Goal: Task Accomplishment & Management: Complete application form

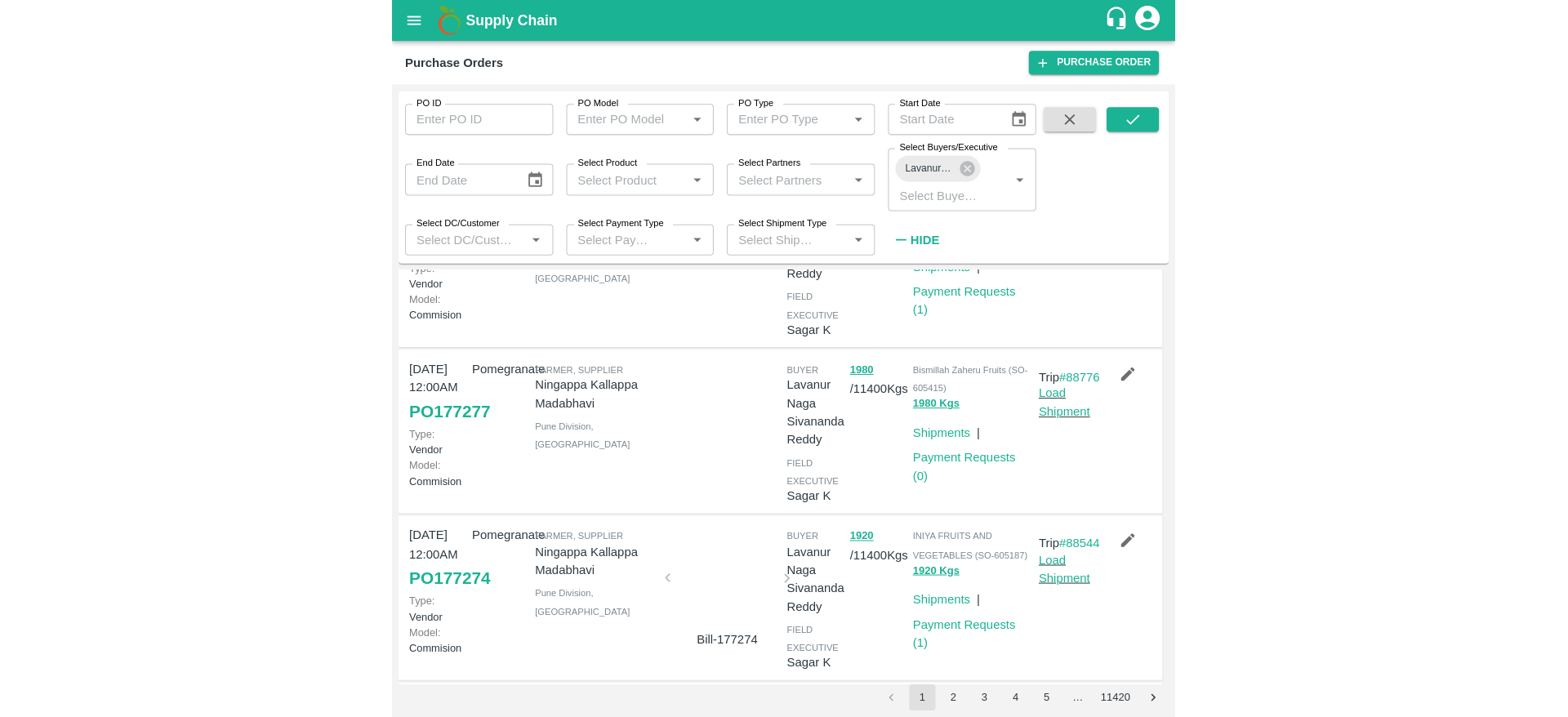
scroll to position [620, 0]
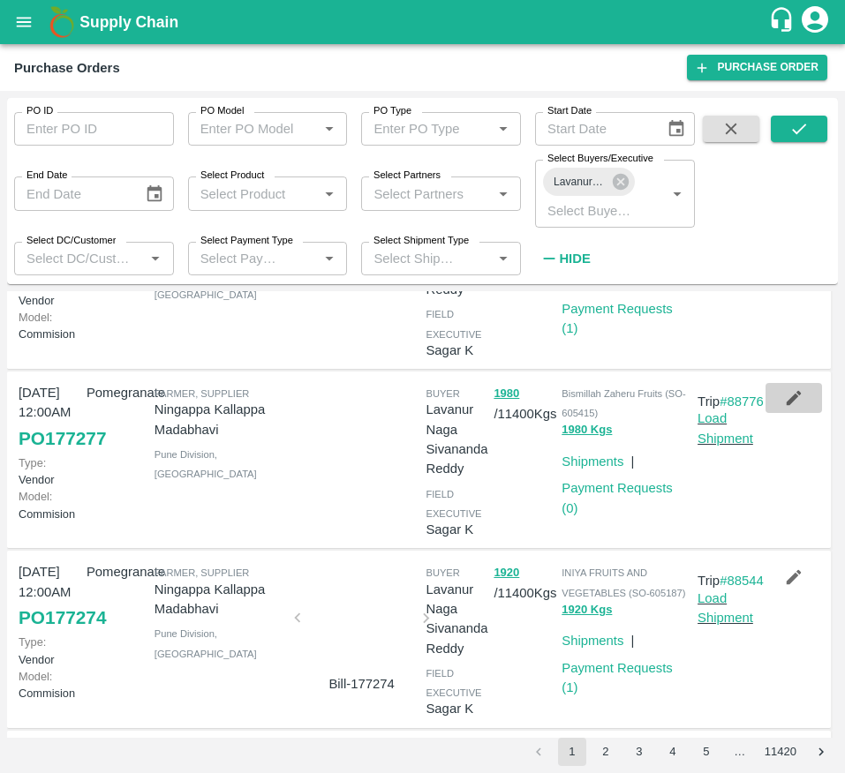
click at [784, 408] on icon "button" at bounding box center [793, 397] width 19 height 19
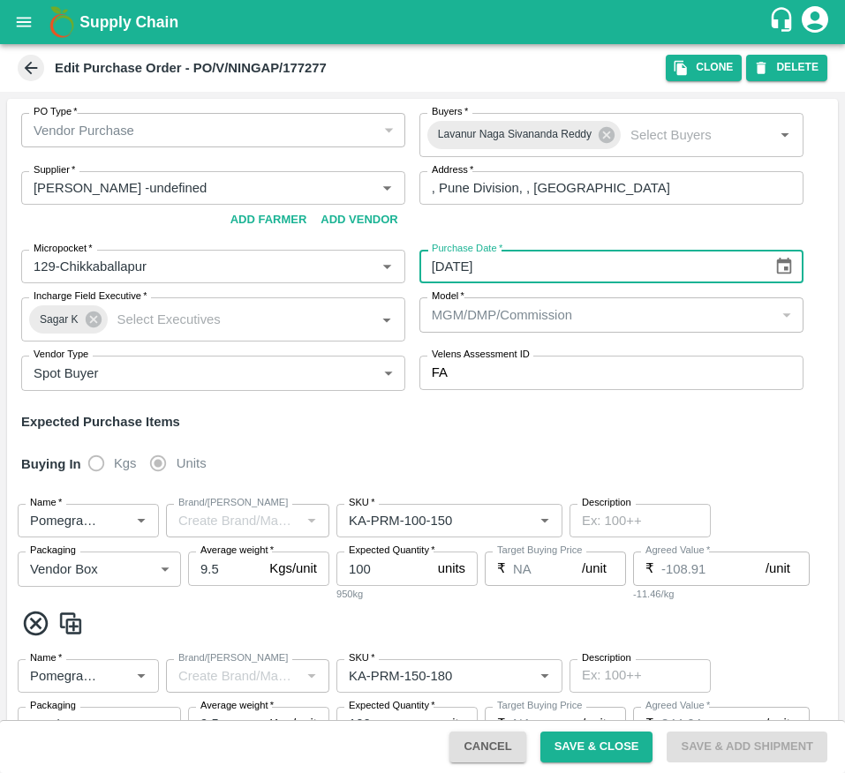
click at [516, 259] on input "[DATE]" at bounding box center [589, 267] width 341 height 34
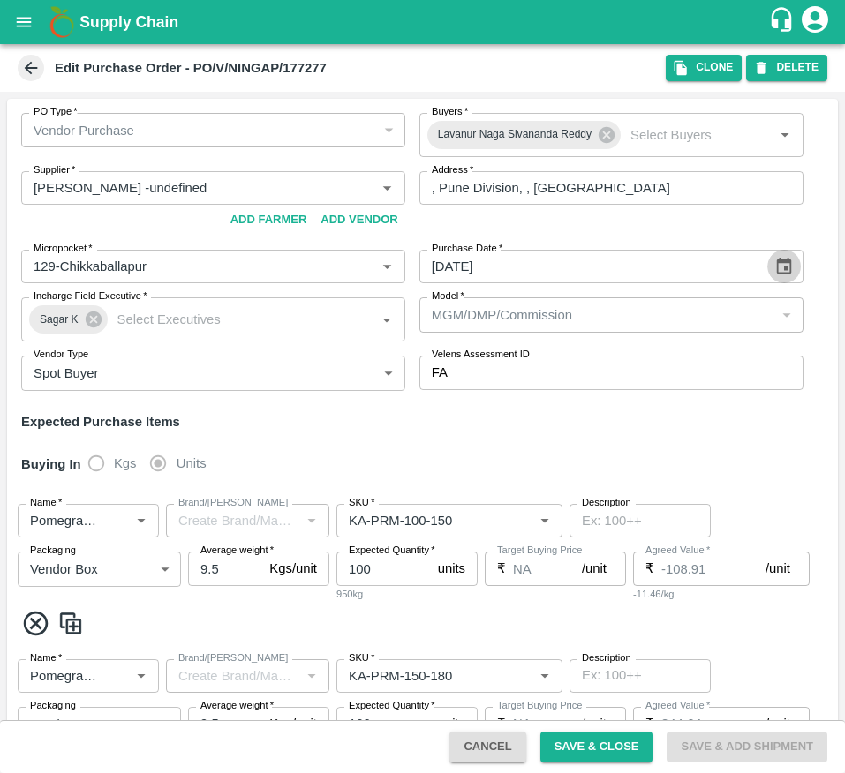
click at [779, 270] on icon "Choose date, selected date is Sep 20, 2025" at bounding box center [783, 266] width 19 height 19
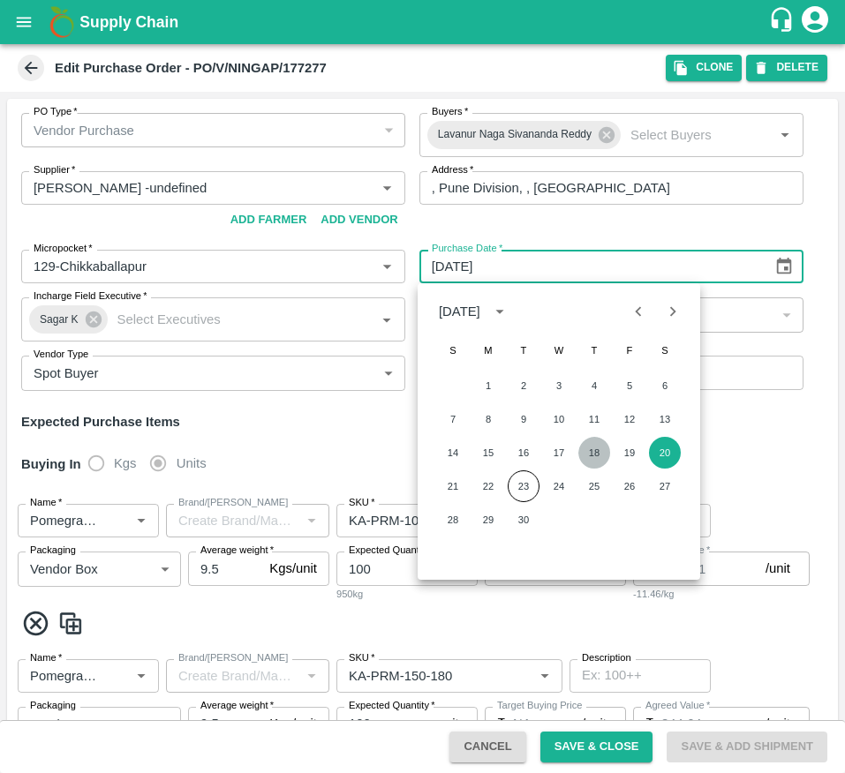
click at [602, 451] on button "18" at bounding box center [594, 453] width 32 height 32
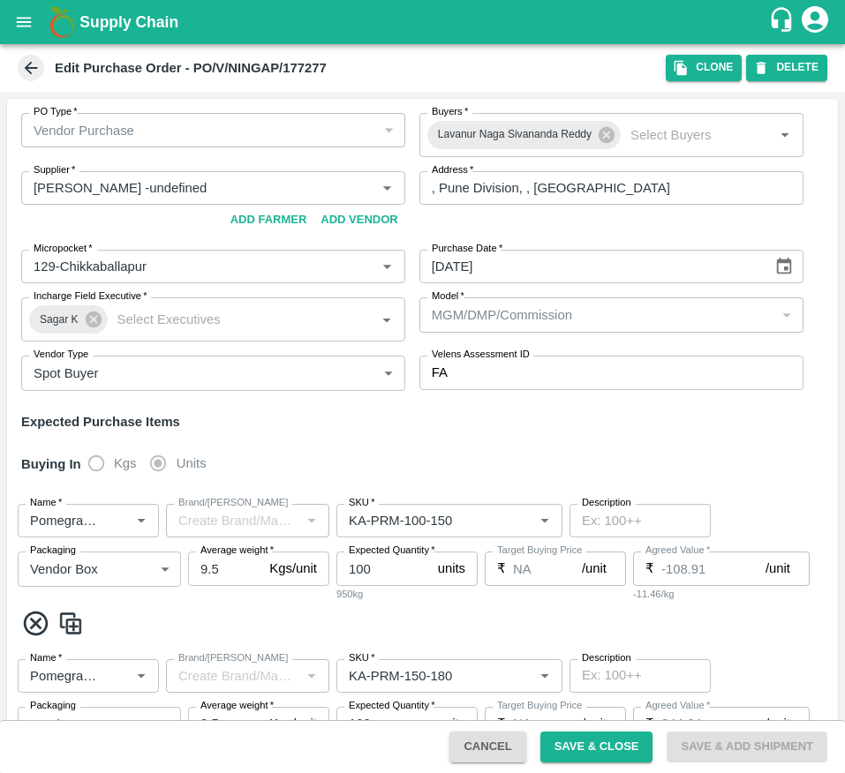
type input "18/09/2025"
click at [575, 747] on button "Save & Close" at bounding box center [596, 747] width 113 height 31
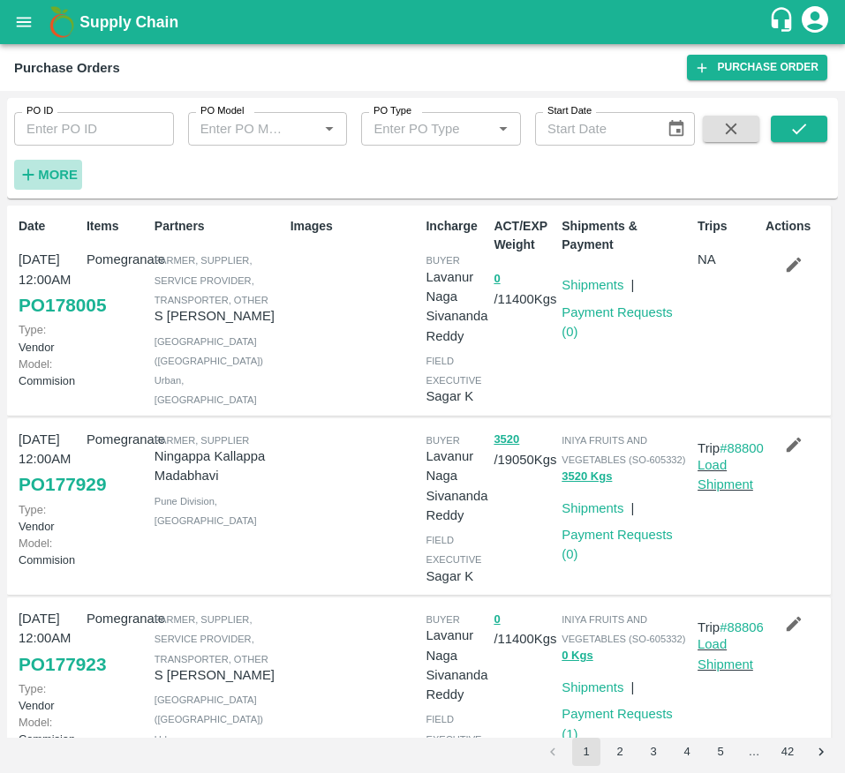
click at [49, 174] on strong "More" at bounding box center [58, 175] width 40 height 14
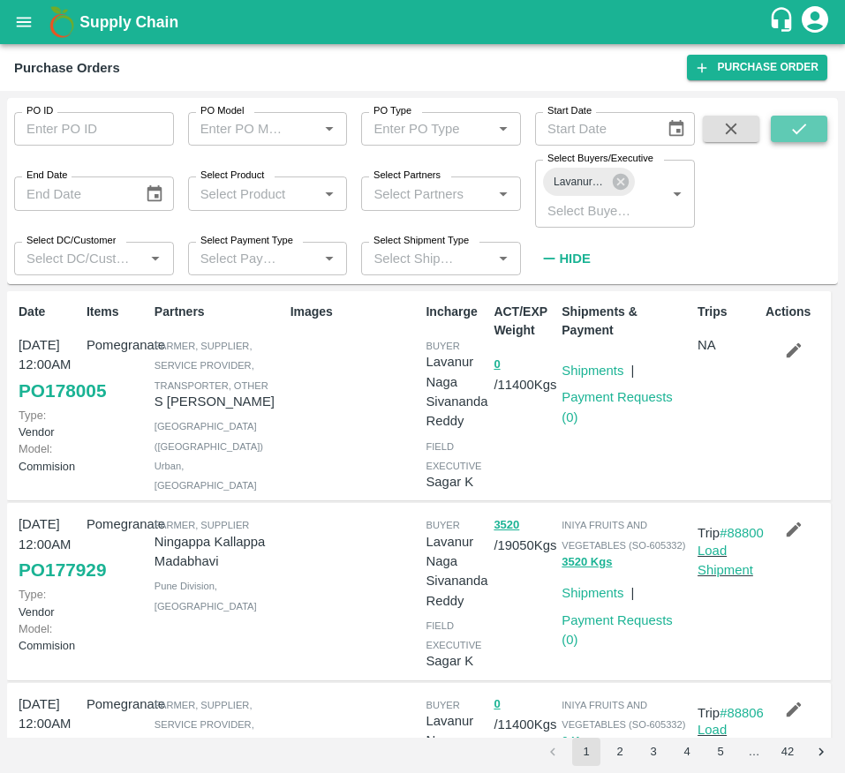
click at [807, 120] on icon "submit" at bounding box center [798, 128] width 19 height 19
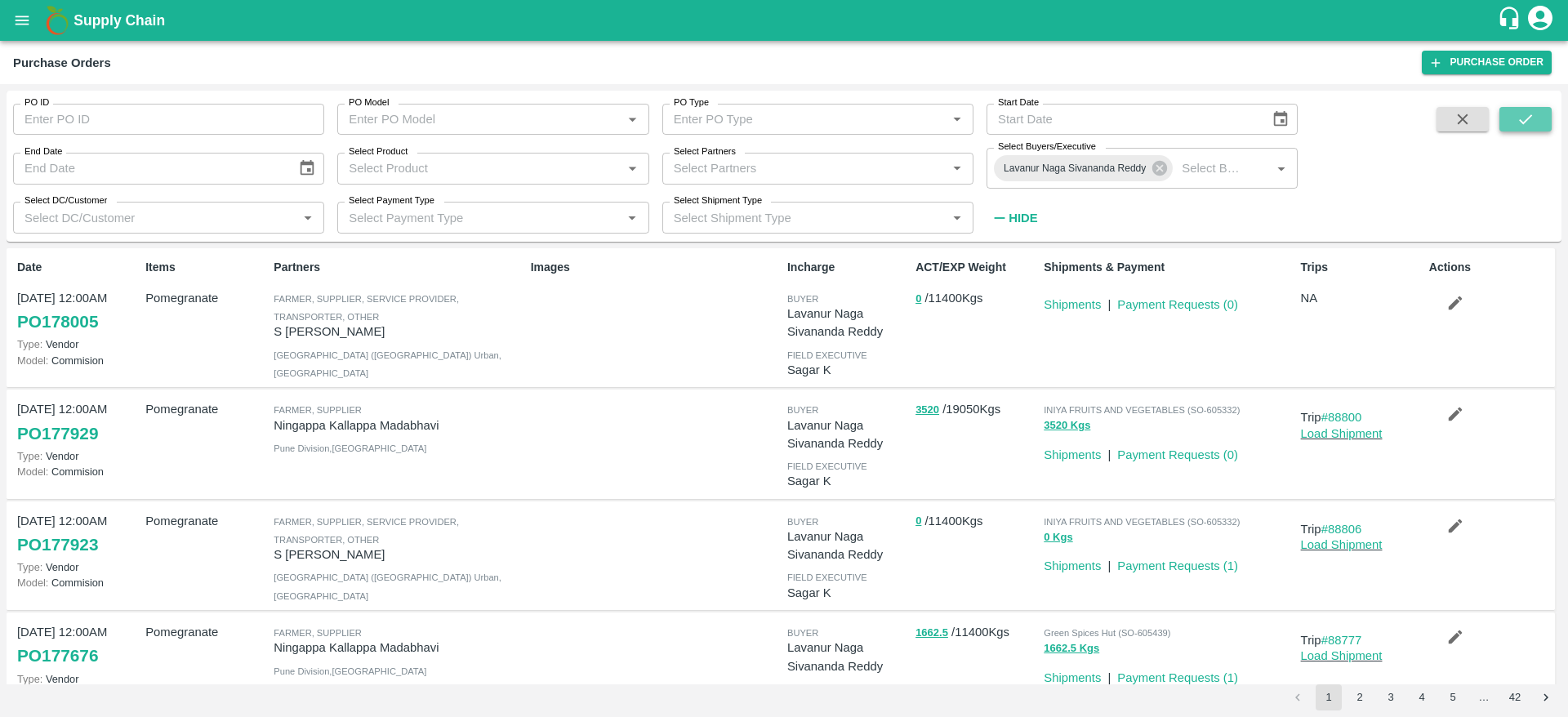
click at [781, 121] on icon "submit" at bounding box center [1525, 118] width 18 height 18
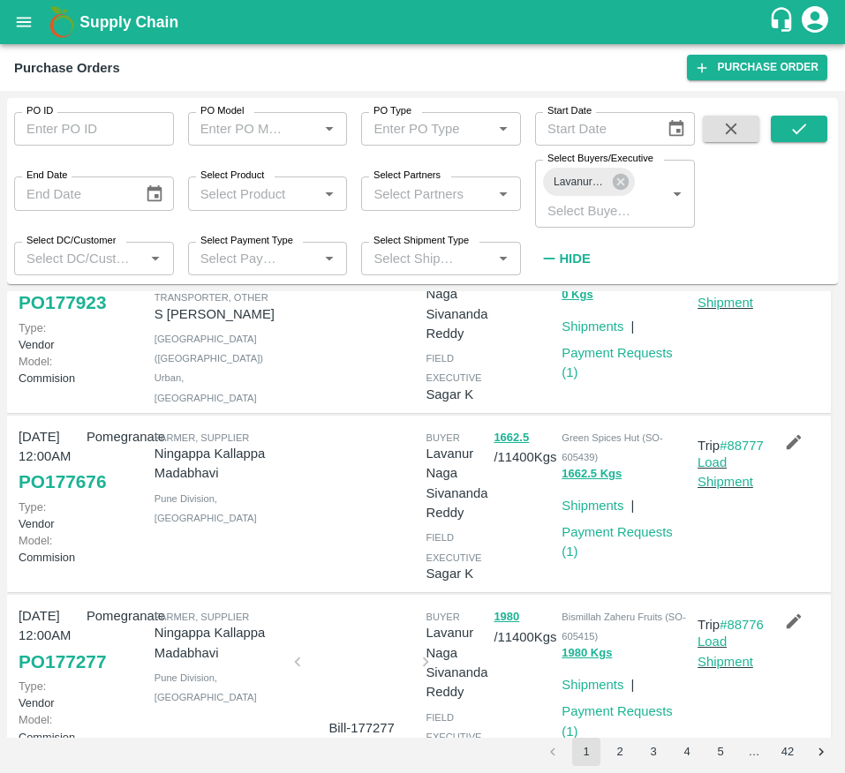
scroll to position [445, 0]
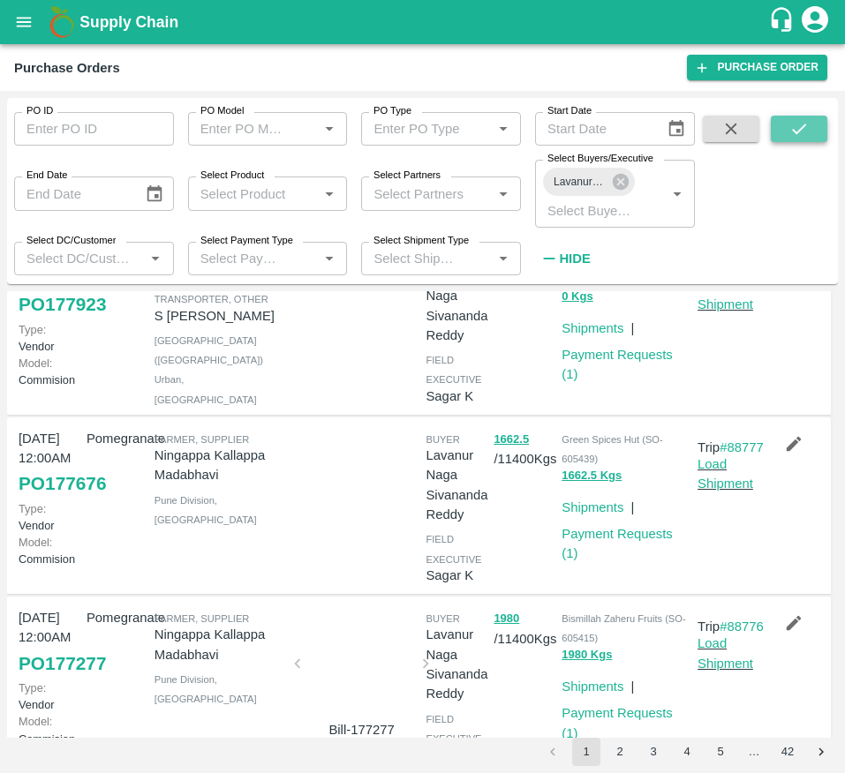
click at [792, 121] on icon "submit" at bounding box center [798, 128] width 19 height 19
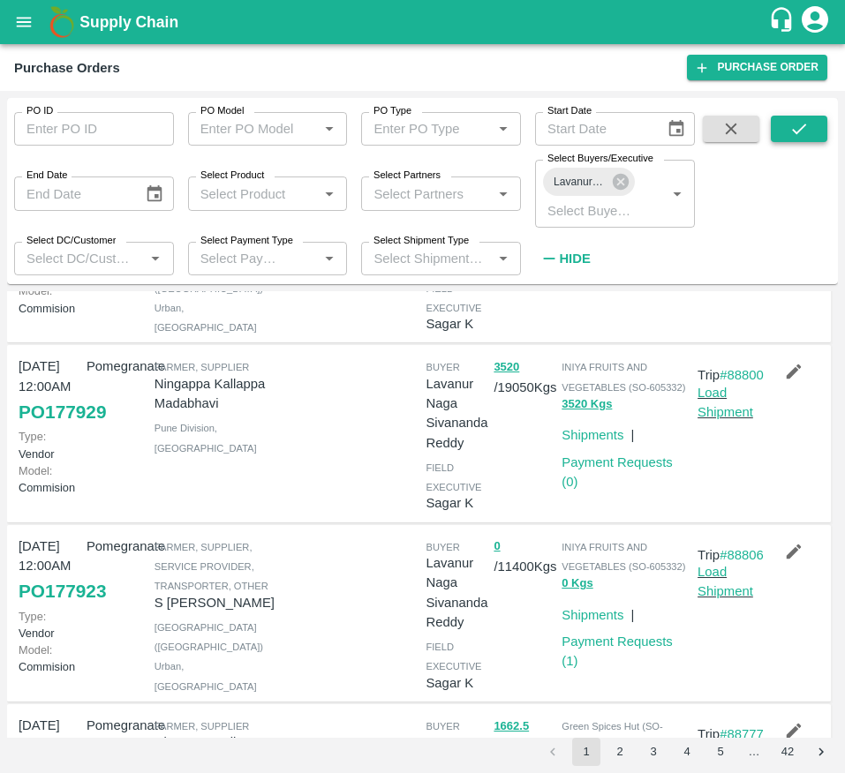
scroll to position [142, 0]
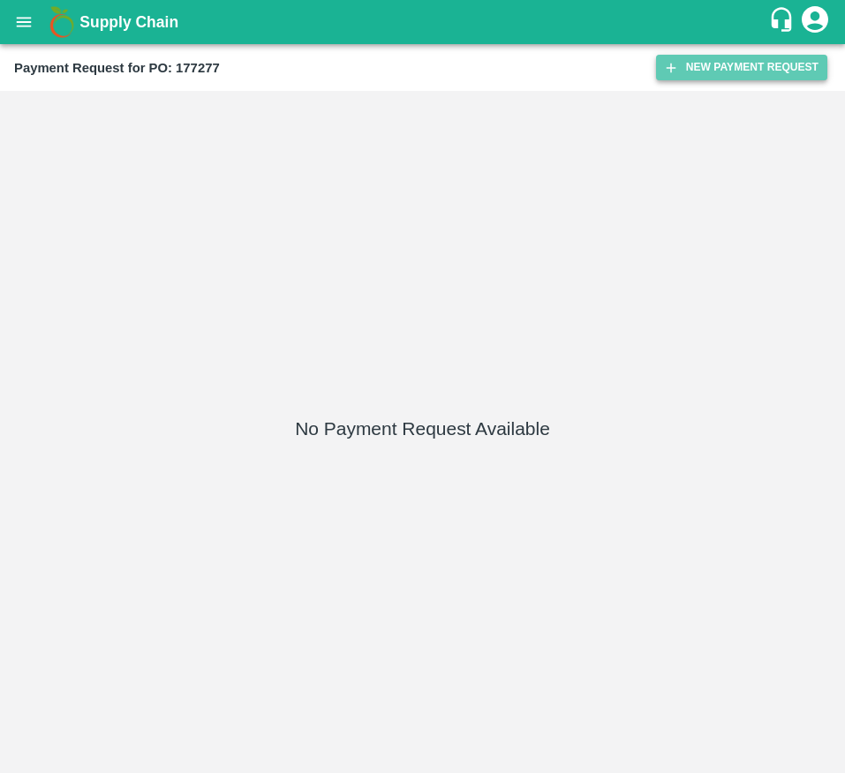
click at [768, 65] on button "New Payment Request" at bounding box center [741, 68] width 171 height 26
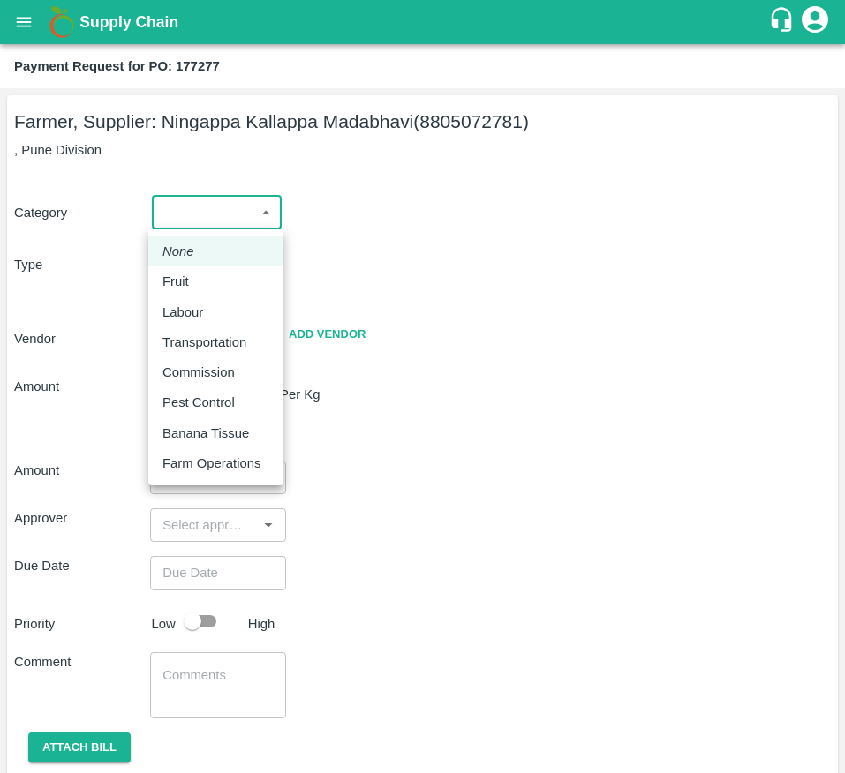
click at [235, 211] on body "Supply Chain Payment Request for PO: 177277 Farmer, Supplier: Ningappa Kallappa…" at bounding box center [422, 386] width 845 height 773
click at [231, 284] on div "Fruit" at bounding box center [215, 281] width 107 height 19
type input "1"
type input "[PERSON_NAME] - 8805072781(Farmer, Supplier)"
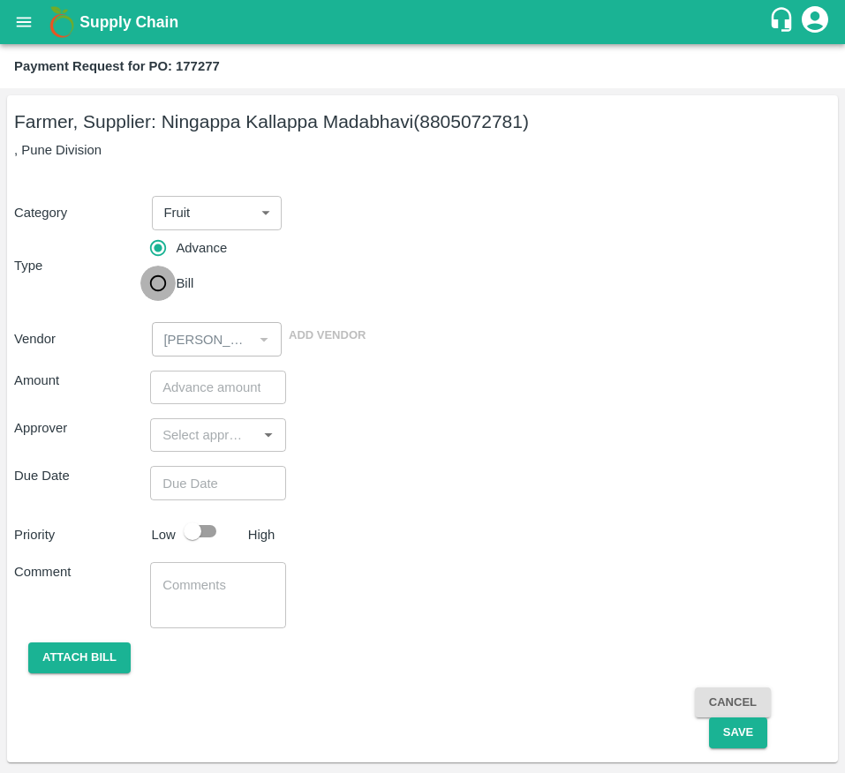
click at [156, 282] on input "Bill" at bounding box center [157, 283] width 35 height 35
radio input "true"
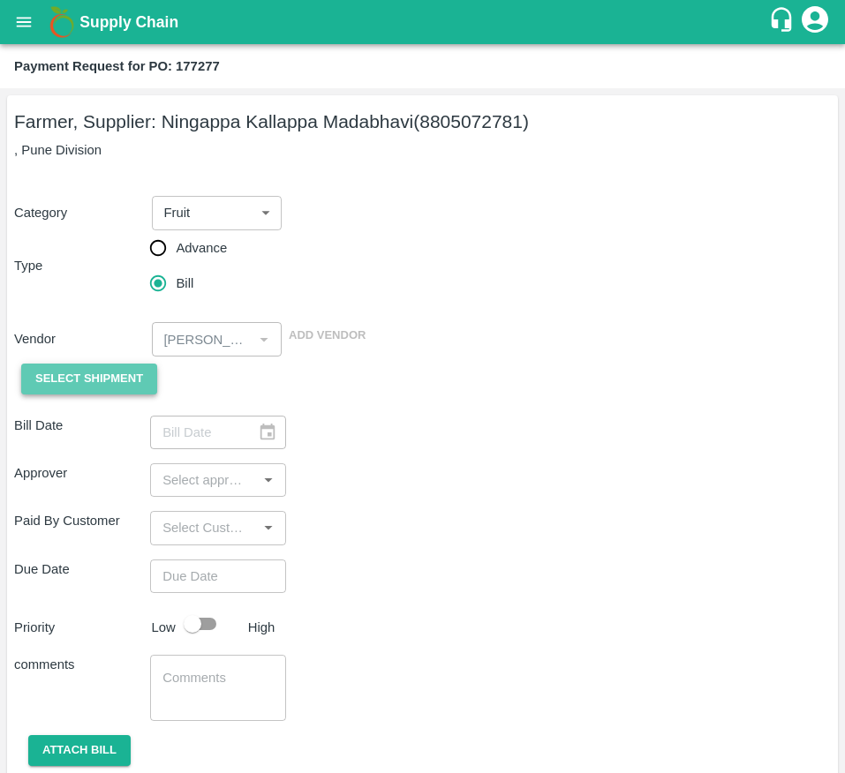
click at [71, 364] on button "Select Shipment" at bounding box center [89, 379] width 136 height 31
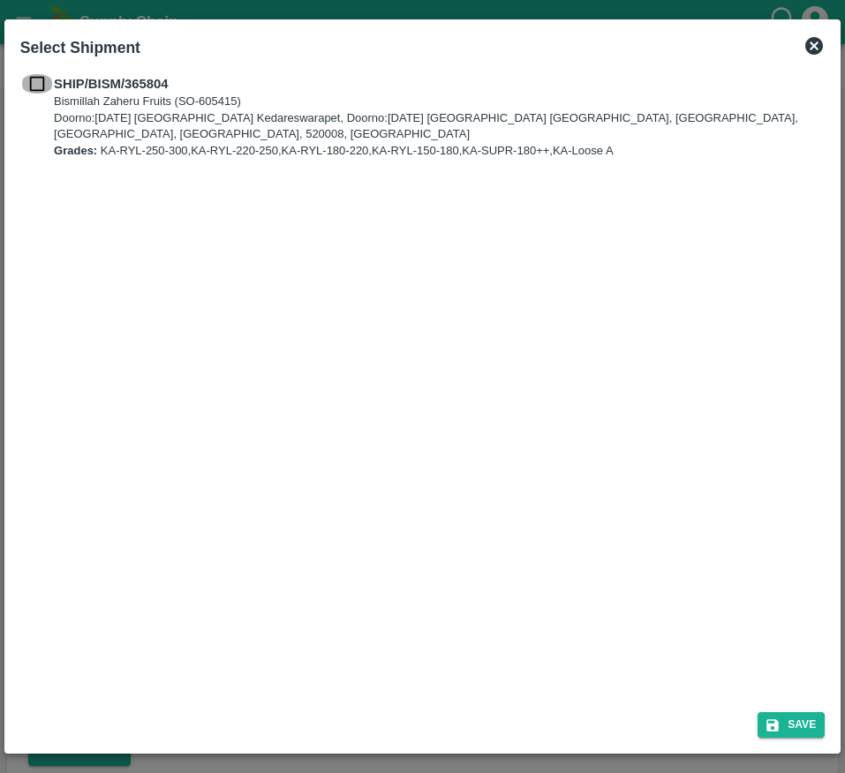
click at [29, 86] on input "checkbox" at bounding box center [37, 83] width 34 height 19
checkbox input "true"
click at [782, 722] on button "Save" at bounding box center [790, 725] width 67 height 26
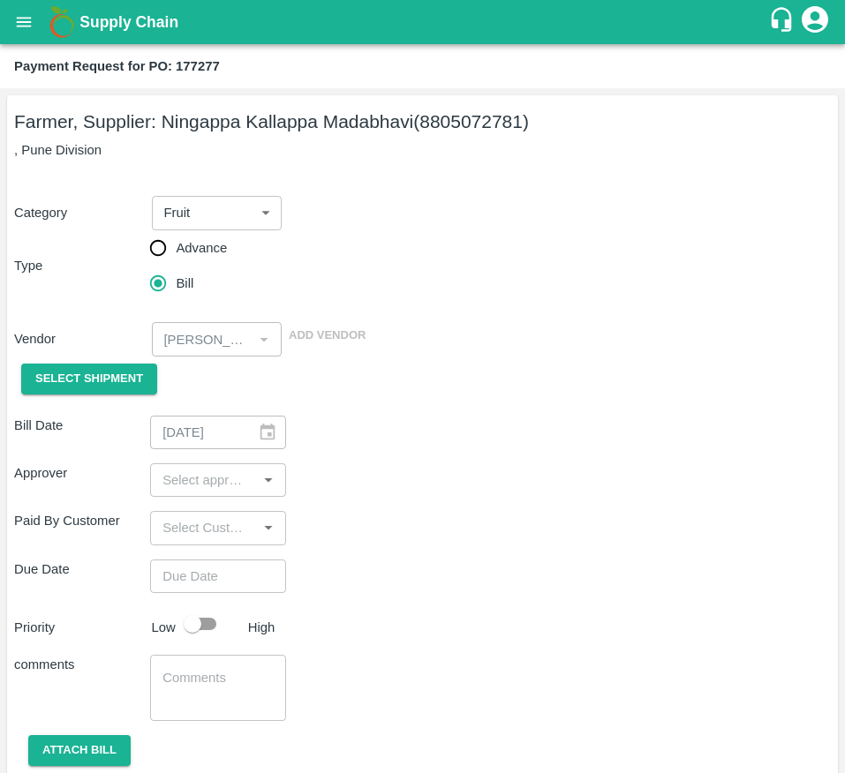
type input "[DATE]"
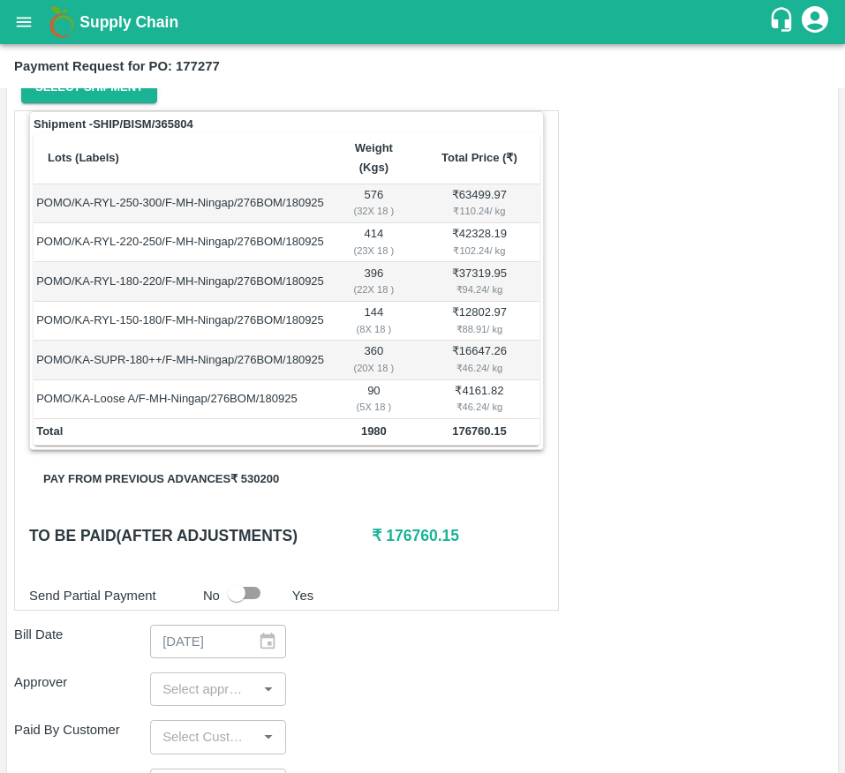
scroll to position [318, 0]
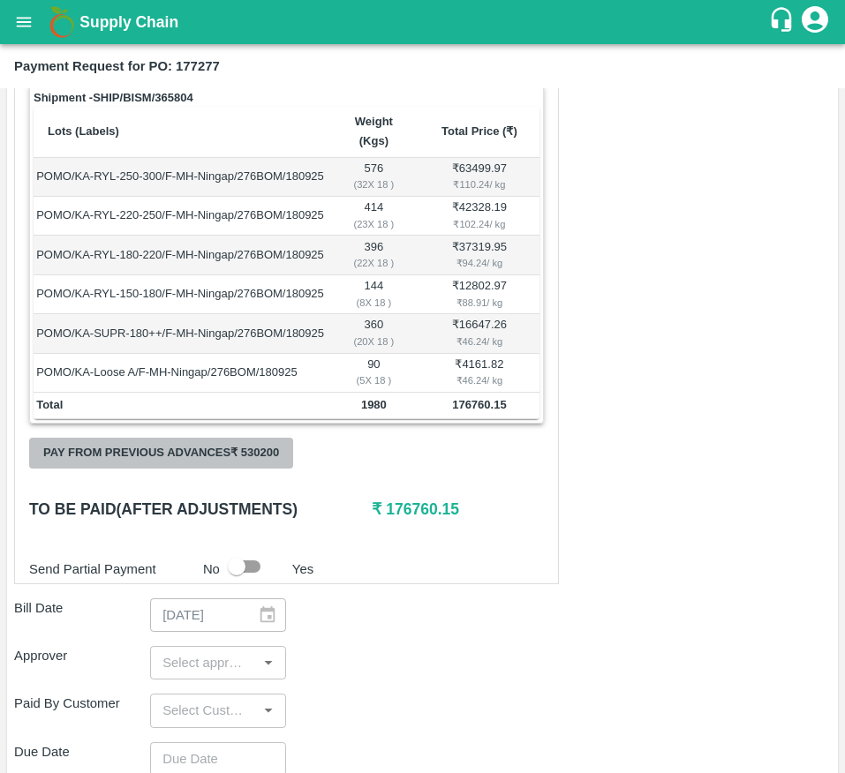
click at [235, 467] on button "Pay from previous advances ₹ 530200" at bounding box center [161, 453] width 264 height 31
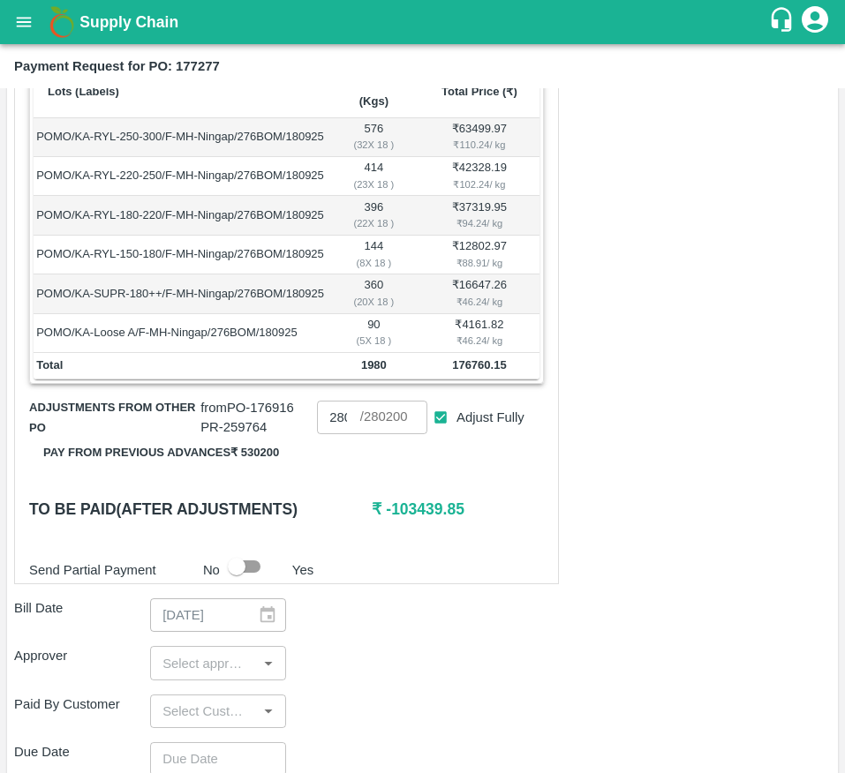
scroll to position [360, 0]
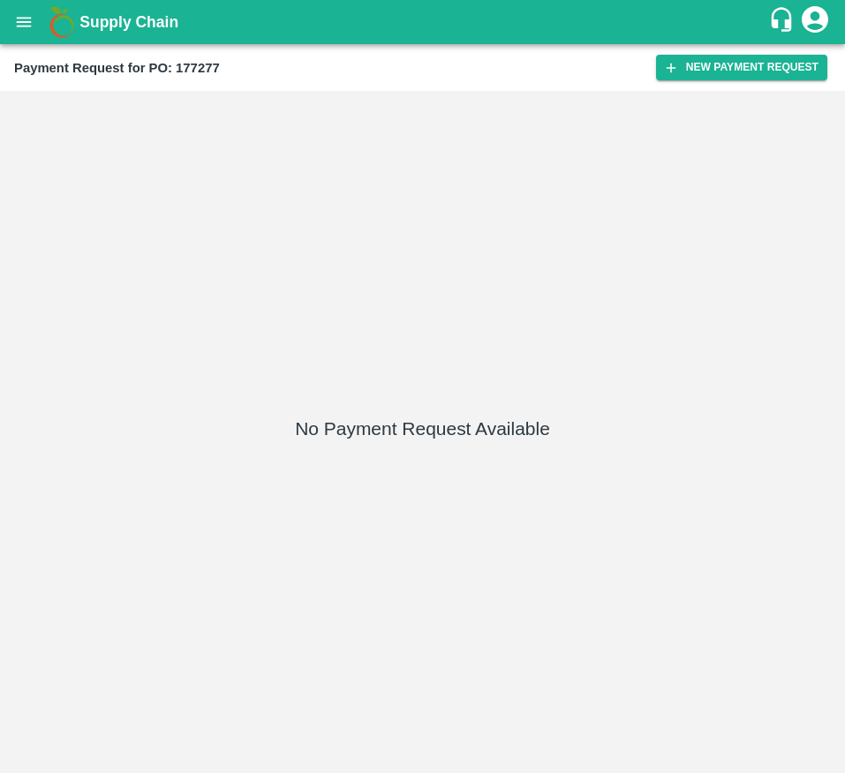
click at [721, 50] on div "Payment Request for PO: 177277 New Payment Request" at bounding box center [422, 67] width 845 height 47
click at [716, 63] on button "New Payment Request" at bounding box center [741, 68] width 171 height 26
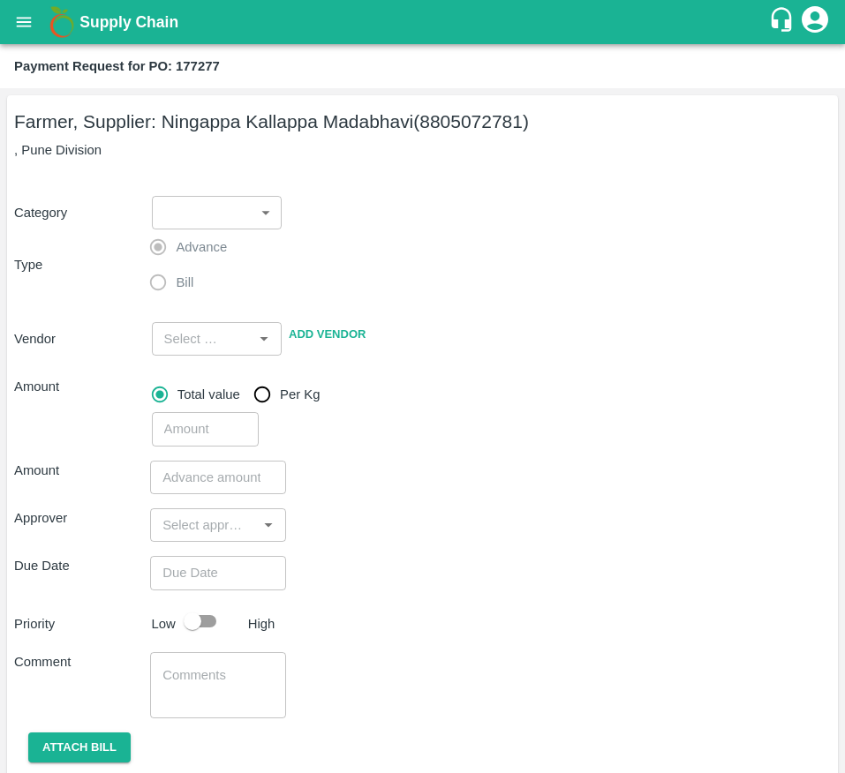
click at [229, 218] on body "Supply Chain Payment Request for PO: 177277 Farmer, Supplier: Ningappa Kallappa…" at bounding box center [422, 386] width 845 height 773
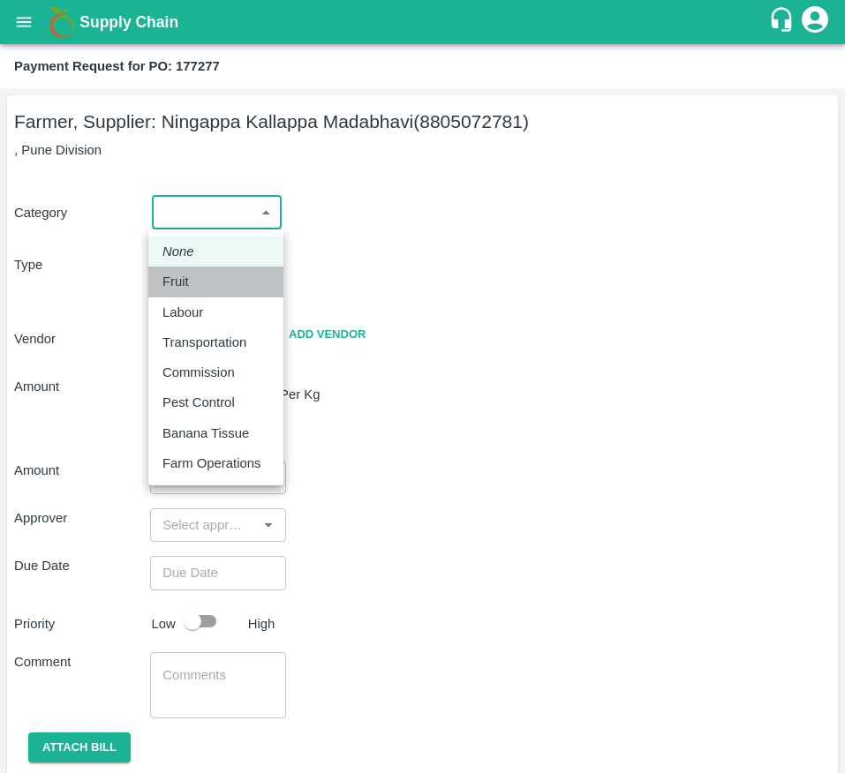
click at [214, 294] on li "Fruit" at bounding box center [215, 282] width 135 height 30
type input "1"
type input "[PERSON_NAME] - 8805072781(Farmer, Supplier)"
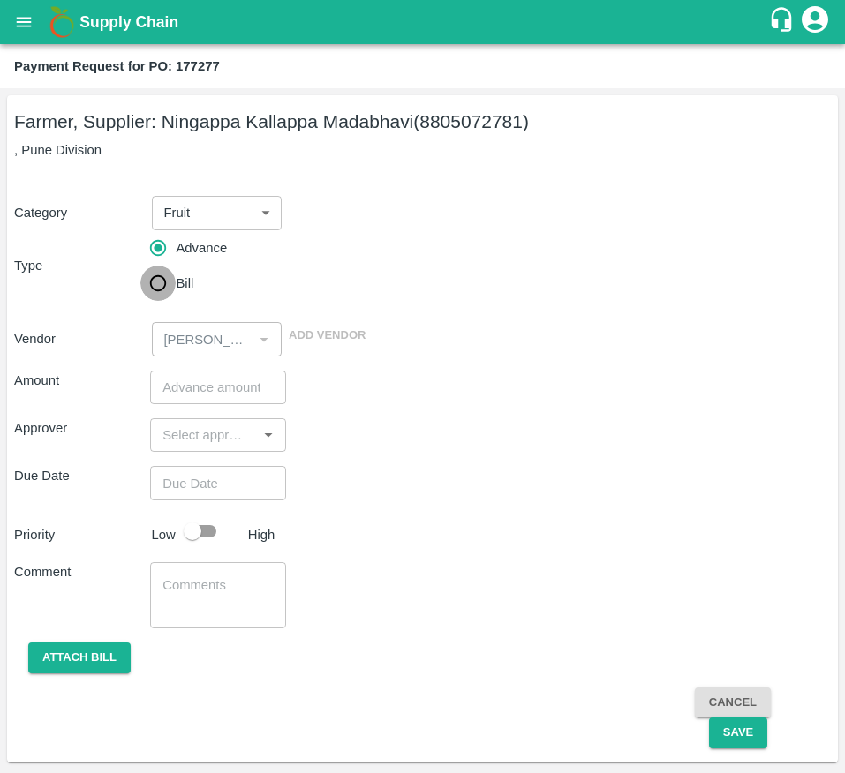
click at [176, 277] on input "Bill" at bounding box center [157, 283] width 35 height 35
radio input "true"
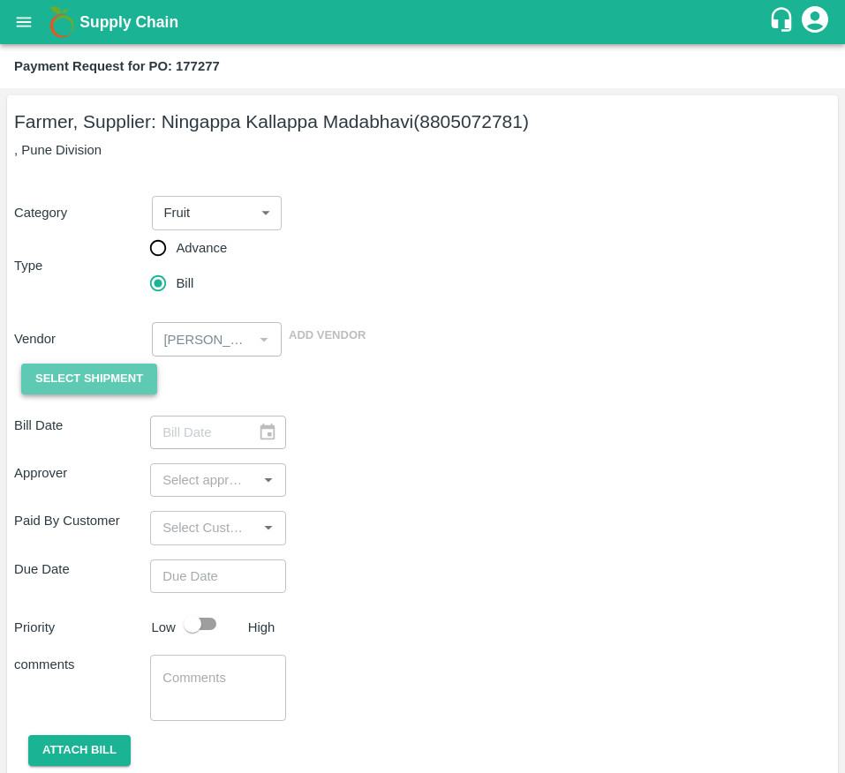
click at [93, 389] on span "Select Shipment" at bounding box center [89, 379] width 108 height 20
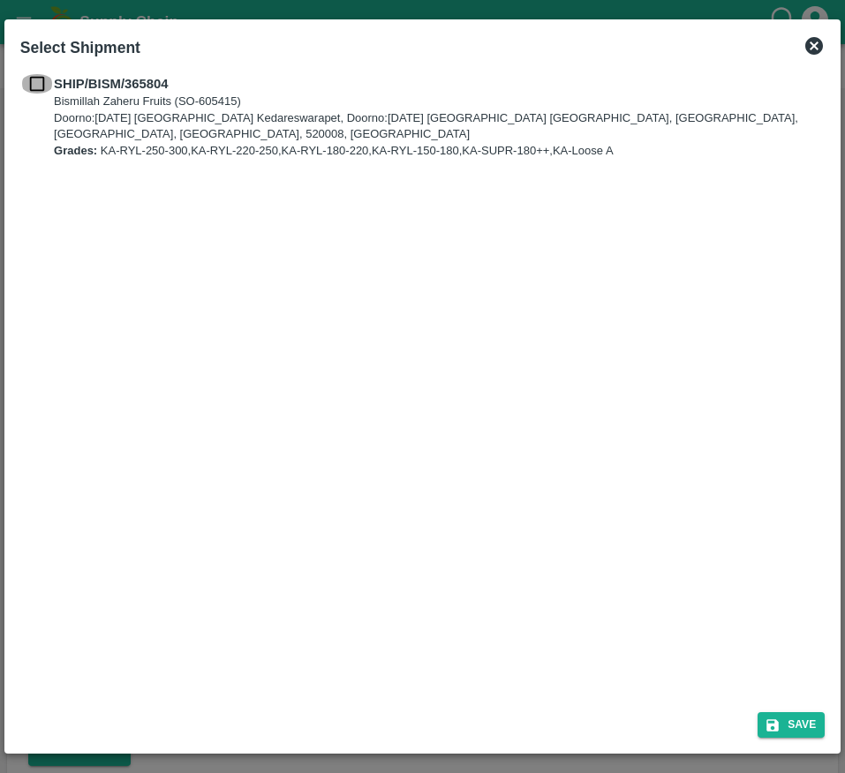
click at [42, 86] on input "checkbox" at bounding box center [37, 83] width 34 height 19
checkbox input "true"
click at [772, 705] on div "Save" at bounding box center [422, 721] width 818 height 47
click at [775, 716] on button "Save" at bounding box center [790, 725] width 67 height 26
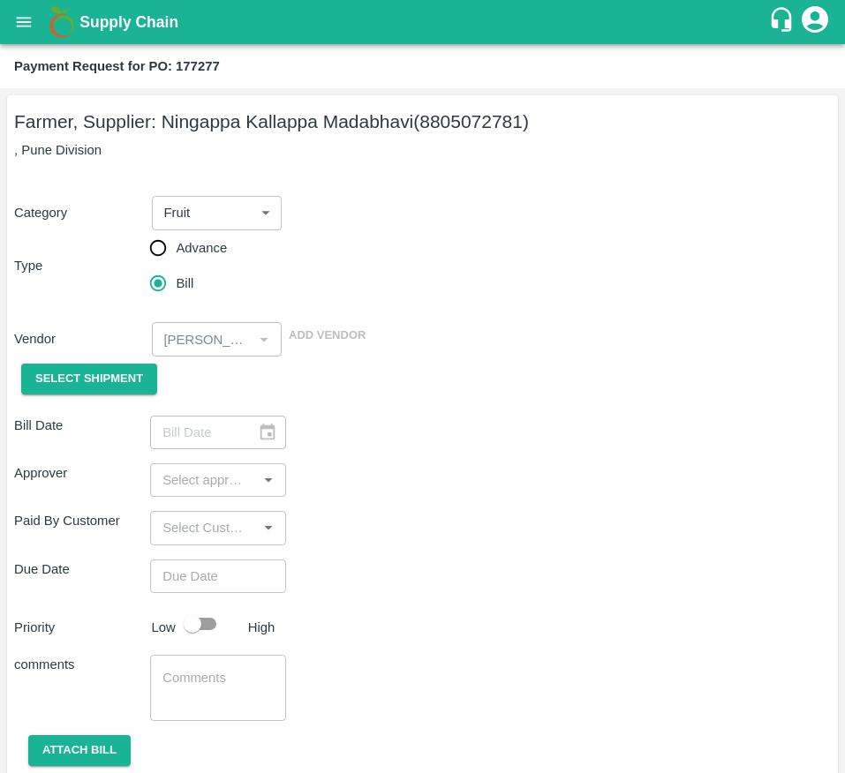
type input "[DATE]"
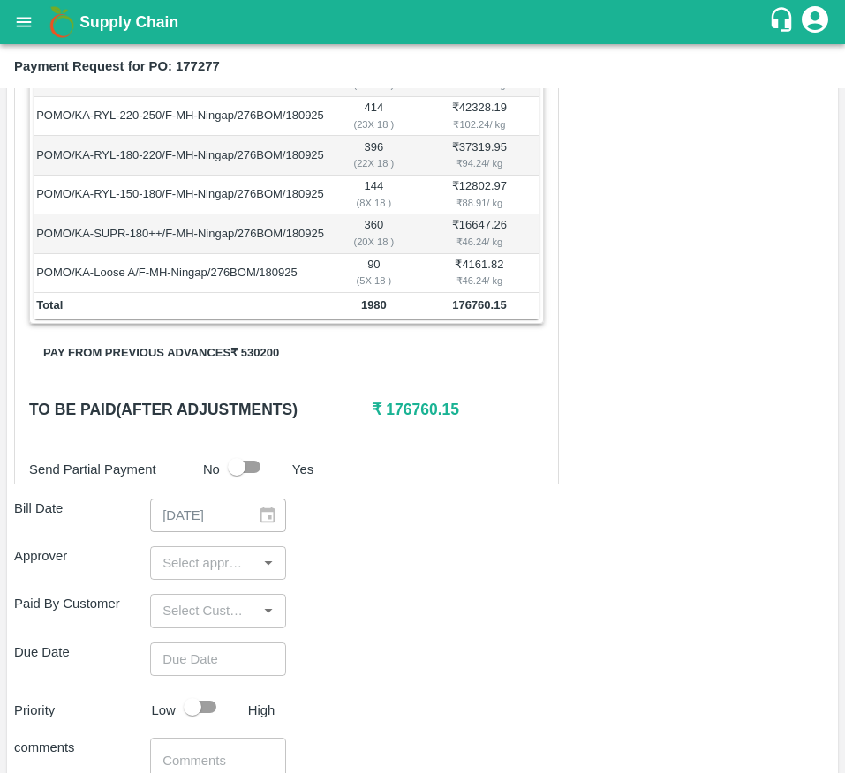
scroll to position [418, 0]
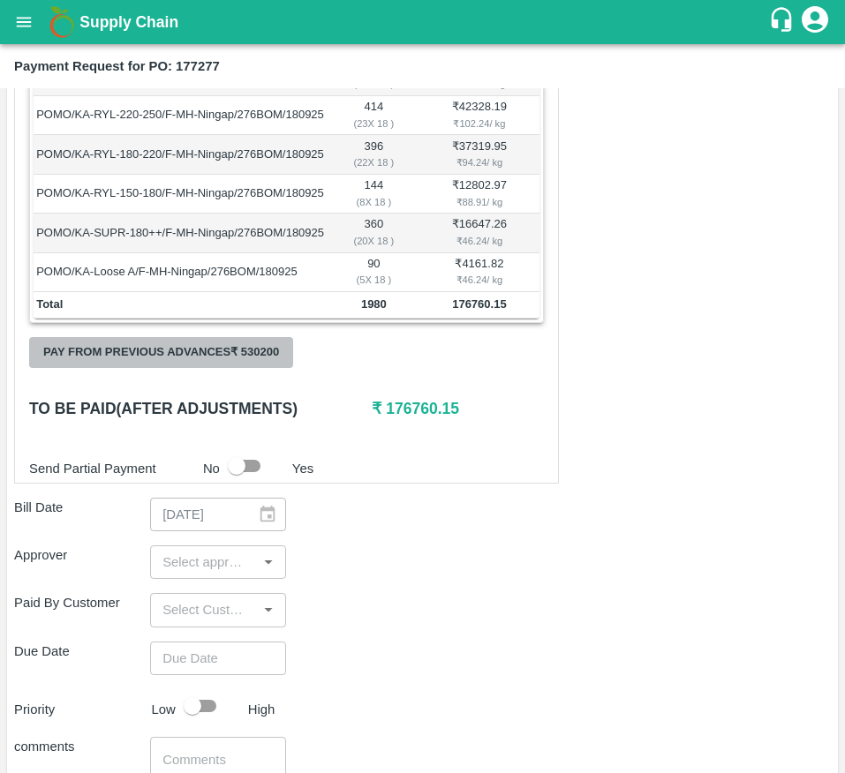
click at [237, 368] on button "Pay from previous advances ₹ 530200" at bounding box center [161, 352] width 264 height 31
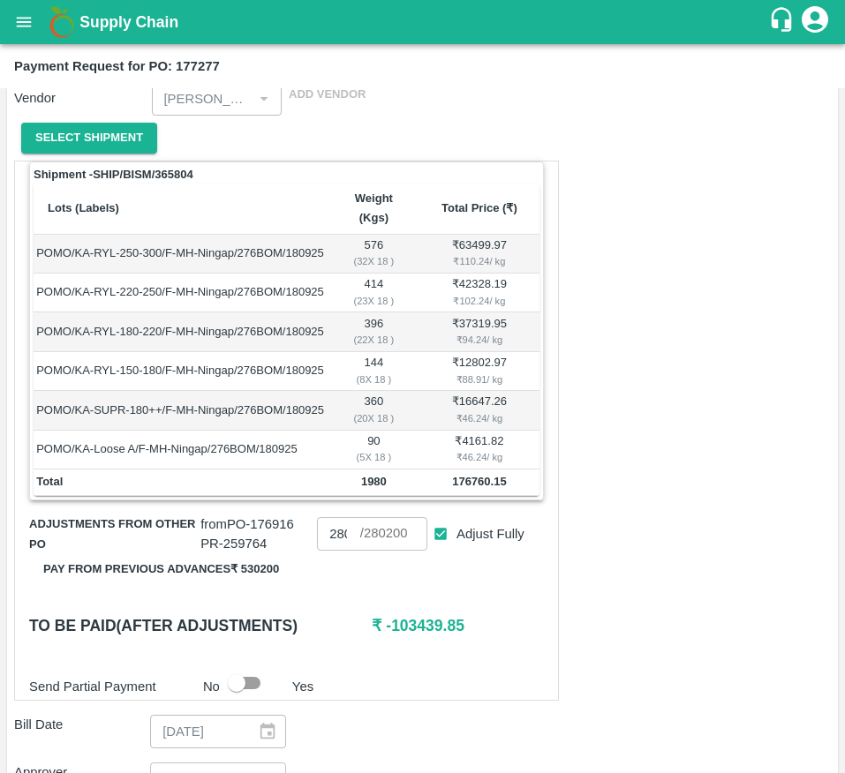
scroll to position [243, 0]
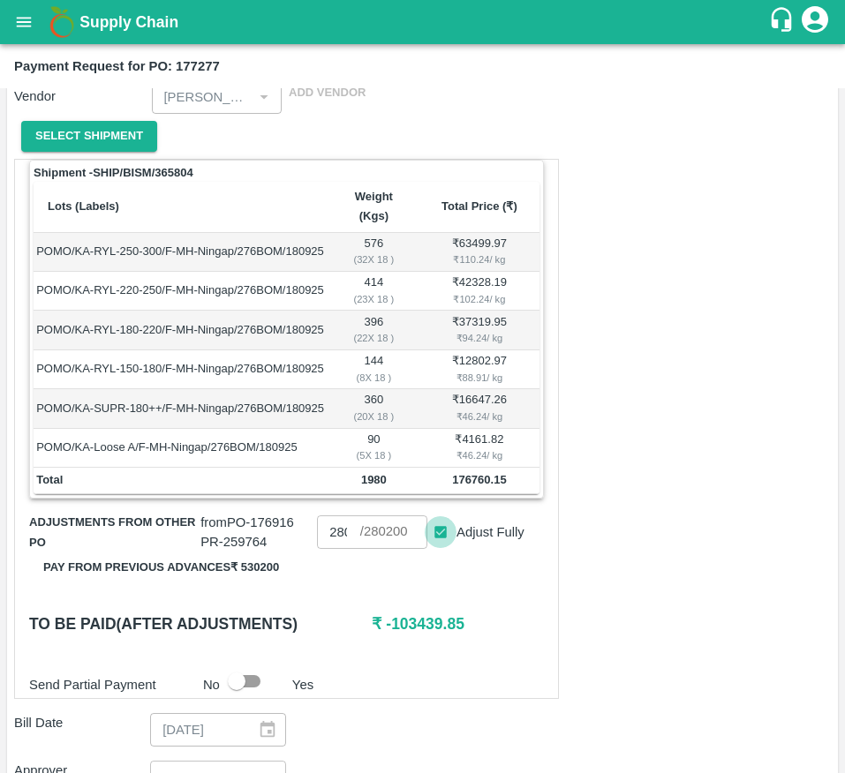
click at [447, 549] on input "Adjust Fully" at bounding box center [440, 532] width 33 height 33
checkbox input "false"
type input "0"
click at [335, 549] on input "0" at bounding box center [338, 532] width 42 height 34
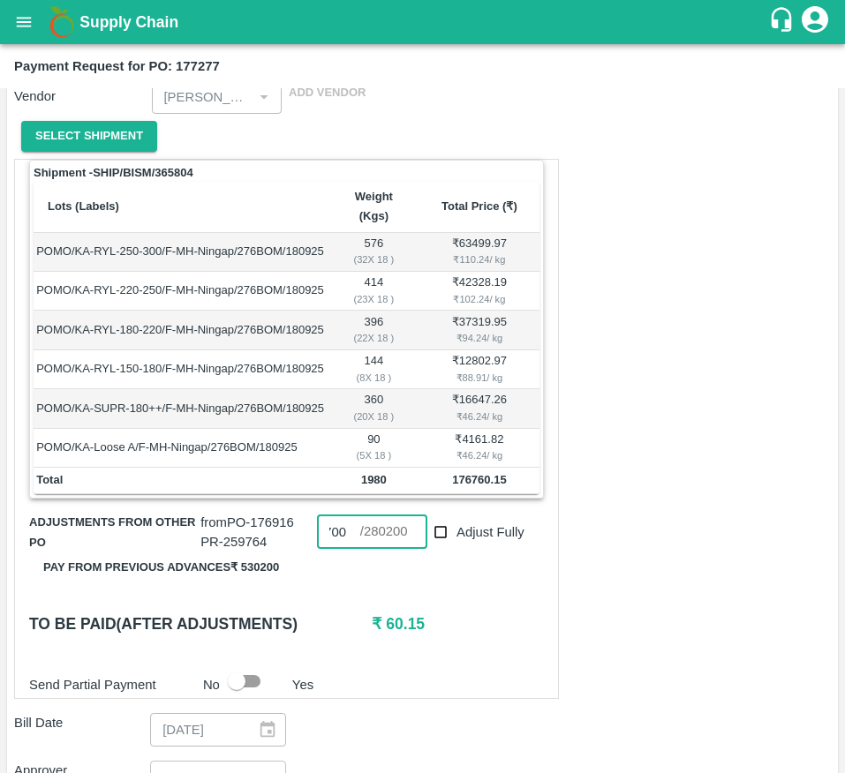
type input "176700"
click at [480, 611] on div "Shipment - SHIP/BISM/365804 Lots (Labels) Weight (Kgs) Total Price (₹) POMO/KA-…" at bounding box center [286, 429] width 545 height 541
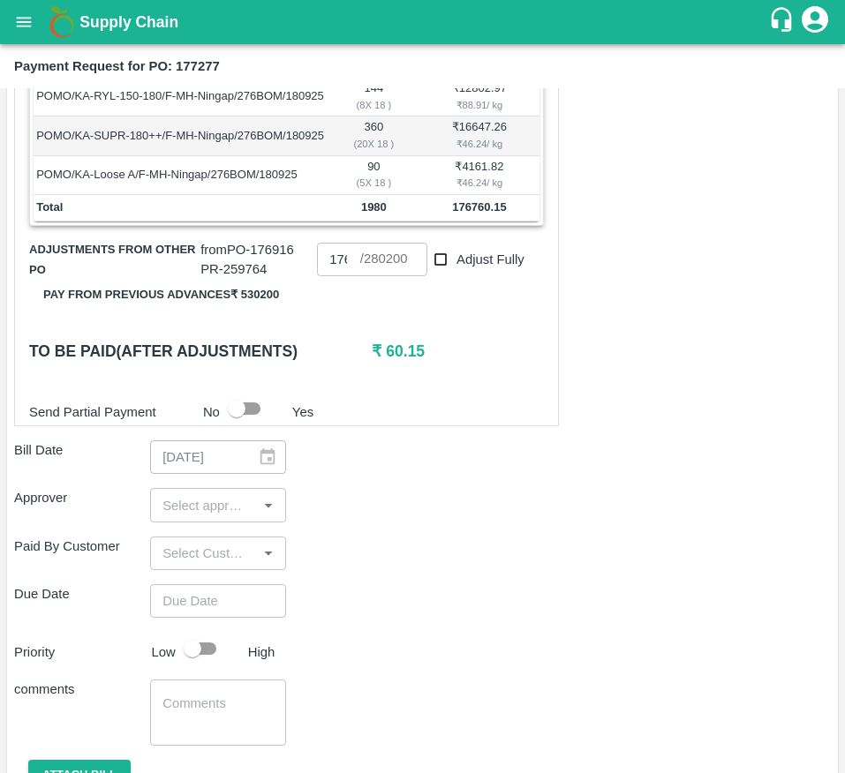
scroll to position [518, 0]
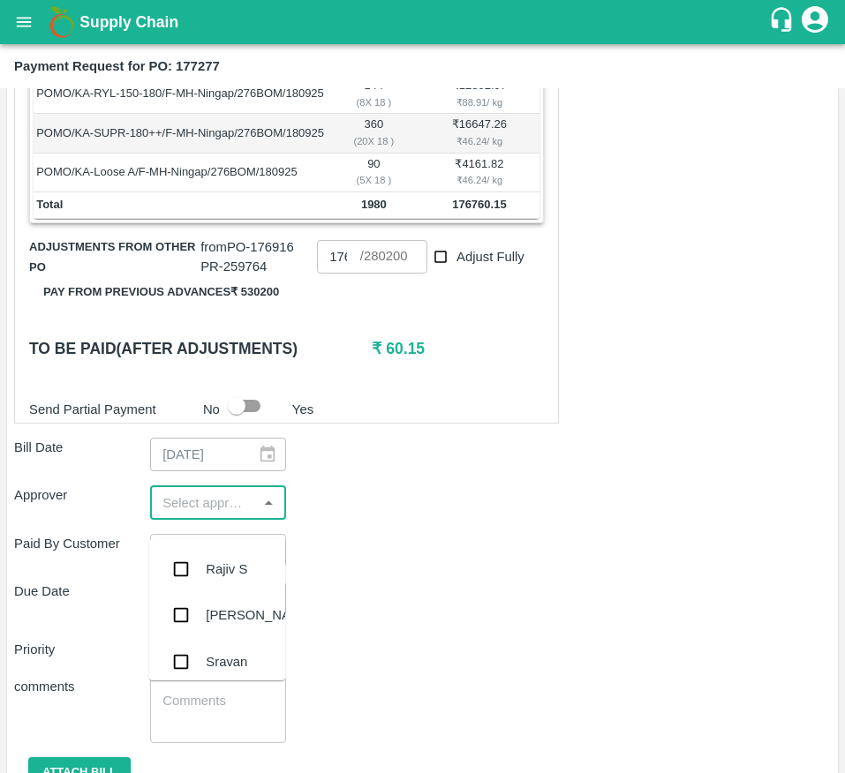
click at [208, 514] on input "input" at bounding box center [203, 502] width 96 height 23
type input "k"
type input "muk"
click at [210, 560] on div "[PERSON_NAME]" at bounding box center [260, 569] width 108 height 19
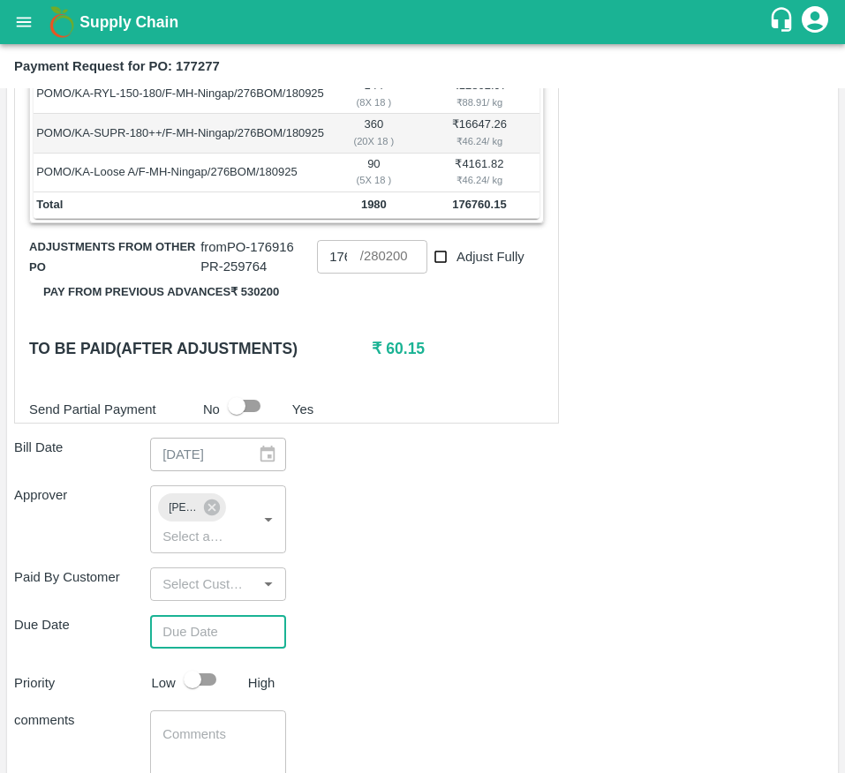
type input "DD/MM/YYYY hh:mm aa"
click at [230, 649] on input "DD/MM/YYYY hh:mm aa" at bounding box center [212, 632] width 124 height 34
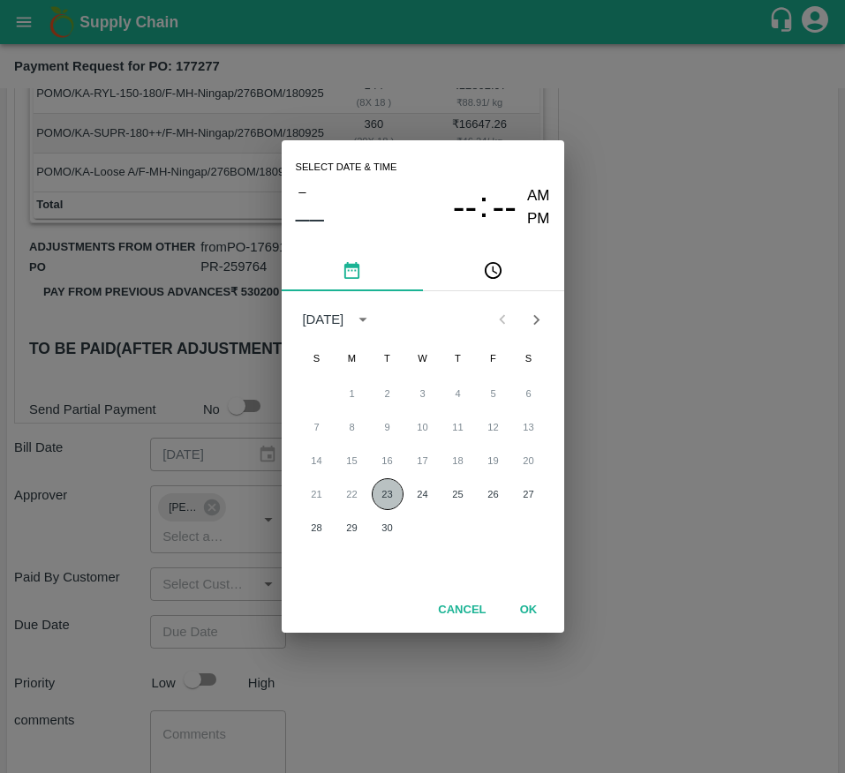
click at [390, 497] on button "23" at bounding box center [388, 494] width 32 height 32
type input "[DATE] 12:00 AM"
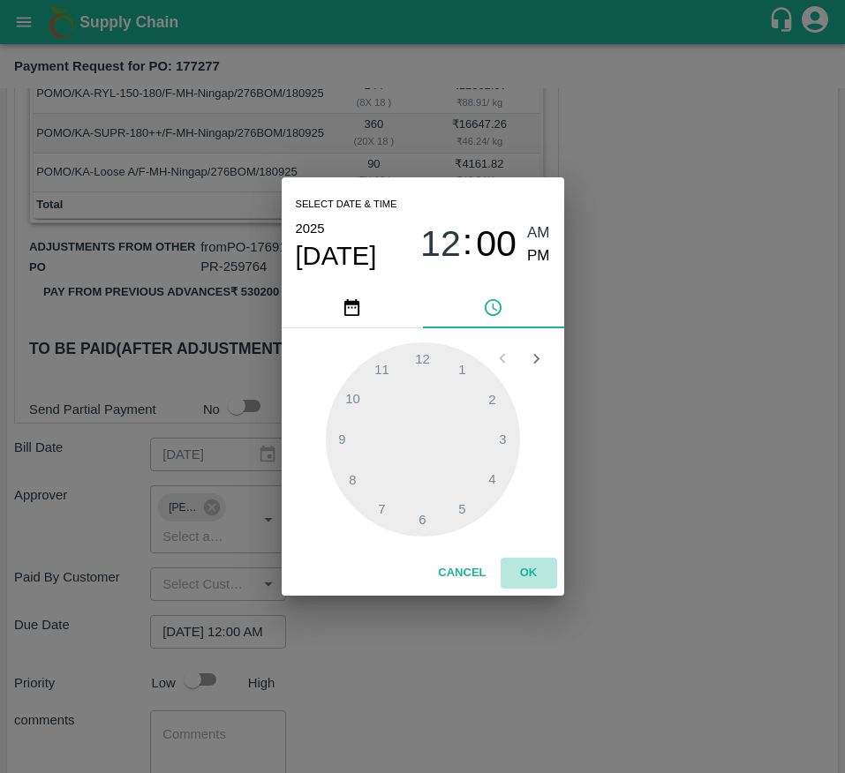
click at [534, 569] on button "OK" at bounding box center [528, 573] width 56 height 31
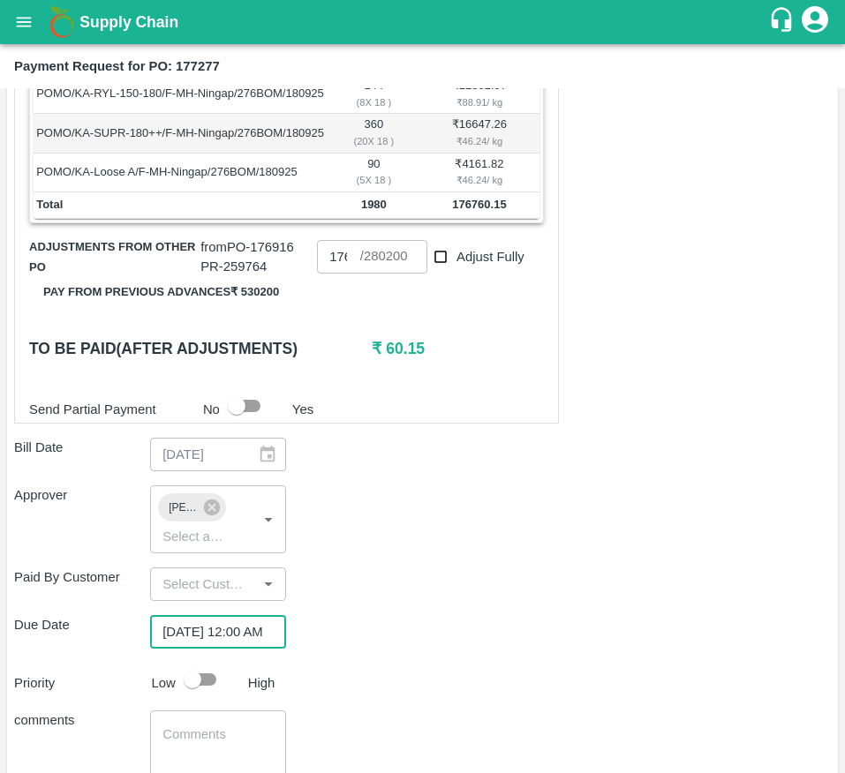
scroll to position [0, 0]
click at [210, 695] on input "checkbox" at bounding box center [192, 680] width 101 height 34
checkbox input "true"
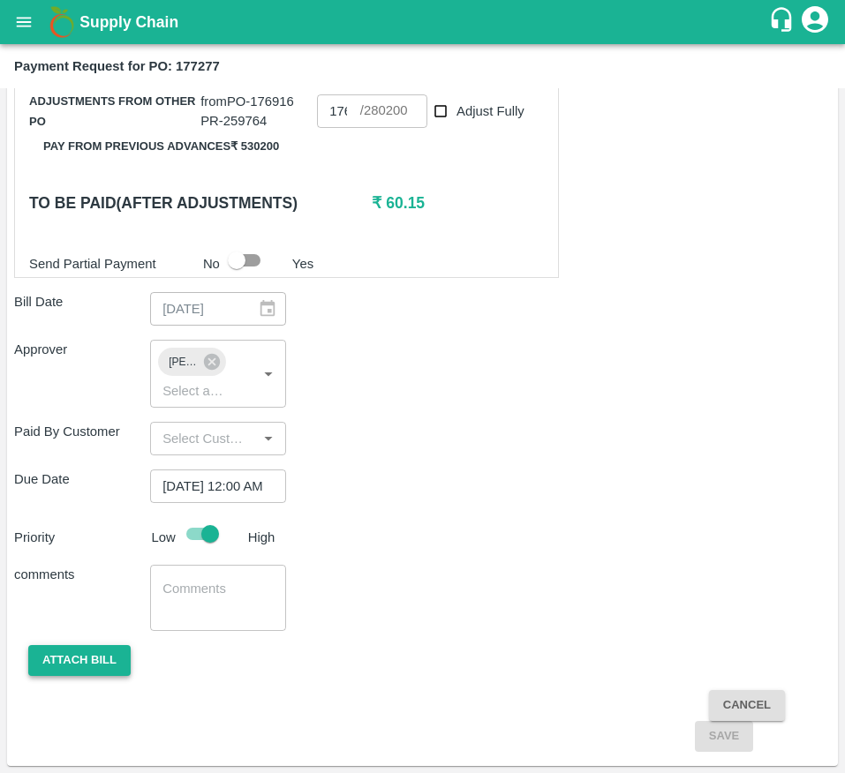
click at [86, 657] on button "Attach bill" at bounding box center [79, 660] width 102 height 31
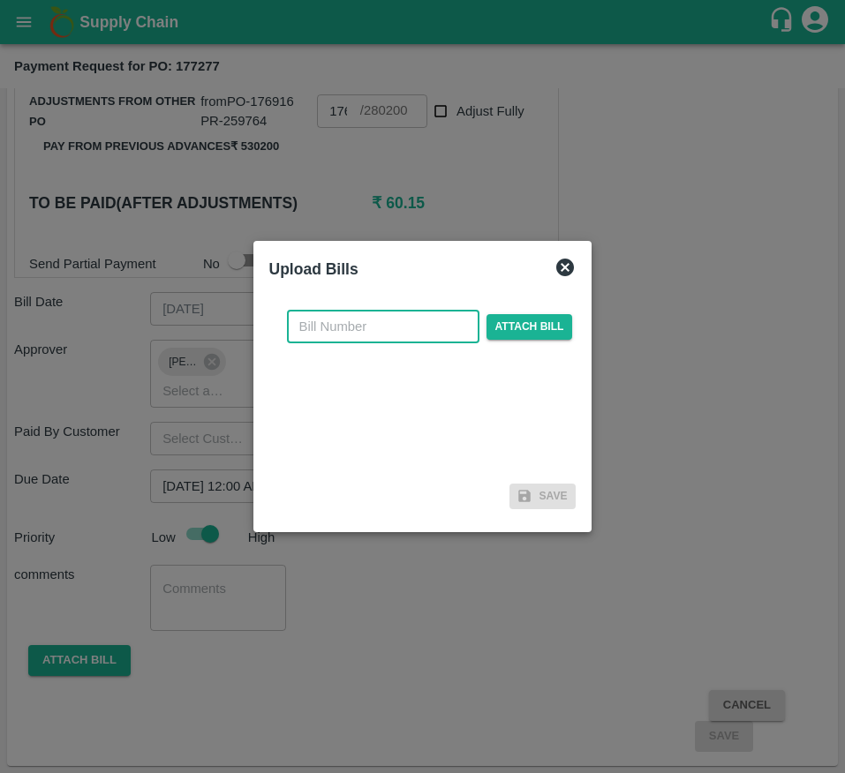
click at [353, 326] on input "text" at bounding box center [383, 327] width 192 height 34
type input "177277"
click at [524, 326] on span "Attach bill" at bounding box center [529, 327] width 86 height 26
click at [0, 0] on input "Attach bill" at bounding box center [0, 0] width 0 height 0
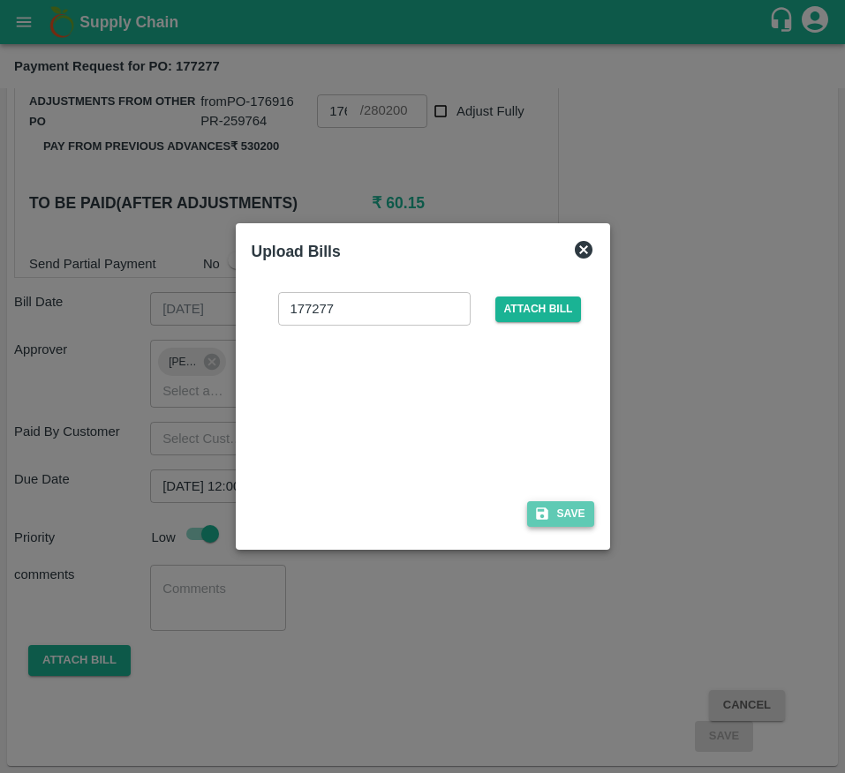
click at [557, 520] on button "Save" at bounding box center [560, 514] width 67 height 26
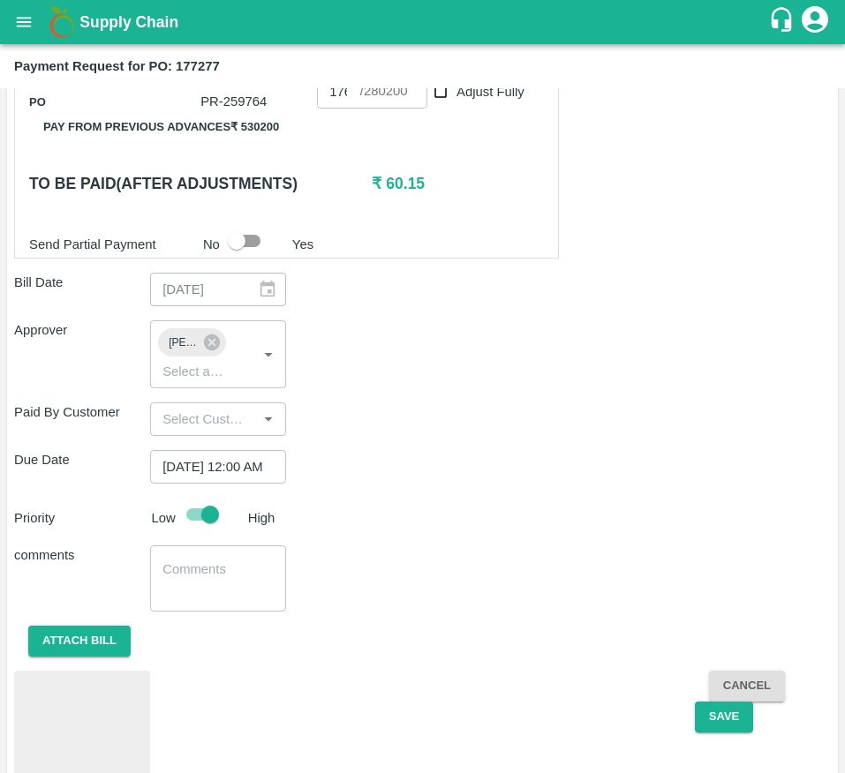
scroll to position [747, 0]
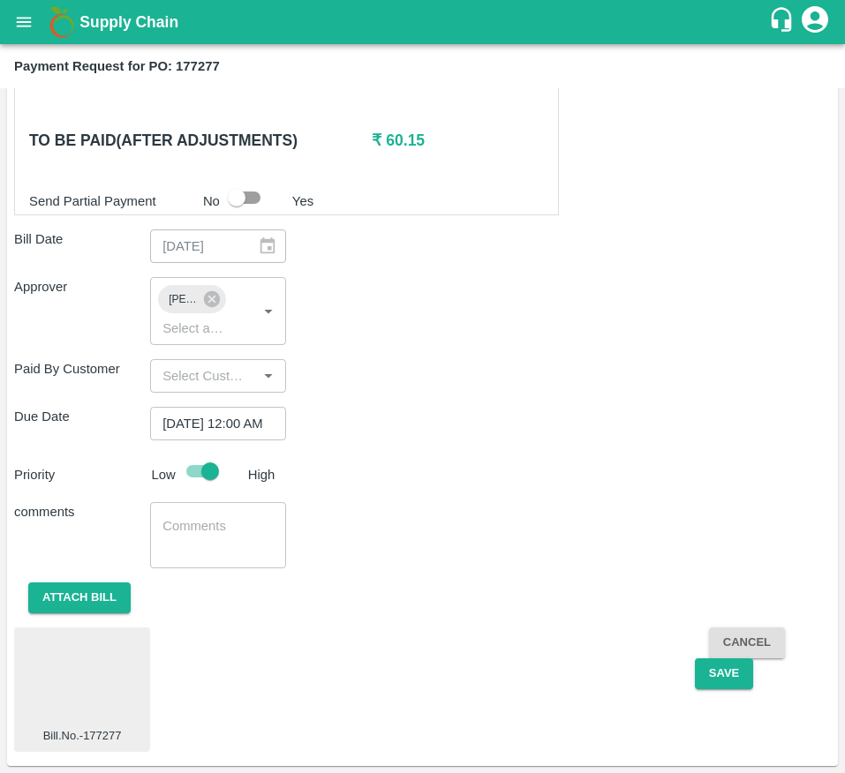
click at [64, 687] on div at bounding box center [82, 682] width 122 height 94
click at [702, 666] on button "Save" at bounding box center [724, 673] width 58 height 31
click at [709, 677] on button "Save" at bounding box center [724, 673] width 58 height 31
click at [712, 664] on button "Save" at bounding box center [724, 673] width 58 height 31
click at [703, 678] on button "Save" at bounding box center [724, 673] width 58 height 31
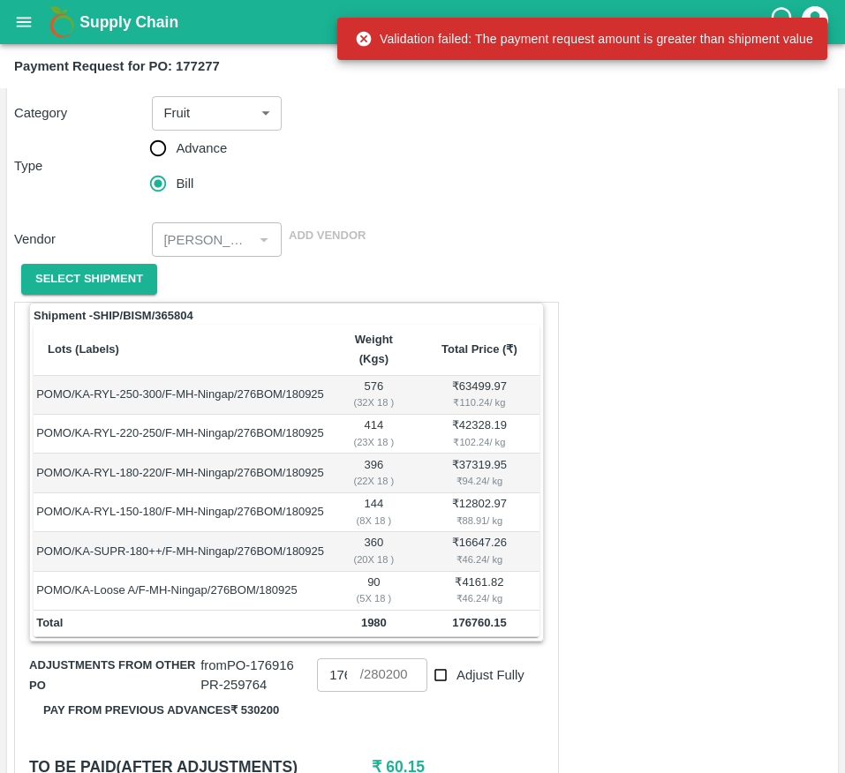
scroll to position [0, 0]
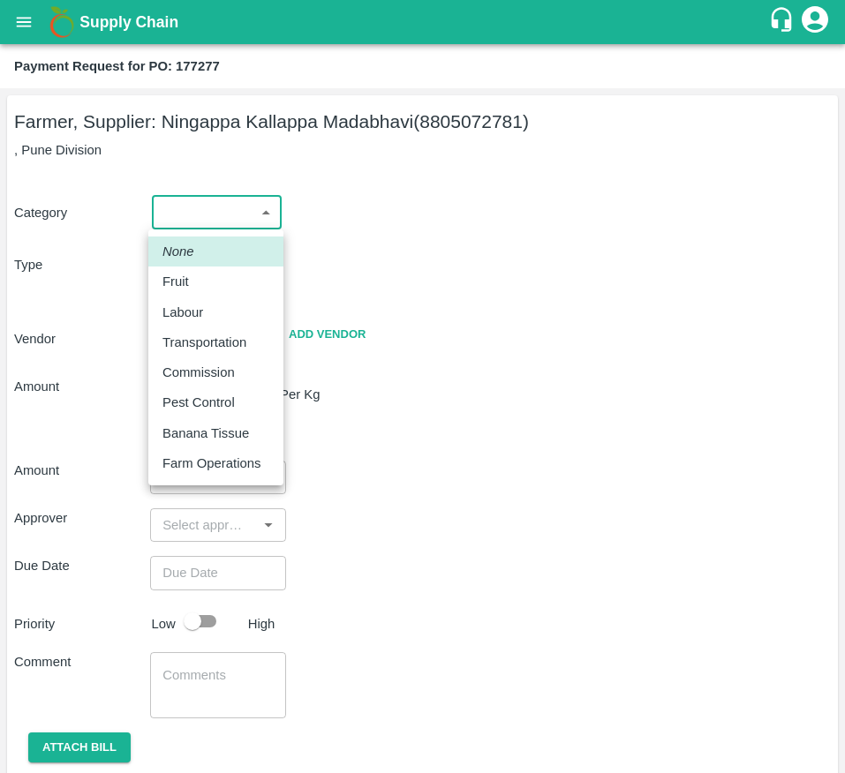
click at [209, 215] on body "Supply Chain Payment Request for PO: 177277 Farmer, Supplier: [GEOGRAPHIC_DATA]…" at bounding box center [422, 386] width 845 height 773
click at [226, 284] on div "Fruit" at bounding box center [215, 281] width 107 height 19
type input "1"
type input "[PERSON_NAME] - 8805072781(Farmer, Supplier)"
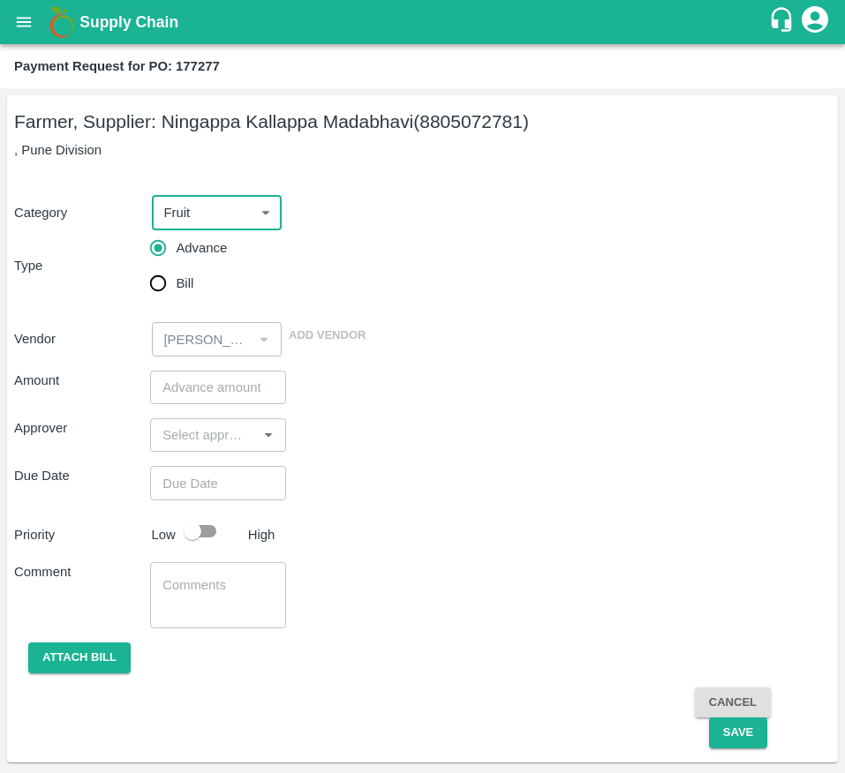
click at [174, 278] on input "Bill" at bounding box center [157, 283] width 35 height 35
radio input "true"
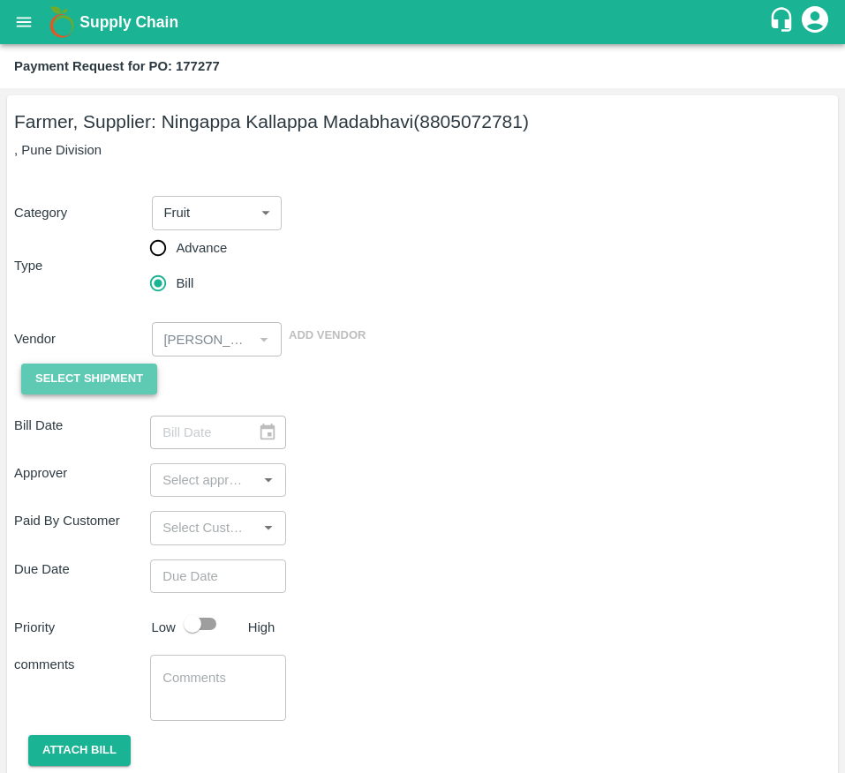
click at [103, 389] on span "Select Shipment" at bounding box center [89, 379] width 108 height 20
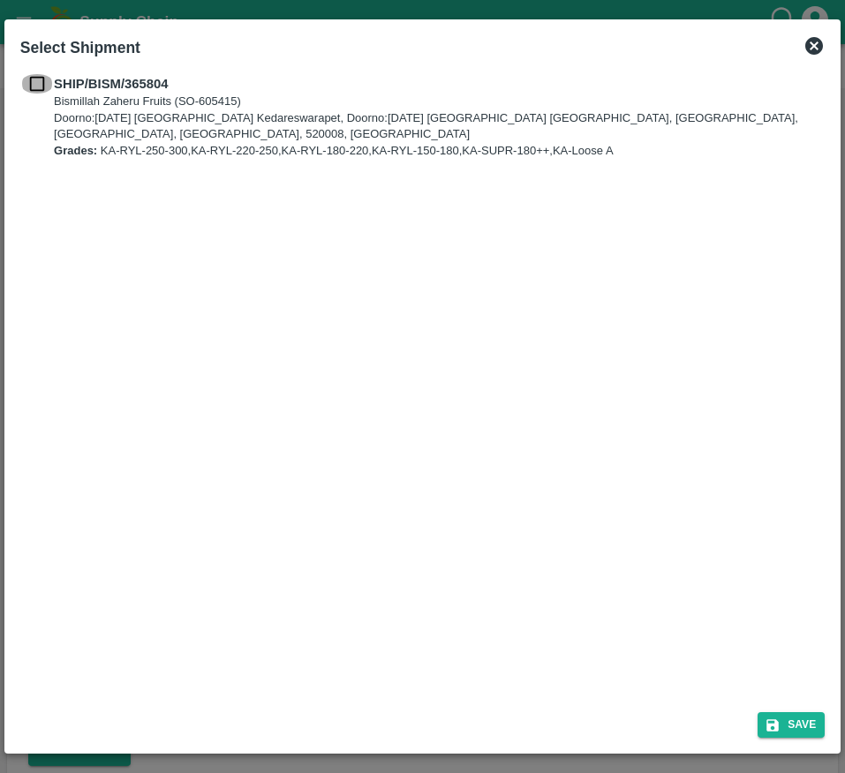
click at [30, 79] on input "checkbox" at bounding box center [37, 83] width 34 height 19
checkbox input "true"
click at [770, 727] on icon "submit" at bounding box center [772, 725] width 16 height 16
type input "[DATE]"
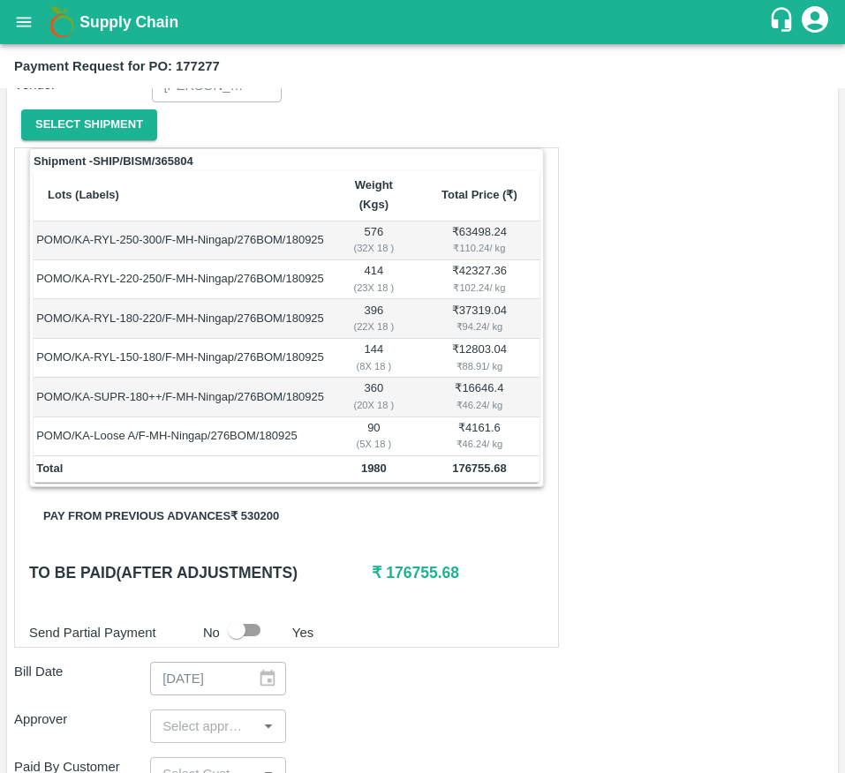
scroll to position [261, 0]
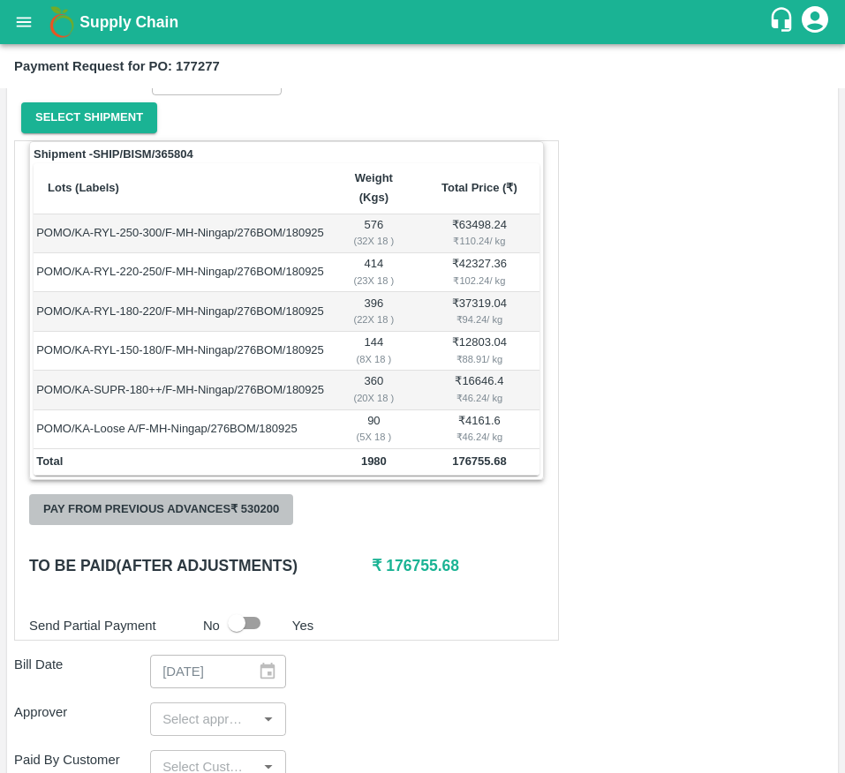
click at [248, 519] on button "Pay from previous advances ₹ 530200" at bounding box center [161, 509] width 264 height 31
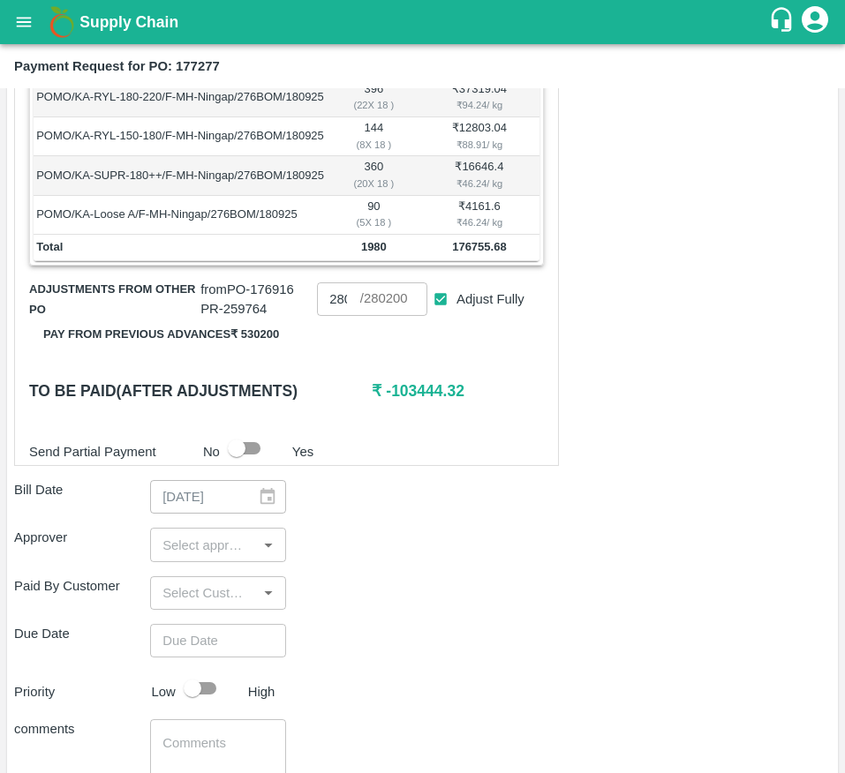
scroll to position [482, 0]
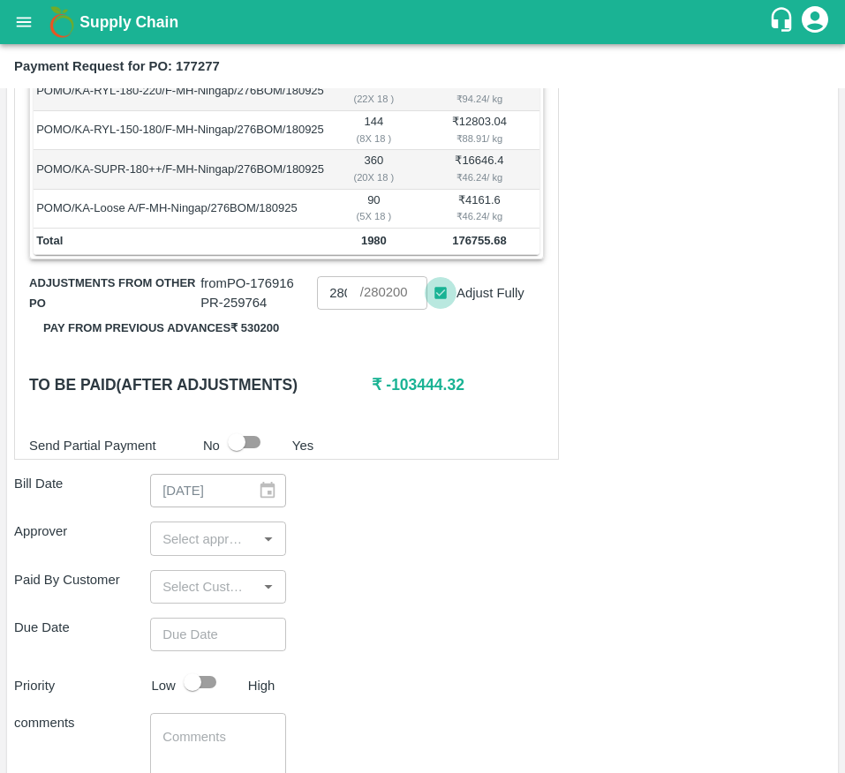
click at [439, 310] on input "Adjust Fully" at bounding box center [440, 293] width 33 height 33
checkbox input "false"
type input "0"
click at [339, 310] on input "0" at bounding box center [338, 293] width 42 height 34
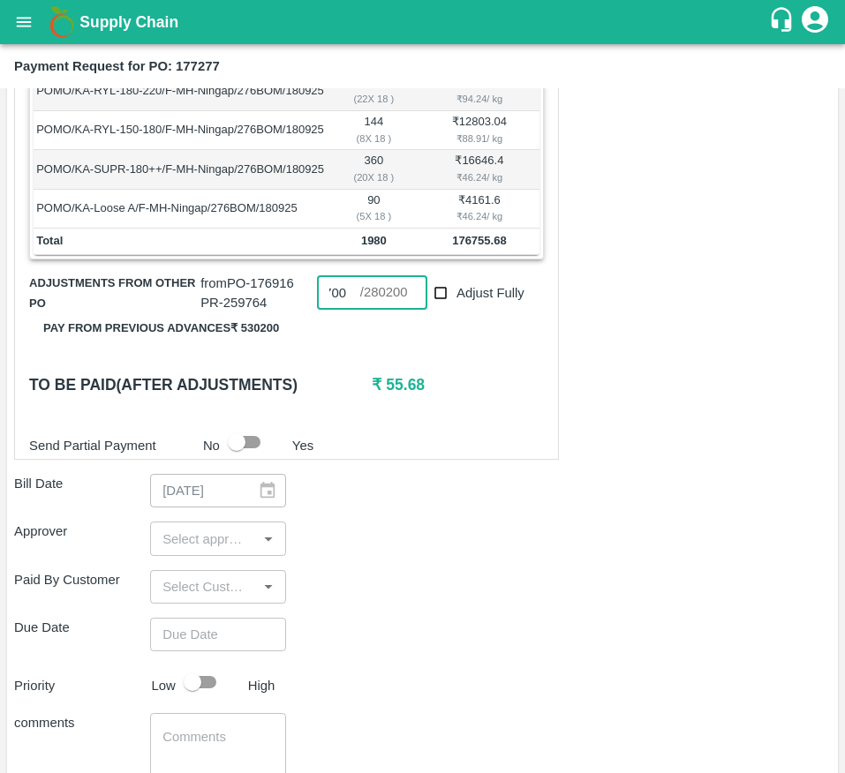
type input "176700"
click at [546, 539] on div "Shipment - SHIP/BISM/365804 Lots (Labels) Weight (Kgs) Total Price (₹) POMO/KA-…" at bounding box center [422, 410] width 816 height 980
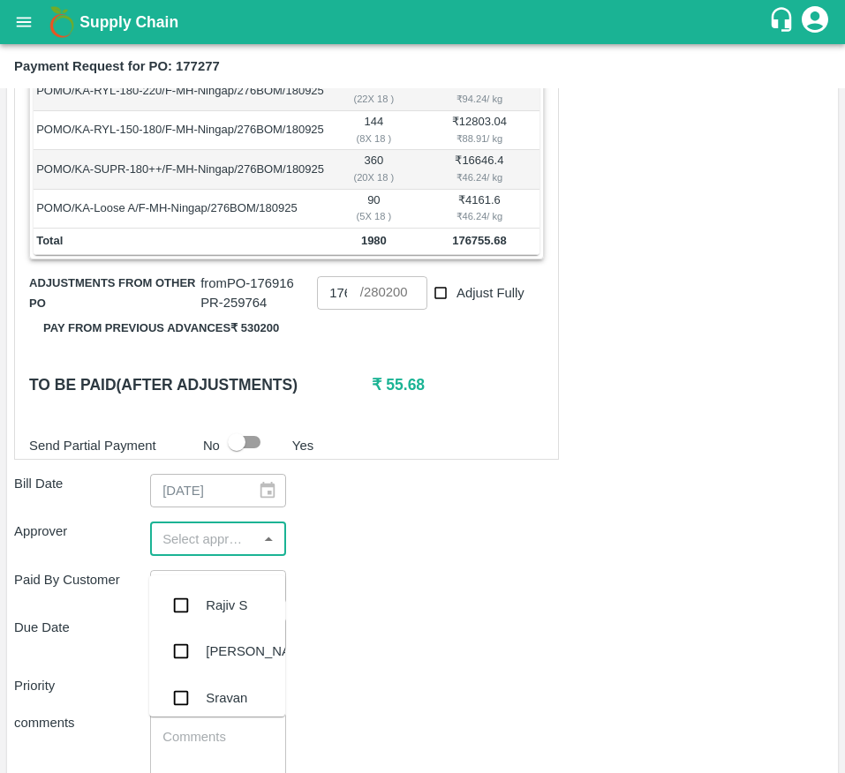
click at [214, 550] on input "input" at bounding box center [203, 538] width 96 height 23
type input "muk"
click at [205, 599] on div "[PERSON_NAME]" at bounding box center [217, 605] width 136 height 46
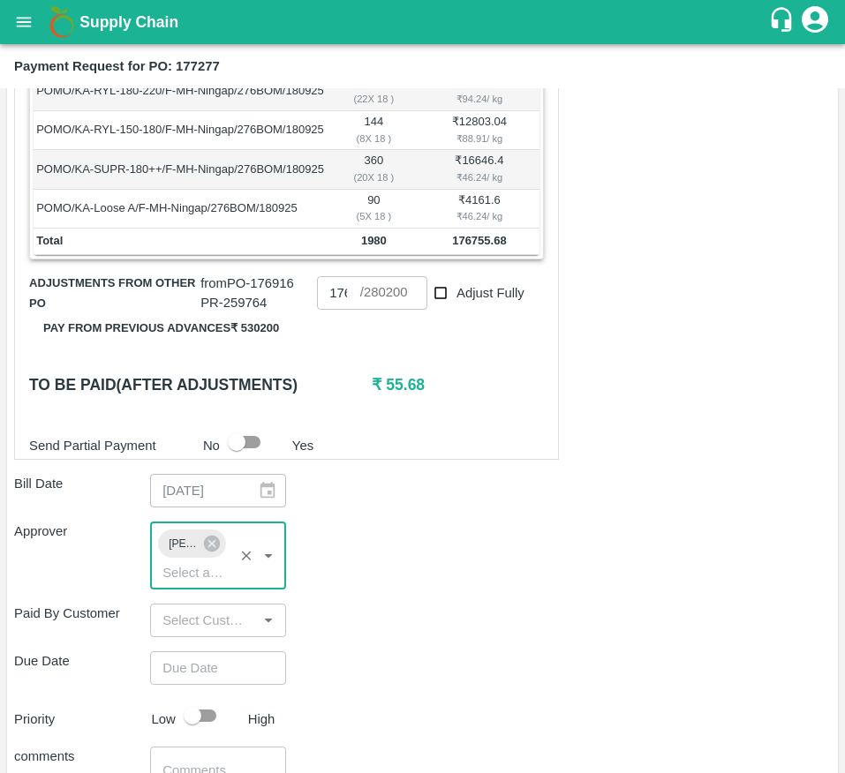
scroll to position [683, 0]
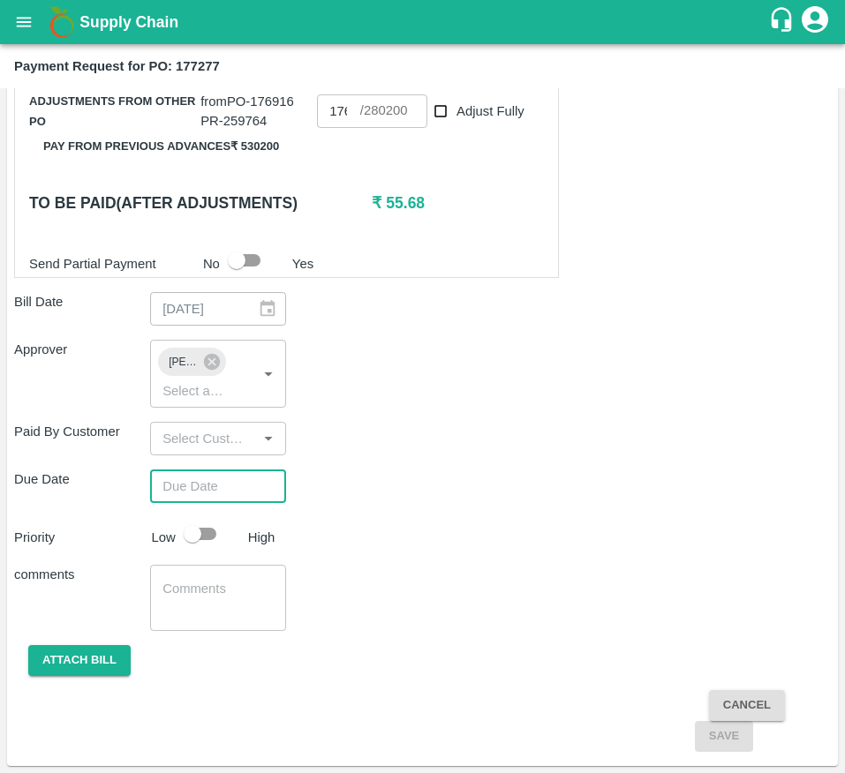
type input "DD/MM/YYYY hh:mm aa"
click at [199, 494] on input "DD/MM/YYYY hh:mm aa" at bounding box center [212, 486] width 124 height 34
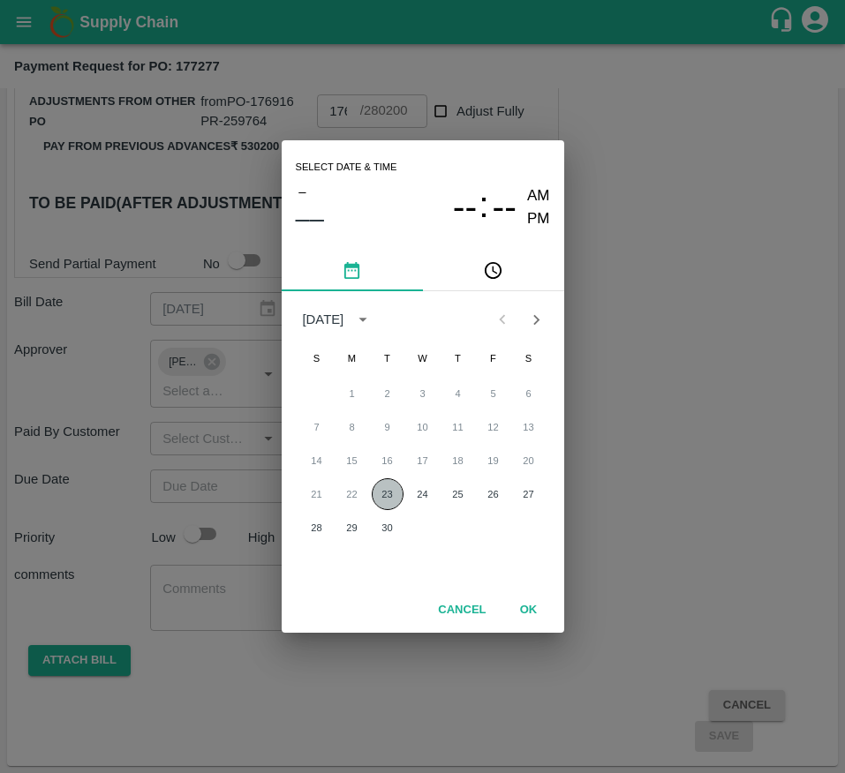
click at [391, 497] on button "23" at bounding box center [388, 494] width 32 height 32
type input "[DATE] 12:00 AM"
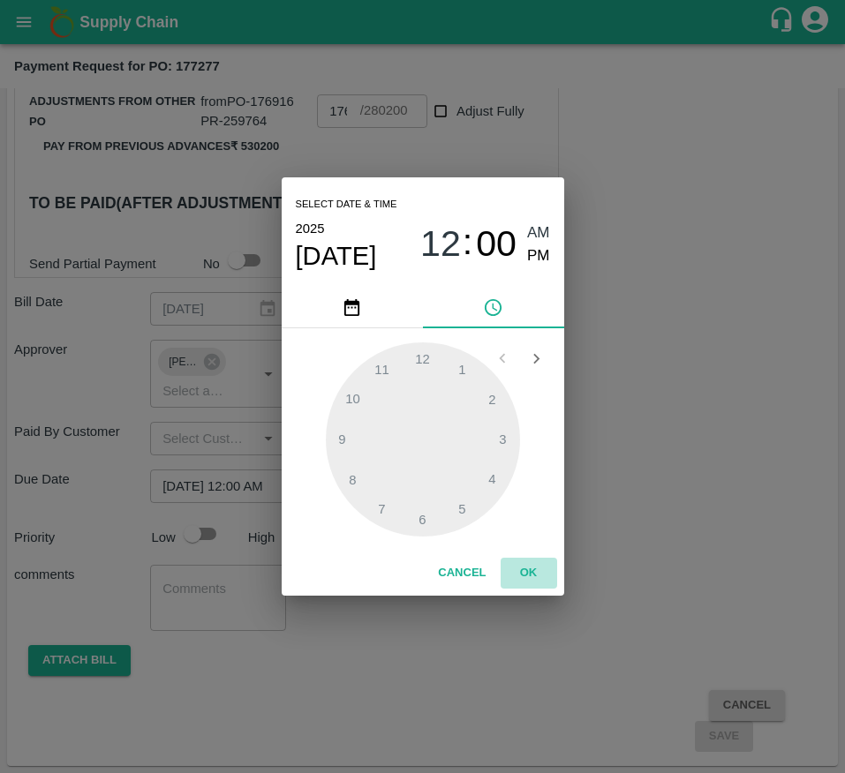
click at [534, 569] on button "OK" at bounding box center [528, 573] width 56 height 31
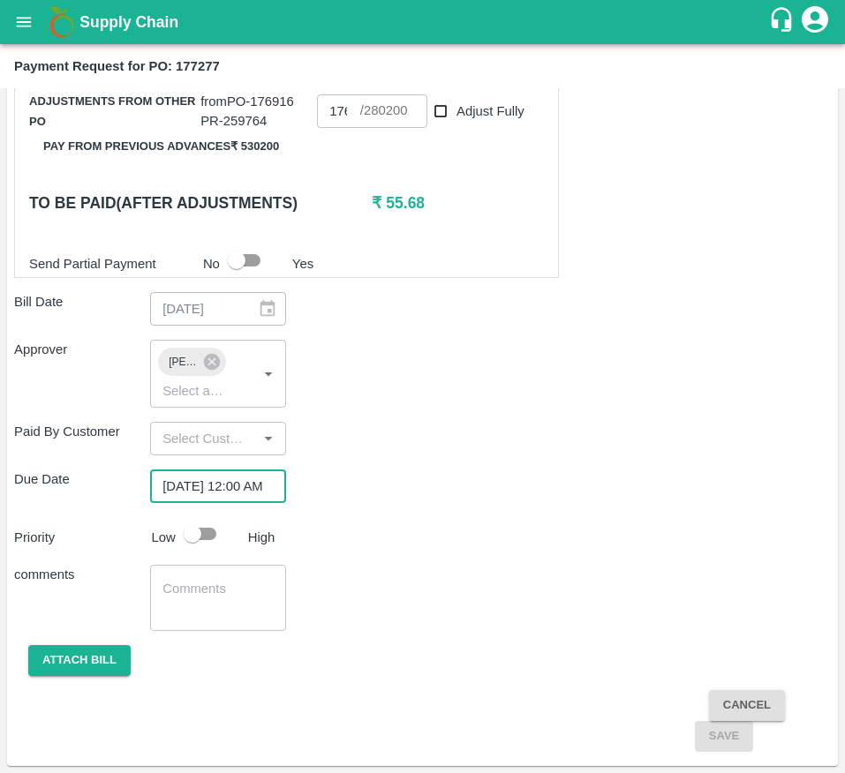
scroll to position [0, 0]
click at [202, 542] on input "checkbox" at bounding box center [192, 534] width 101 height 34
checkbox input "true"
click at [86, 659] on button "Attach bill" at bounding box center [79, 660] width 102 height 31
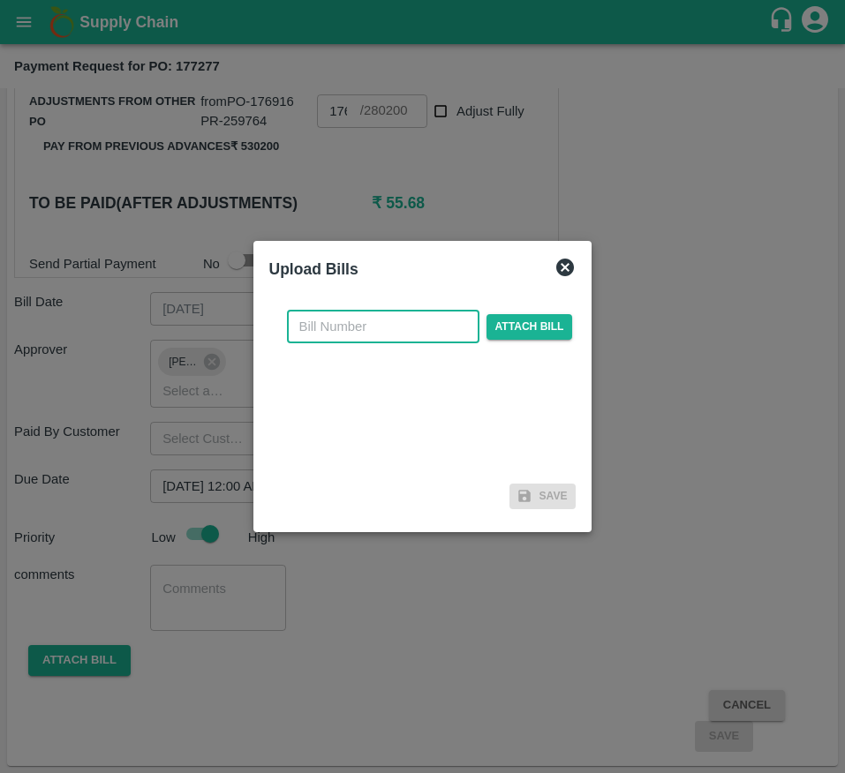
click at [323, 327] on input "text" at bounding box center [383, 327] width 192 height 34
type input "177277"
click at [521, 314] on span "Attach bill" at bounding box center [529, 327] width 86 height 26
click at [0, 0] on input "Attach bill" at bounding box center [0, 0] width 0 height 0
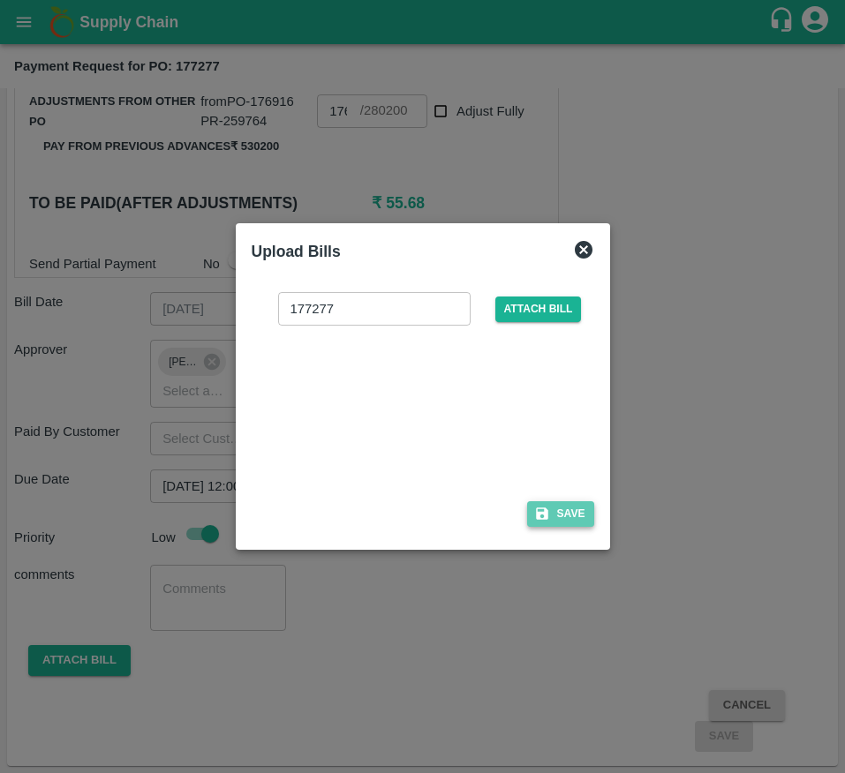
click at [550, 507] on button "Save" at bounding box center [560, 514] width 67 height 26
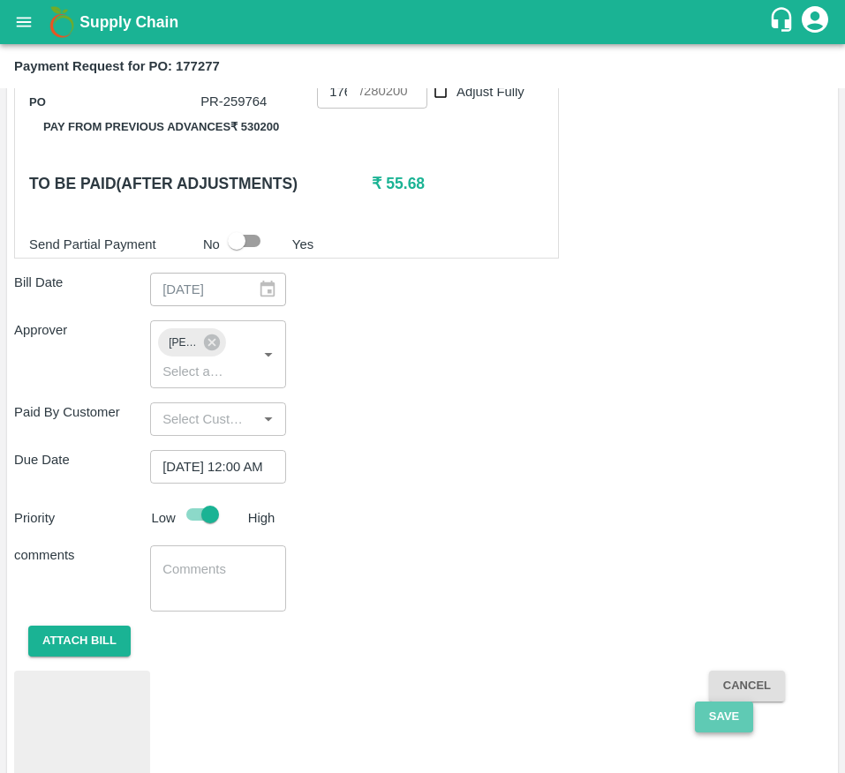
click at [716, 732] on button "Save" at bounding box center [724, 717] width 58 height 31
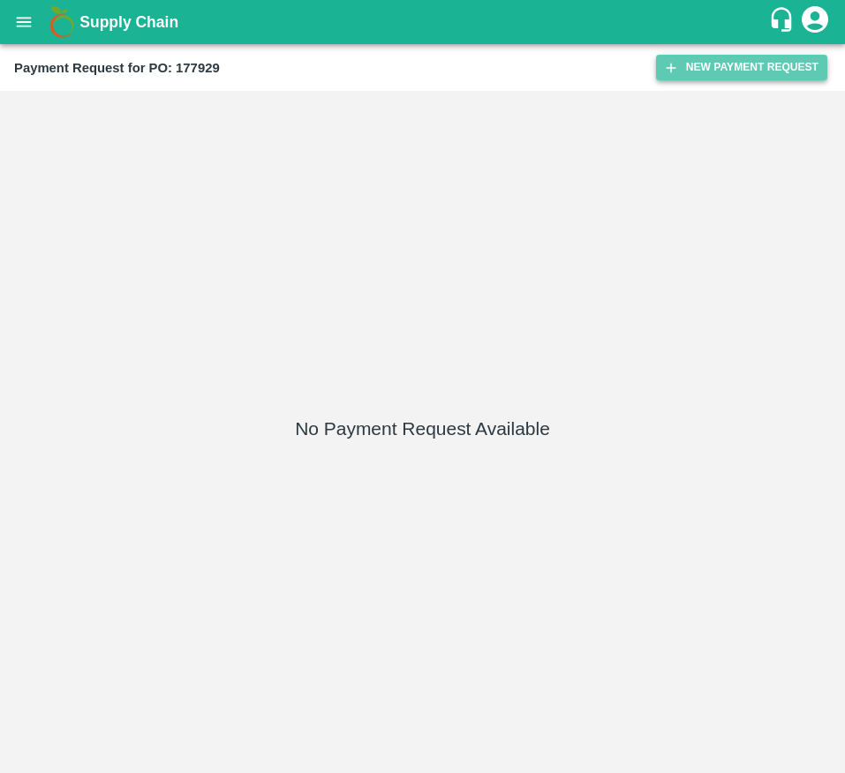
click at [772, 71] on button "New Payment Request" at bounding box center [741, 68] width 171 height 26
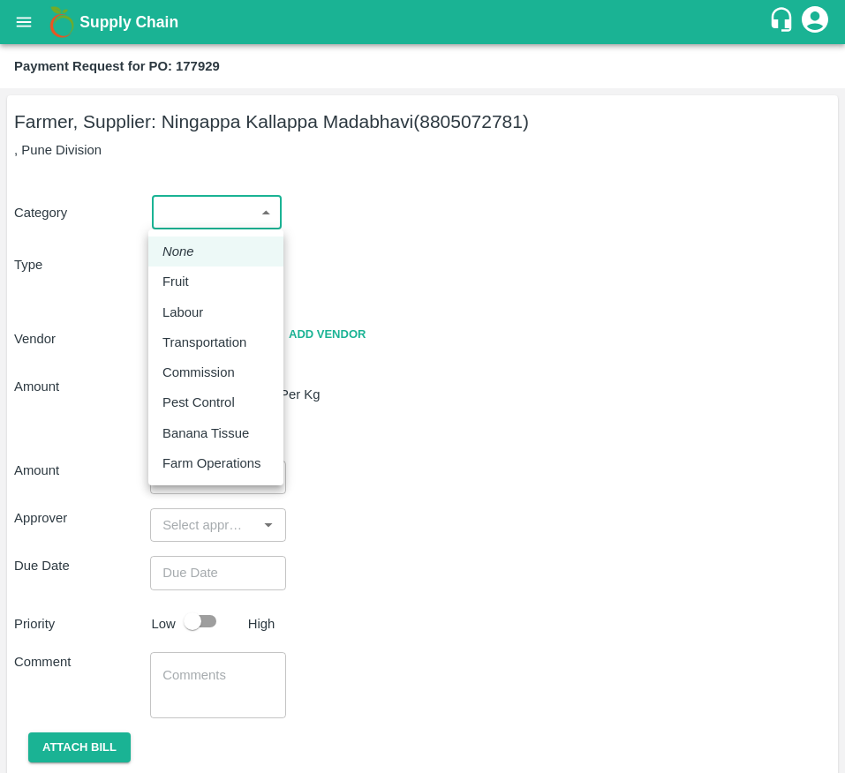
click at [196, 215] on body "Supply Chain Payment Request for PO: 177929 Farmer, Supplier: [GEOGRAPHIC_DATA]…" at bounding box center [422, 386] width 845 height 773
click at [226, 282] on div "Fruit" at bounding box center [215, 281] width 107 height 19
type input "1"
type input "[PERSON_NAME] - 8805072781(Farmer, Supplier)"
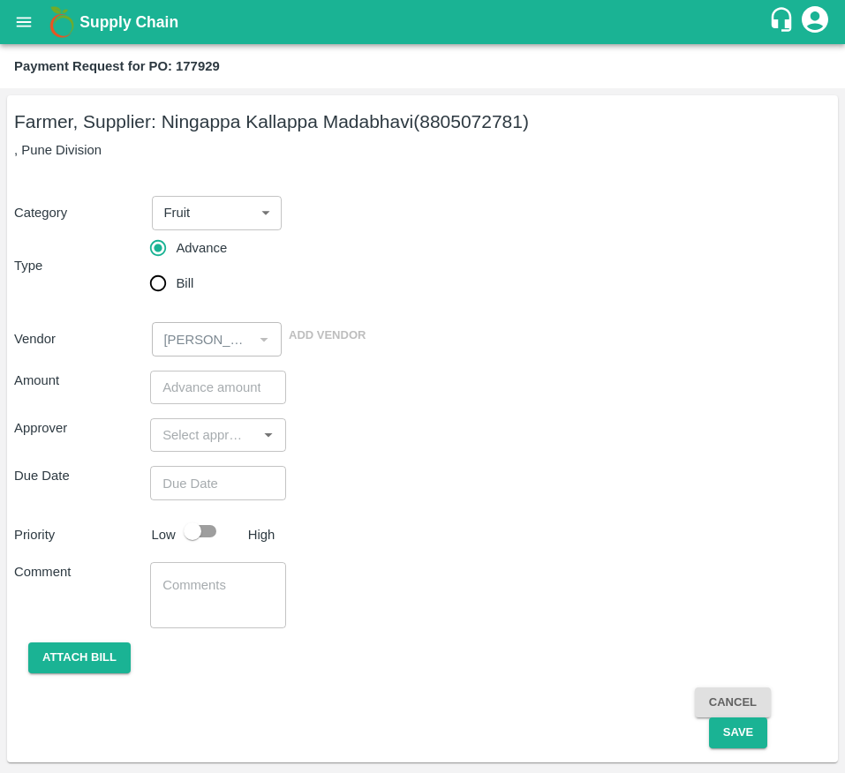
click at [186, 281] on span "Bill" at bounding box center [185, 283] width 18 height 19
click at [176, 281] on input "Bill" at bounding box center [157, 283] width 35 height 35
radio input "true"
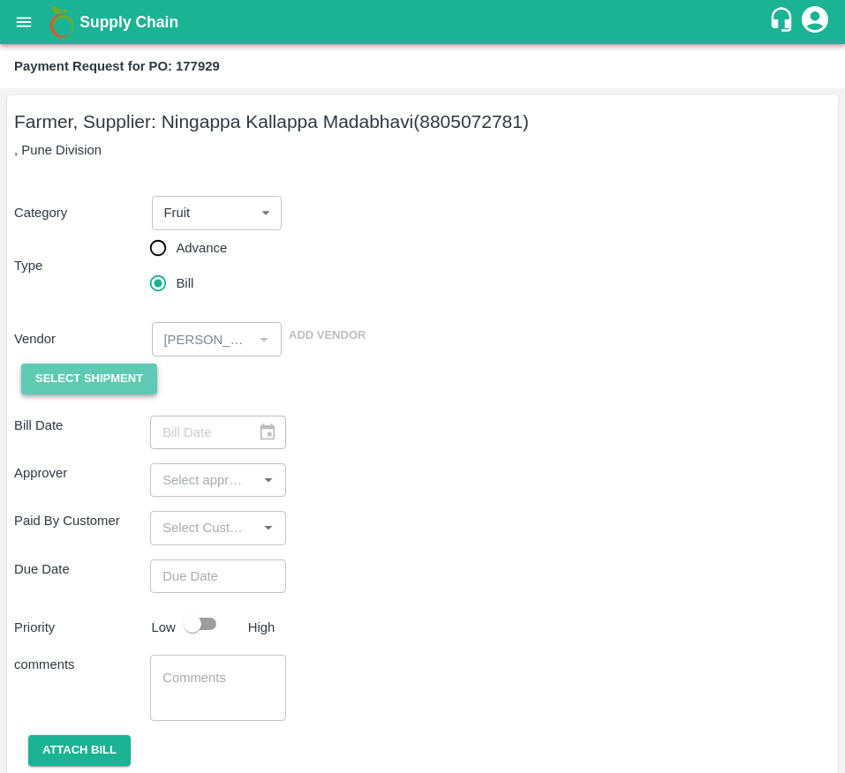
click at [86, 382] on span "Select Shipment" at bounding box center [89, 379] width 108 height 20
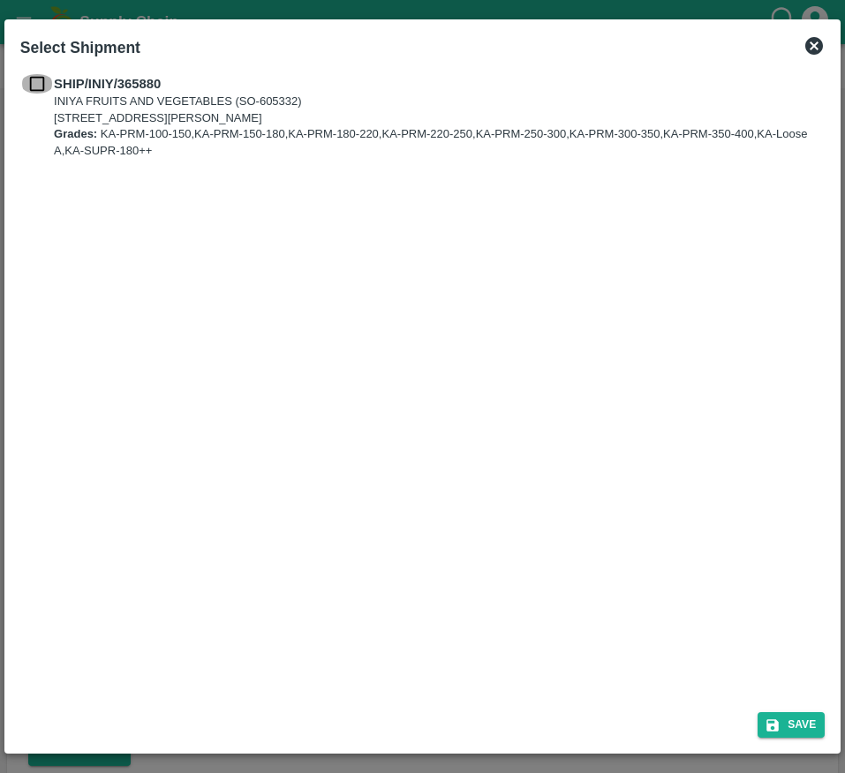
click at [41, 89] on input "checkbox" at bounding box center [37, 83] width 34 height 19
checkbox input "true"
click at [777, 729] on icon "submit" at bounding box center [773, 725] width 12 height 12
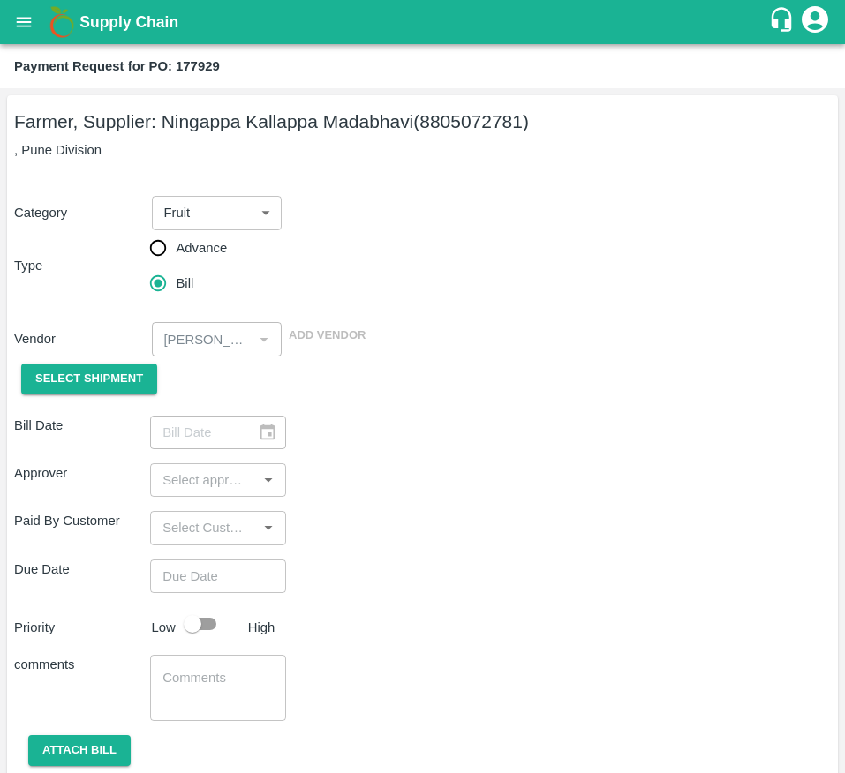
type input "[DATE]"
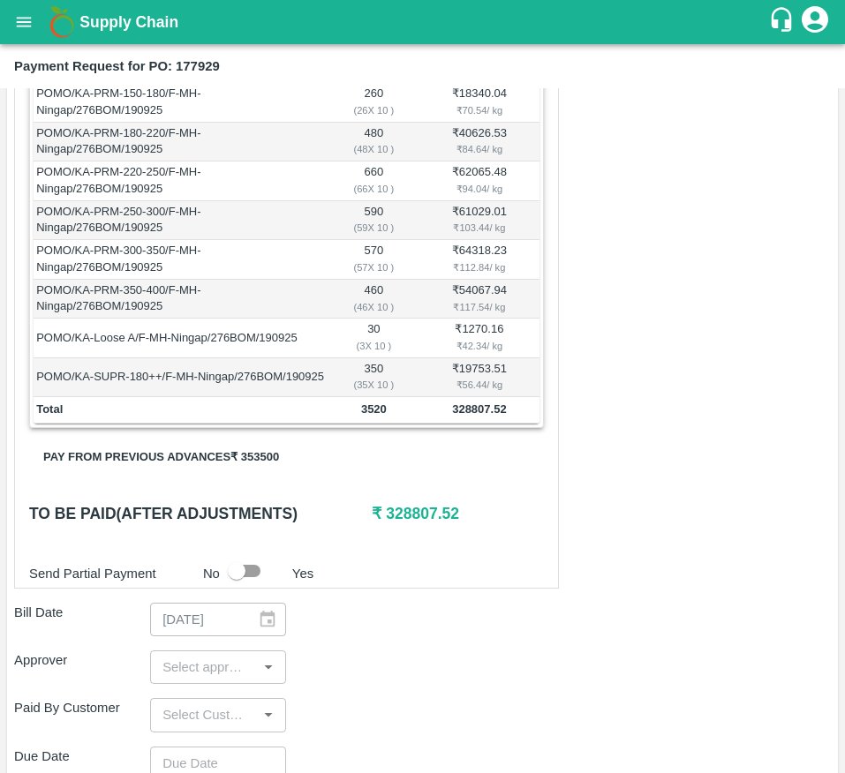
scroll to position [432, 0]
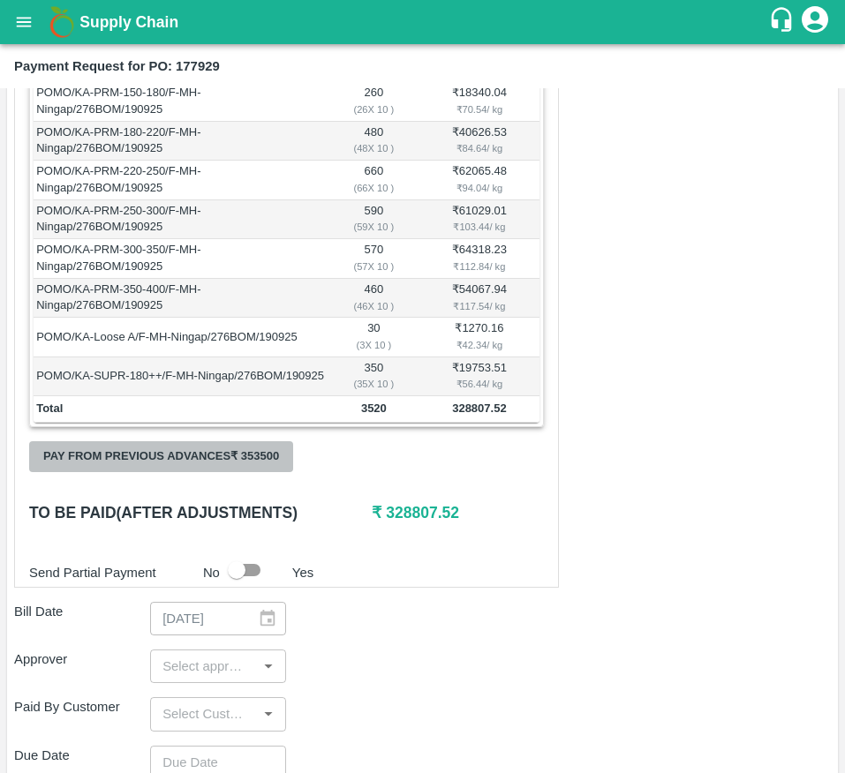
click at [229, 472] on button "Pay from previous advances ₹ 353500" at bounding box center [161, 456] width 264 height 31
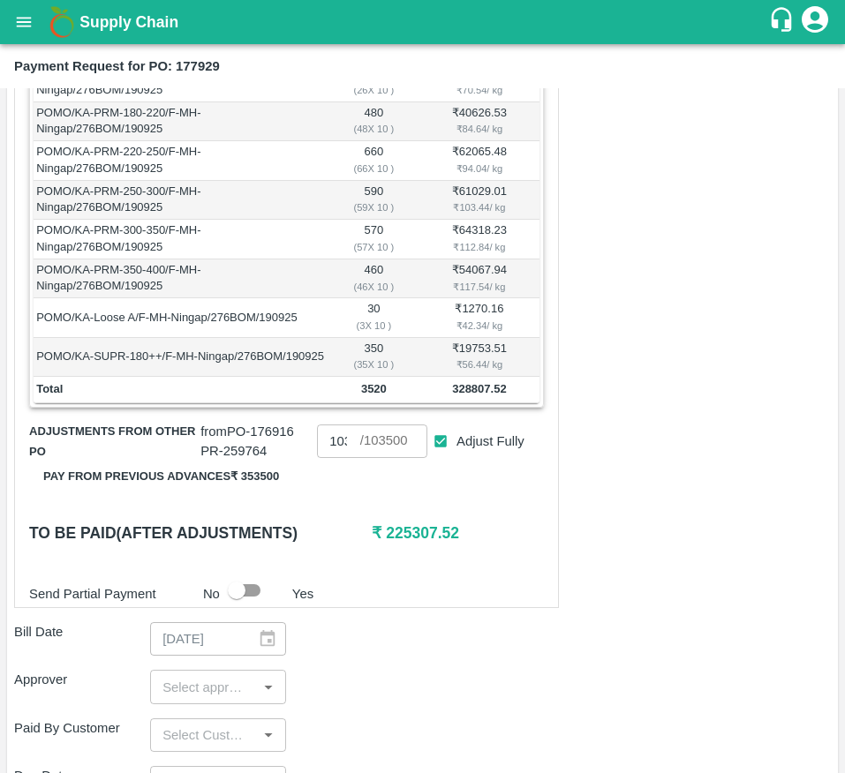
scroll to position [453, 0]
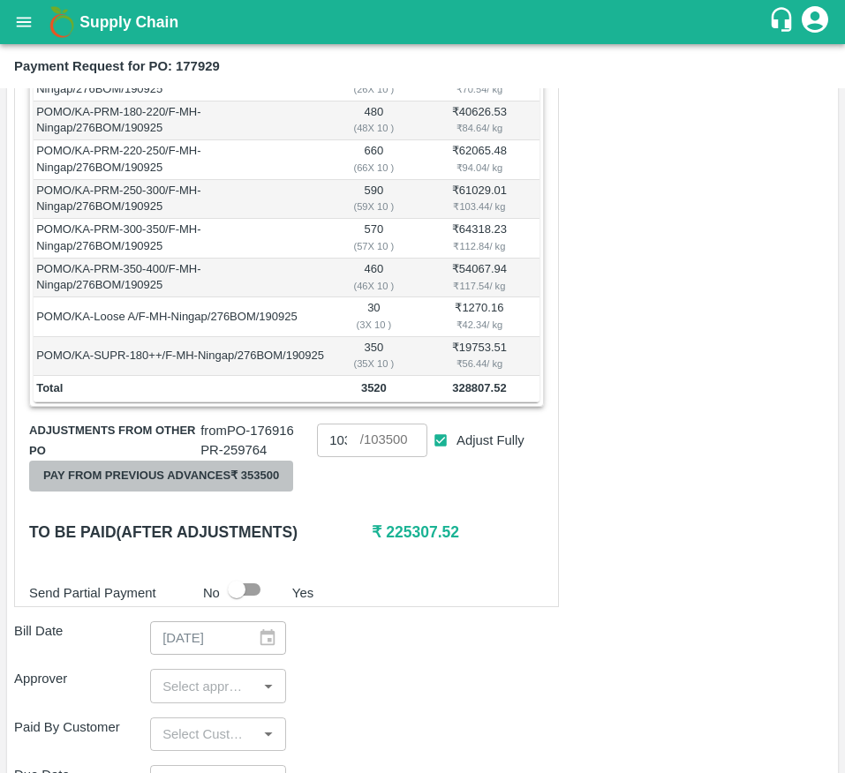
click at [262, 489] on button "Pay from previous advances ₹ 353500" at bounding box center [161, 476] width 264 height 31
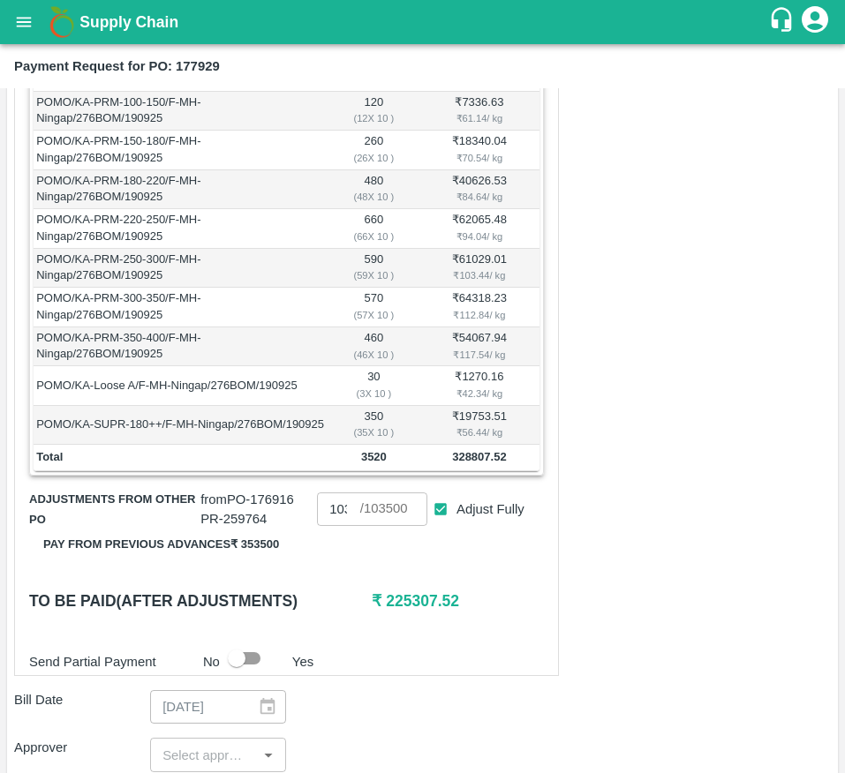
scroll to position [278, 0]
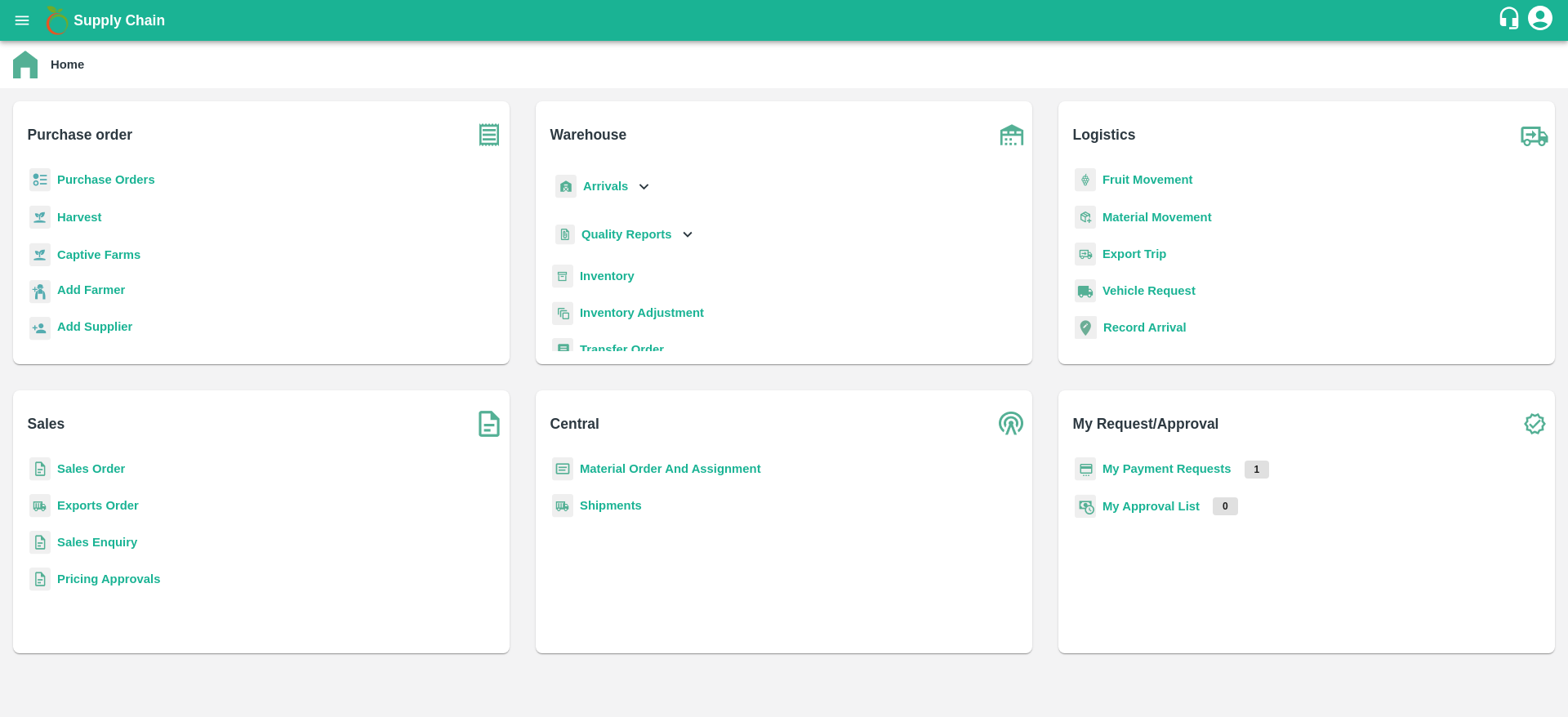
click at [151, 181] on b "Purchase Orders" at bounding box center [106, 179] width 98 height 13
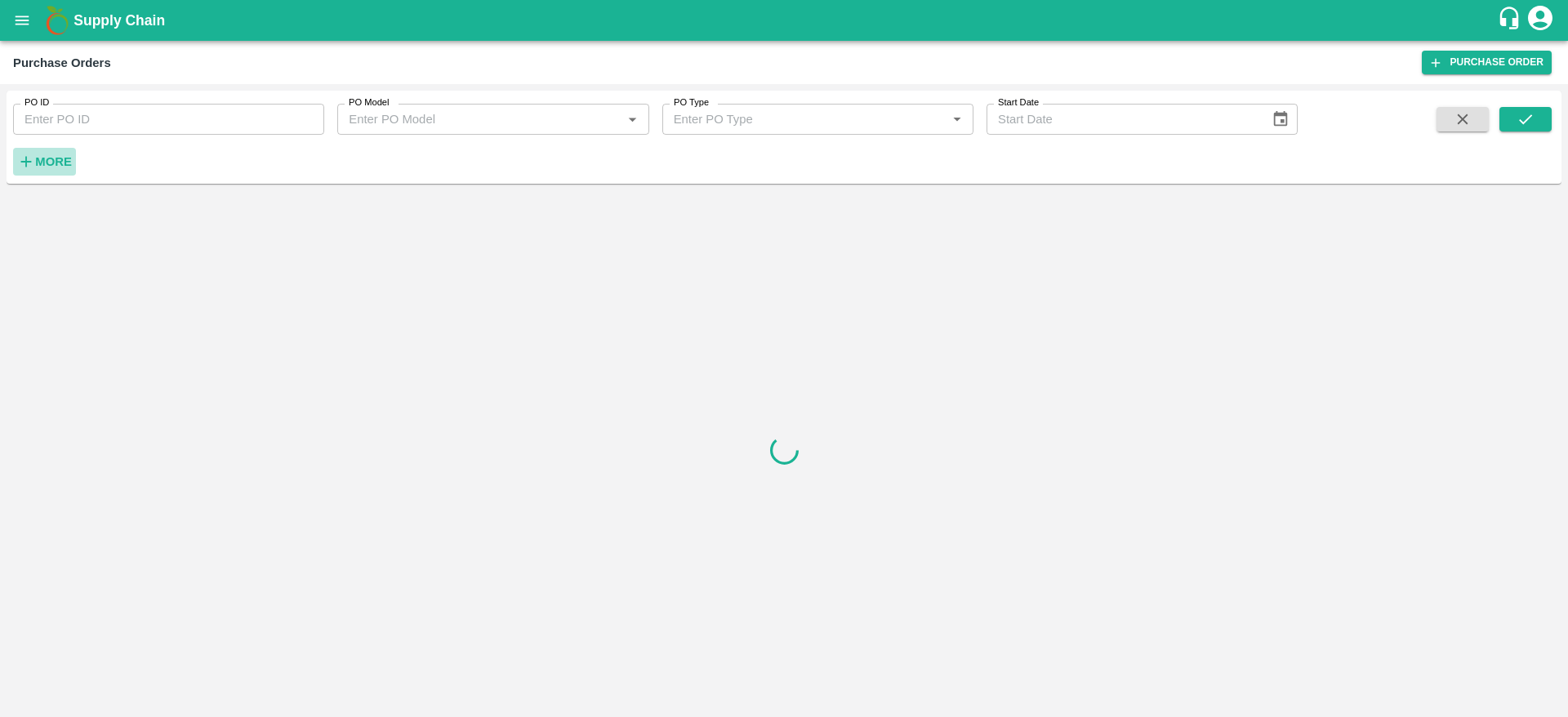
click at [45, 164] on strong "More" at bounding box center [54, 162] width 37 height 13
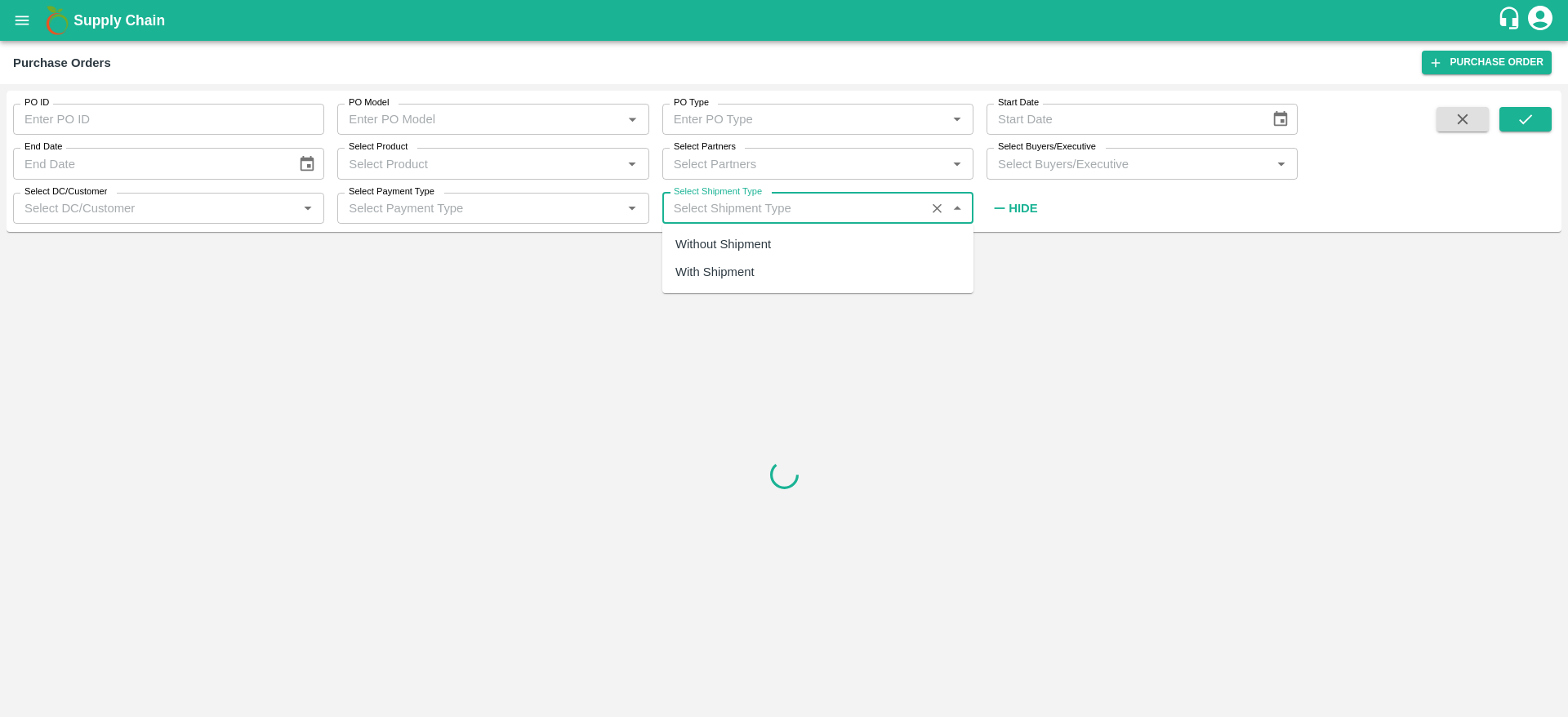
click at [727, 216] on input "Select Shipment Type" at bounding box center [794, 208] width 254 height 21
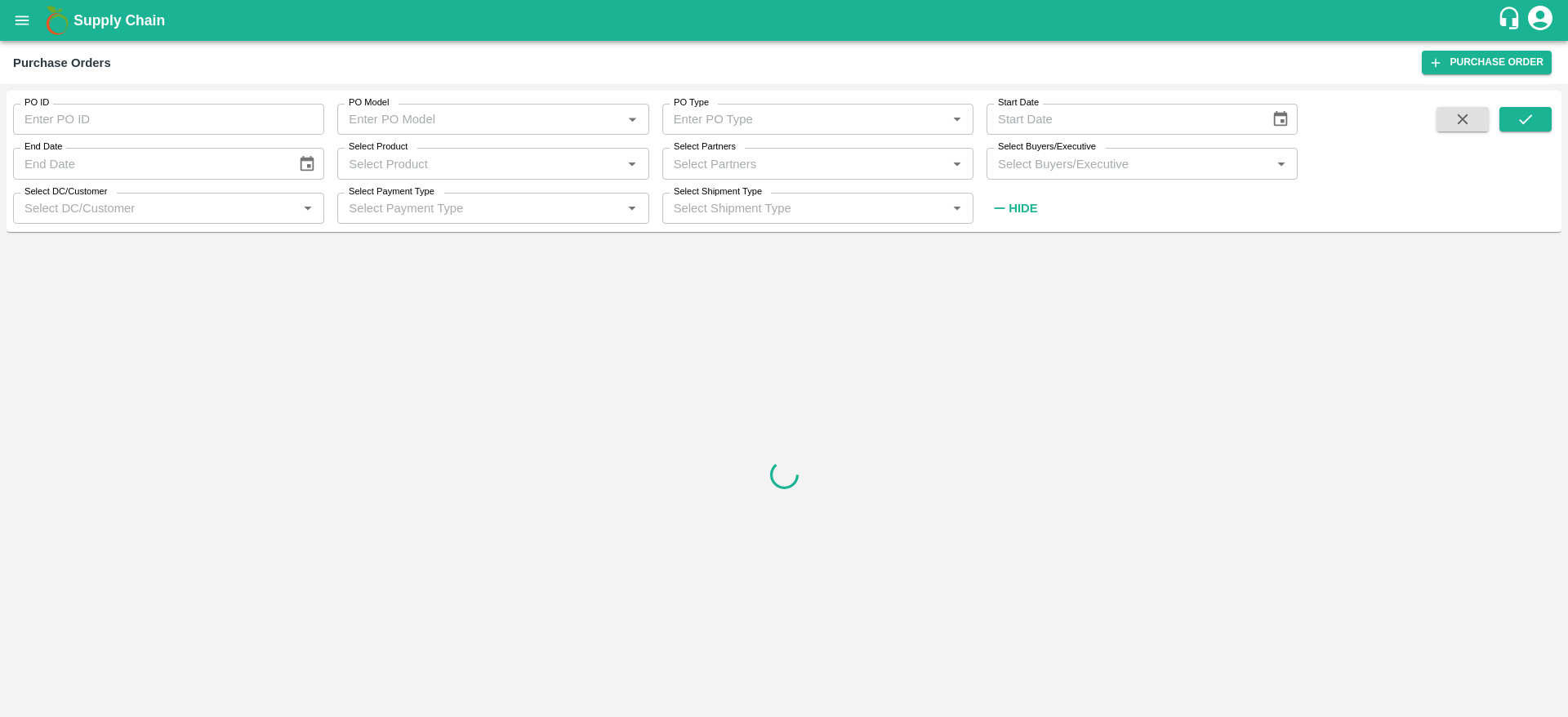
drag, startPoint x: 778, startPoint y: 145, endPoint x: 768, endPoint y: 161, distance: 18.9
click at [768, 161] on div "Select Partners Select Partners   *" at bounding box center [812, 157] width 324 height 44
click at [768, 161] on input "Select Partners" at bounding box center [804, 163] width 275 height 21
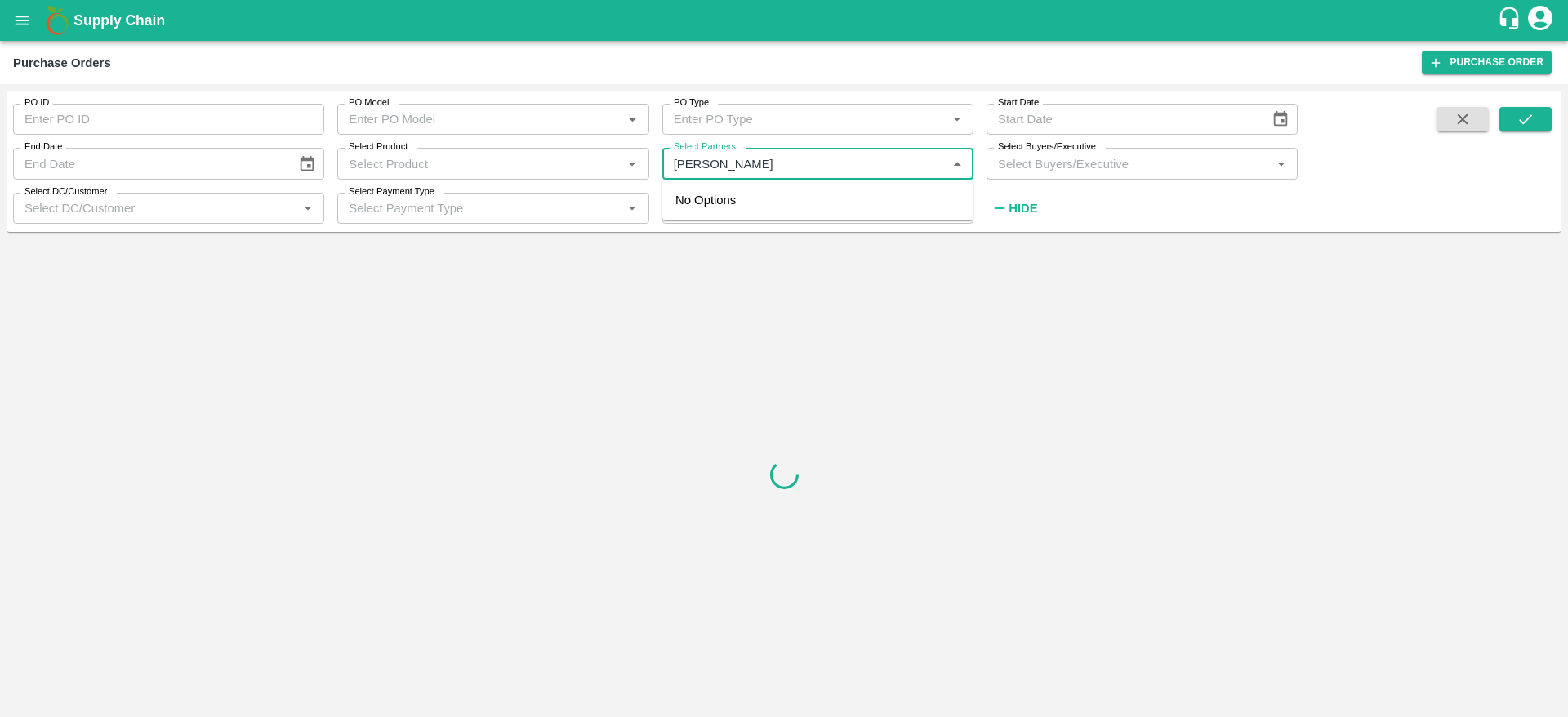
type input "rana ritu"
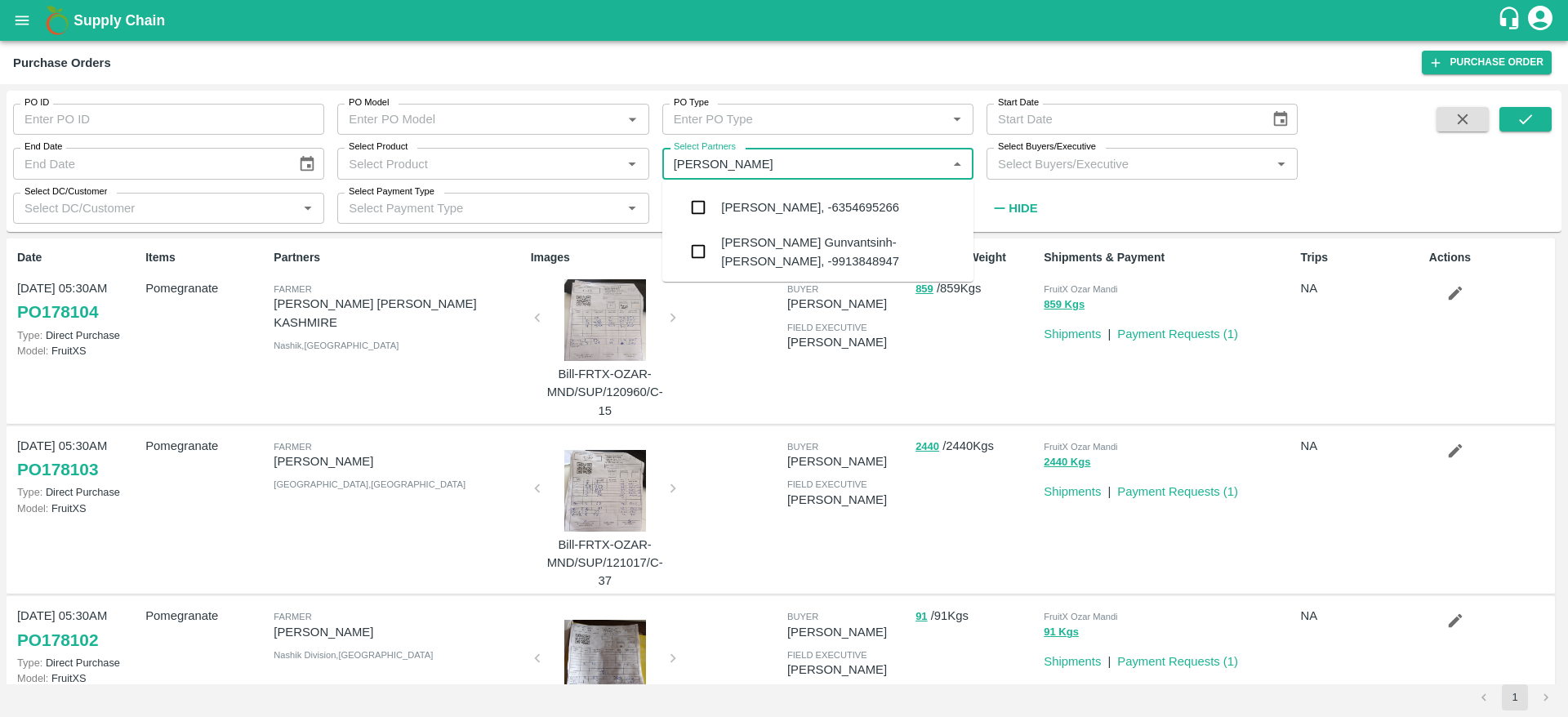
click at [747, 161] on input "Select Partners" at bounding box center [804, 163] width 275 height 21
click at [772, 211] on div "Rana Rituba Gunvantsinh-Nani Khakhar, -6354695266" at bounding box center [810, 206] width 178 height 18
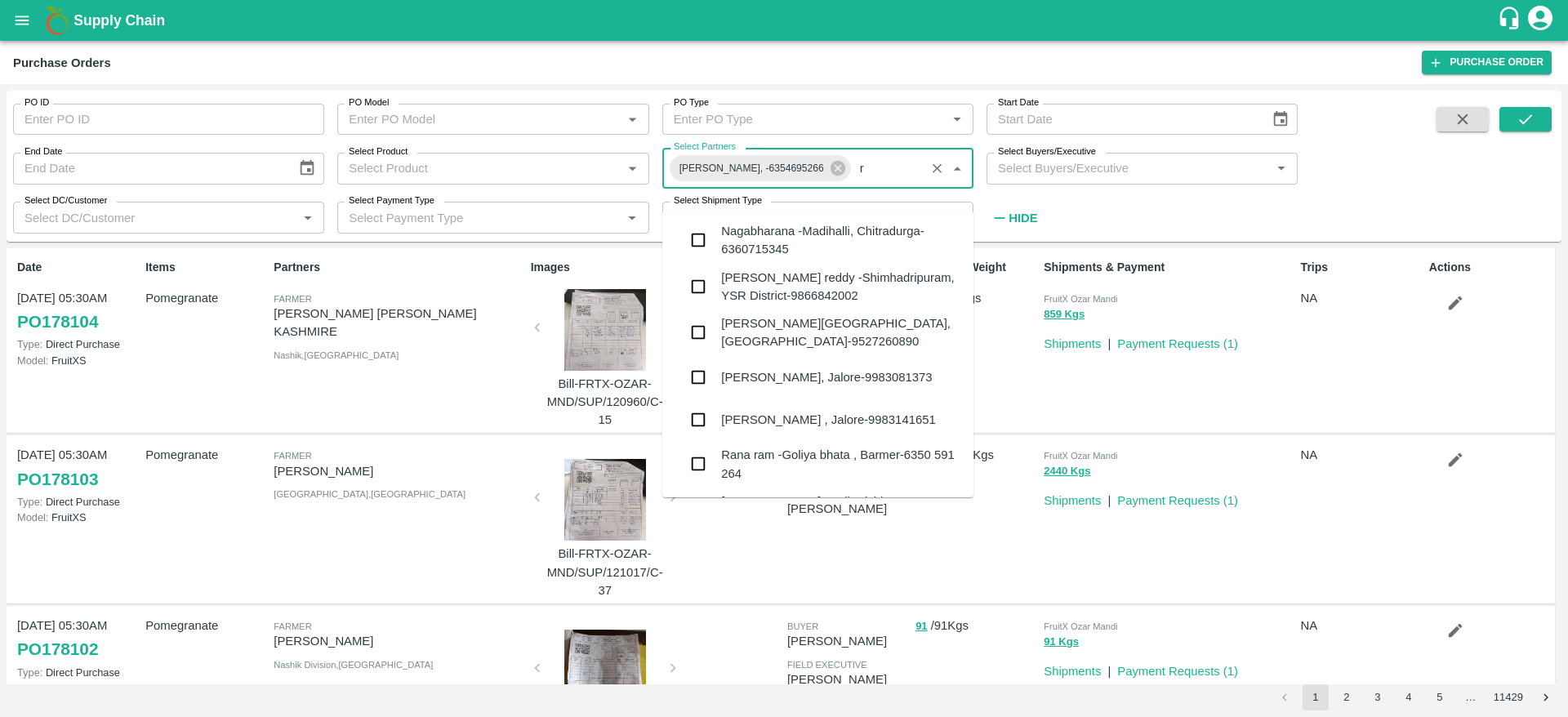
scroll to position [218, 0]
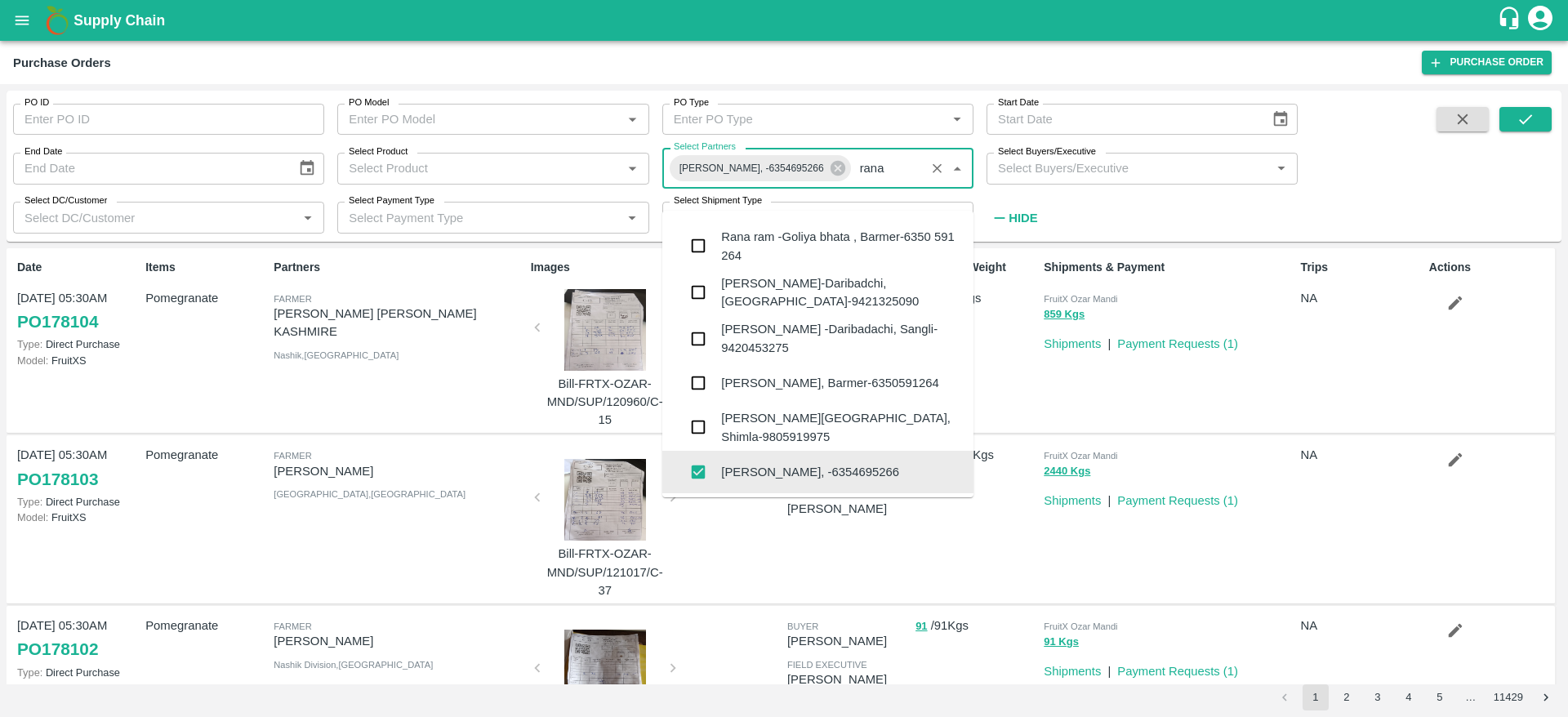
type input "rana"
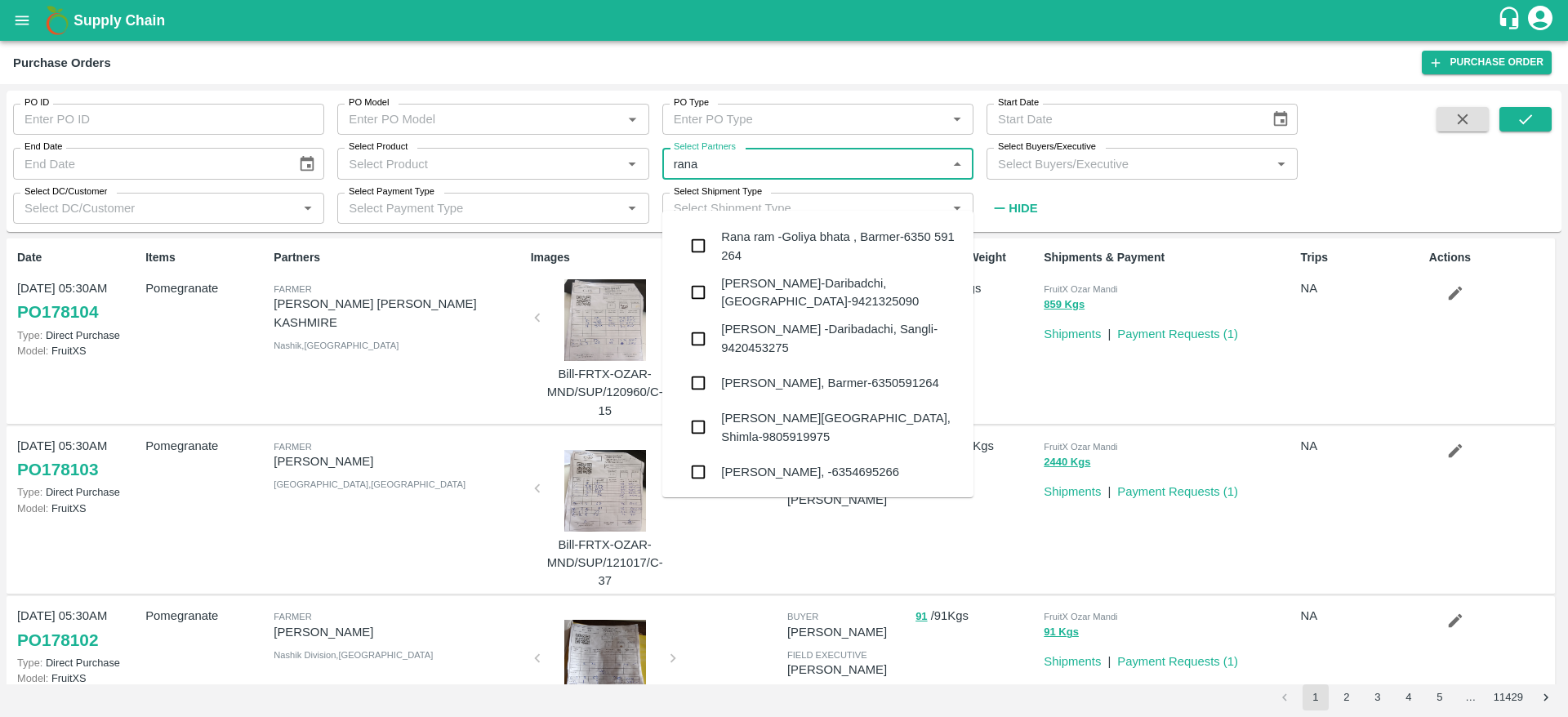
checkbox input "false"
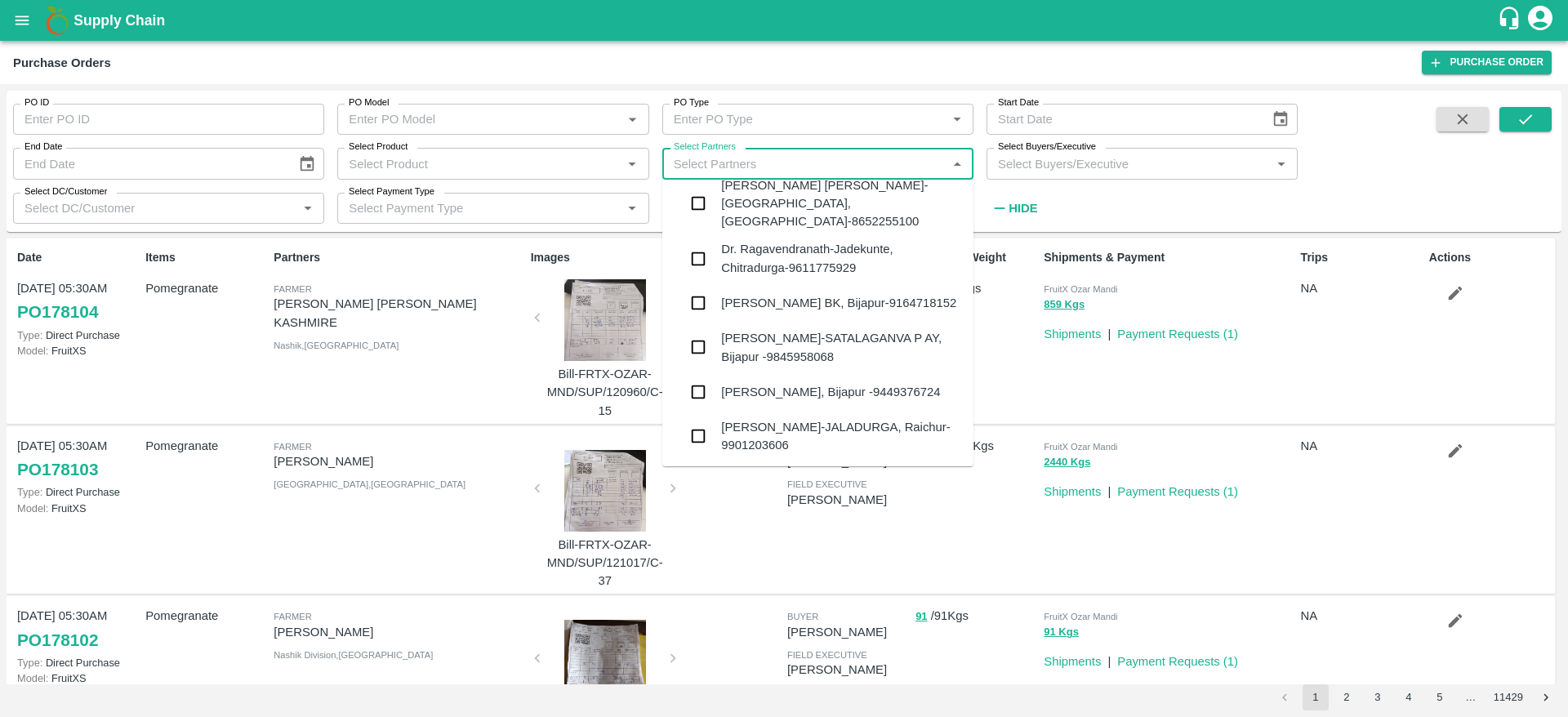
scroll to position [0, 0]
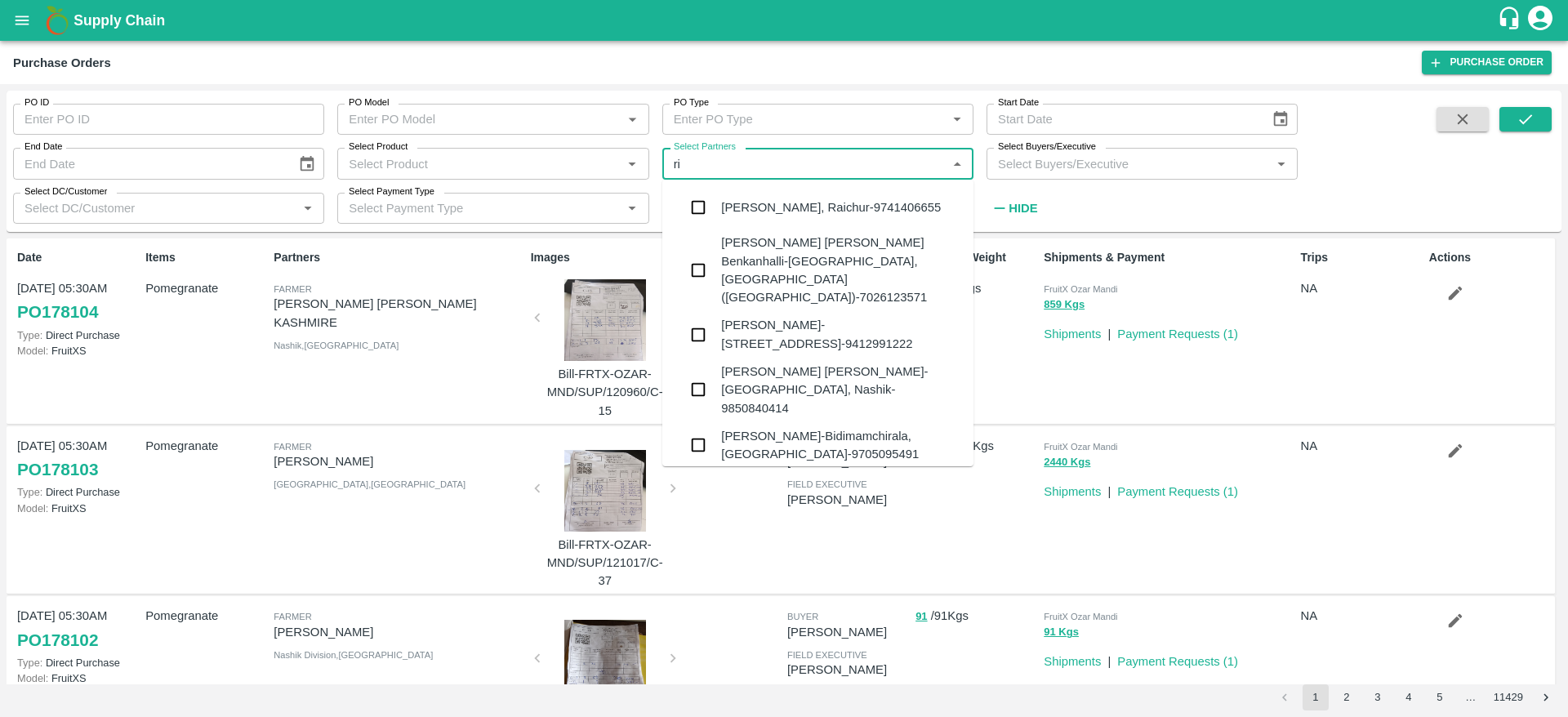
type input "r"
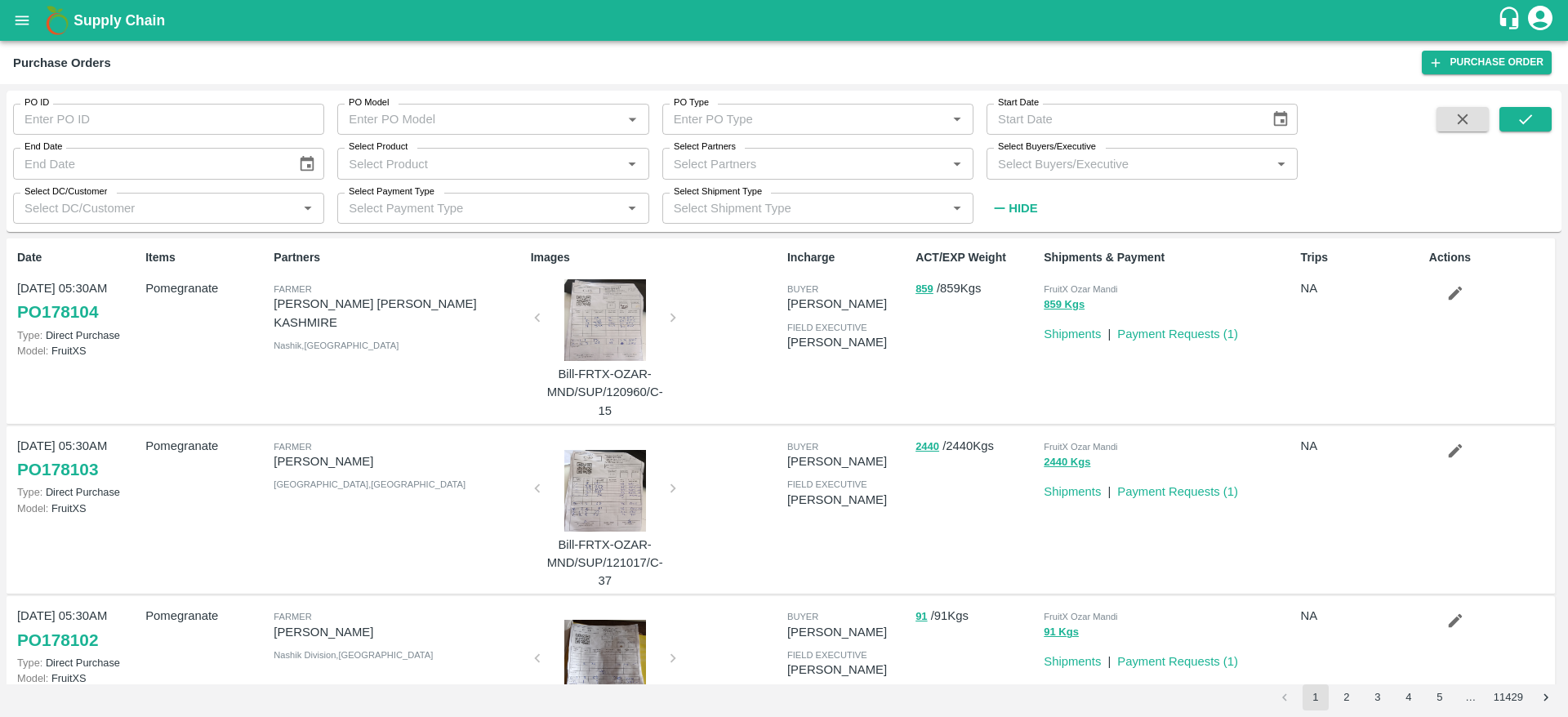
click at [1146, 205] on div "PO ID PO ID PO Model PO Model   * PO Type PO Type   * Start Date Start Date End…" at bounding box center [649, 157] width 1298 height 133
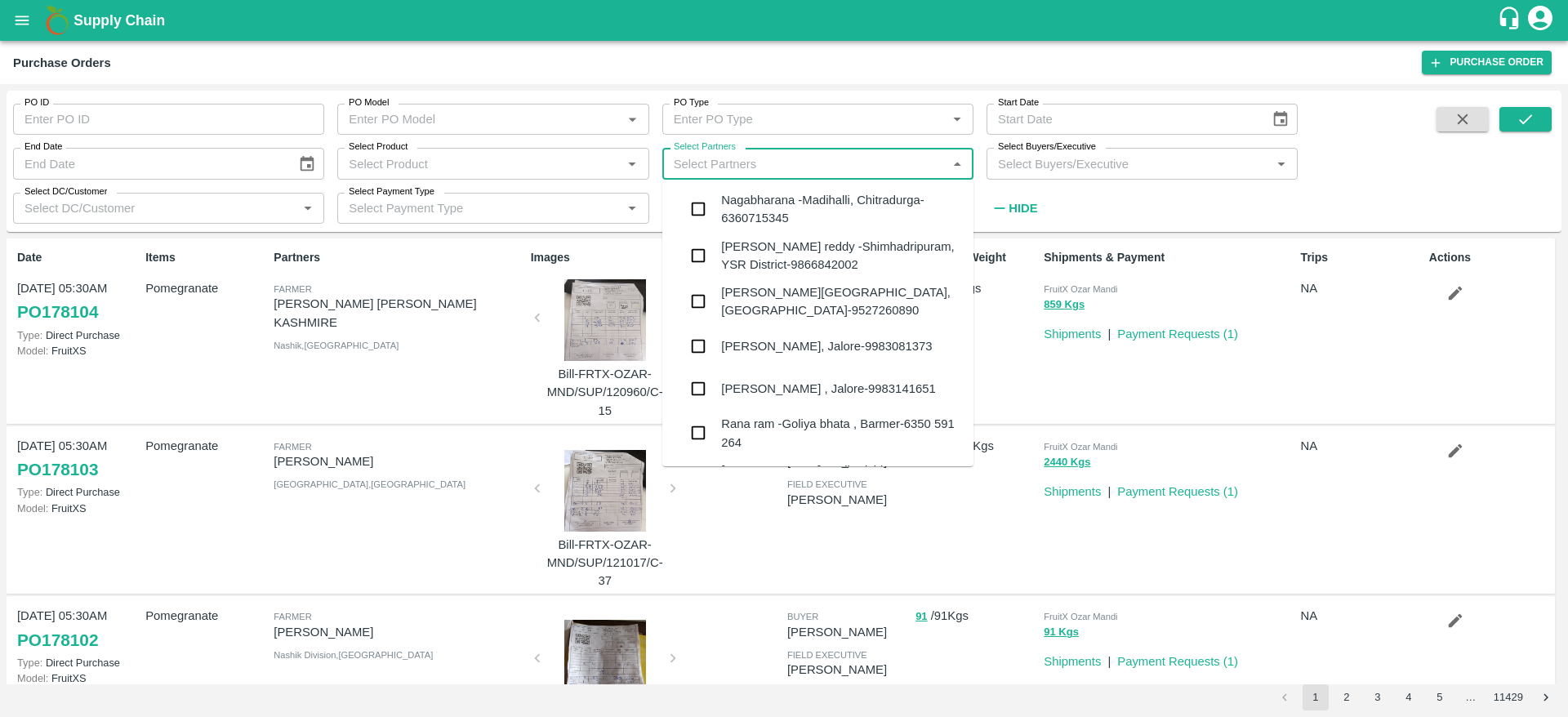
click at [719, 167] on input "Select Partners" at bounding box center [804, 163] width 275 height 21
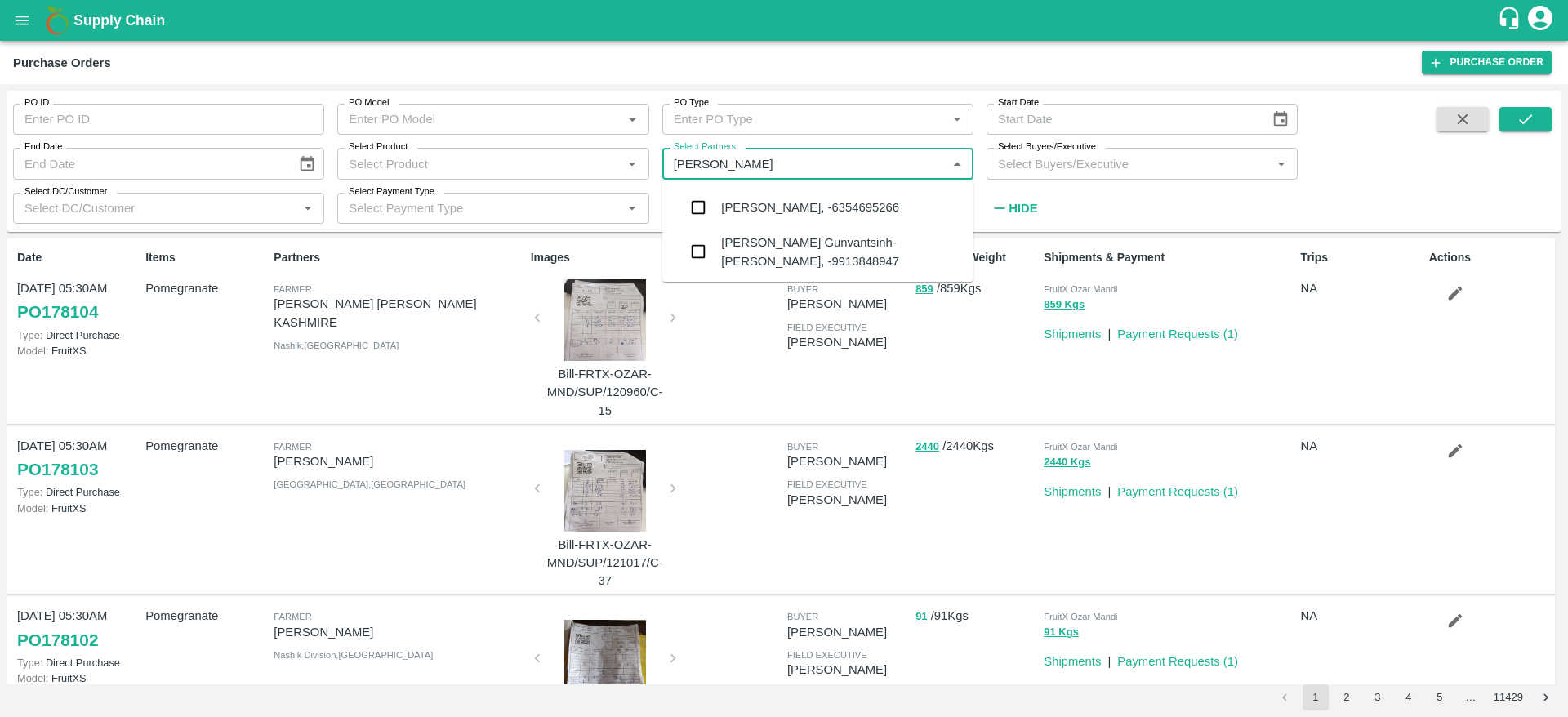
type input "rana ritu"
click at [790, 209] on div "Rana Rituba Gunvantsinh-Nani Khakhar, -6354695266" at bounding box center [810, 206] width 178 height 18
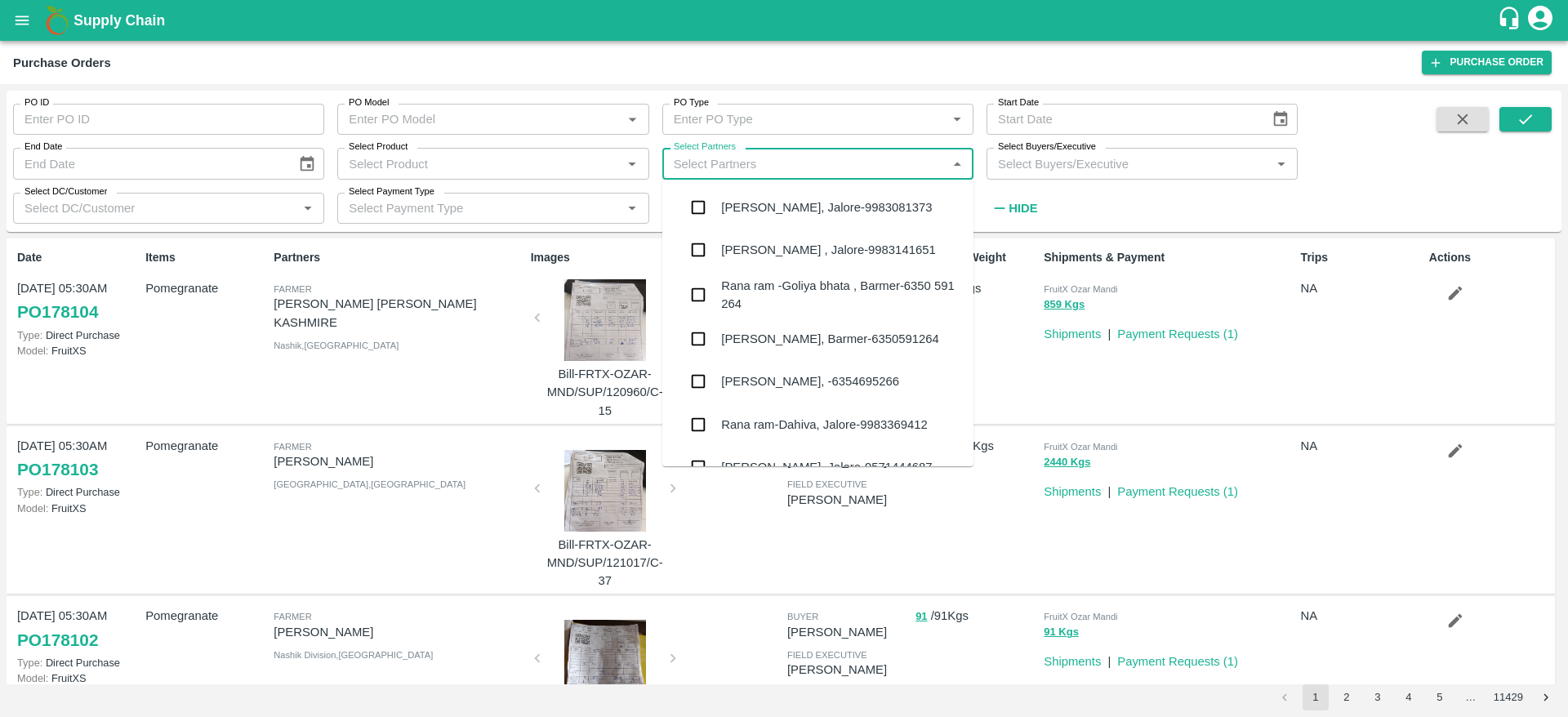
click at [752, 161] on input "Select Partners" at bounding box center [804, 163] width 275 height 21
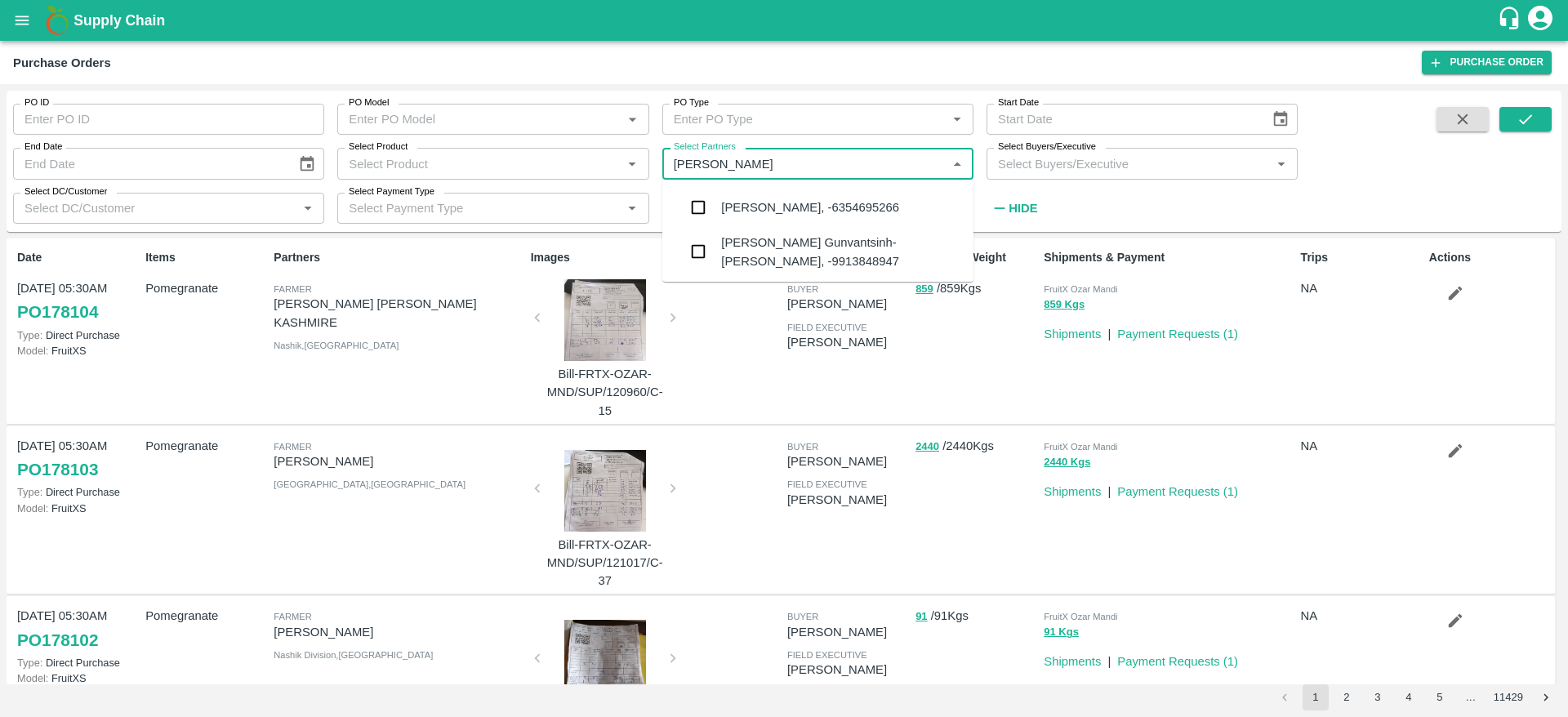
type input "rana ritu"
click at [691, 211] on input "checkbox" at bounding box center [698, 207] width 32 height 32
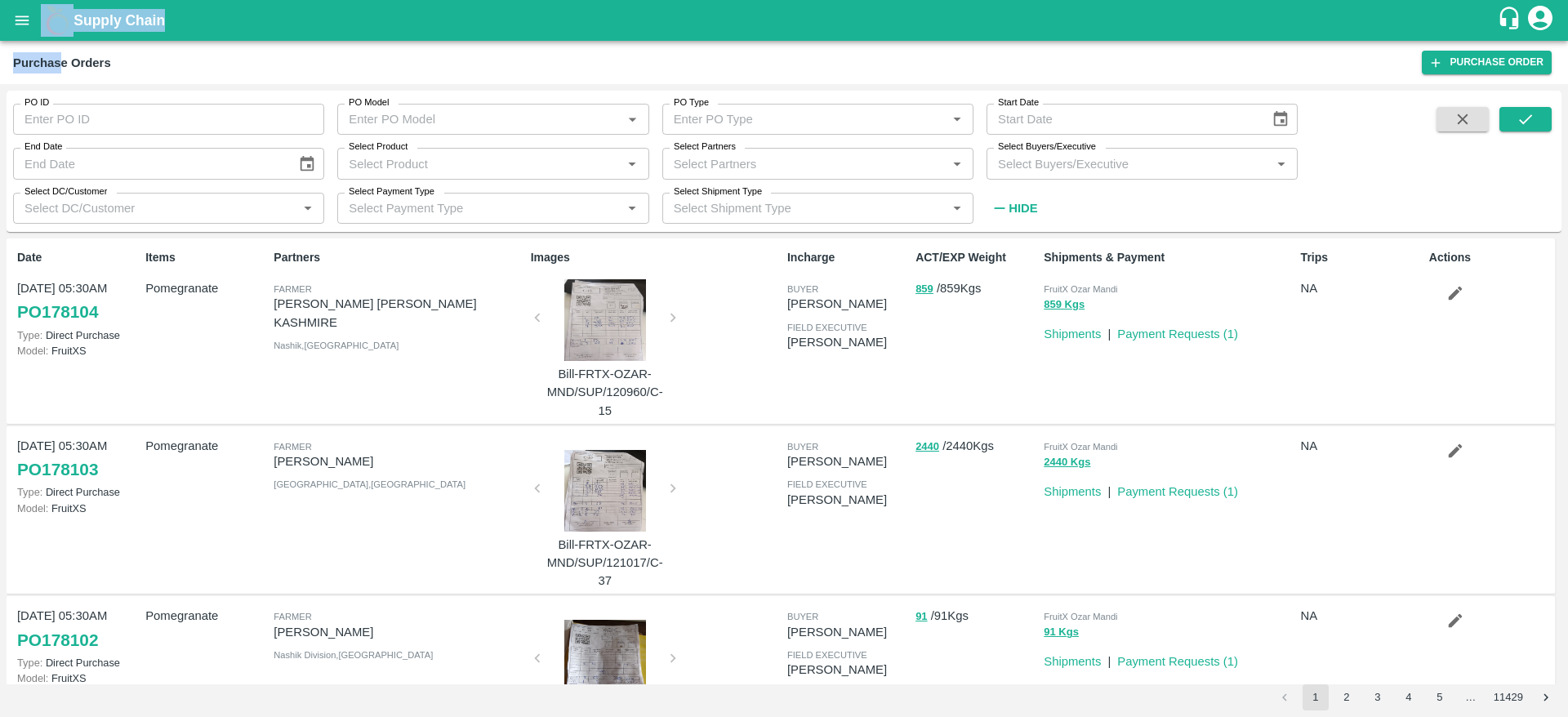
drag, startPoint x: 60, startPoint y: 68, endPoint x: 13, endPoint y: 13, distance: 72.3
click at [13, 13] on div "Supply Chain Purchase Orders Purchase Order PO ID PO ID PO Model PO Model   * P…" at bounding box center [784, 358] width 1568 height 717
click at [13, 13] on icon "open drawer" at bounding box center [21, 19] width 18 height 18
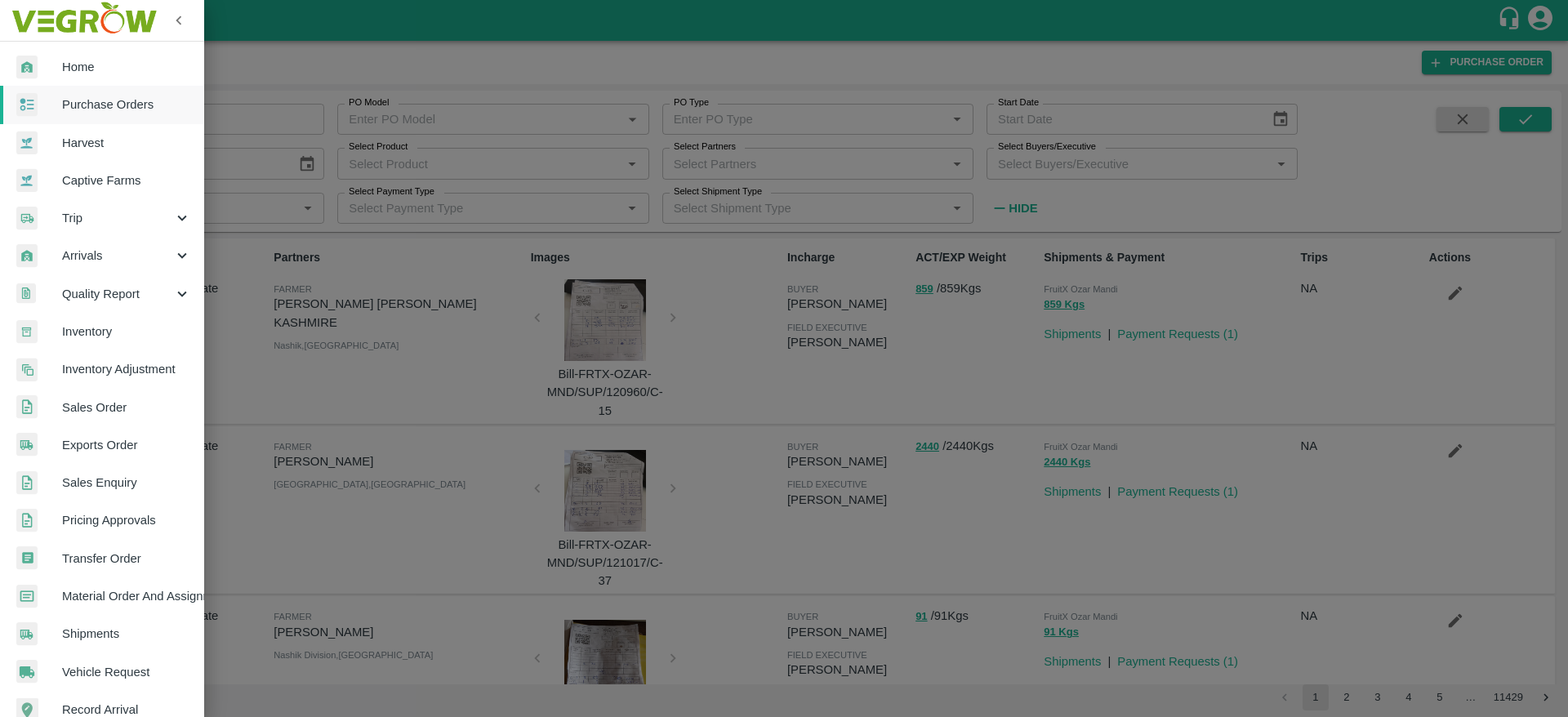
click at [78, 100] on span "Purchase Orders" at bounding box center [126, 104] width 129 height 18
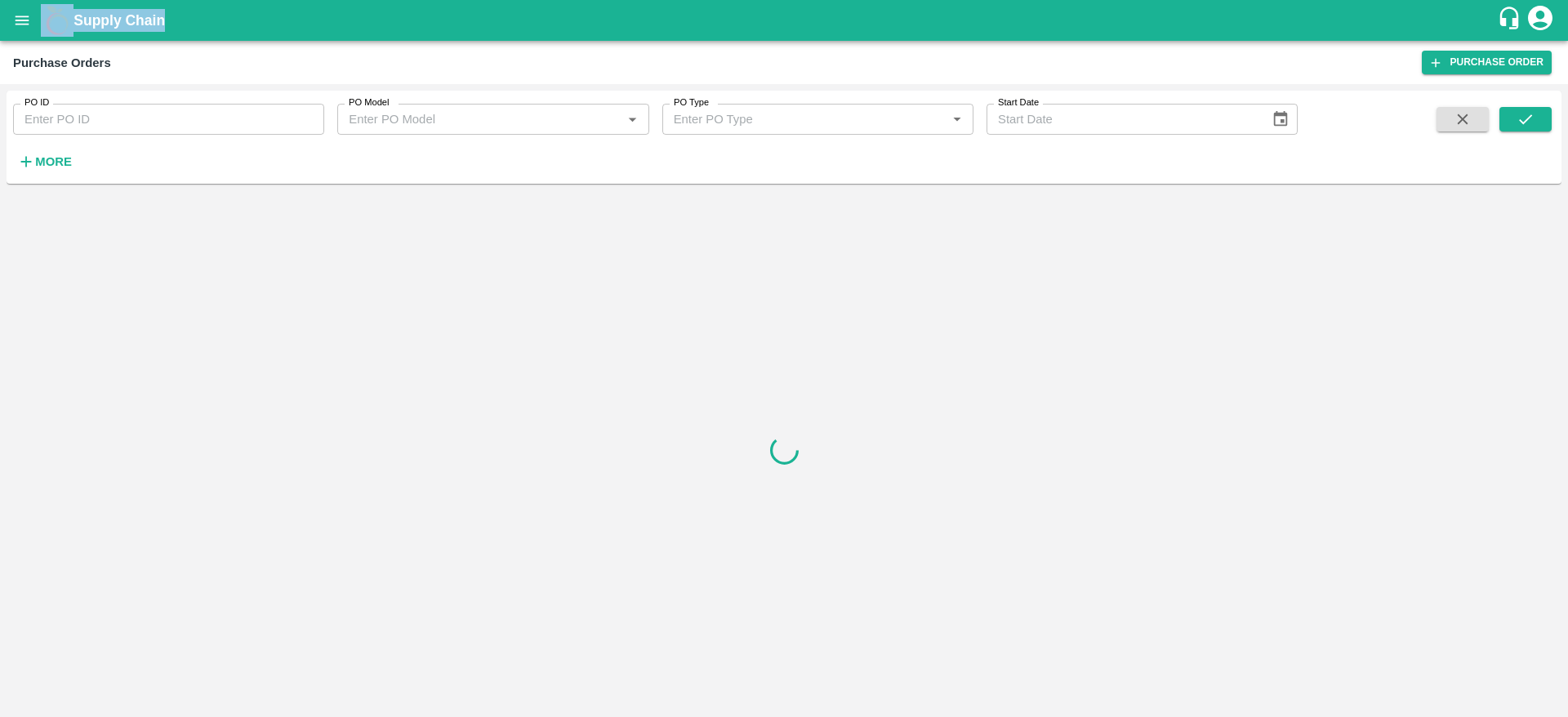
click at [31, 160] on icon "button" at bounding box center [26, 161] width 18 height 18
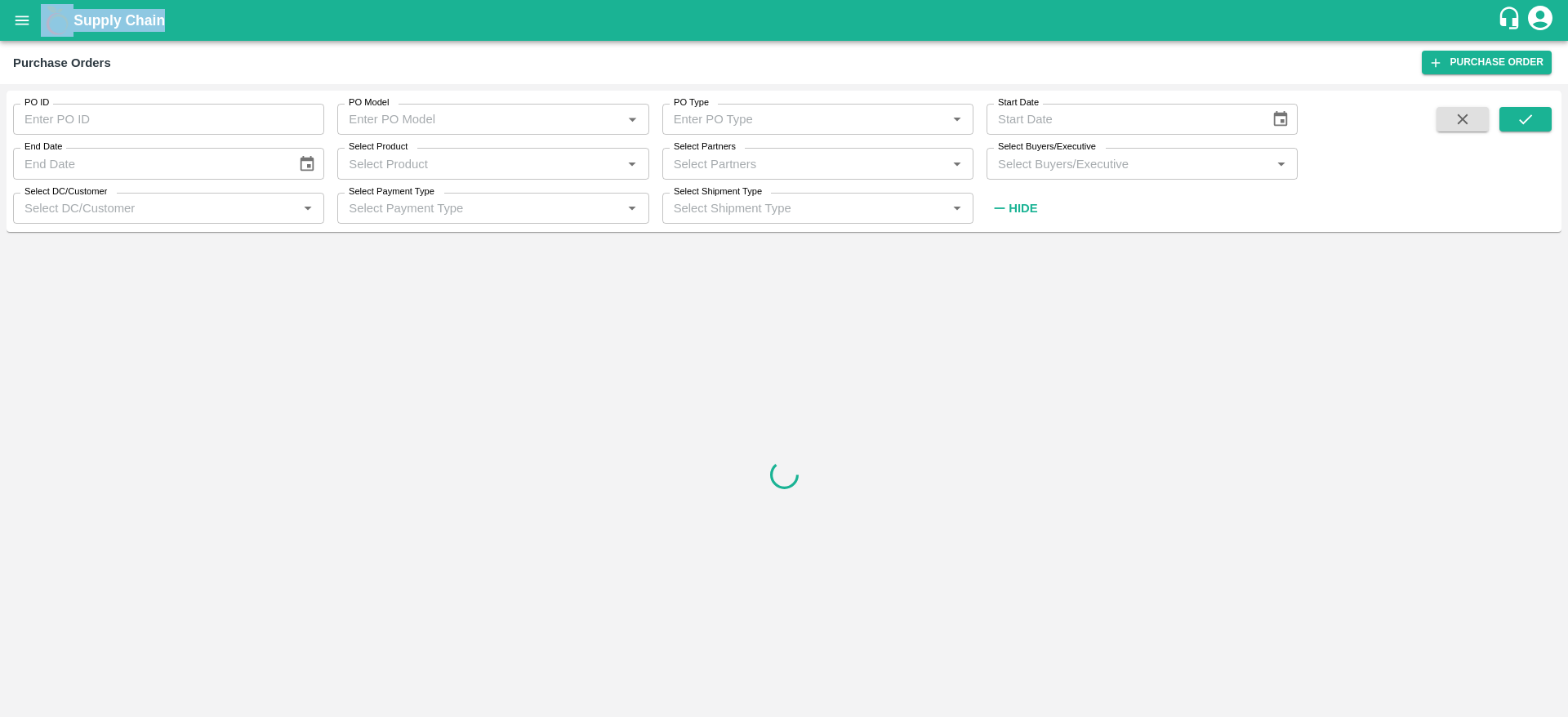
click at [1089, 171] on input "Select Buyers/Executive" at bounding box center [1128, 163] width 275 height 21
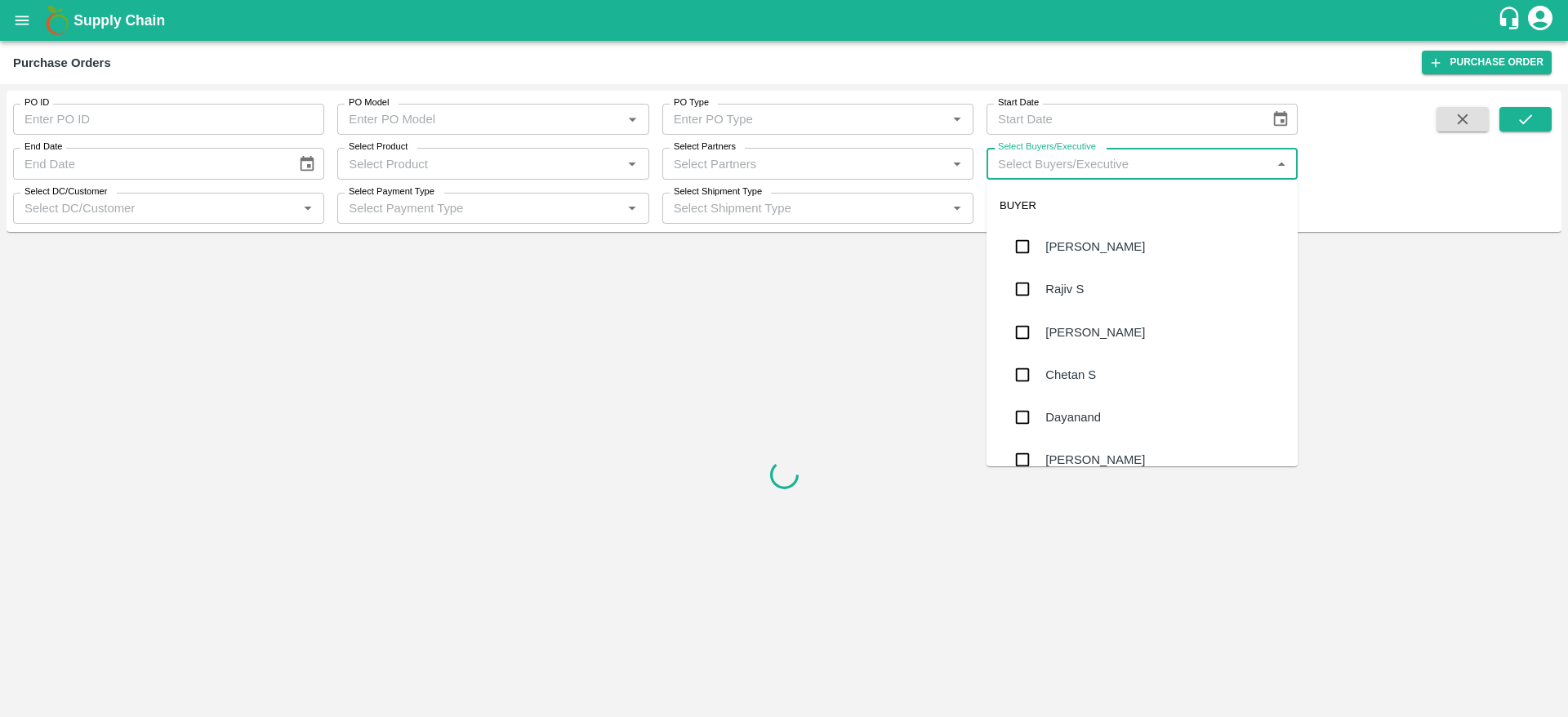
click at [735, 175] on div "Select Partners   *" at bounding box center [818, 164] width 311 height 31
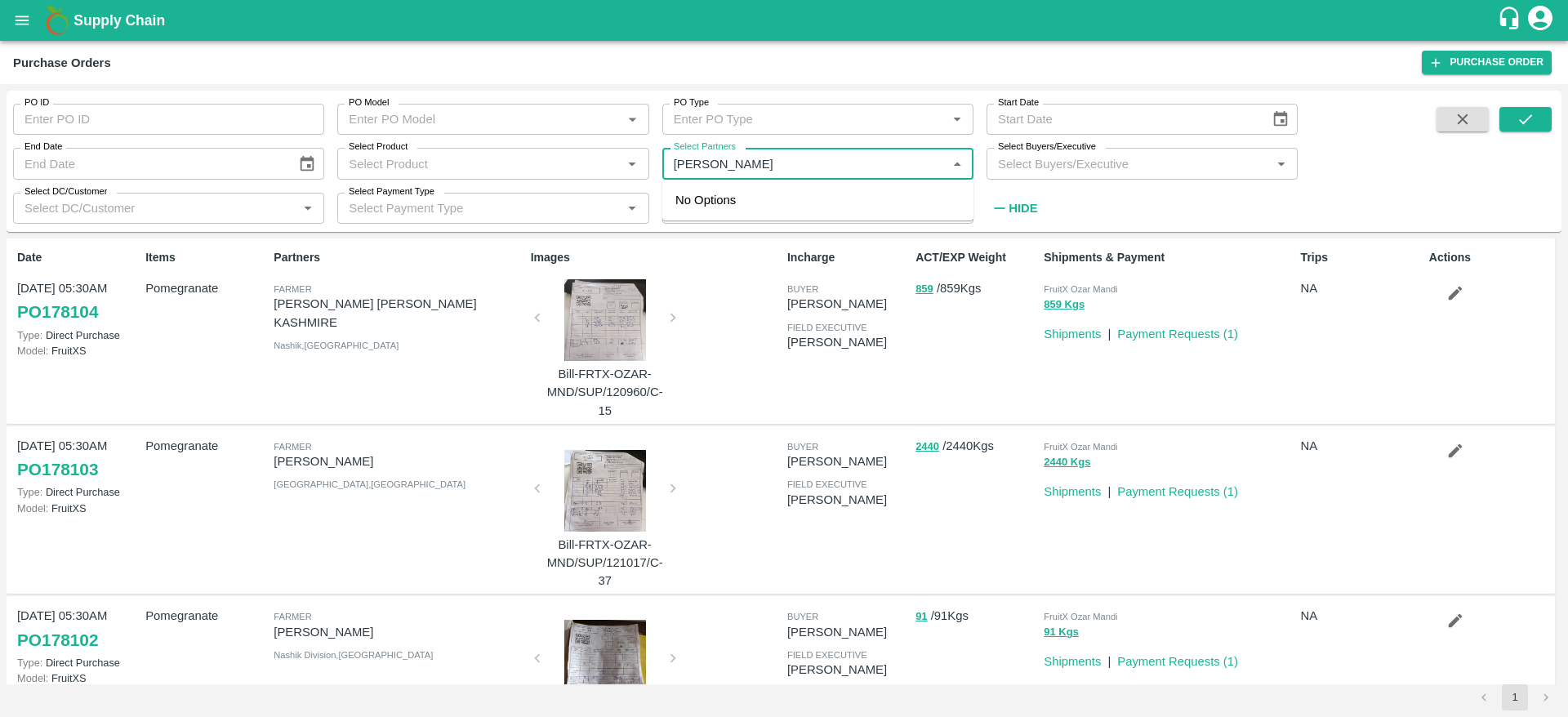
type input "rana ritu"
click at [808, 204] on div "Rana Rituba Gunvantsinh-Nani Khakhar, -6354695266" at bounding box center [810, 206] width 178 height 18
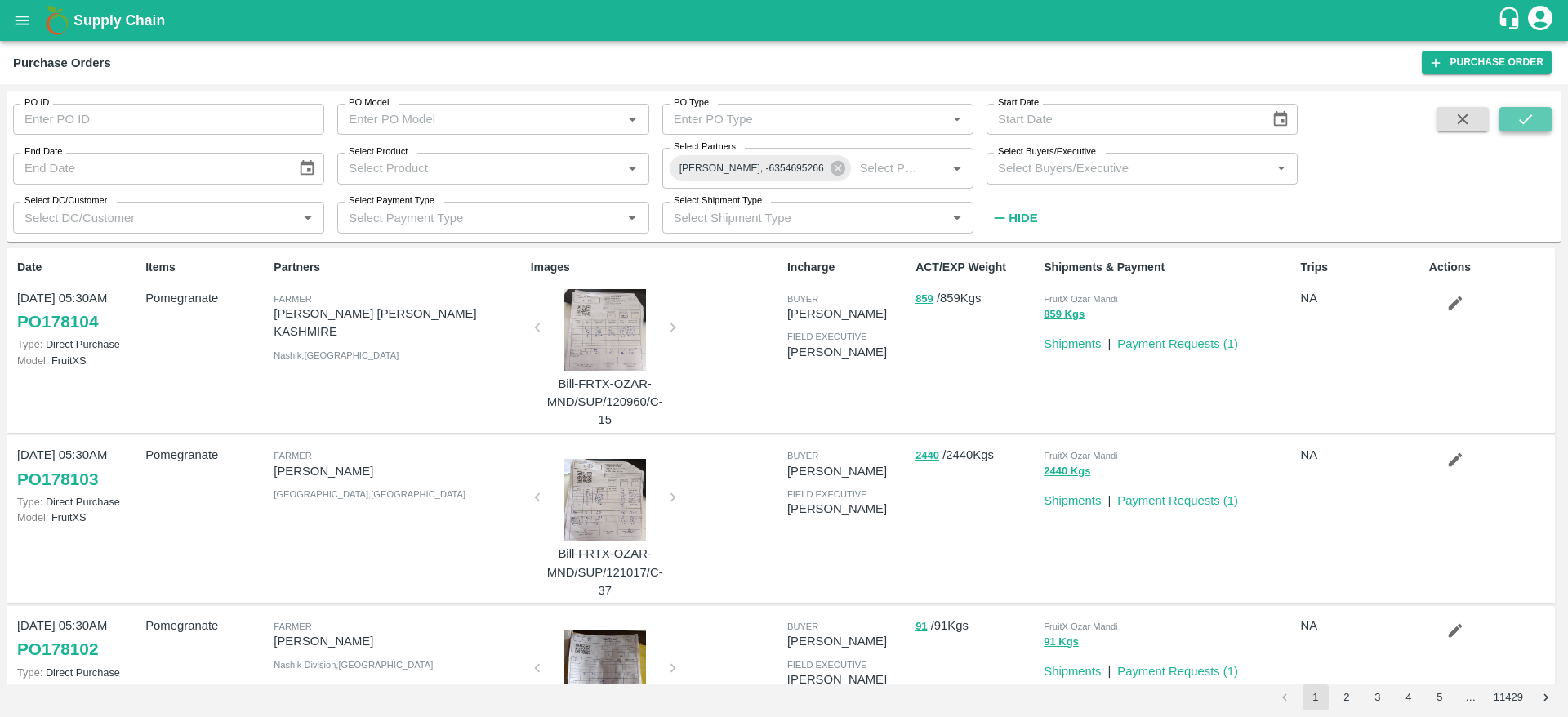
click at [1526, 113] on icon "submit" at bounding box center [1525, 118] width 18 height 18
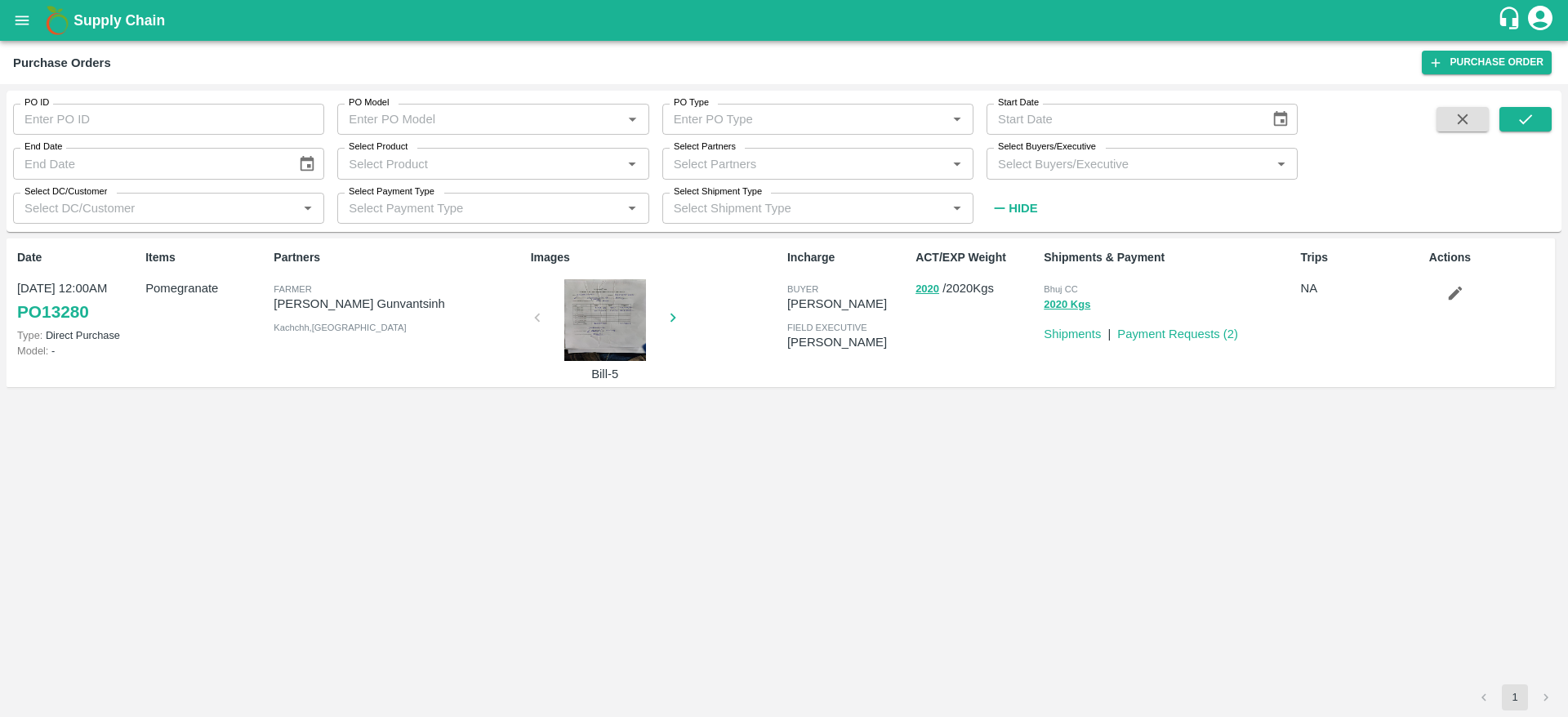
click at [843, 164] on input "Select Partners" at bounding box center [804, 163] width 275 height 21
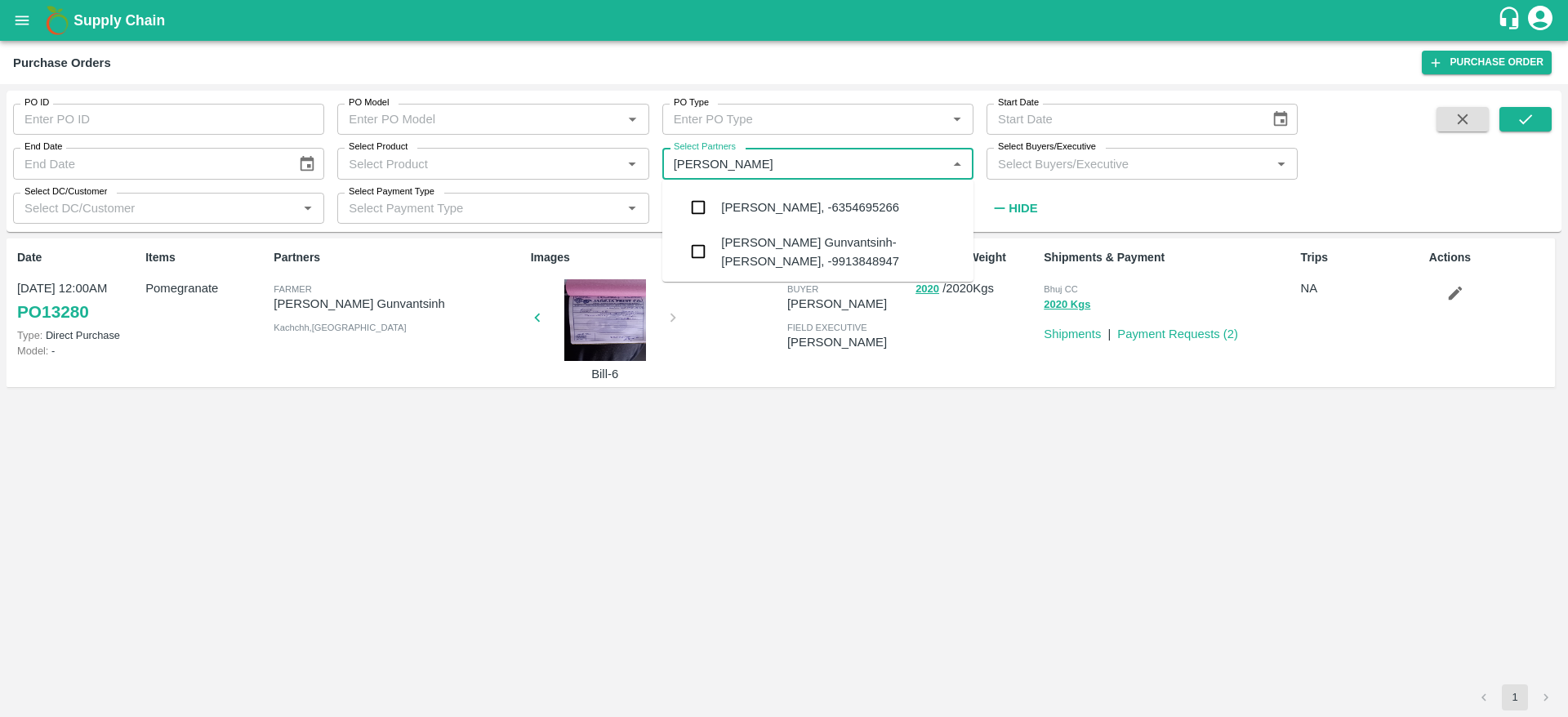
type input "rana ritu"
click at [799, 258] on div "Rana Rituba Gunvantsinh-Nani Khakhar, -9913848947" at bounding box center [840, 252] width 240 height 37
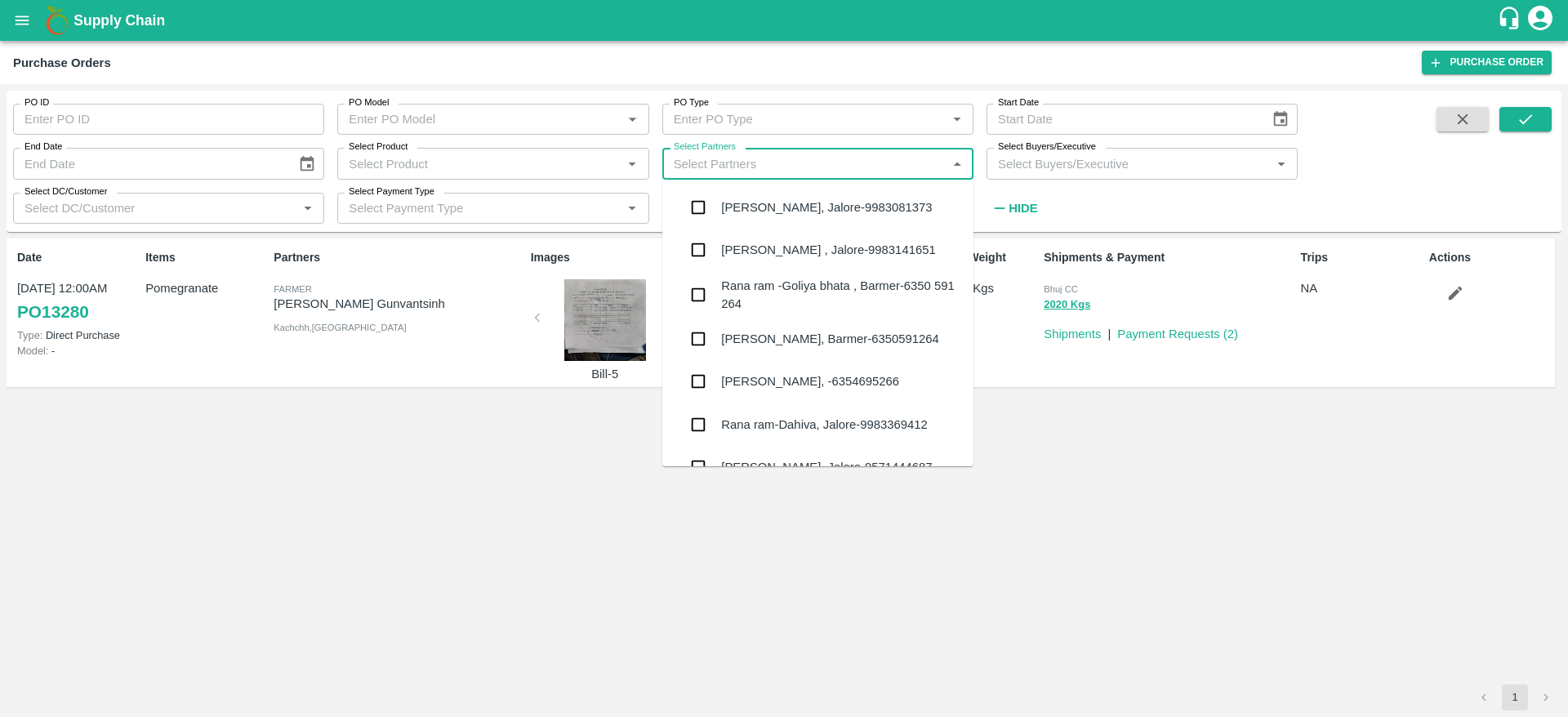
click at [826, 170] on input "Select Partners" at bounding box center [804, 163] width 275 height 21
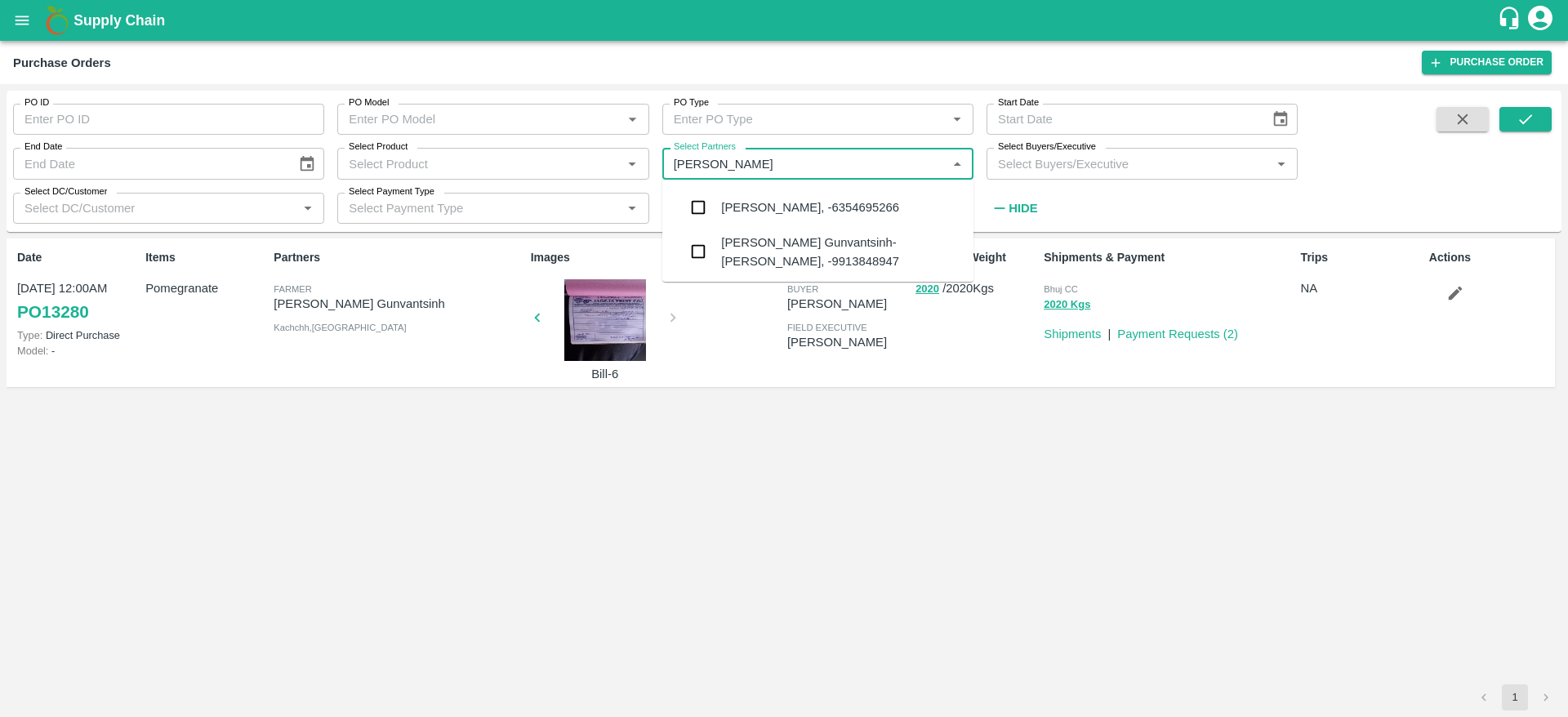
type input "rana ritu"
click at [768, 253] on div "Rana Rituba Gunvantsinh-Nani Khakhar, -9913848947" at bounding box center [840, 252] width 240 height 37
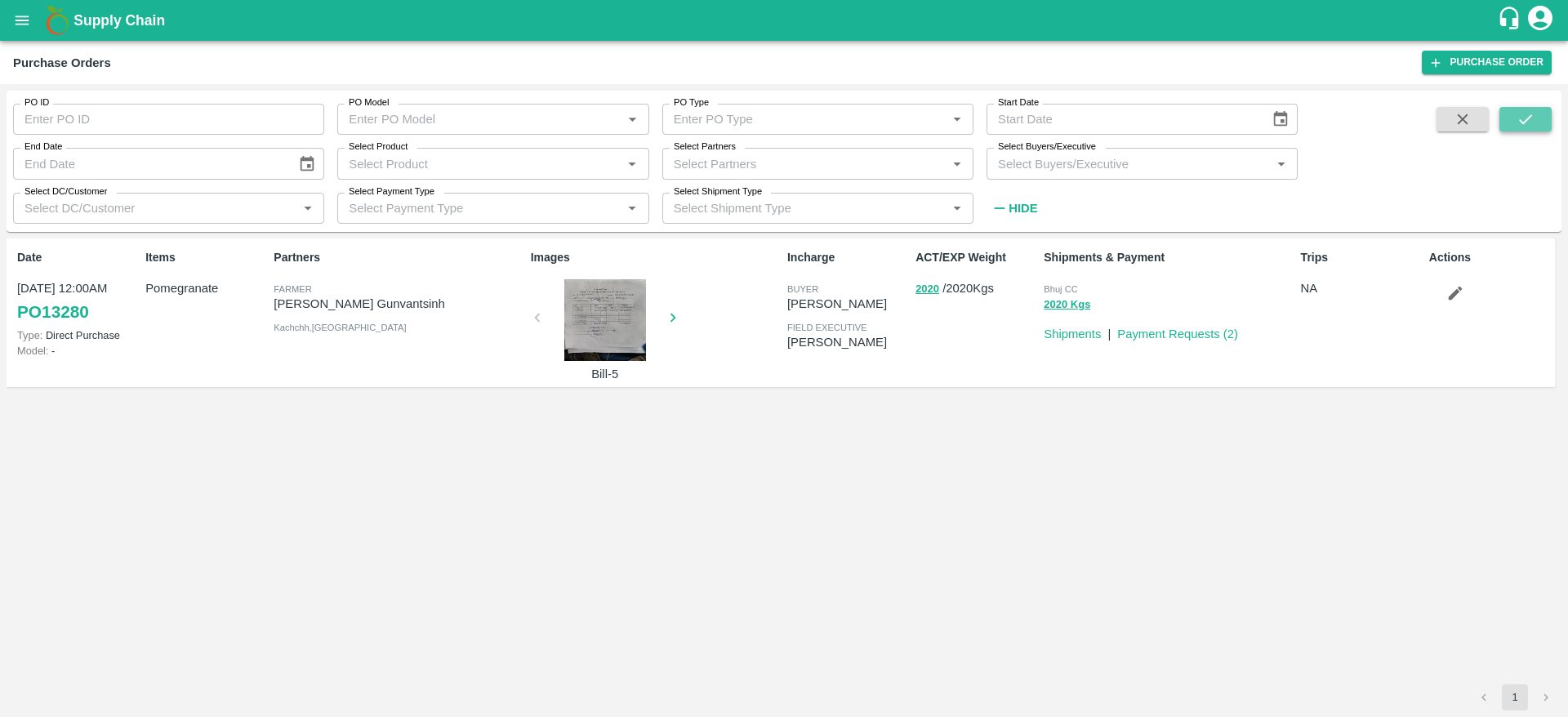
click at [1534, 121] on icon "submit" at bounding box center [1525, 118] width 18 height 18
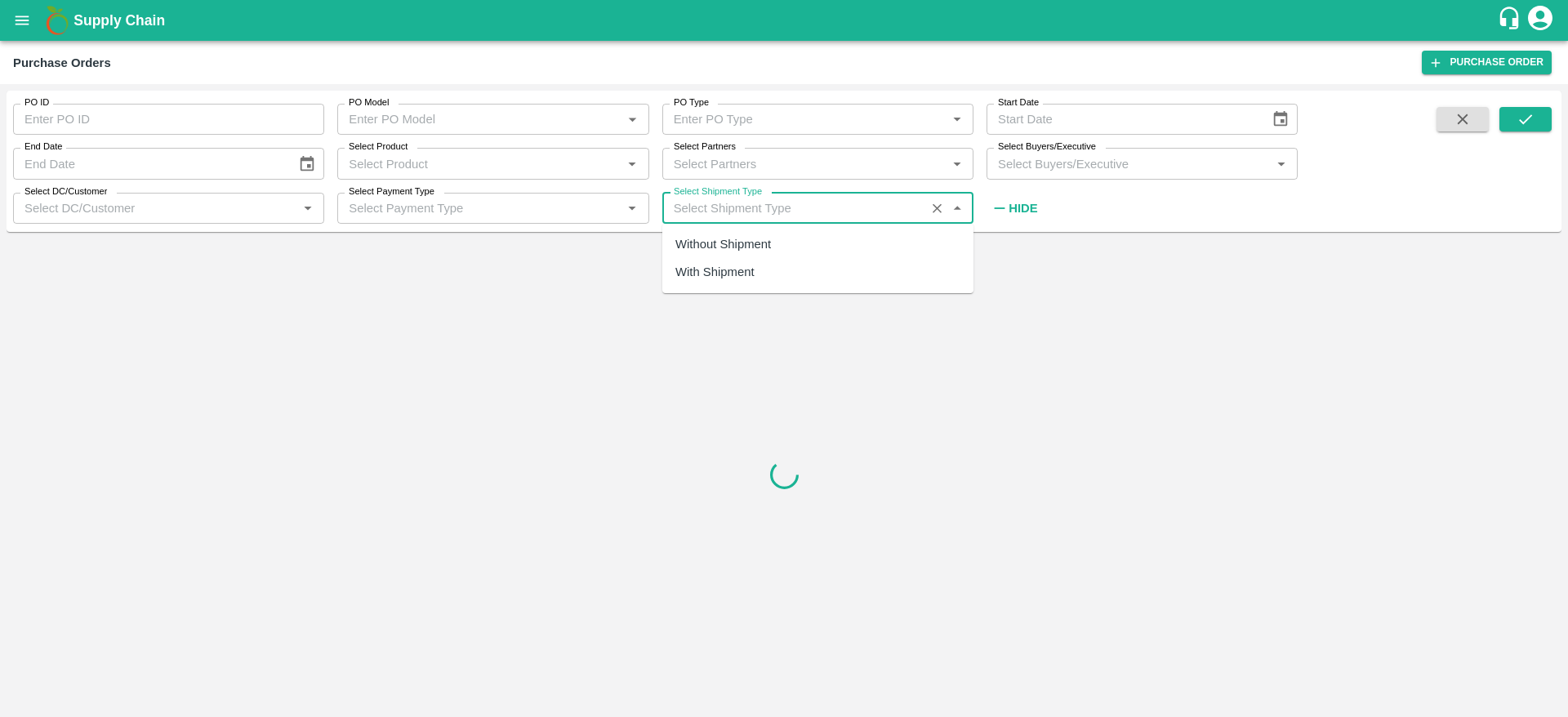
click at [826, 198] on input "Select Shipment Type" at bounding box center [794, 208] width 254 height 21
click at [1093, 154] on input "Select Buyers/Executive" at bounding box center [1128, 163] width 275 height 21
click at [1089, 168] on input "Select Buyers/Executive" at bounding box center [1128, 163] width 275 height 21
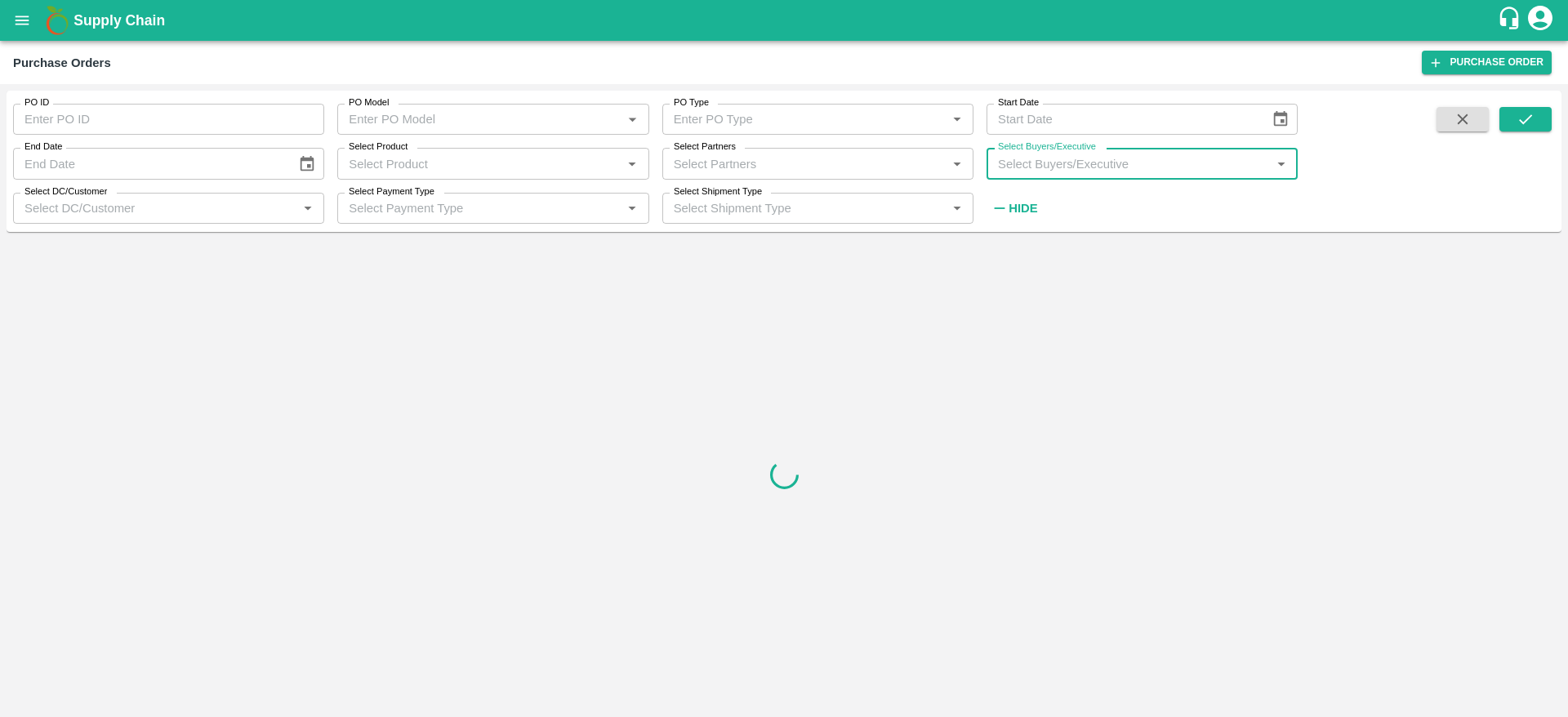
type input "l"
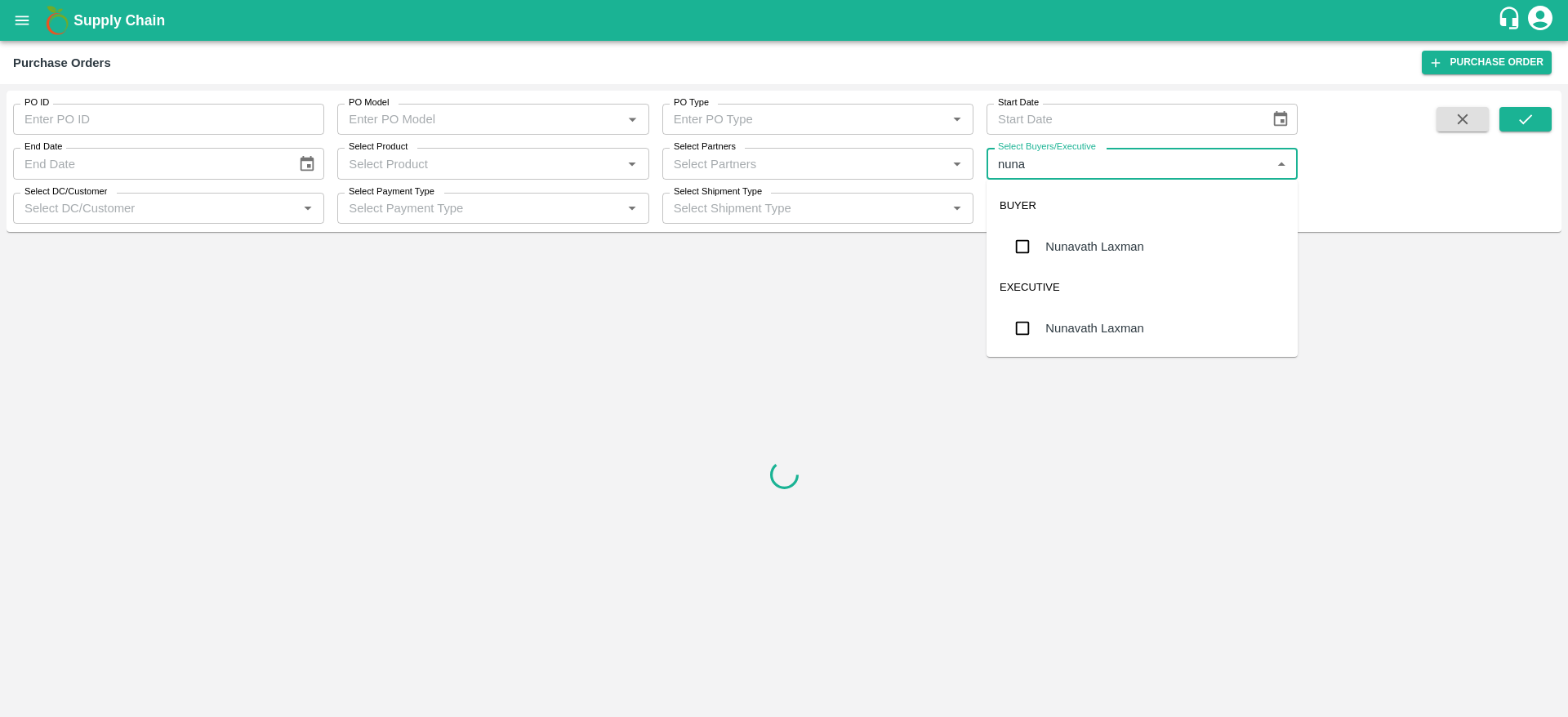
type input "nunav"
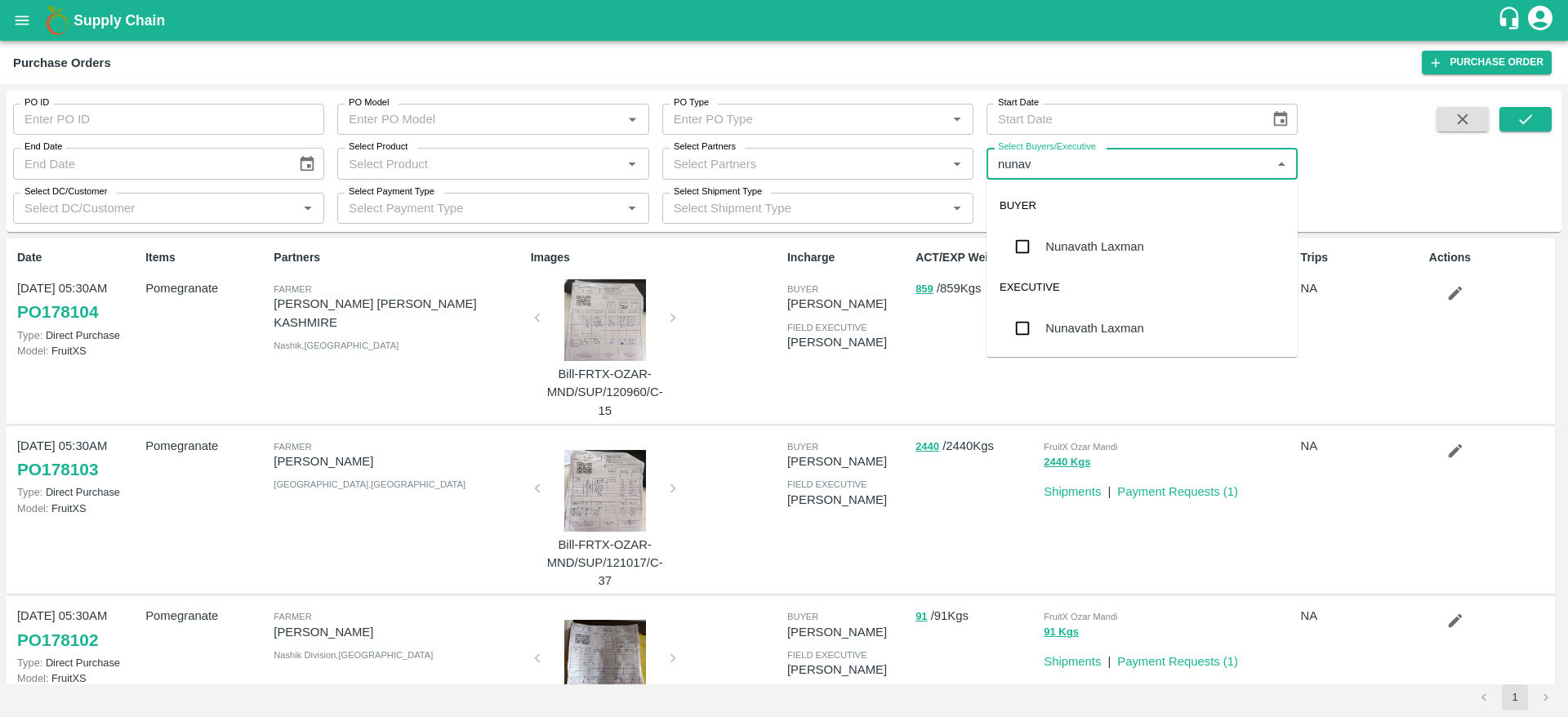
click at [1162, 222] on div "BUYER" at bounding box center [1142, 205] width 311 height 39
click at [1151, 247] on div "Nunavath Laxman" at bounding box center [1142, 247] width 311 height 43
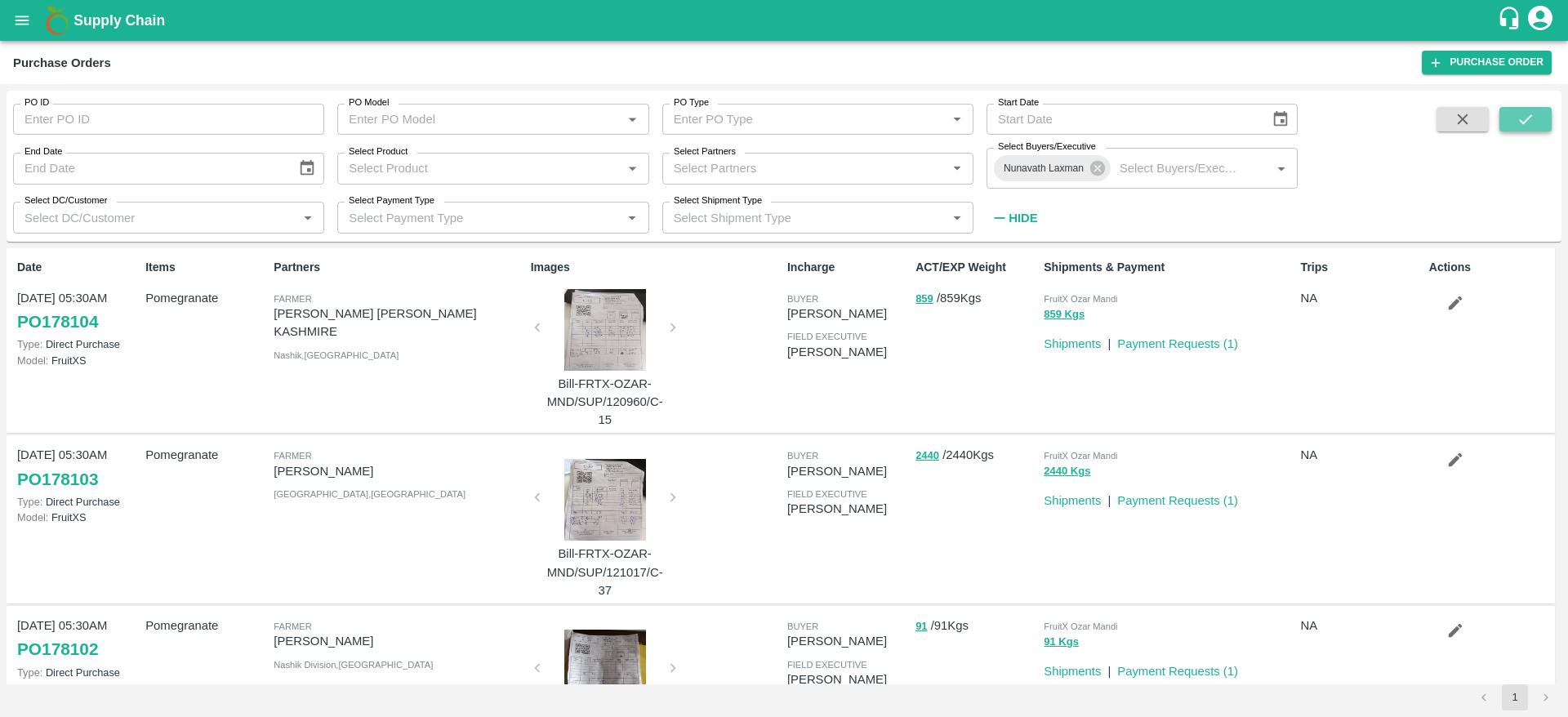
click at [1536, 128] on button "submit" at bounding box center [1525, 119] width 52 height 24
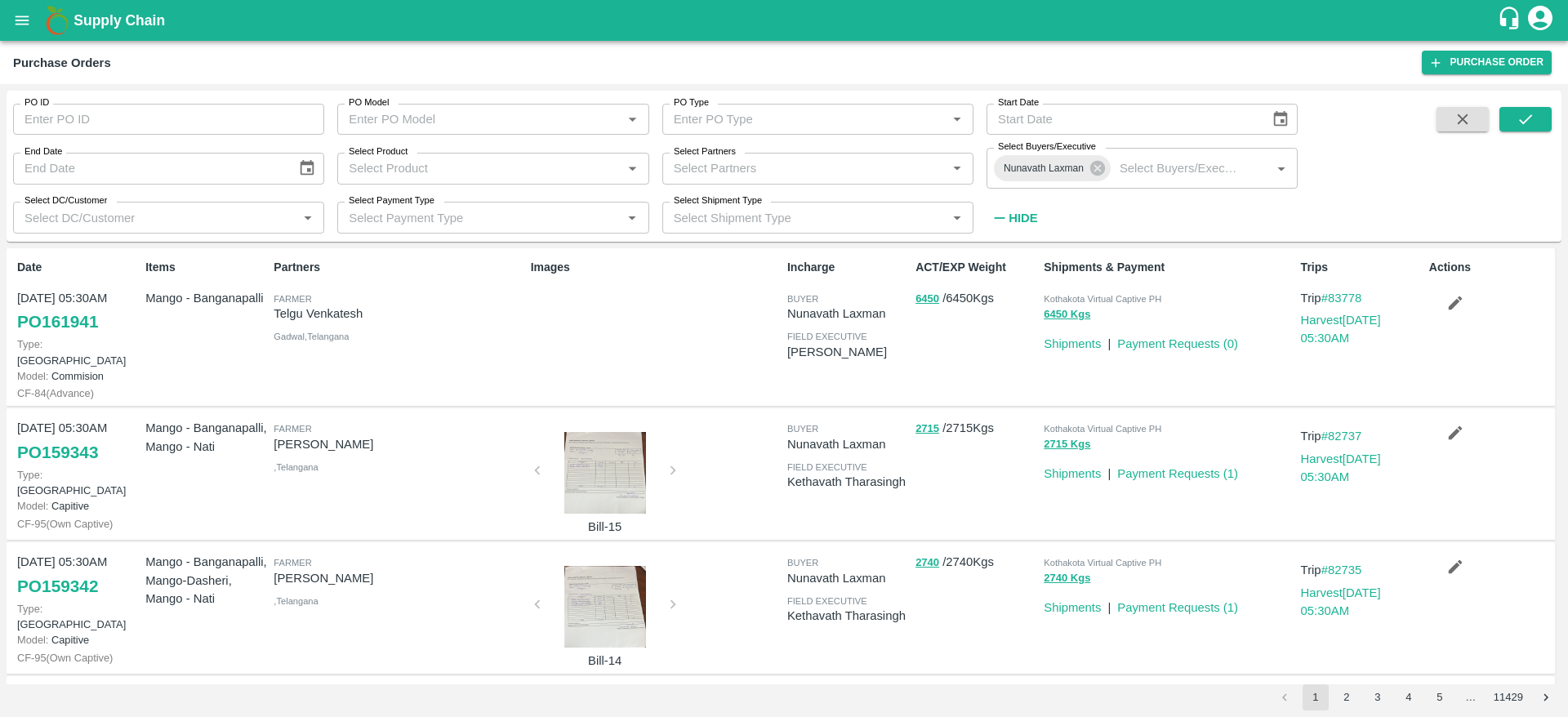
click at [159, 206] on input "Select DC/Customer" at bounding box center [155, 216] width 275 height 21
click at [716, 84] on div "PO ID PO ID PO Model PO Model   * PO Type PO Type   * Start Date Start Date End…" at bounding box center [784, 401] width 1568 height 633
click at [462, 155] on div "Select Product   *" at bounding box center [492, 168] width 311 height 31
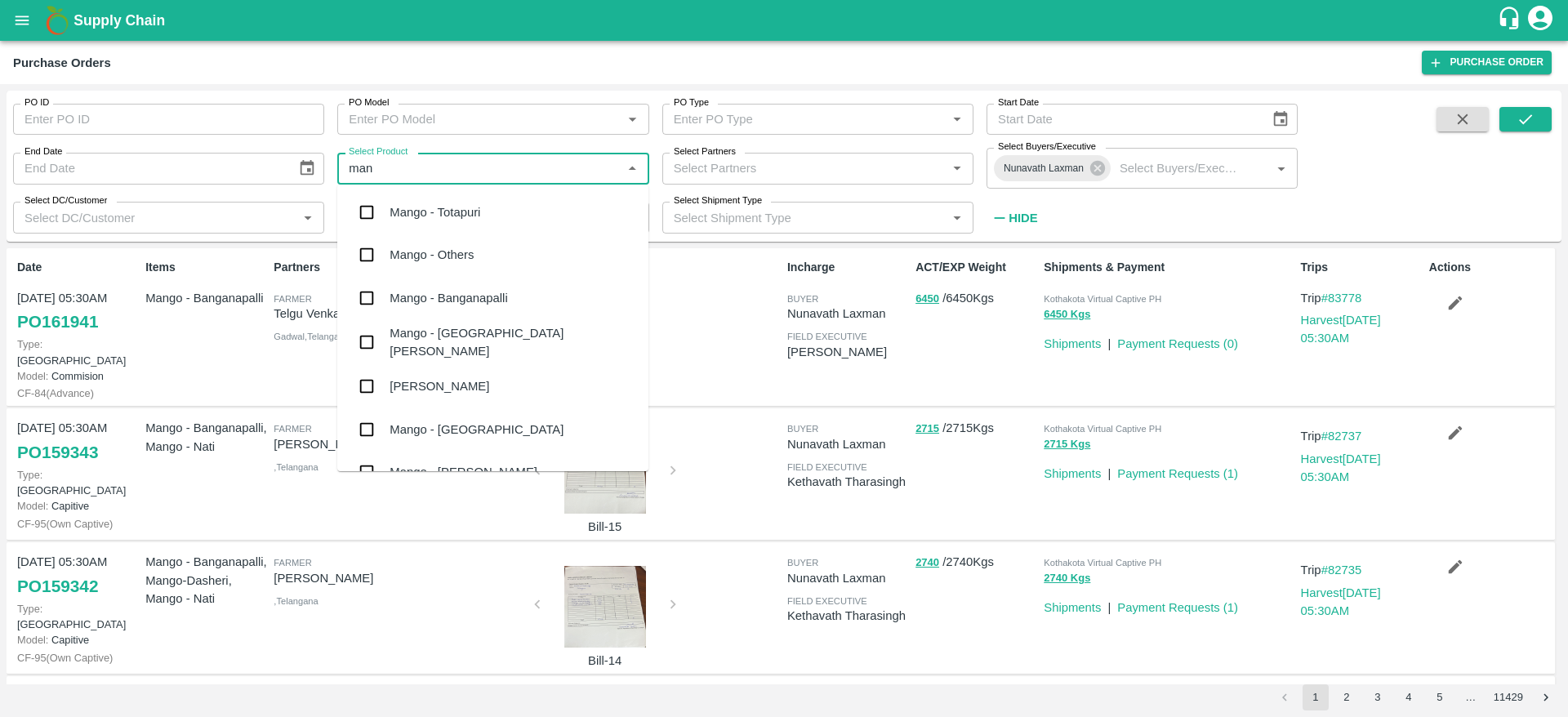
type input "mang"
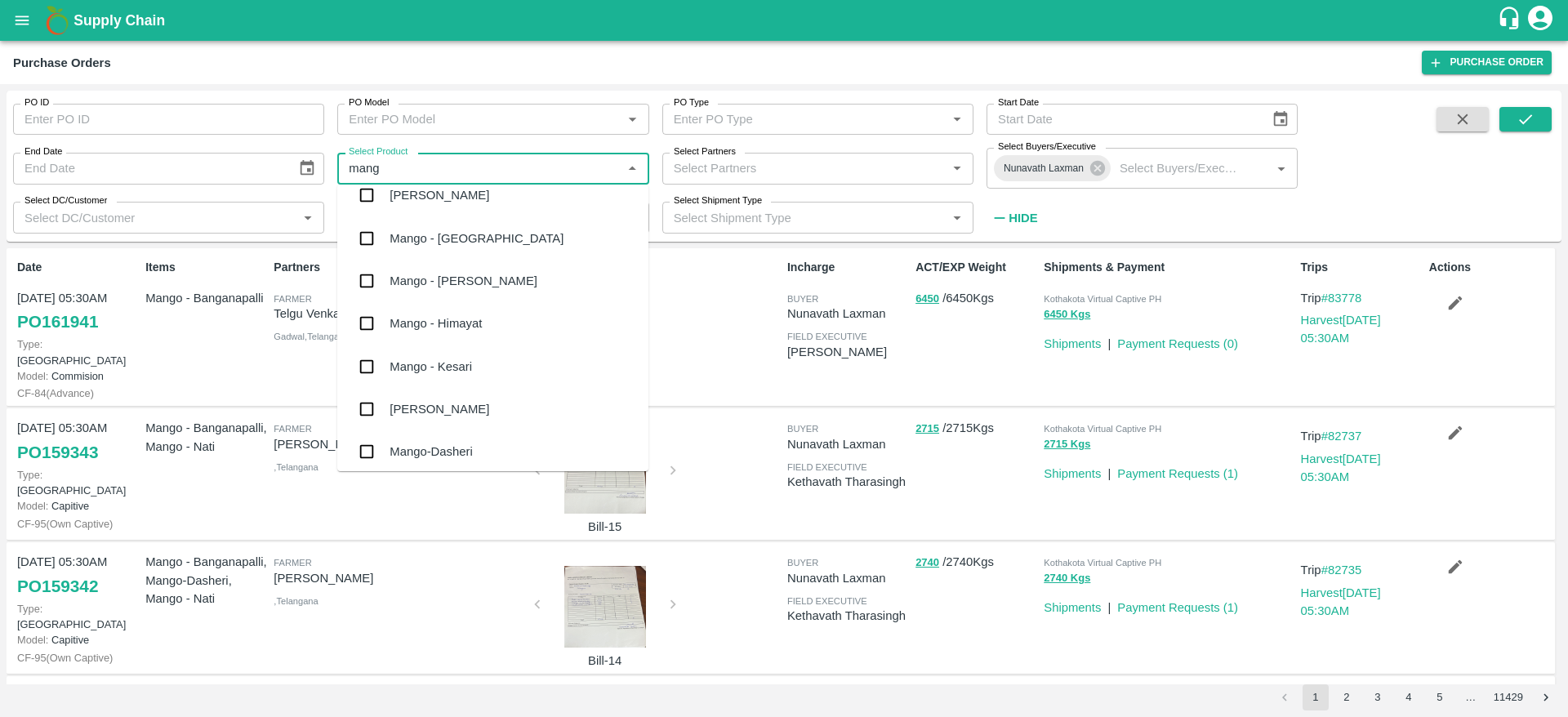
click at [482, 363] on div "Mango - Kesari" at bounding box center [492, 366] width 311 height 43
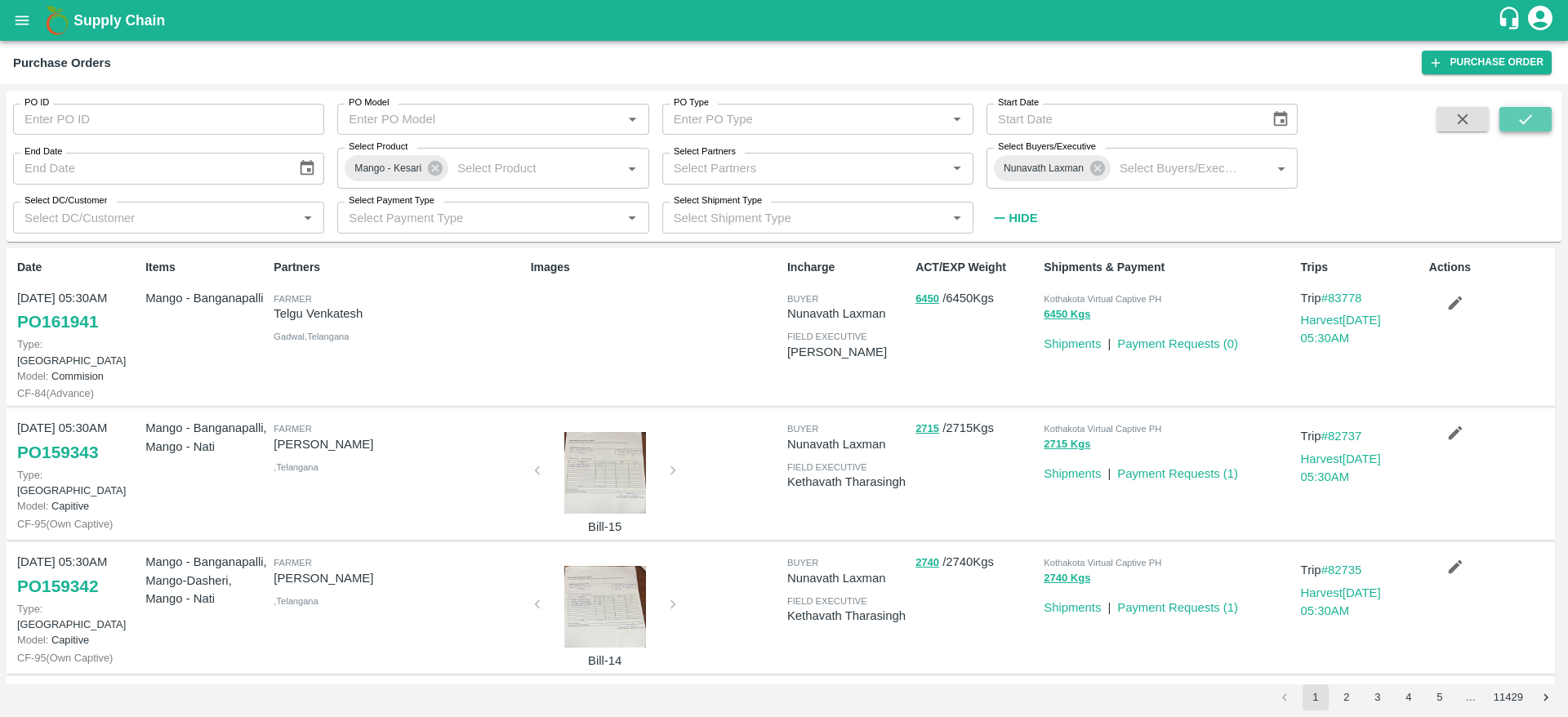
click at [1524, 112] on icon "submit" at bounding box center [1525, 118] width 18 height 18
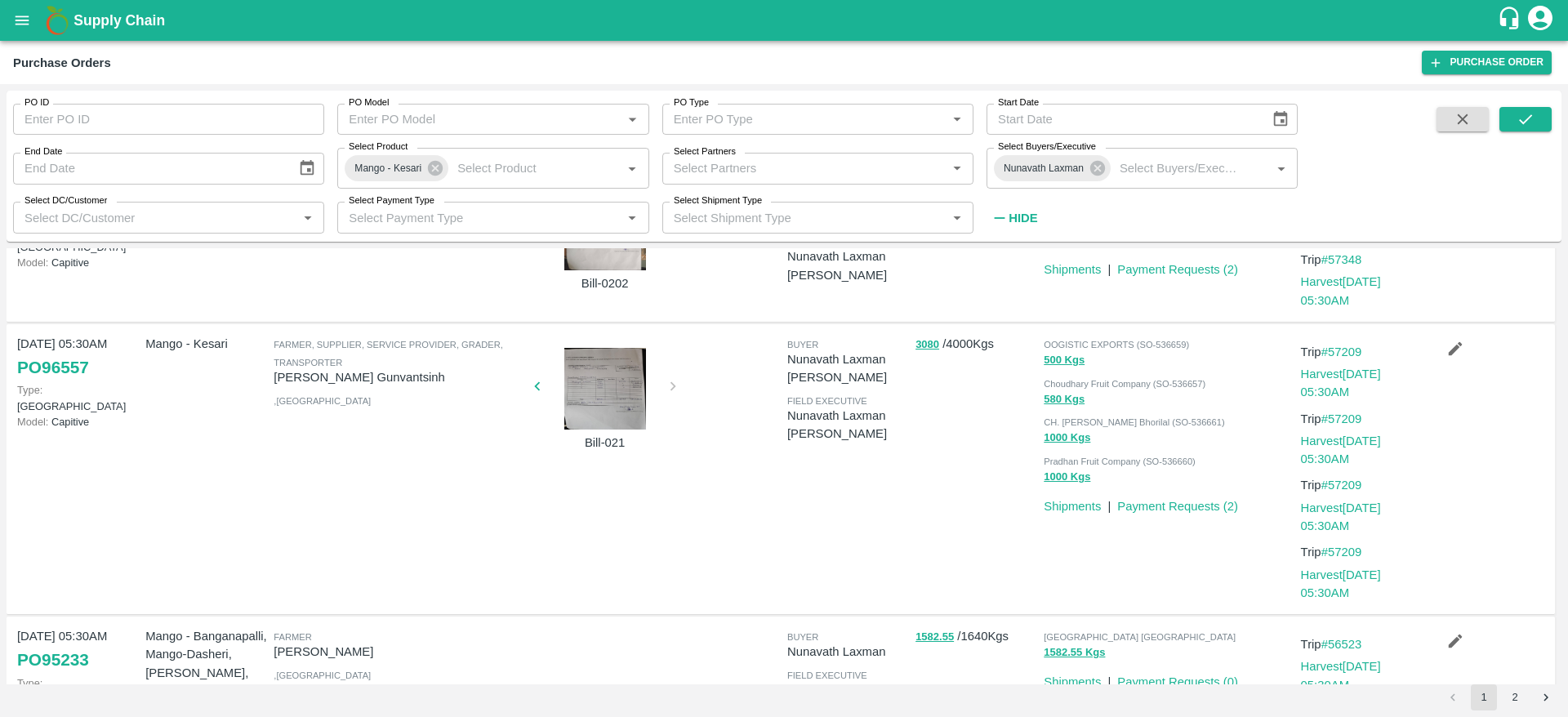
scroll to position [1292, 0]
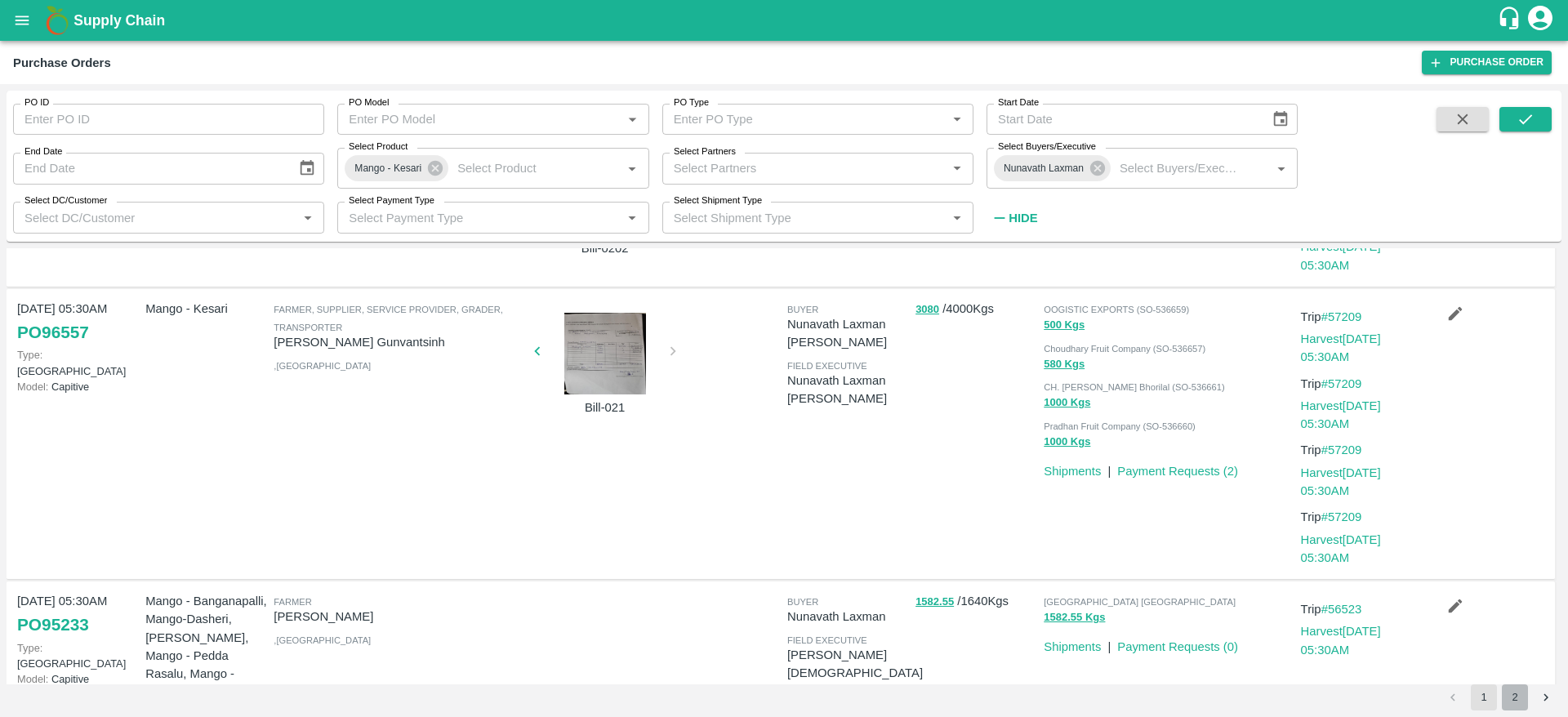
click at [1520, 674] on button "2" at bounding box center [1515, 698] width 26 height 26
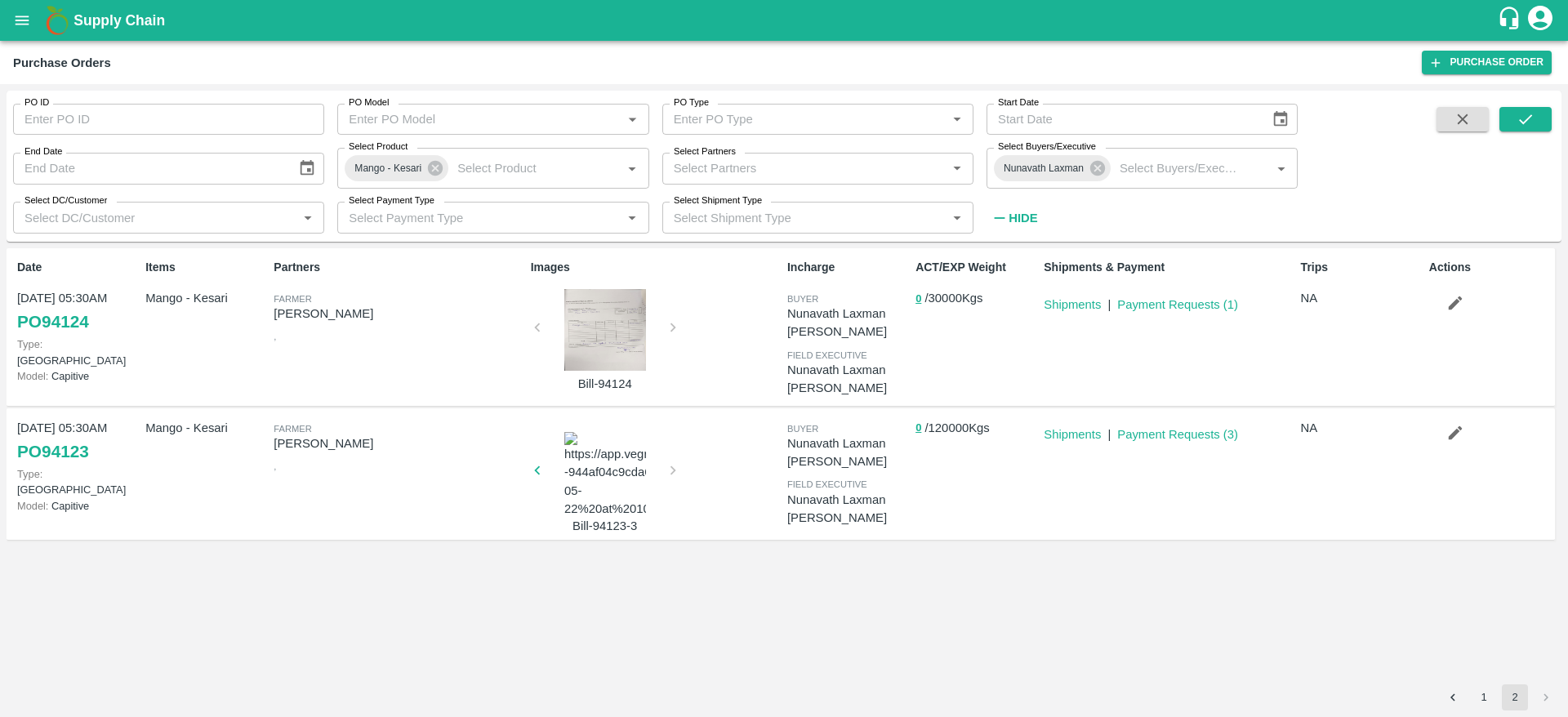
click at [617, 322] on div at bounding box center [605, 329] width 122 height 81
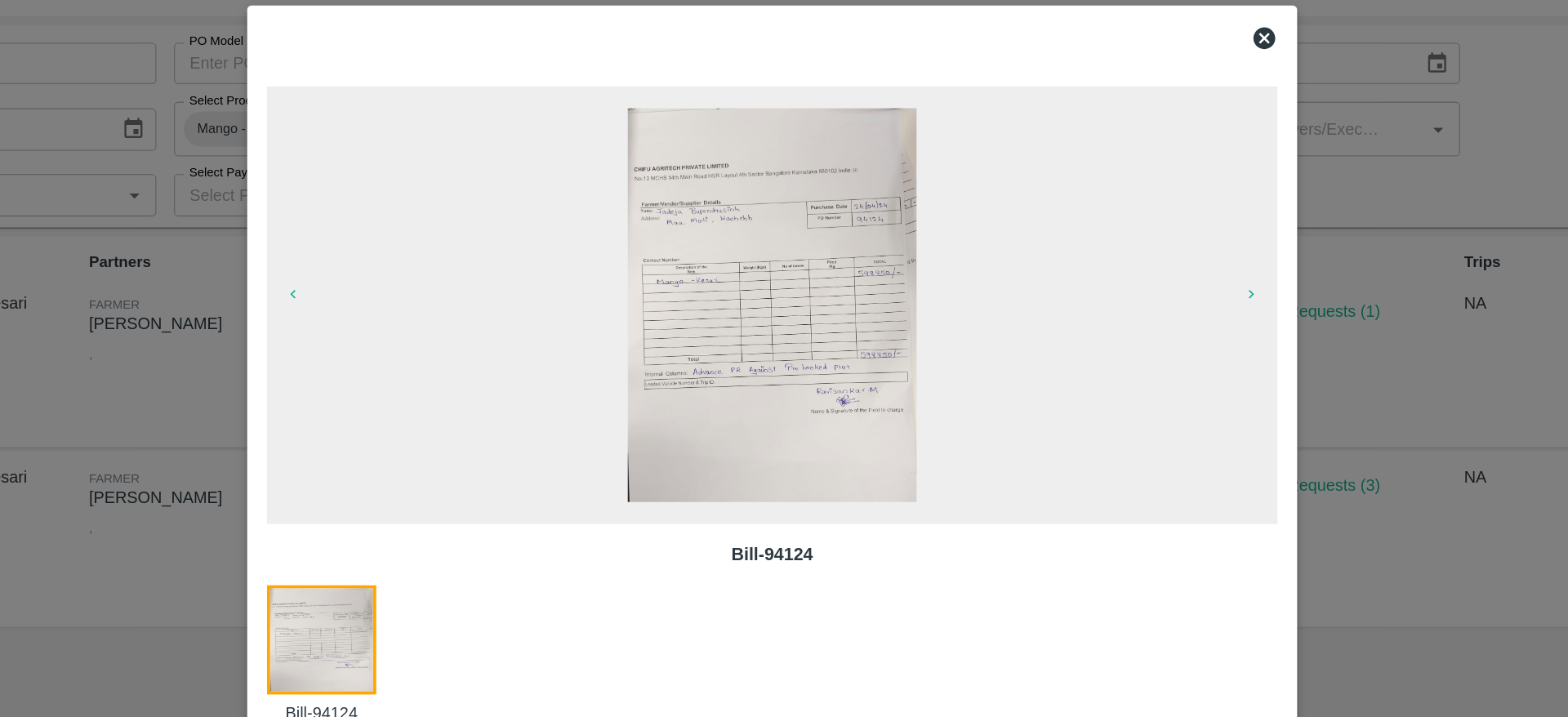
click at [1154, 103] on icon at bounding box center [1151, 100] width 19 height 19
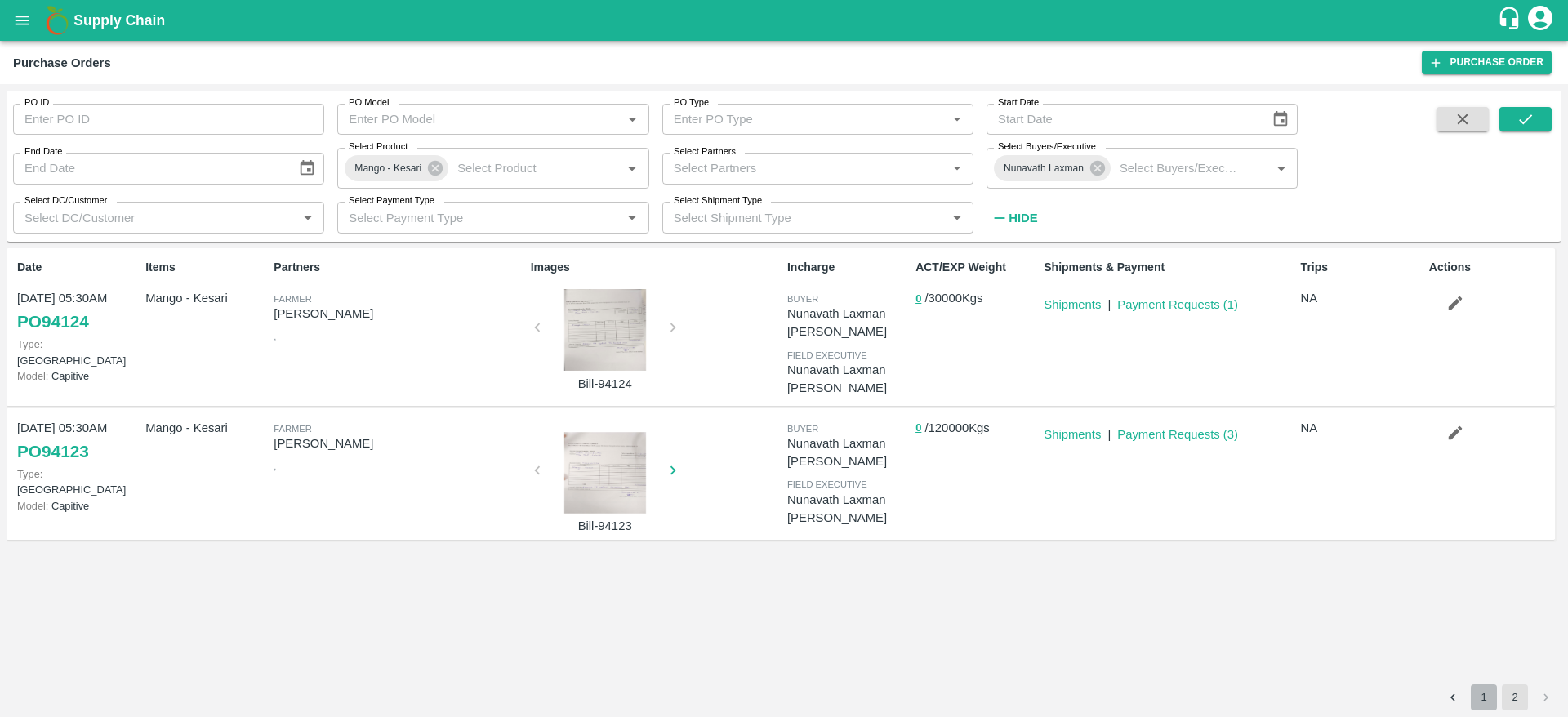
click at [1484, 674] on button "1" at bounding box center [1484, 698] width 26 height 26
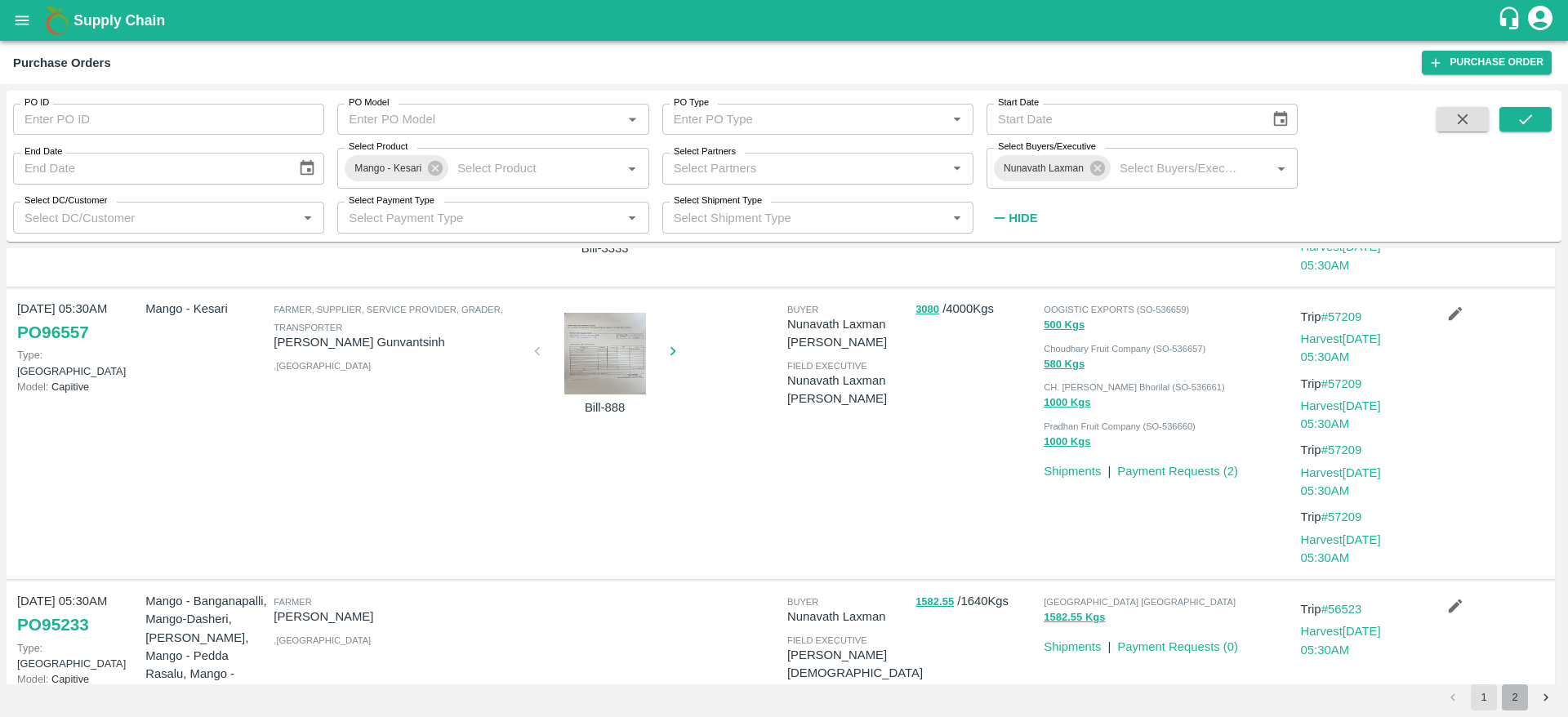
click at [1526, 674] on button "2" at bounding box center [1515, 698] width 26 height 26
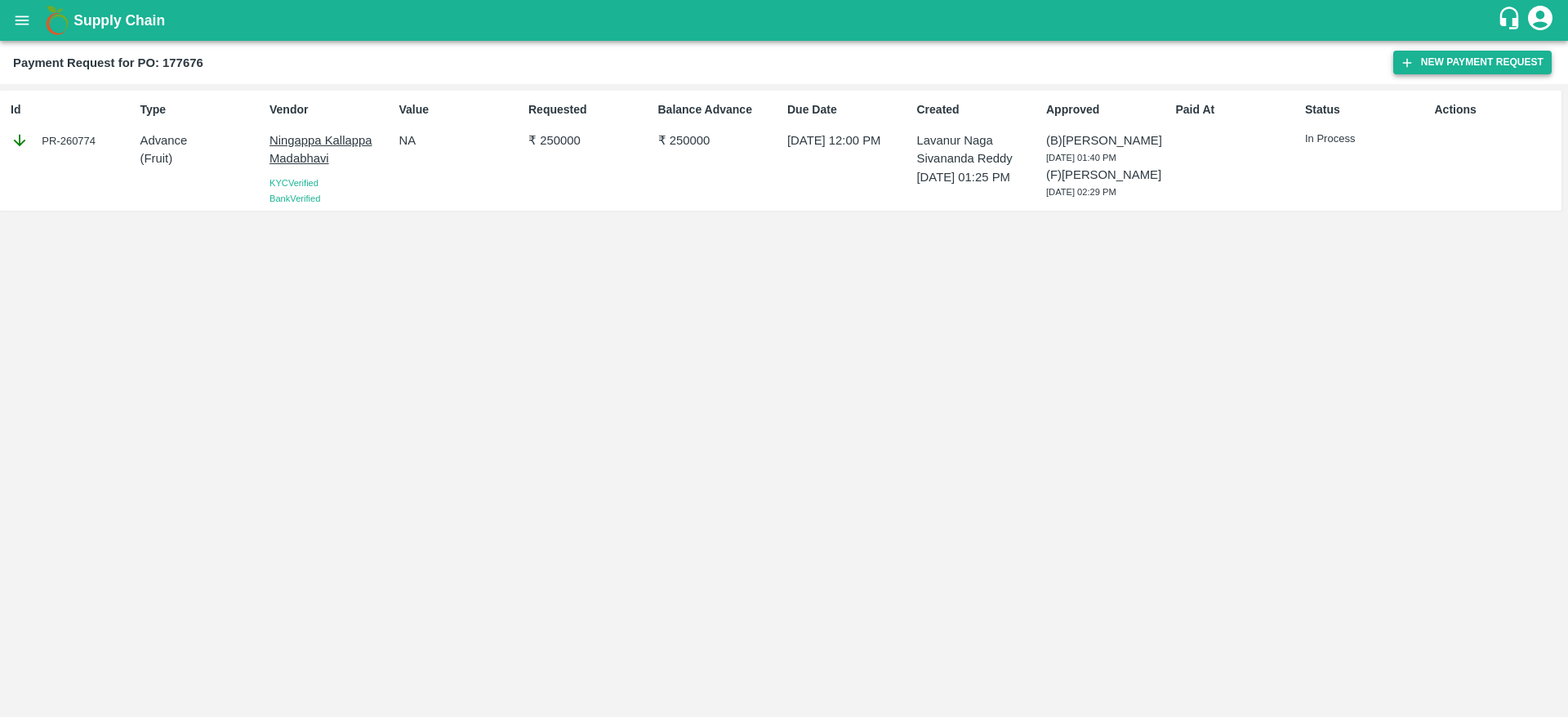
click at [1463, 66] on button "New Payment Request" at bounding box center [1473, 63] width 158 height 24
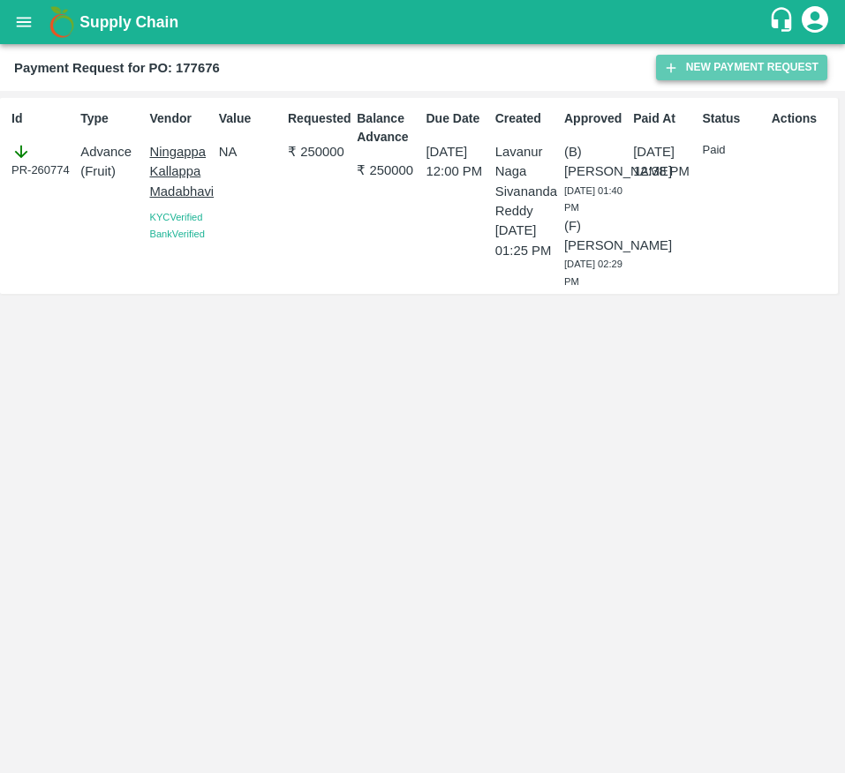
click at [753, 60] on button "New Payment Request" at bounding box center [741, 68] width 171 height 26
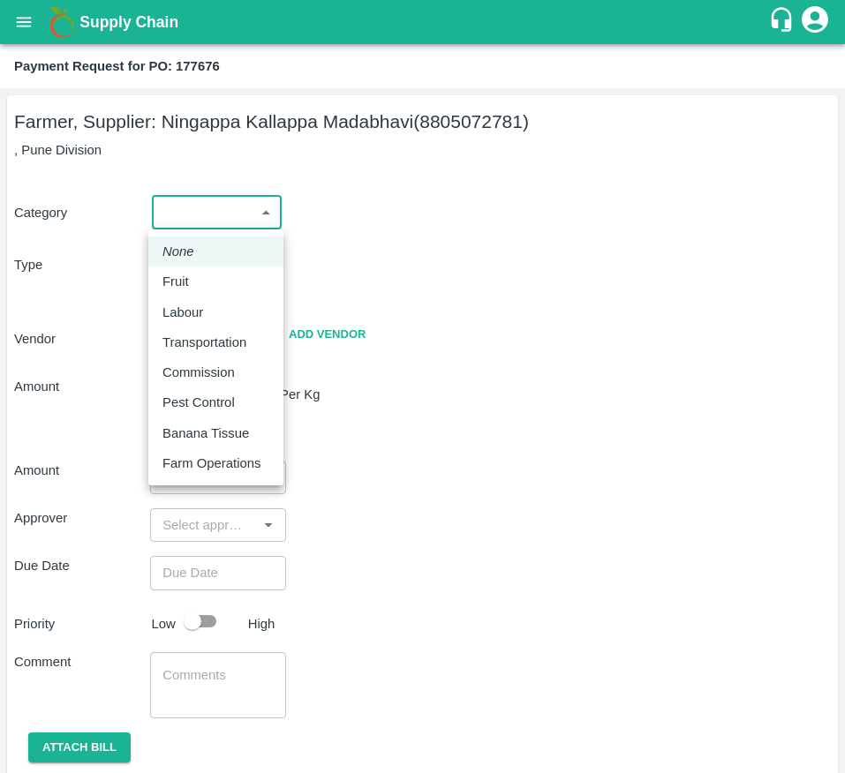
drag, startPoint x: 210, startPoint y: 218, endPoint x: 224, endPoint y: 279, distance: 62.5
click at [224, 279] on body "Supply Chain Payment Request for PO: 177676 Farmer, Supplier: [GEOGRAPHIC_DATA]…" at bounding box center [422, 386] width 845 height 773
click at [224, 279] on div "Fruit" at bounding box center [215, 281] width 107 height 19
type input "1"
type input "Ningappa Kallappa Madabhavi - 8805072781(Farmer, Supplier)"
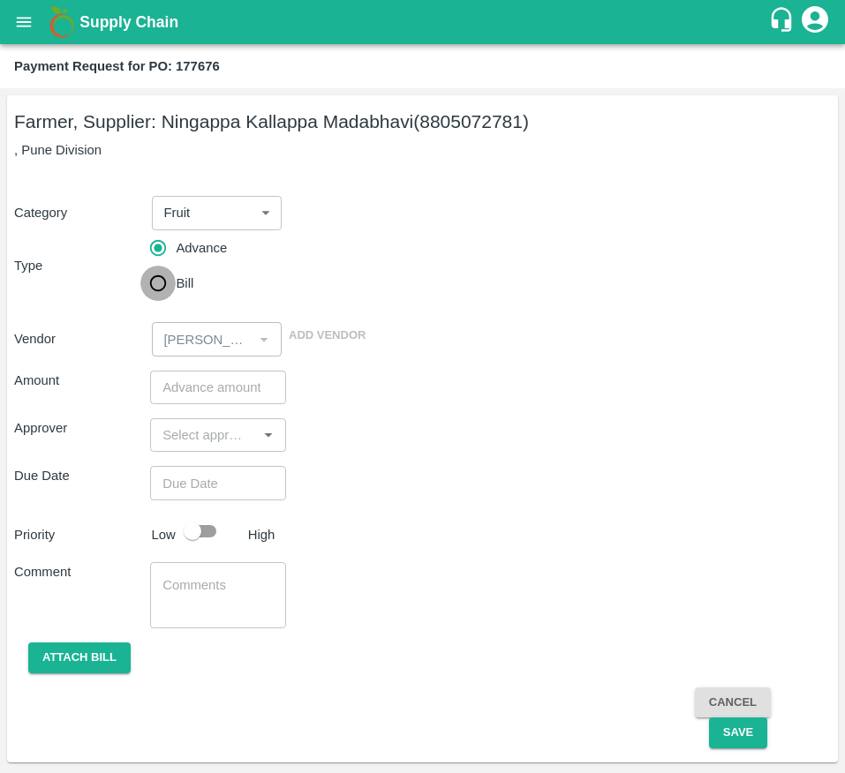
click at [168, 278] on input "Bill" at bounding box center [157, 283] width 35 height 35
radio input "true"
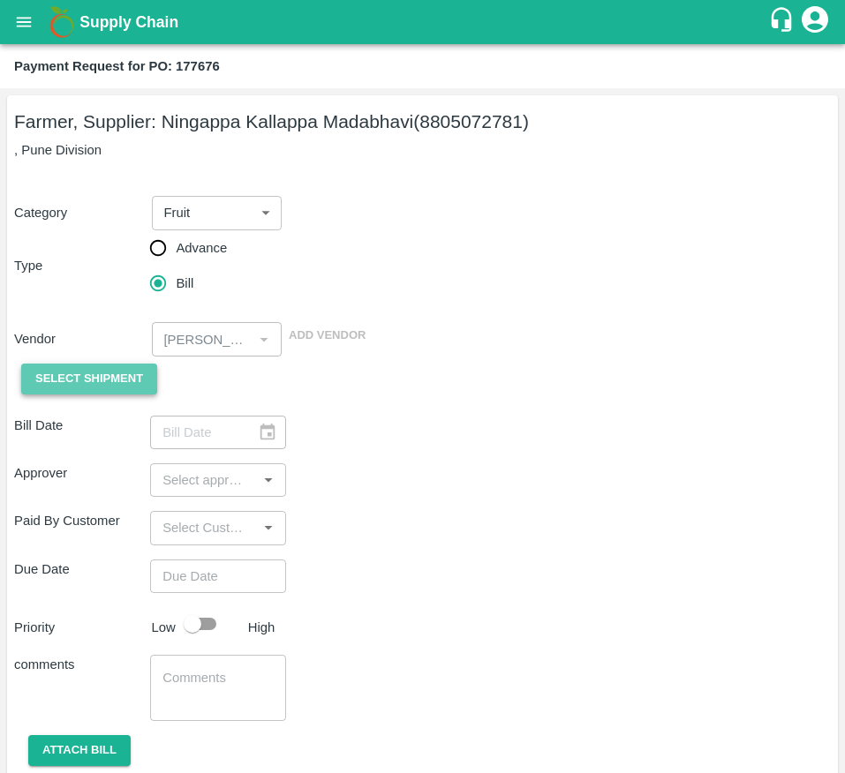
click at [54, 389] on span "Select Shipment" at bounding box center [89, 379] width 108 height 20
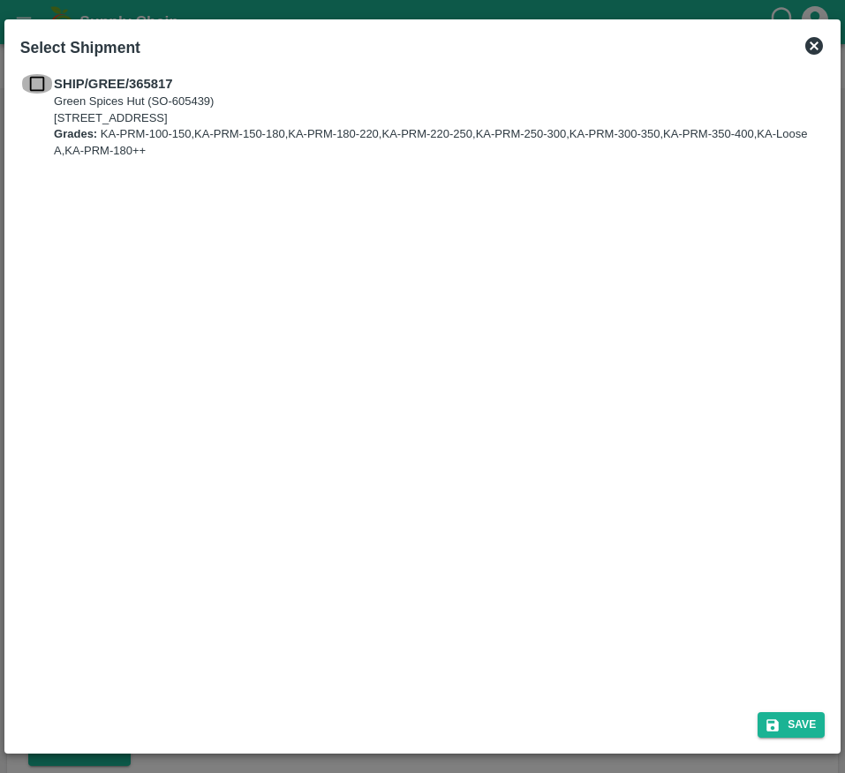
click at [32, 92] on input "checkbox" at bounding box center [37, 83] width 34 height 19
checkbox input "true"
click at [782, 713] on button "Save" at bounding box center [790, 725] width 67 height 26
type input "[DATE]"
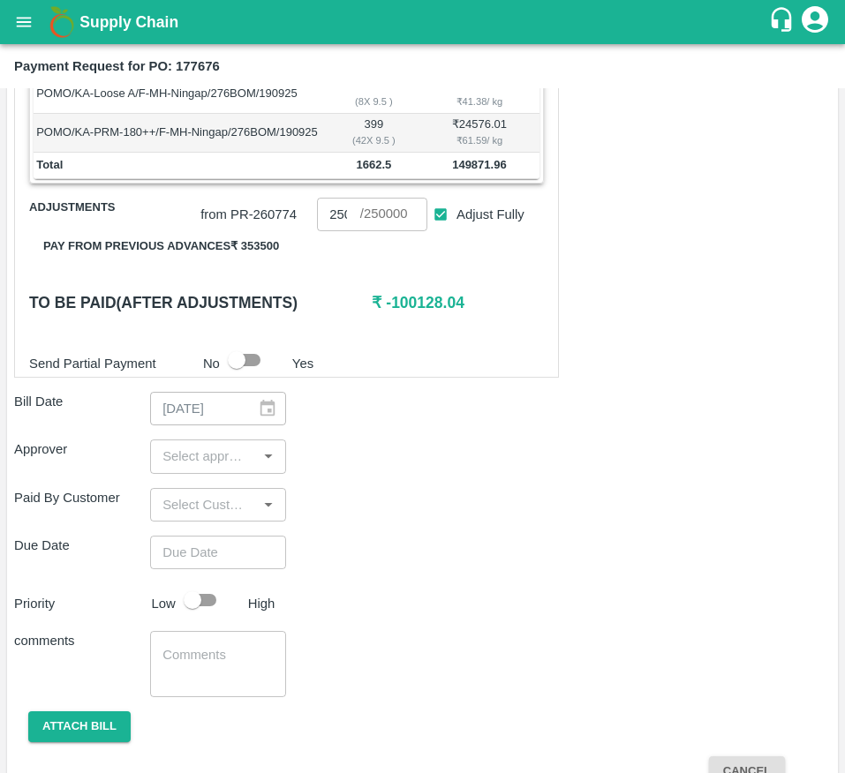
scroll to position [680, 0]
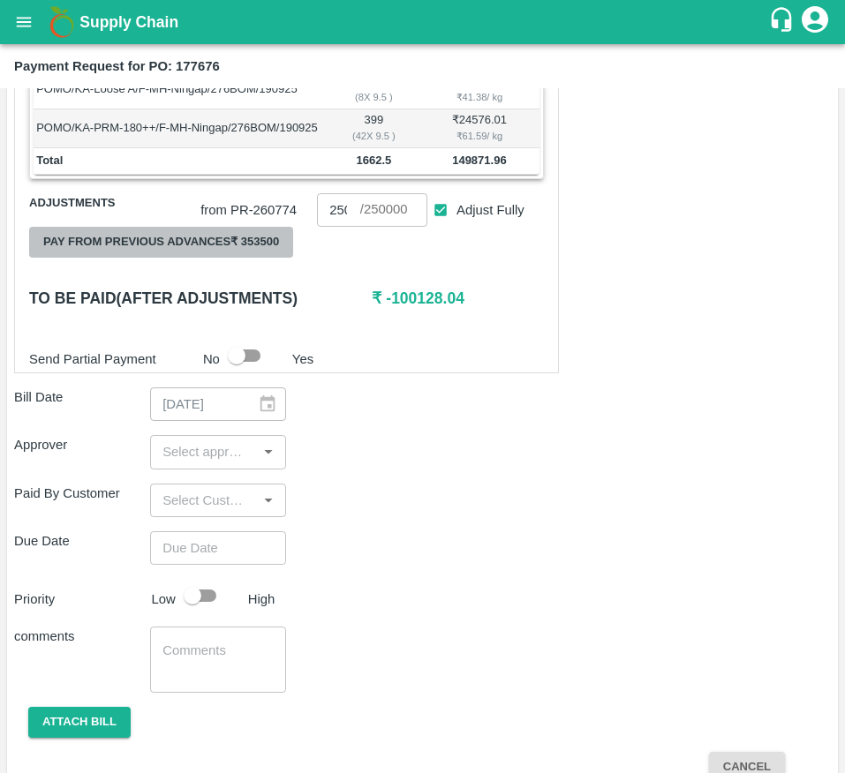
click at [238, 258] on button "Pay from previous advances ₹ 353500" at bounding box center [161, 242] width 264 height 31
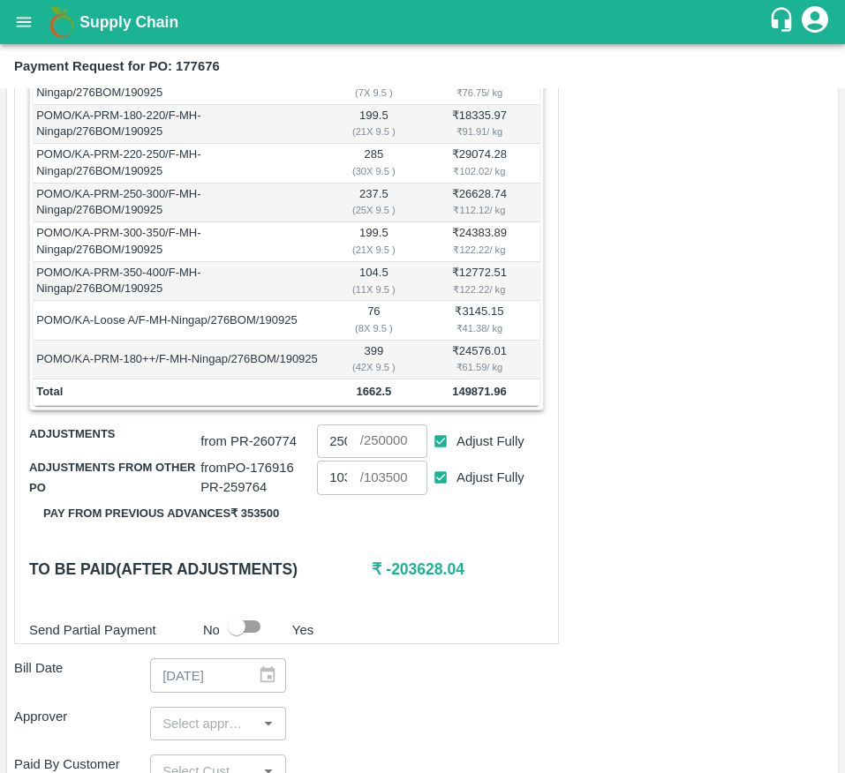
scroll to position [514, 0]
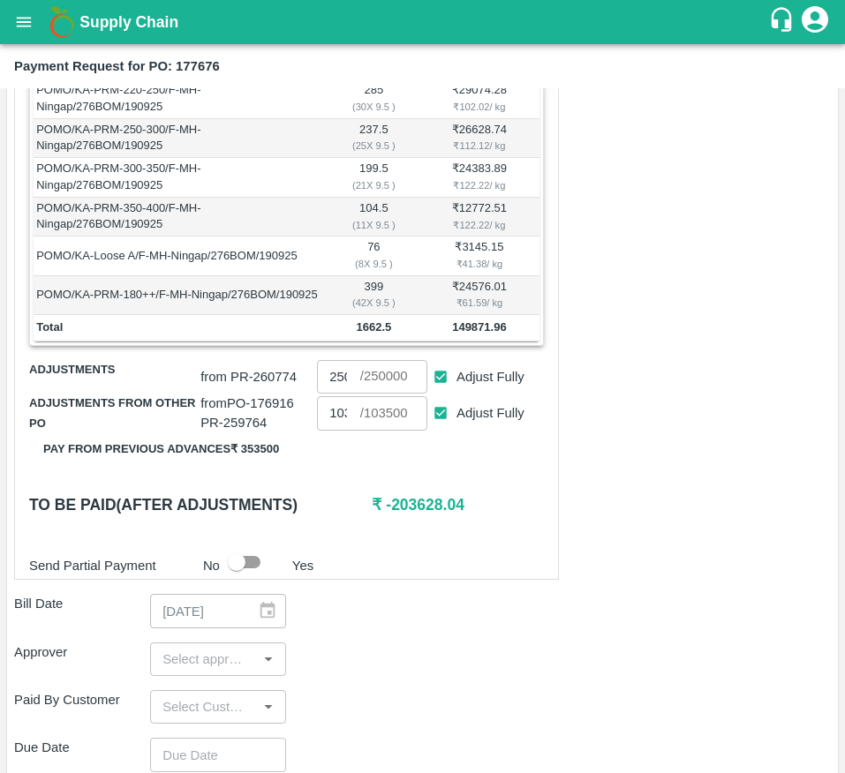
click at [525, 459] on div "Shipment - SHIP/GREE/365817 Lots (Labels) Weight (Kgs) Total Price (₹) POMO/KA-…" at bounding box center [286, 234] width 545 height 693
click at [436, 430] on input "Adjust Fully" at bounding box center [440, 413] width 33 height 33
checkbox input "false"
type input "0"
click at [433, 394] on input "Adjust Fully" at bounding box center [440, 377] width 33 height 33
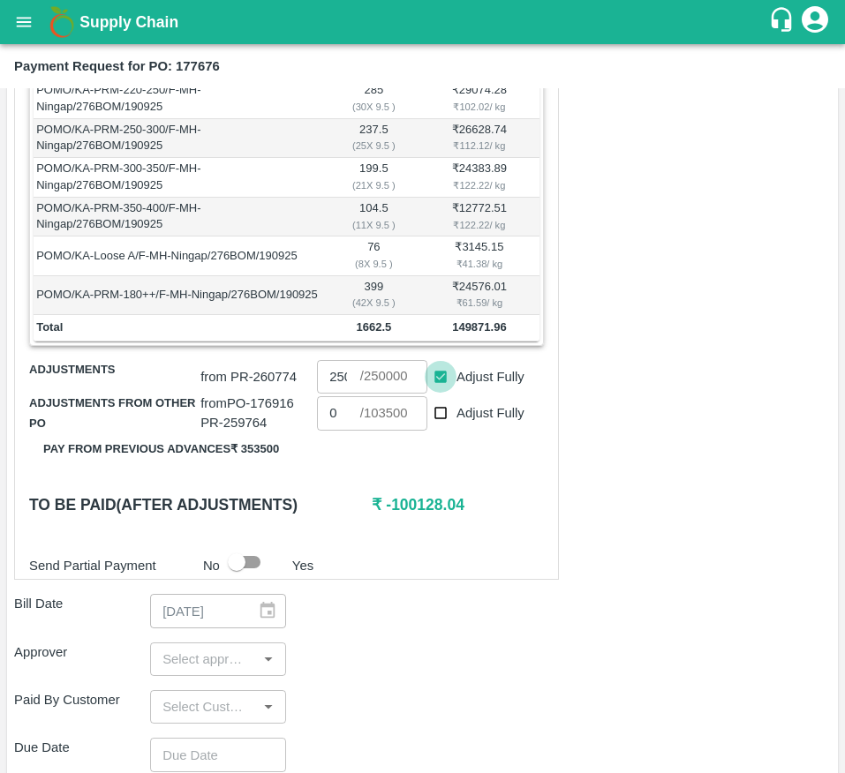
checkbox input "false"
type input "0"
click at [443, 430] on input "Adjust Fully" at bounding box center [440, 413] width 33 height 33
checkbox input "true"
type input "103500"
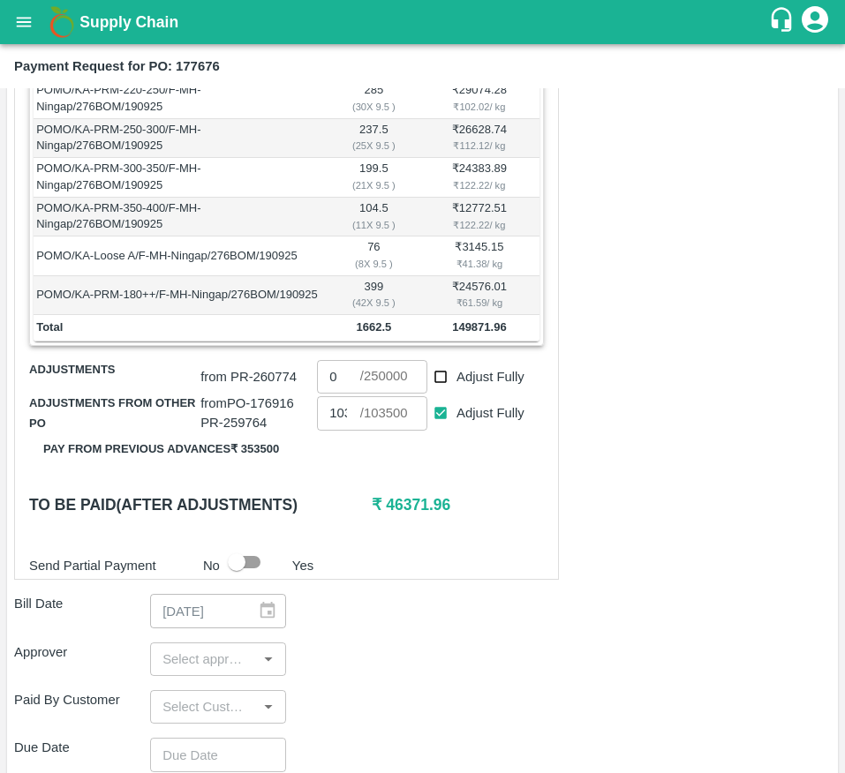
click at [334, 394] on input "0" at bounding box center [338, 377] width 42 height 34
type input "46300"
click at [553, 627] on div "Bill Date 20/09/2025 ​" at bounding box center [422, 611] width 816 height 34
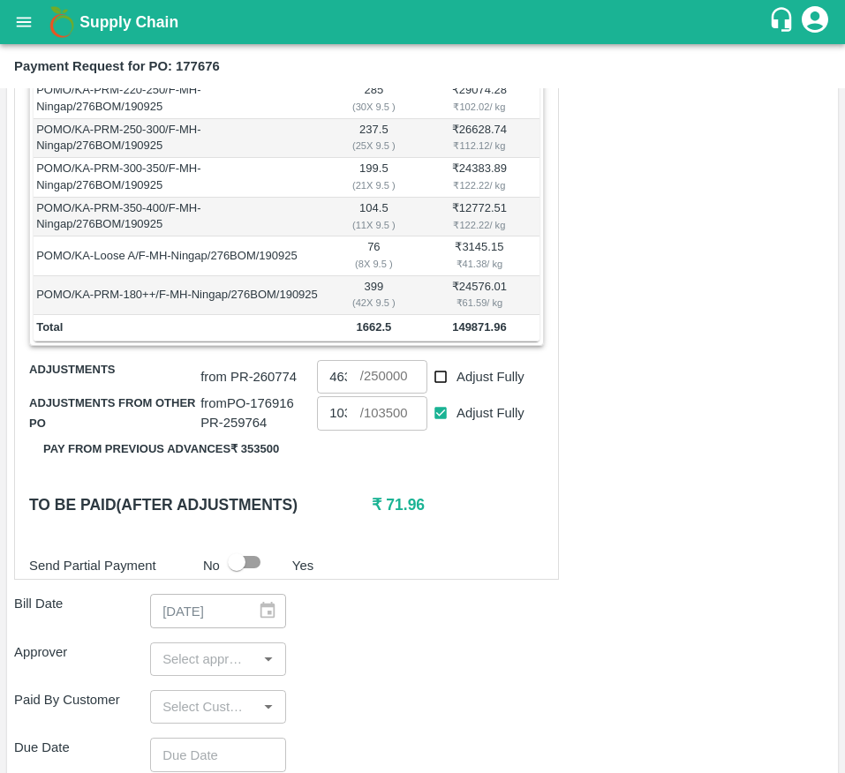
click at [193, 662] on div "​" at bounding box center [218, 659] width 136 height 34
type input "muk"
click at [226, 733] on div "[PERSON_NAME]" at bounding box center [260, 726] width 108 height 19
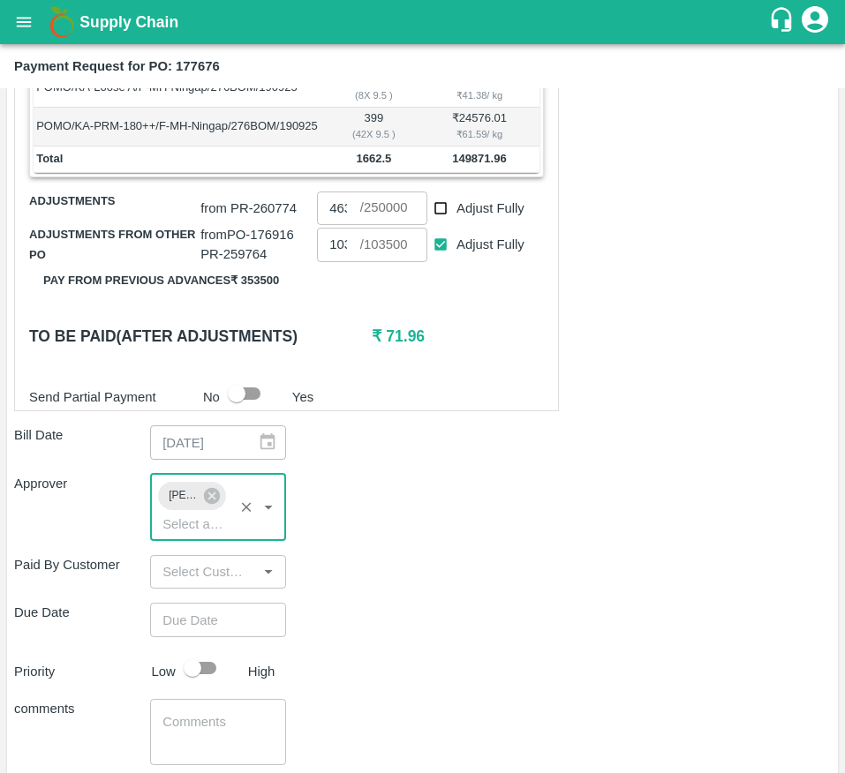
scroll to position [683, 0]
type input "DD/MM/YYYY hh:mm aa"
click at [222, 635] on input "DD/MM/YYYY hh:mm aa" at bounding box center [212, 619] width 124 height 34
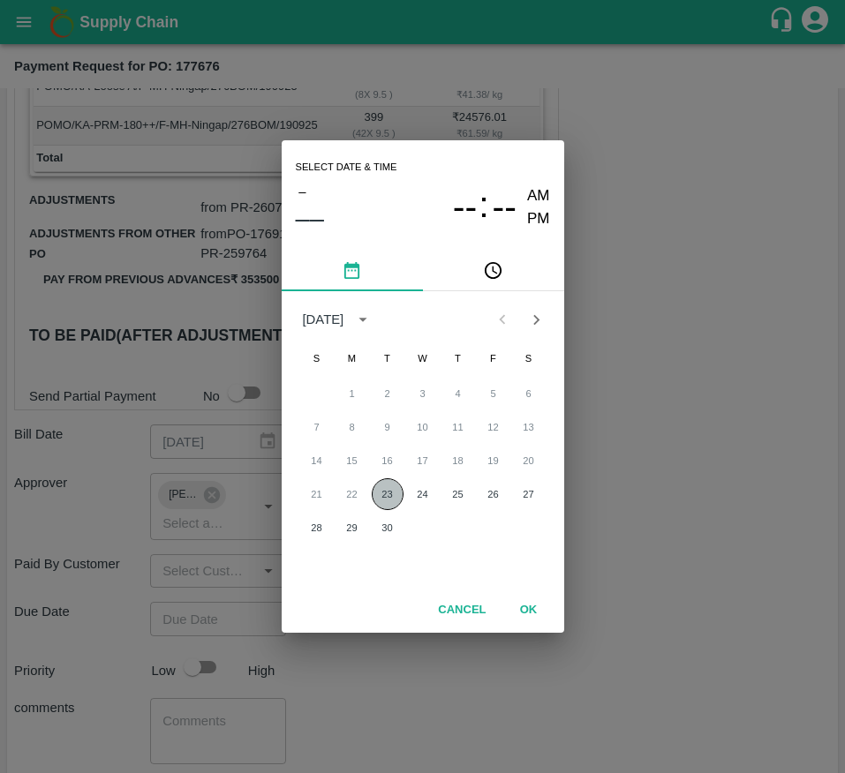
click at [393, 488] on button "23" at bounding box center [388, 494] width 32 height 32
type input "[DATE] 12:00 AM"
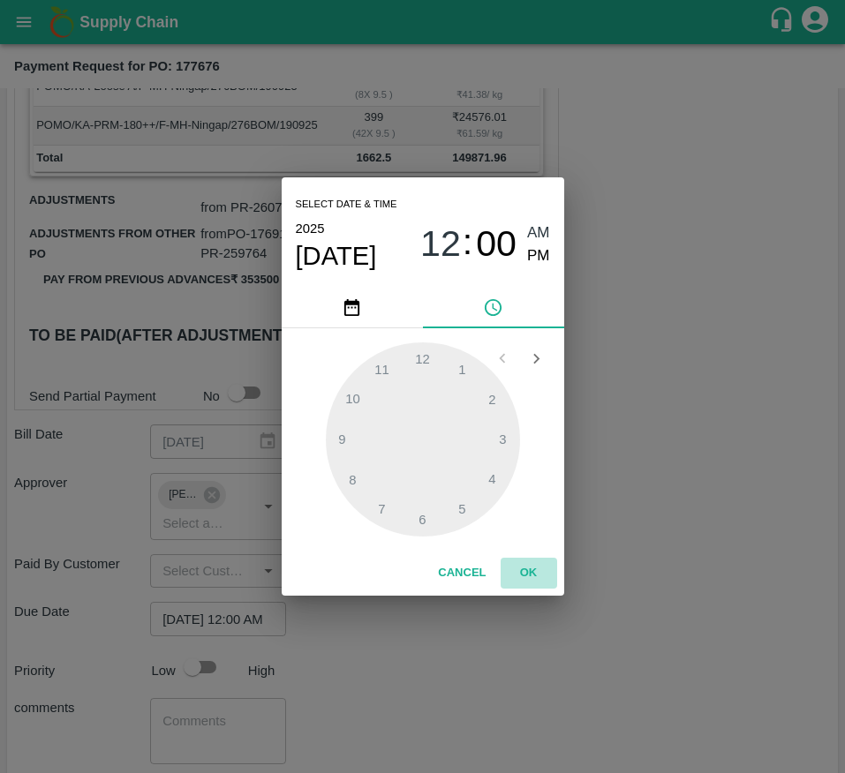
click at [529, 560] on button "OK" at bounding box center [528, 573] width 56 height 31
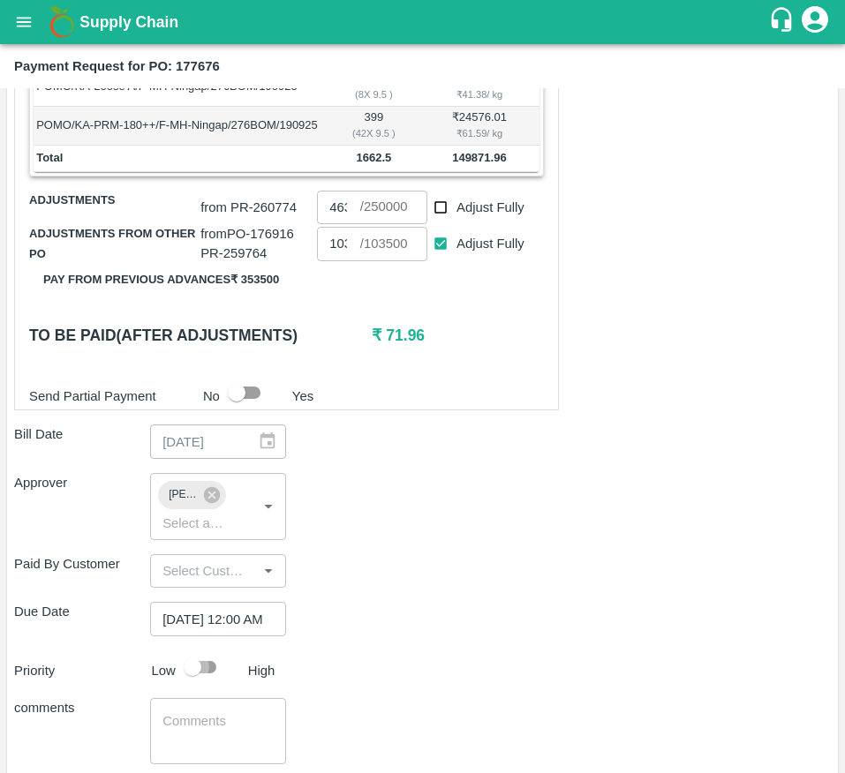
scroll to position [0, 0]
click at [211, 684] on input "checkbox" at bounding box center [192, 667] width 101 height 34
checkbox input "true"
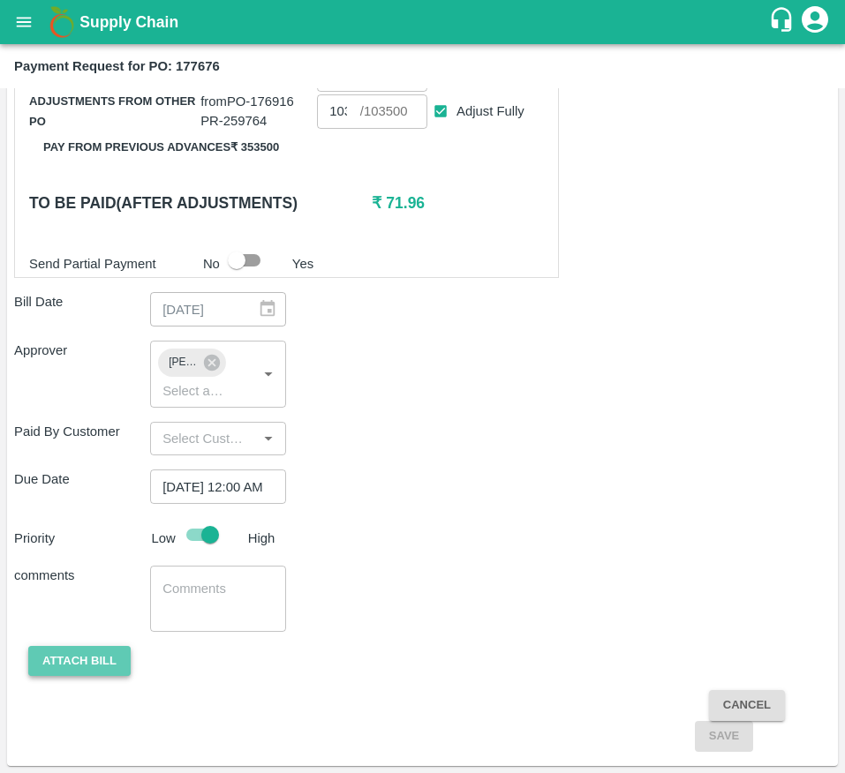
click at [86, 665] on button "Attach bill" at bounding box center [79, 661] width 102 height 31
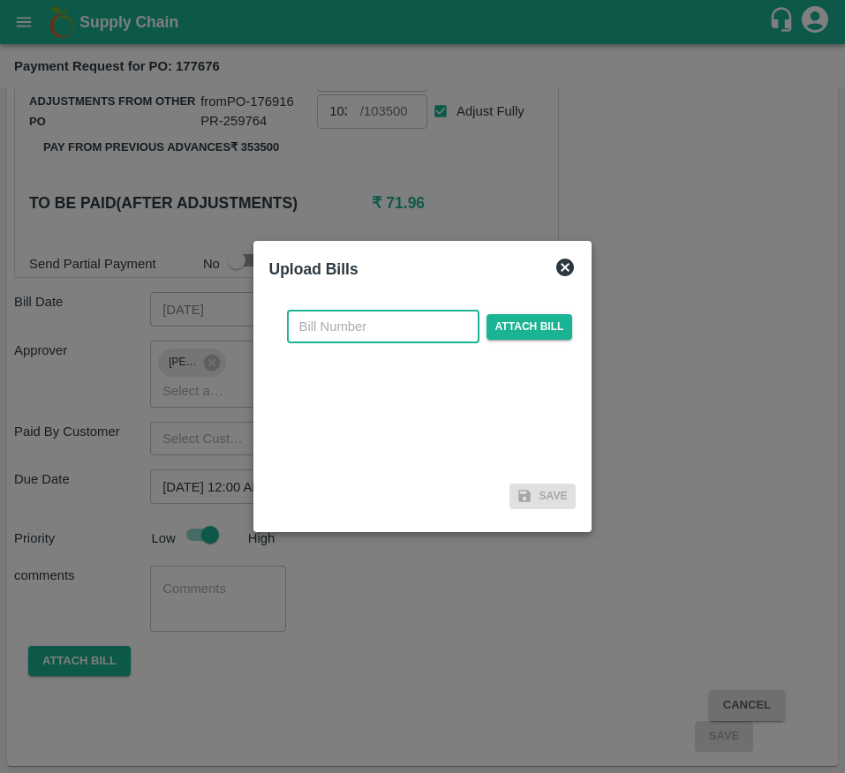
click at [316, 327] on input "text" at bounding box center [383, 327] width 192 height 34
type input "17767"
type input "250000"
checkbox input "true"
checkbox input "false"
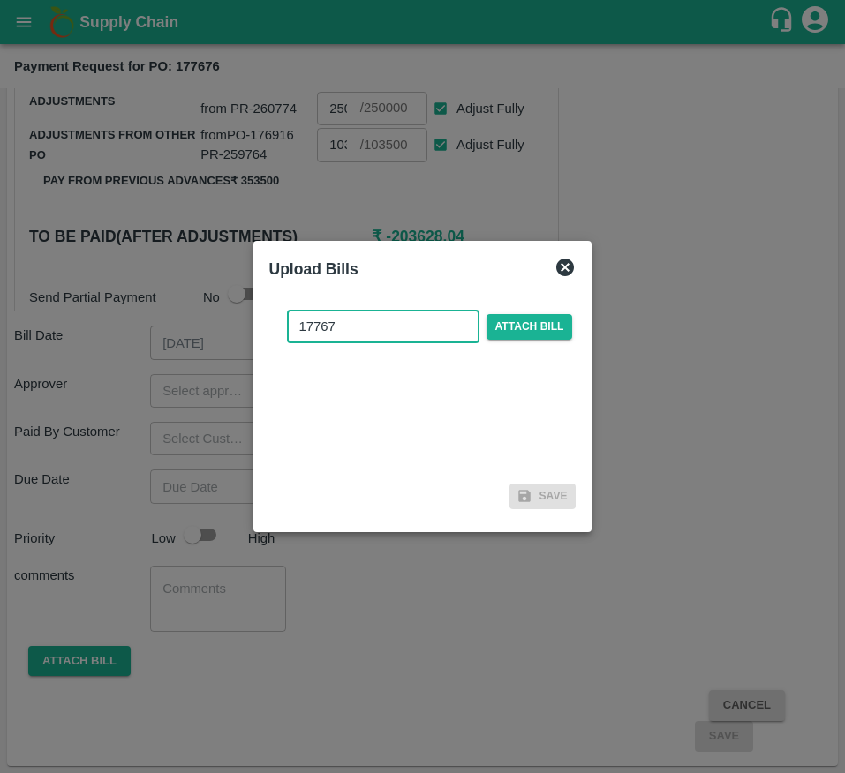
scroll to position [802, 0]
type input "177676"
click at [522, 324] on span "Attach bill" at bounding box center [529, 327] width 86 height 26
click at [0, 0] on input "Attach bill" at bounding box center [0, 0] width 0 height 0
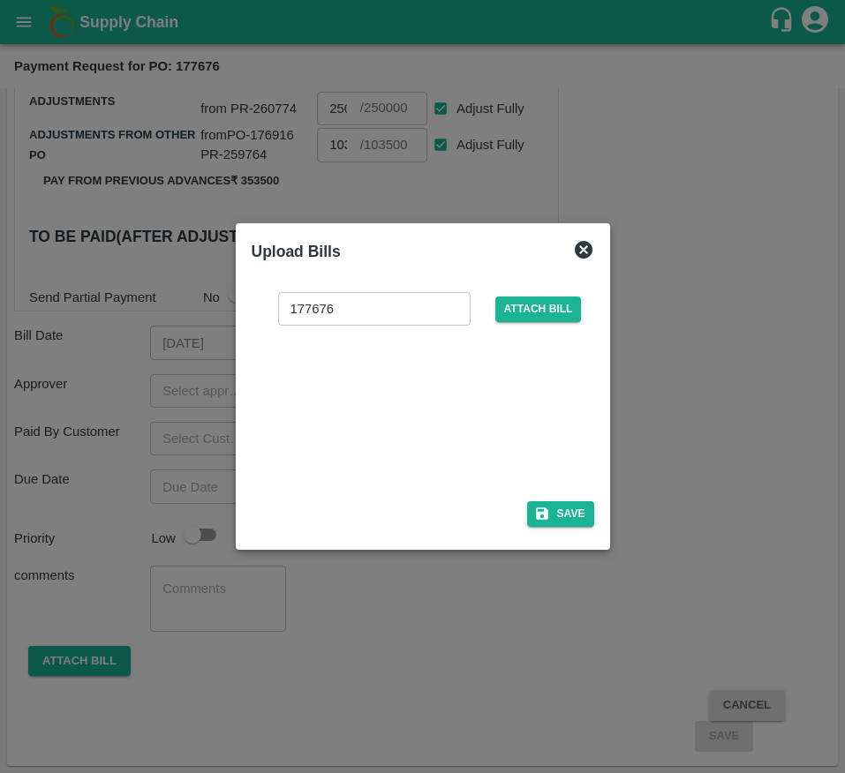
click at [439, 422] on div at bounding box center [419, 408] width 265 height 94
click at [559, 523] on button "Save" at bounding box center [560, 514] width 67 height 26
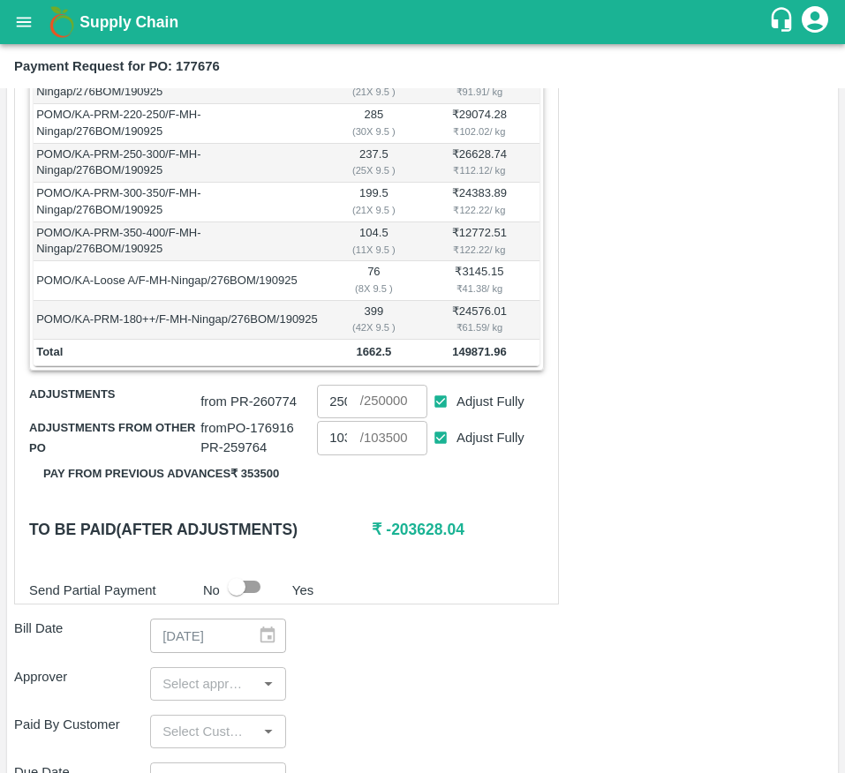
scroll to position [485, 0]
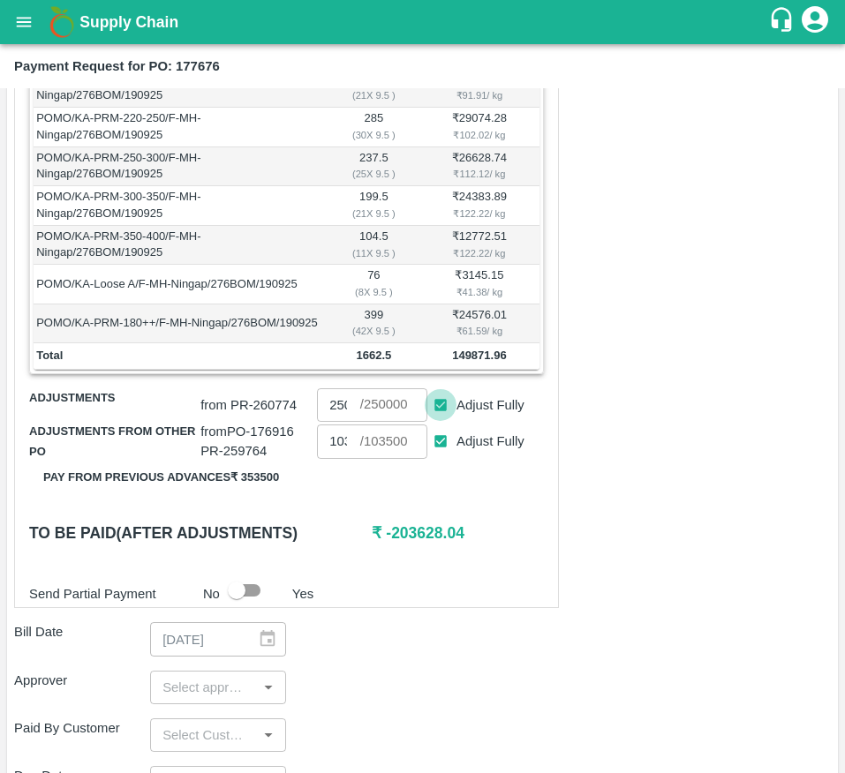
click at [438, 422] on input "Adjust Fully" at bounding box center [440, 405] width 33 height 33
checkbox input "false"
type input "0"
click at [343, 422] on input "0" at bounding box center [338, 405] width 42 height 34
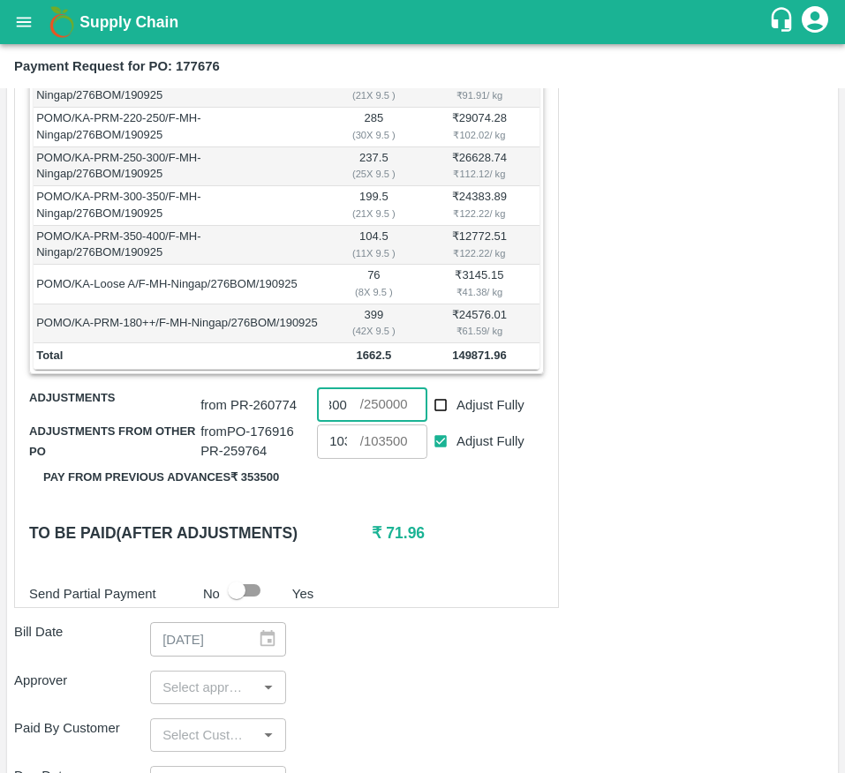
type input "46300"
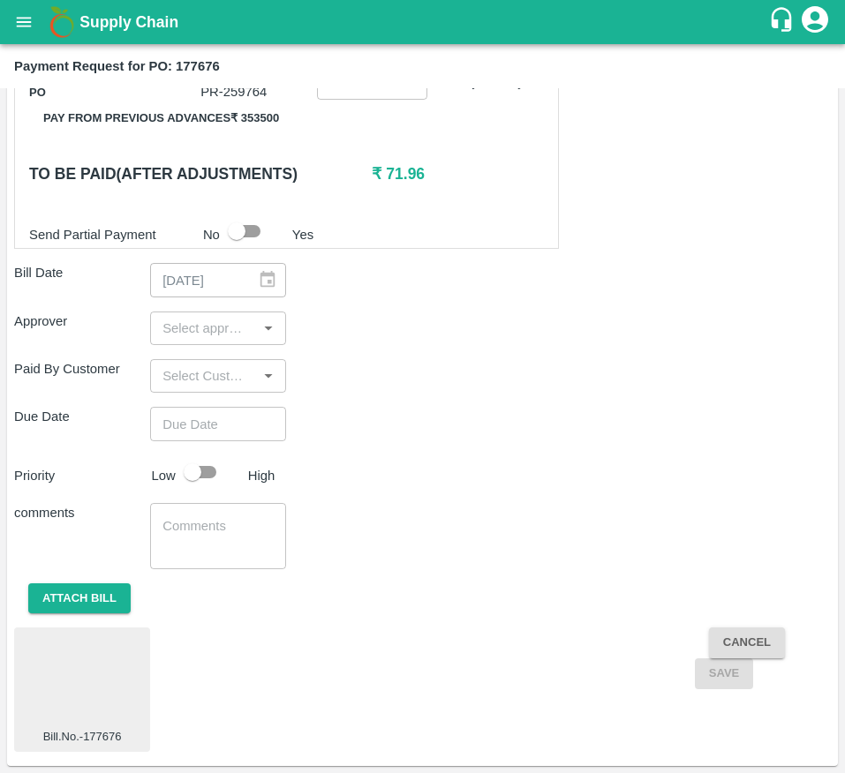
click at [199, 334] on input "input" at bounding box center [203, 328] width 96 height 23
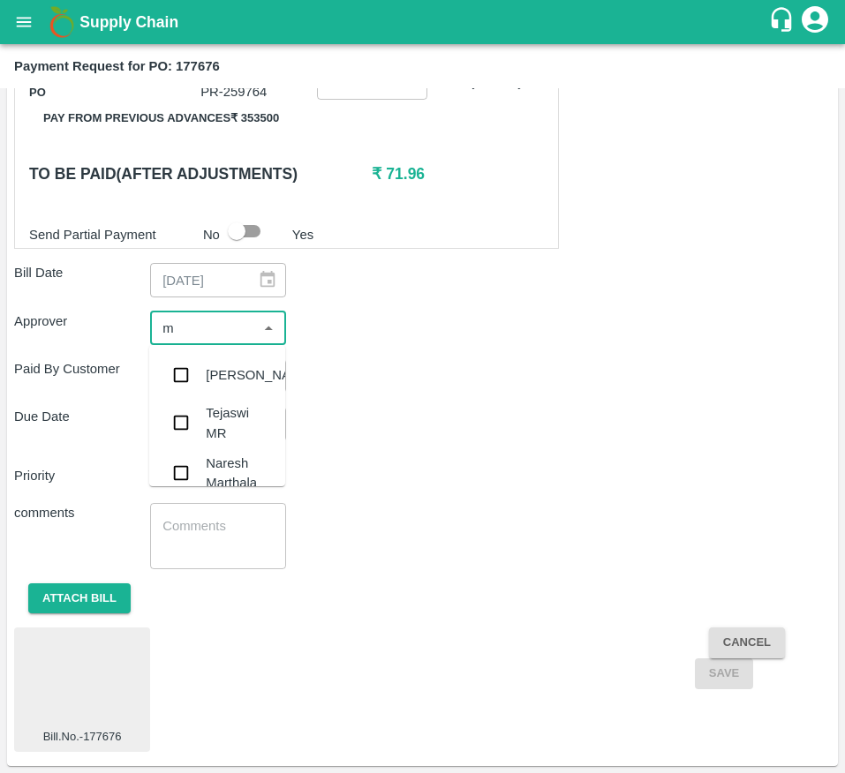
type input "mu"
click at [207, 365] on div "[PERSON_NAME]" at bounding box center [260, 374] width 108 height 19
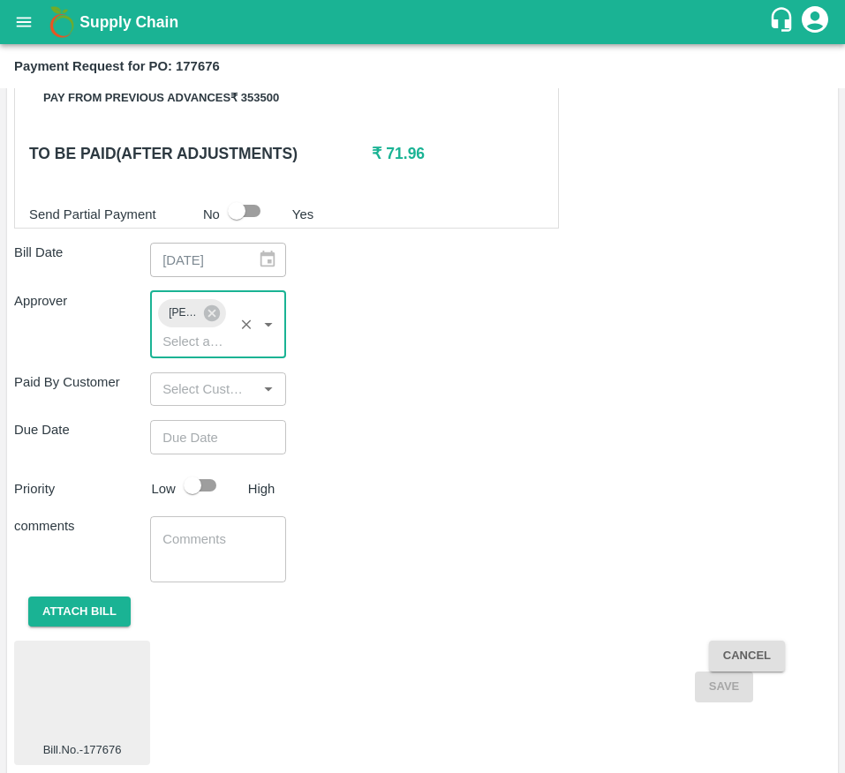
type input "DD/MM/YYYY hh:mm aa"
click at [215, 445] on input "DD/MM/YYYY hh:mm aa" at bounding box center [212, 437] width 124 height 34
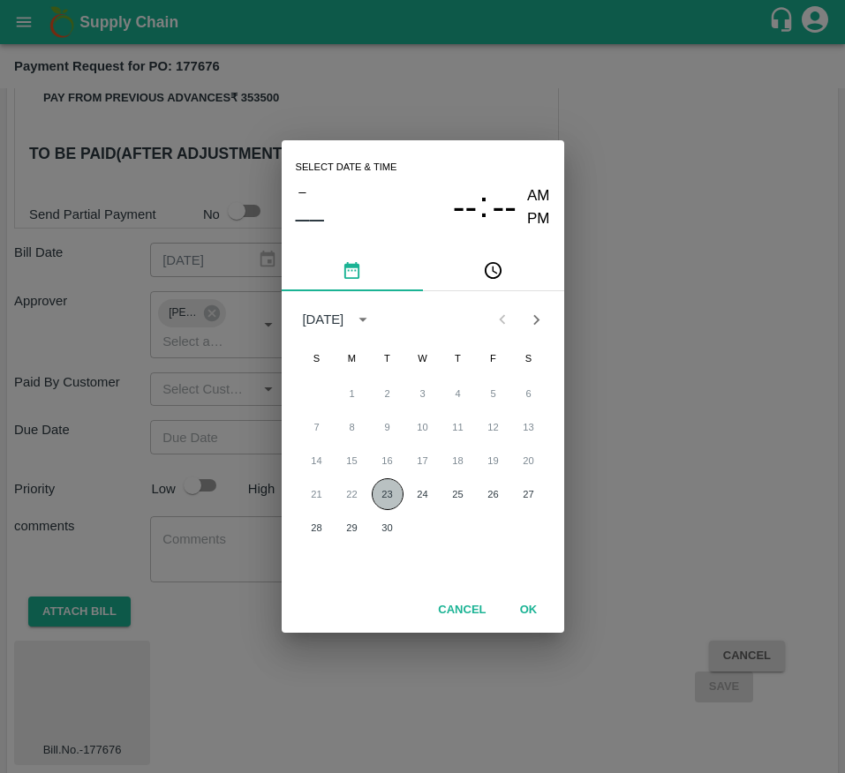
click at [387, 487] on button "23" at bounding box center [388, 494] width 32 height 32
type input "[DATE] 12:00 AM"
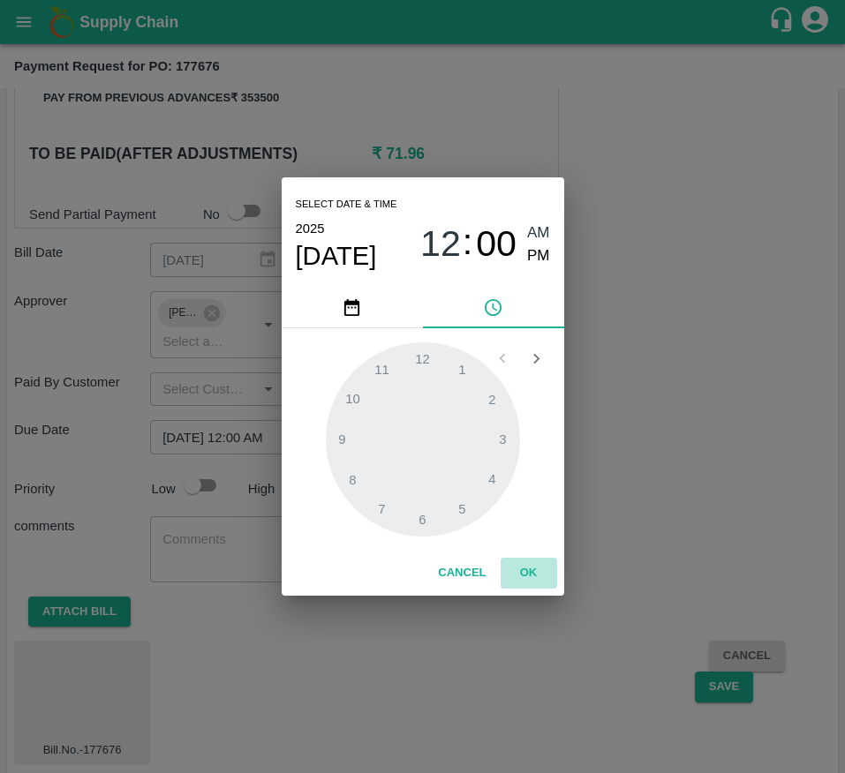
click at [541, 571] on button "OK" at bounding box center [528, 573] width 56 height 31
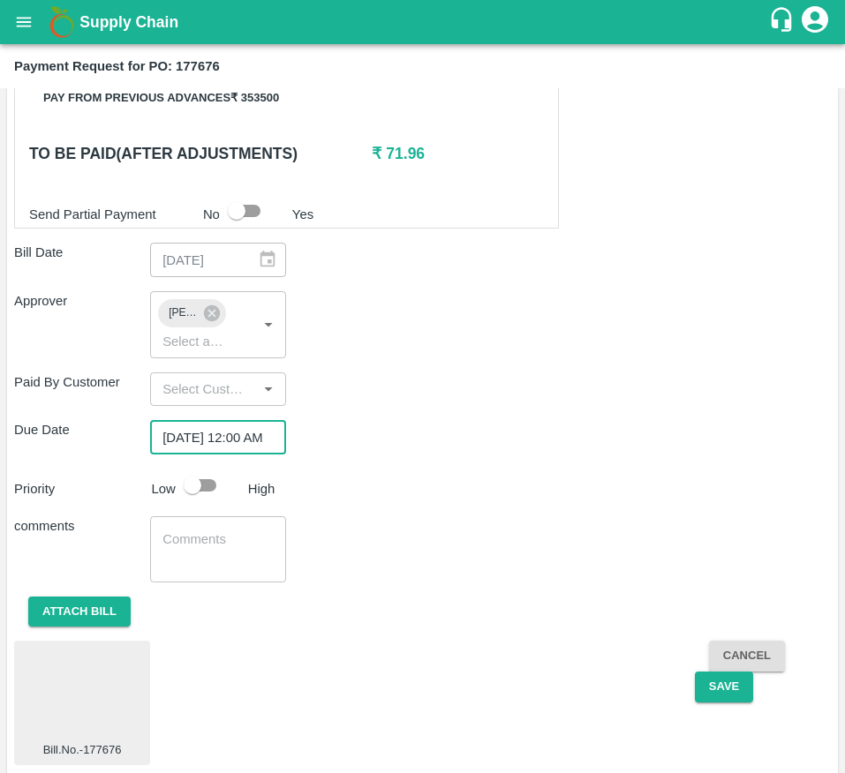
scroll to position [0, 0]
click at [206, 502] on input "checkbox" at bounding box center [192, 486] width 101 height 34
checkbox input "true"
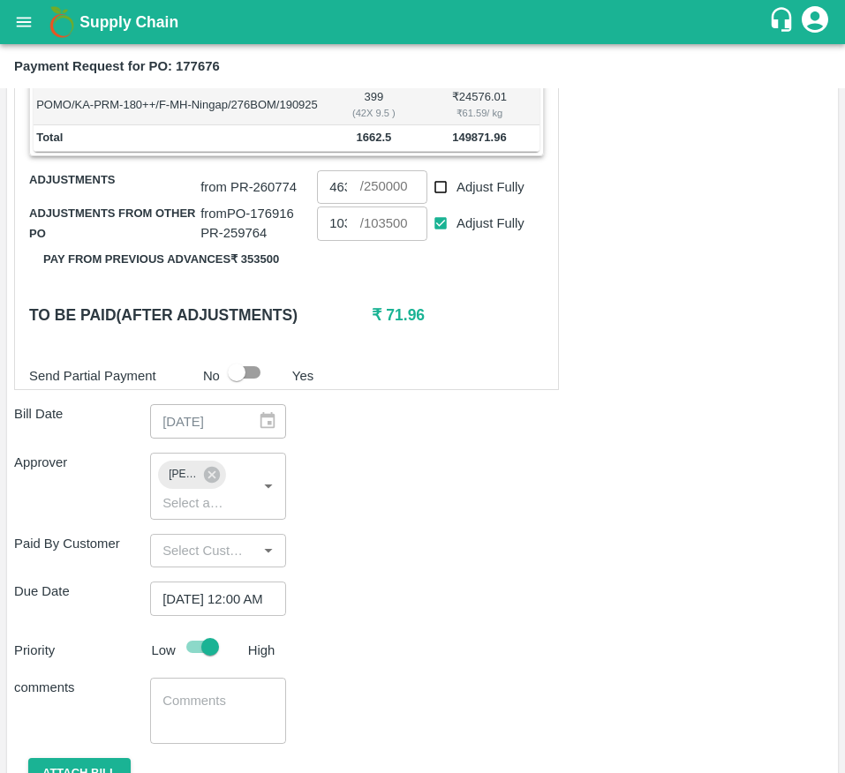
scroll to position [898, 0]
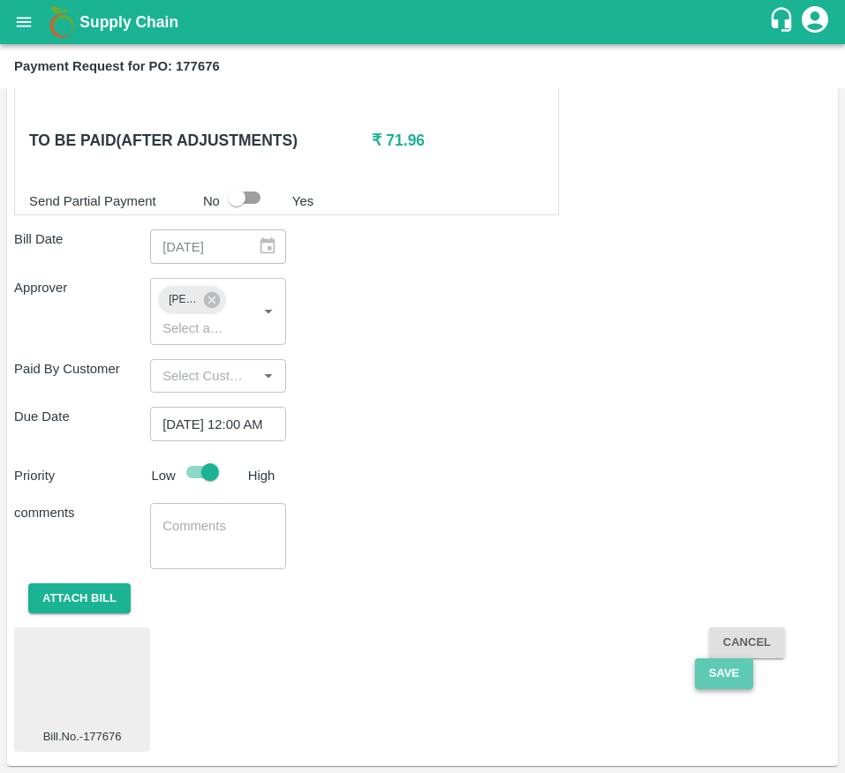
click at [720, 679] on button "Save" at bounding box center [724, 673] width 58 height 31
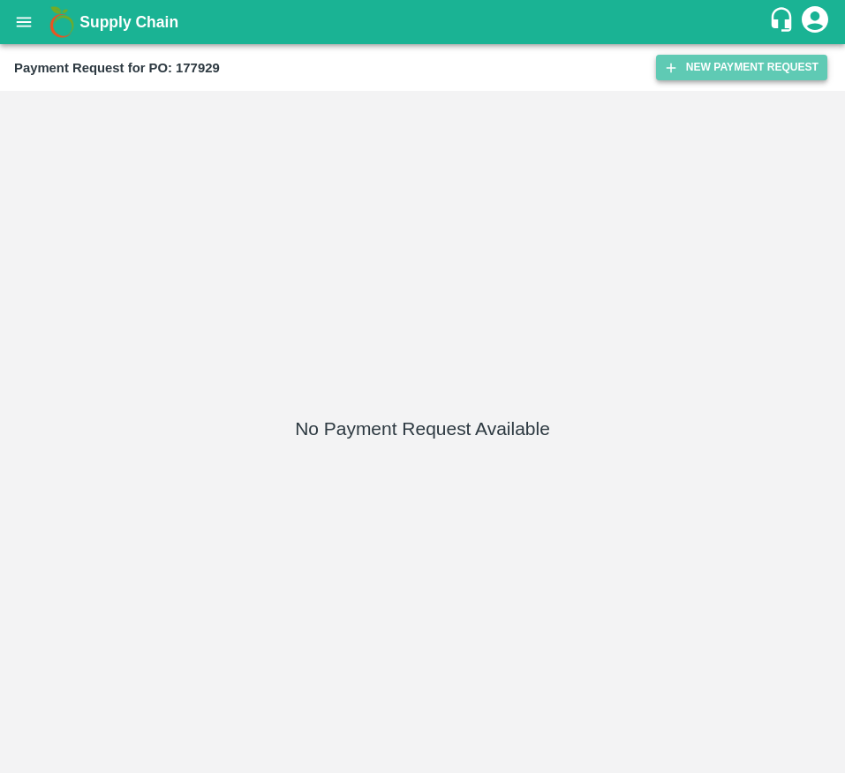
click at [707, 59] on button "New Payment Request" at bounding box center [741, 68] width 171 height 26
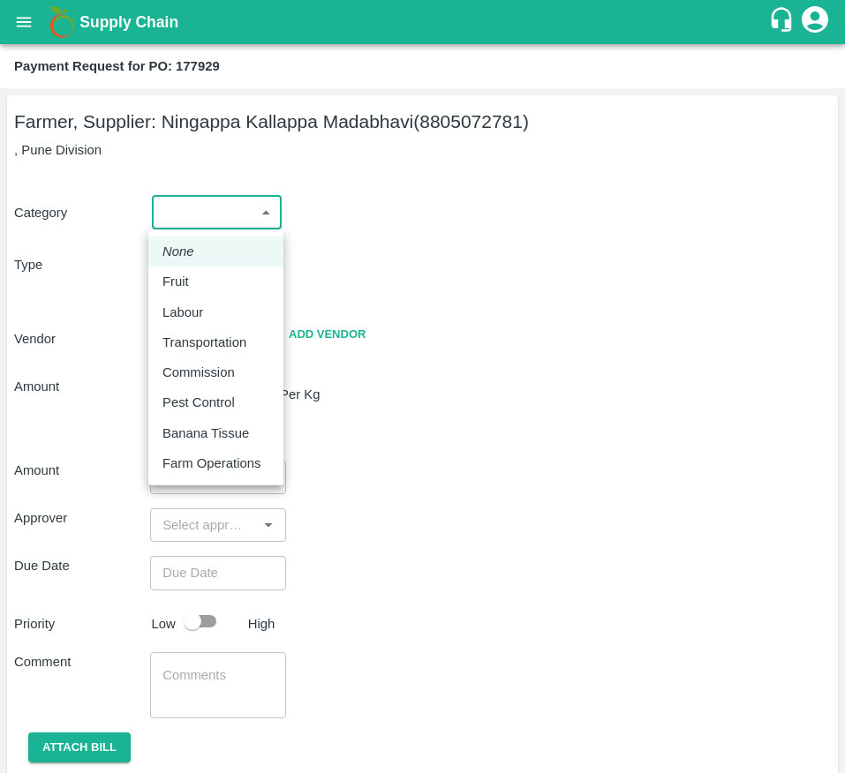
click at [228, 215] on body "Supply Chain Payment Request for PO: 177929 Farmer, Supplier: [GEOGRAPHIC_DATA]…" at bounding box center [422, 386] width 845 height 773
click at [220, 276] on div "Fruit" at bounding box center [215, 281] width 107 height 19
type input "1"
type input "[PERSON_NAME] - 8805072781(Farmer, Supplier)"
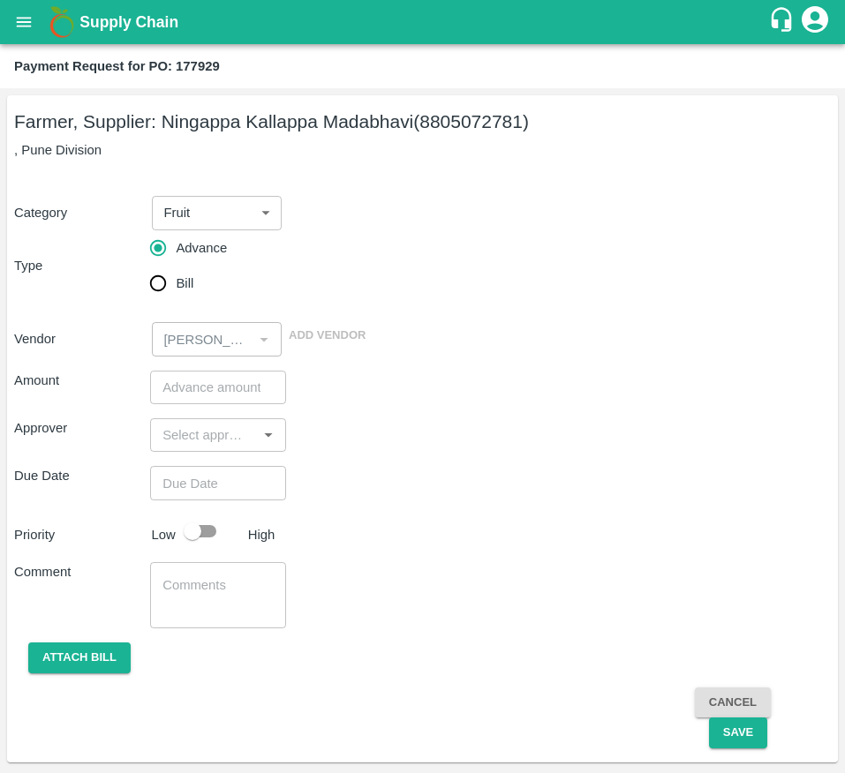
click at [177, 283] on span "Bill" at bounding box center [185, 283] width 18 height 19
click at [176, 283] on input "Bill" at bounding box center [157, 283] width 35 height 35
radio input "true"
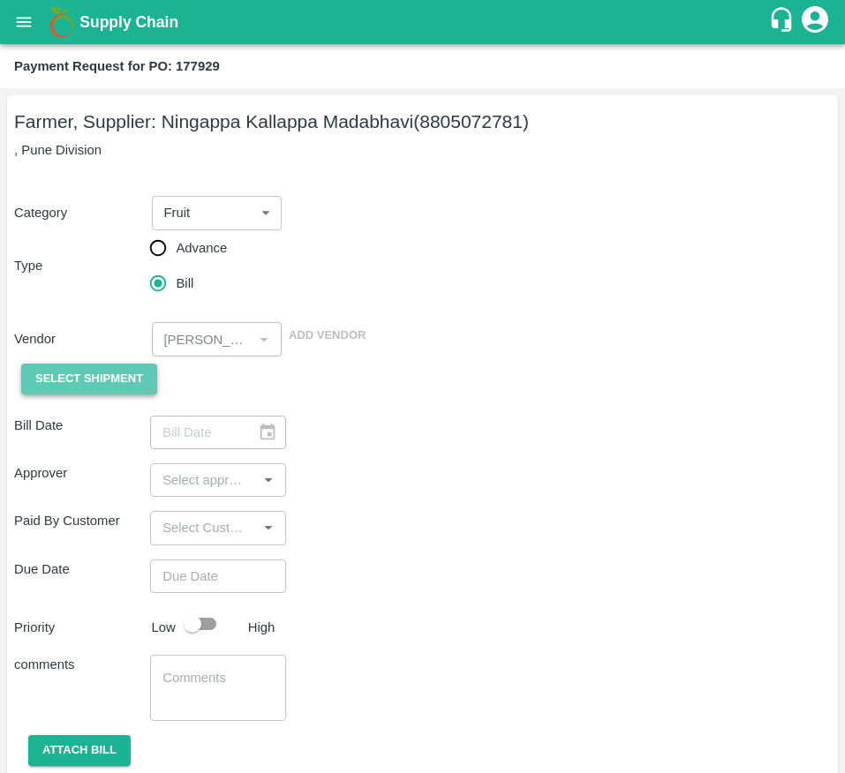
click at [100, 375] on span "Select Shipment" at bounding box center [89, 379] width 108 height 20
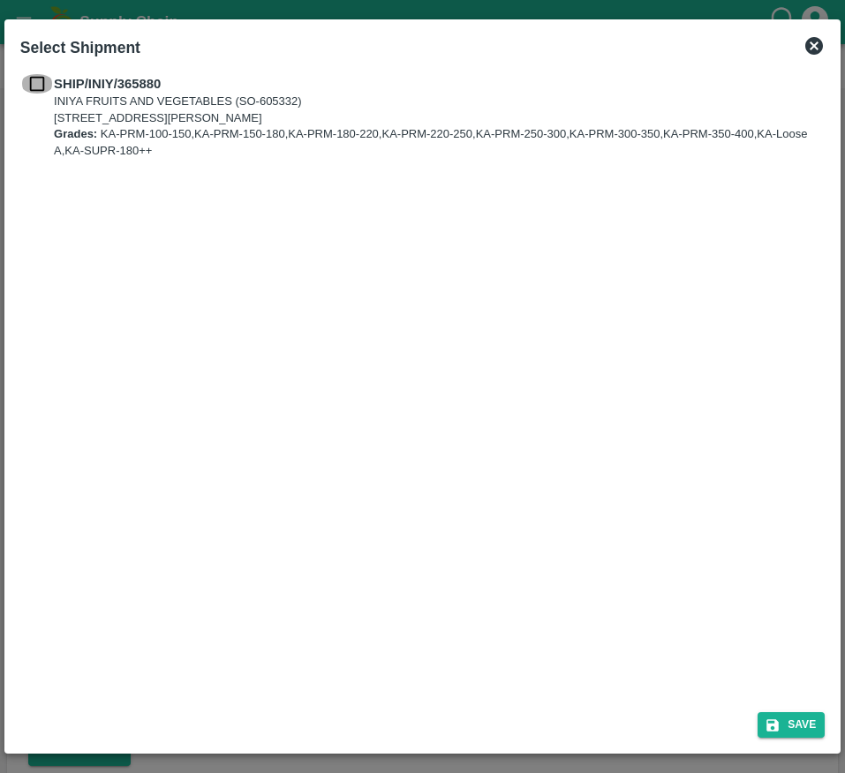
click at [39, 91] on input "checkbox" at bounding box center [37, 83] width 34 height 19
checkbox input "true"
click at [782, 719] on button "Save" at bounding box center [790, 725] width 67 height 26
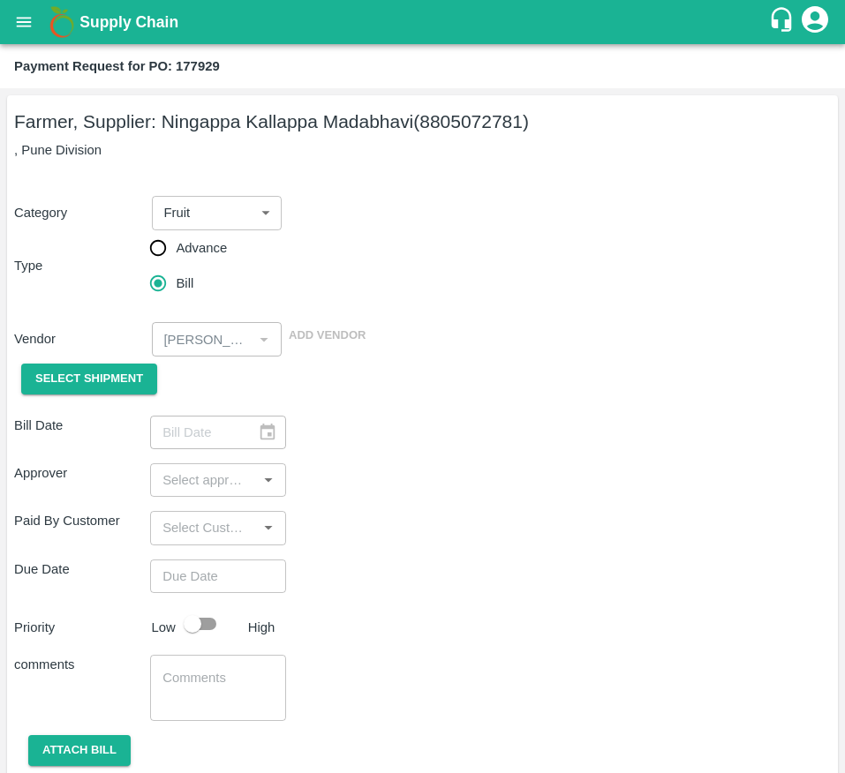
type input "[DATE]"
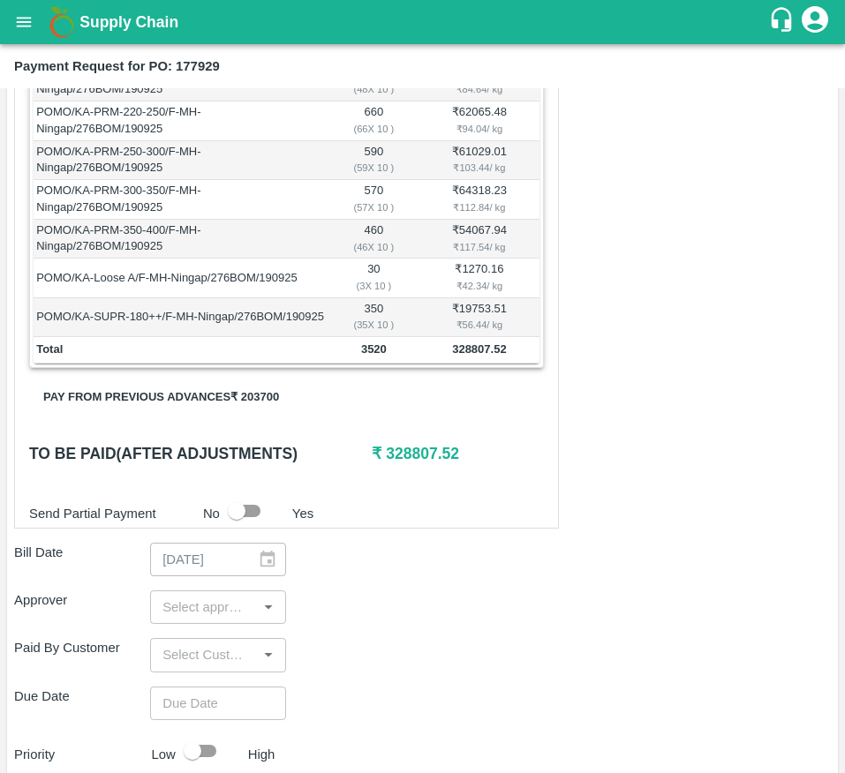
scroll to position [518, 0]
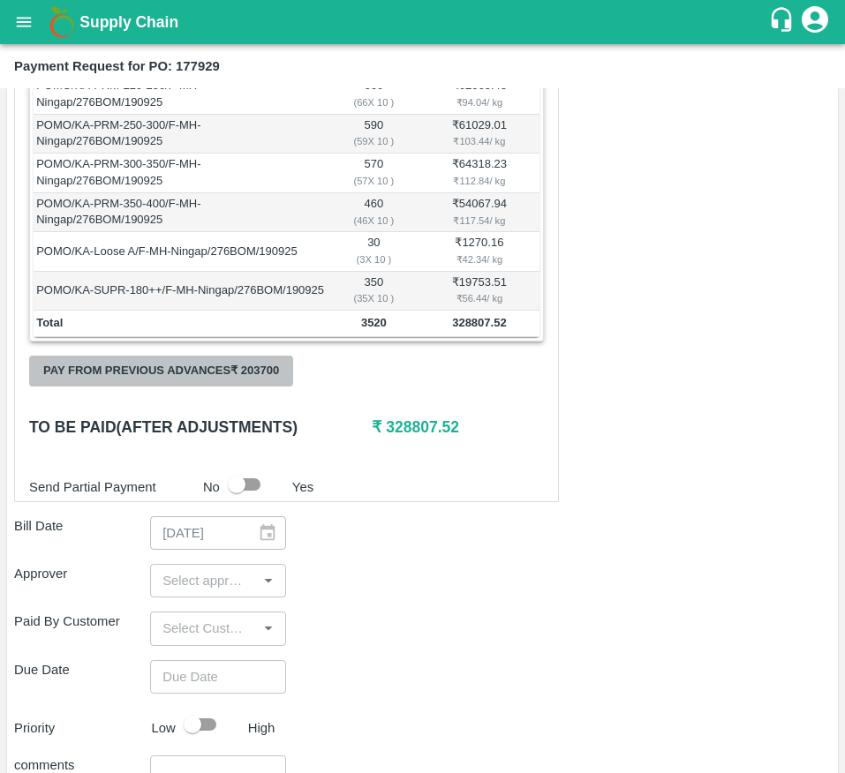
click at [277, 387] on button "Pay from previous advances ₹ 203700" at bounding box center [161, 371] width 264 height 31
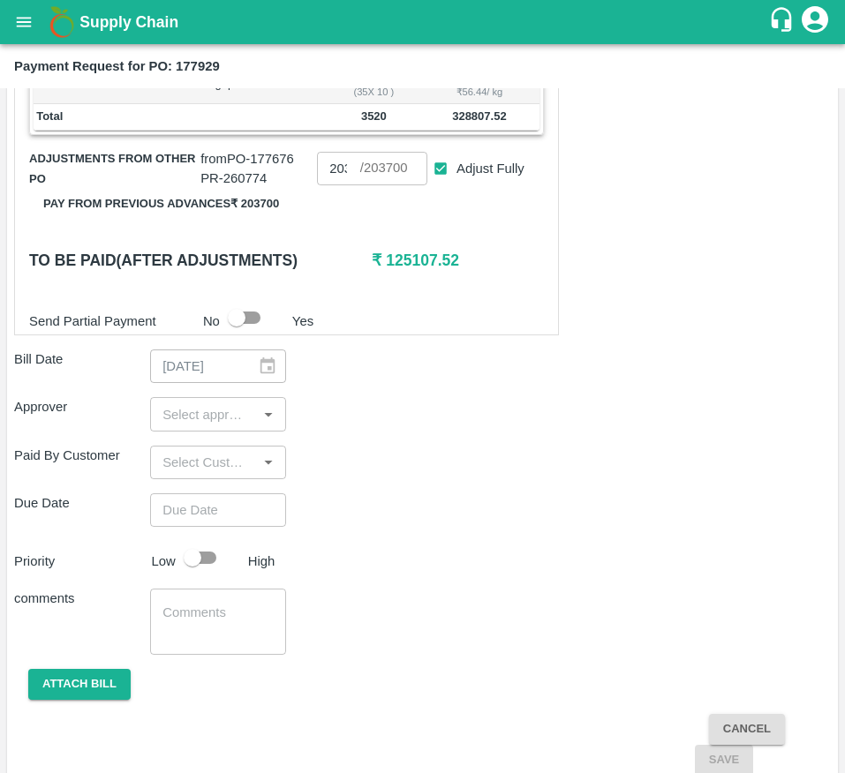
scroll to position [727, 0]
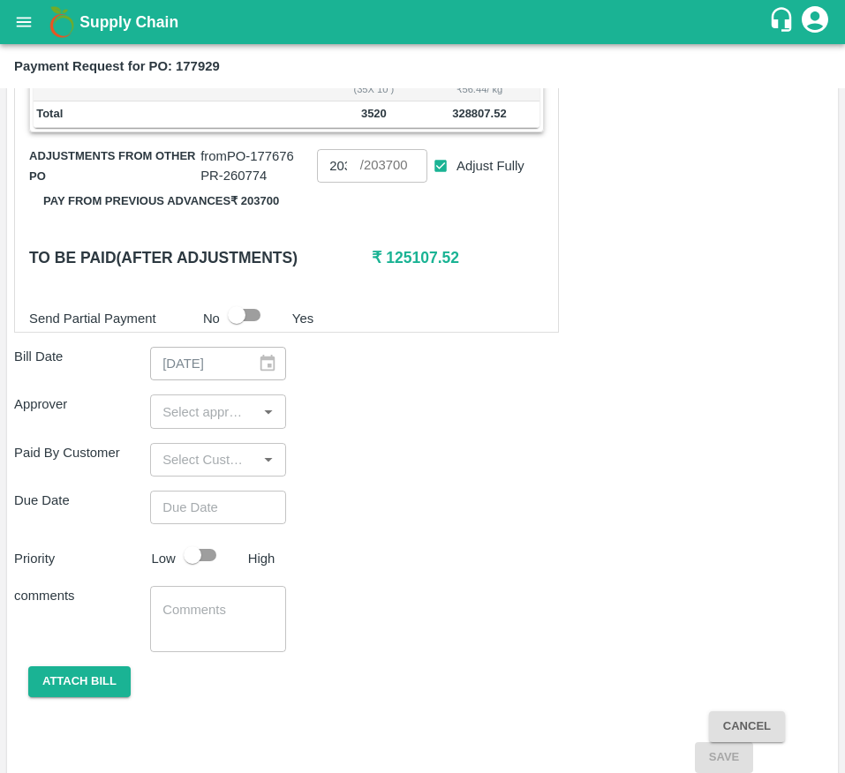
click at [210, 428] on div "​" at bounding box center [218, 411] width 136 height 34
type input "muk"
click at [204, 484] on div "[PERSON_NAME]" at bounding box center [217, 478] width 136 height 46
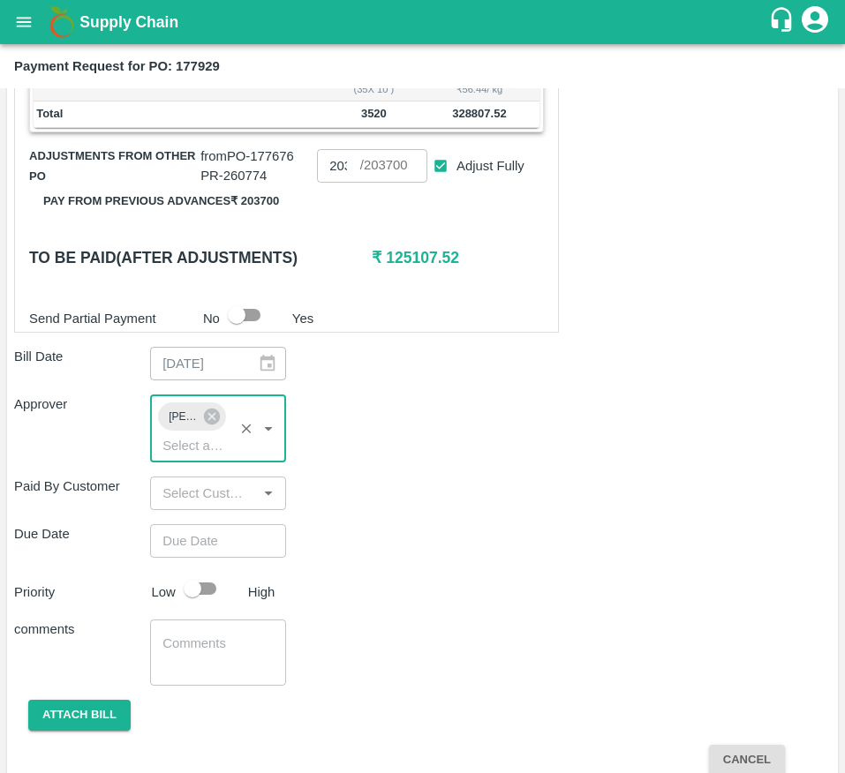
type input "DD/MM/YYYY hh:mm aa"
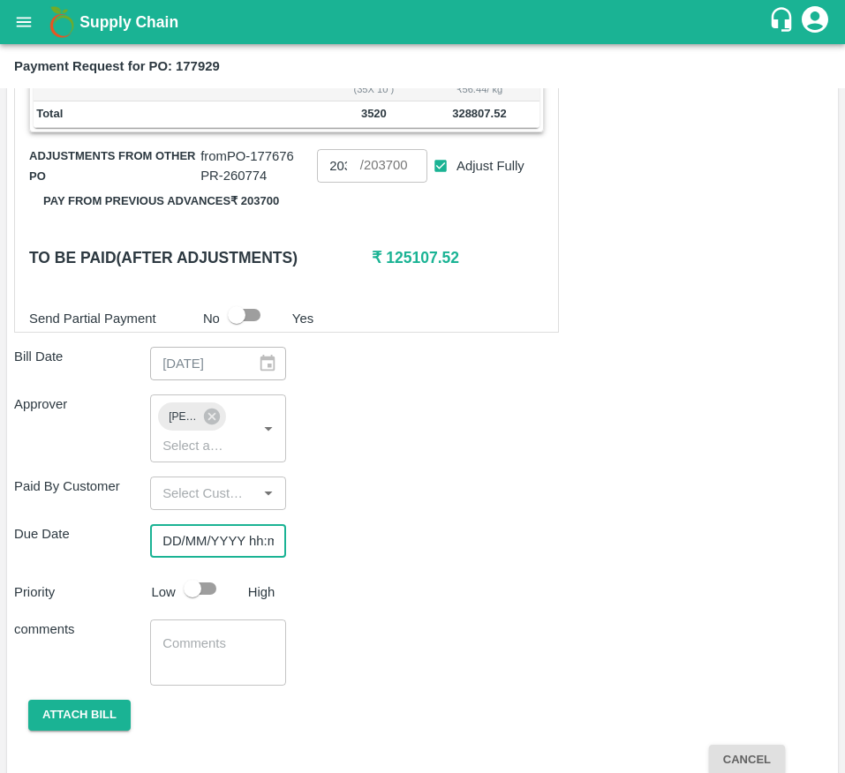
click at [192, 558] on input "DD/MM/YYYY hh:mm aa" at bounding box center [212, 541] width 124 height 34
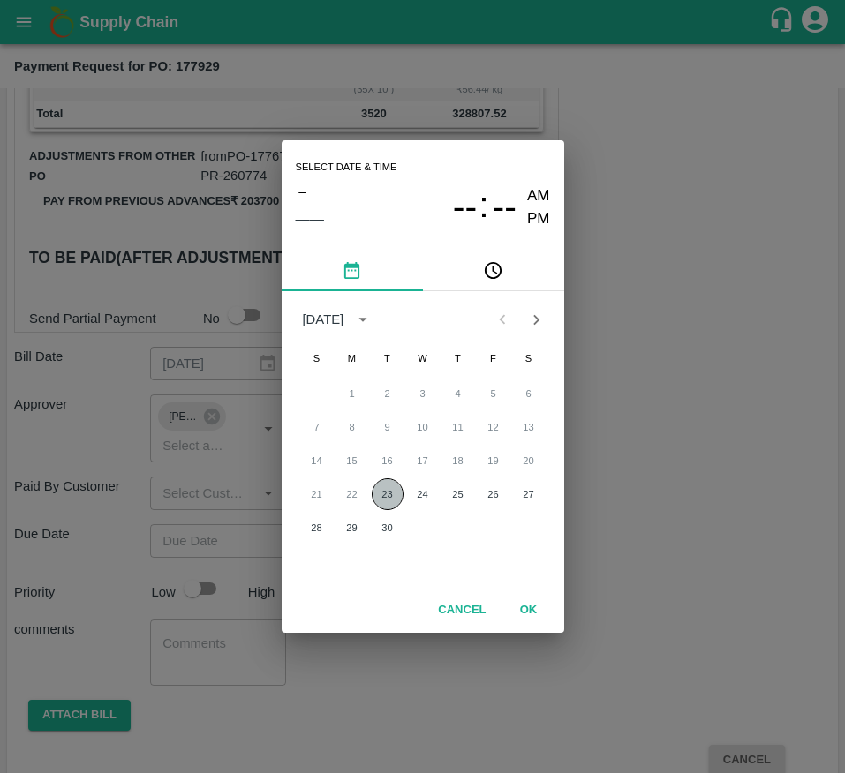
click at [387, 487] on button "23" at bounding box center [388, 494] width 32 height 32
type input "[DATE] 12:00 AM"
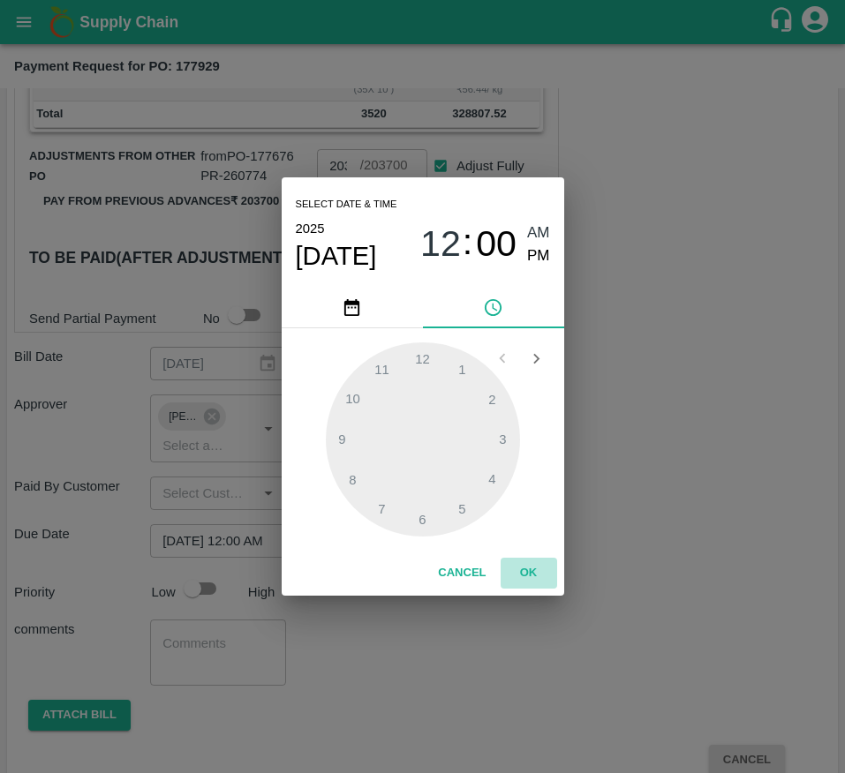
click at [522, 569] on button "OK" at bounding box center [528, 573] width 56 height 31
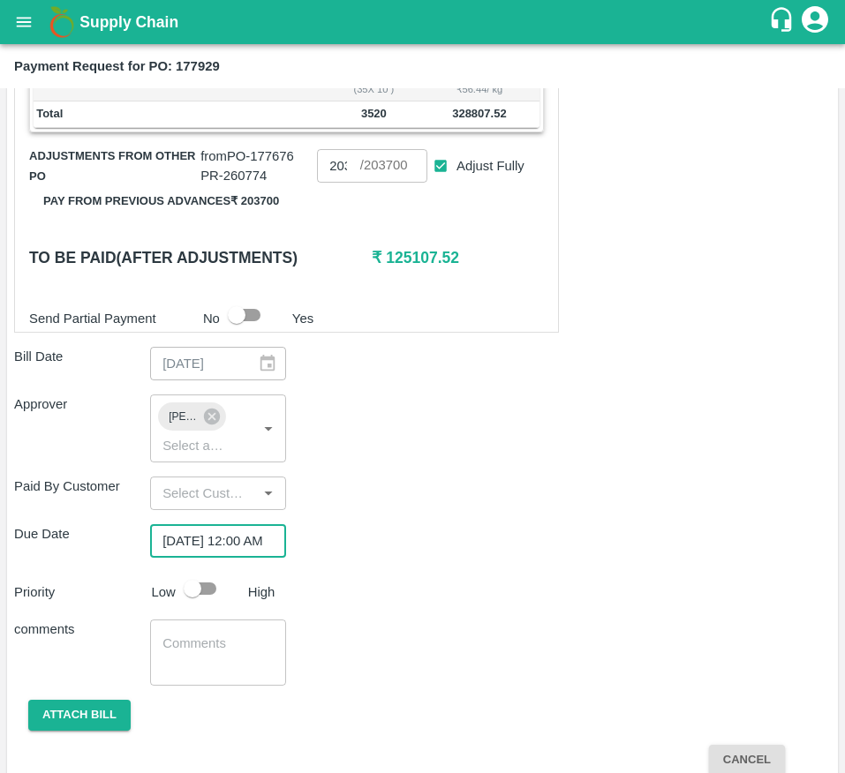
scroll to position [0, 0]
click at [188, 605] on input "checkbox" at bounding box center [192, 589] width 101 height 34
checkbox input "true"
click at [79, 731] on button "Attach bill" at bounding box center [79, 715] width 102 height 31
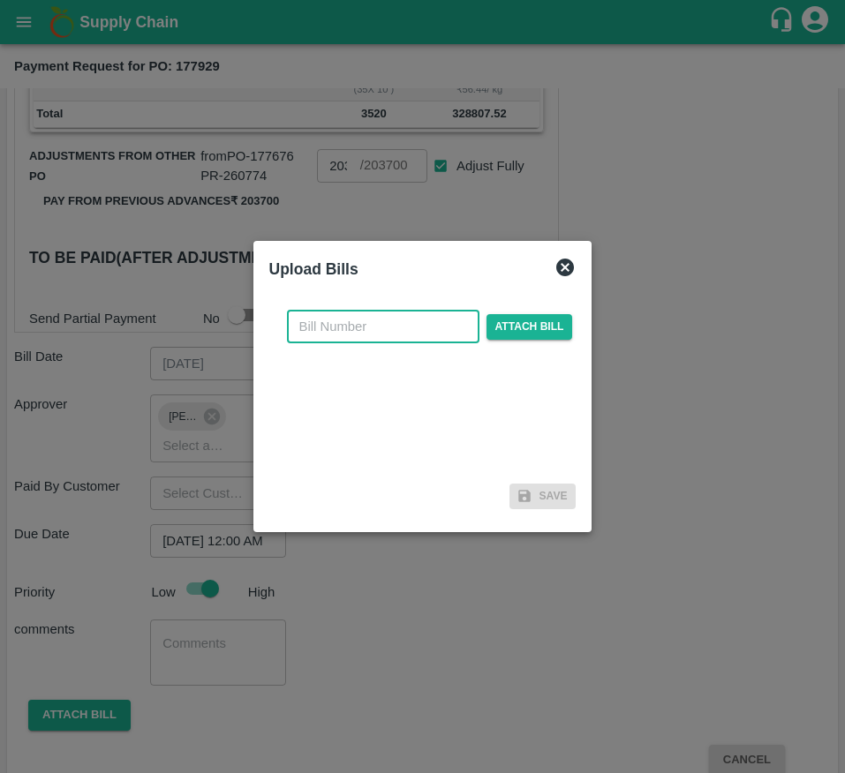
click at [399, 322] on input "text" at bounding box center [383, 327] width 192 height 34
type input "177929"
click at [537, 341] on div "177929 ​ Attach bill" at bounding box center [429, 327] width 293 height 34
click at [541, 329] on span "Attach bill" at bounding box center [529, 327] width 86 height 26
click at [0, 0] on input "Attach bill" at bounding box center [0, 0] width 0 height 0
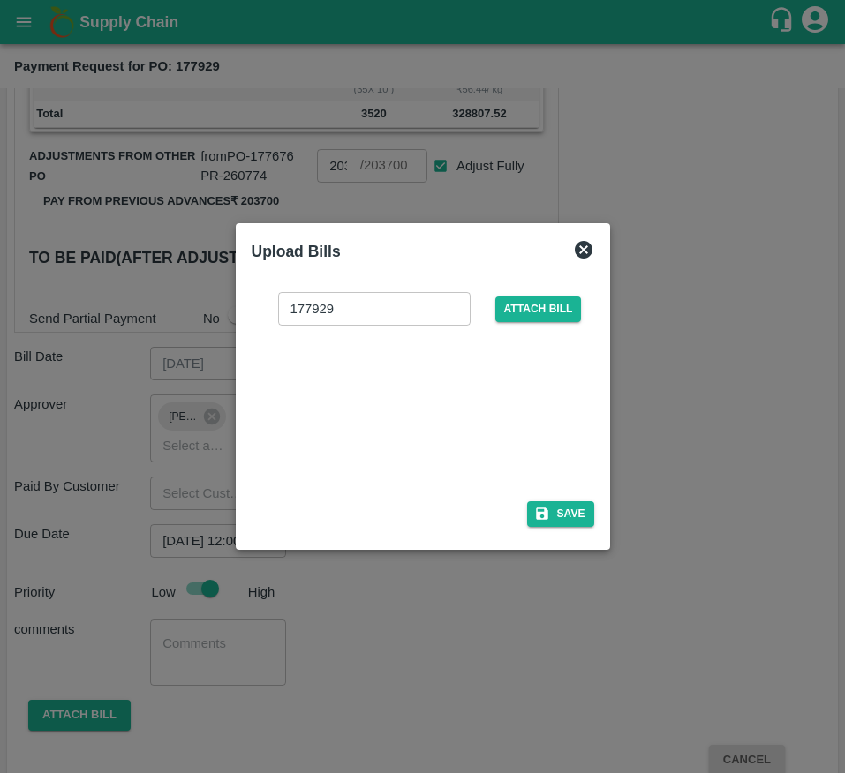
click at [411, 418] on div at bounding box center [419, 408] width 265 height 94
checkbox input "false"
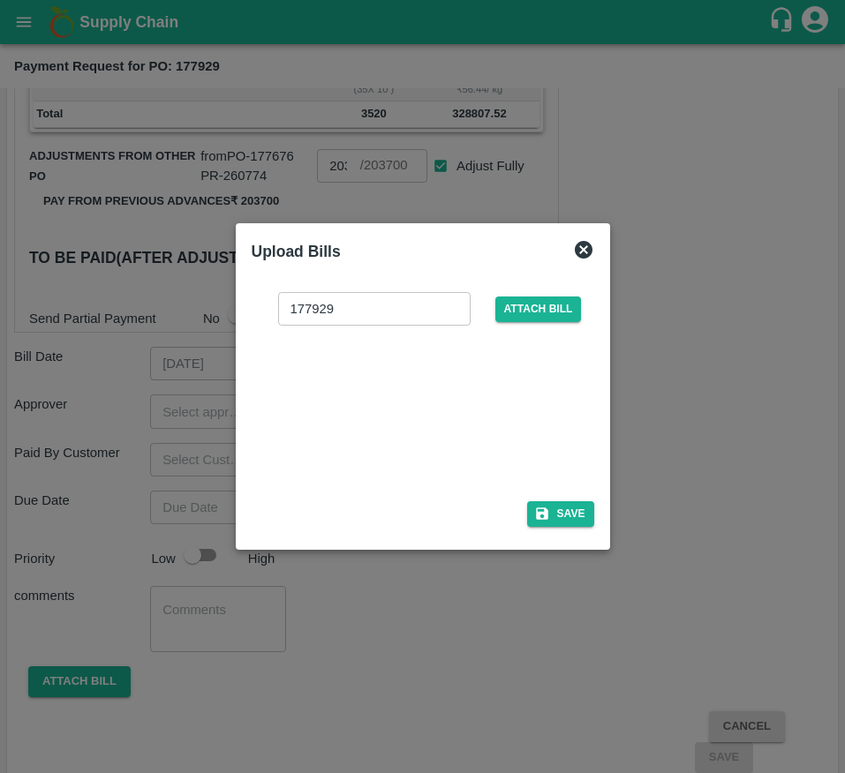
click at [592, 246] on icon at bounding box center [583, 249] width 21 height 21
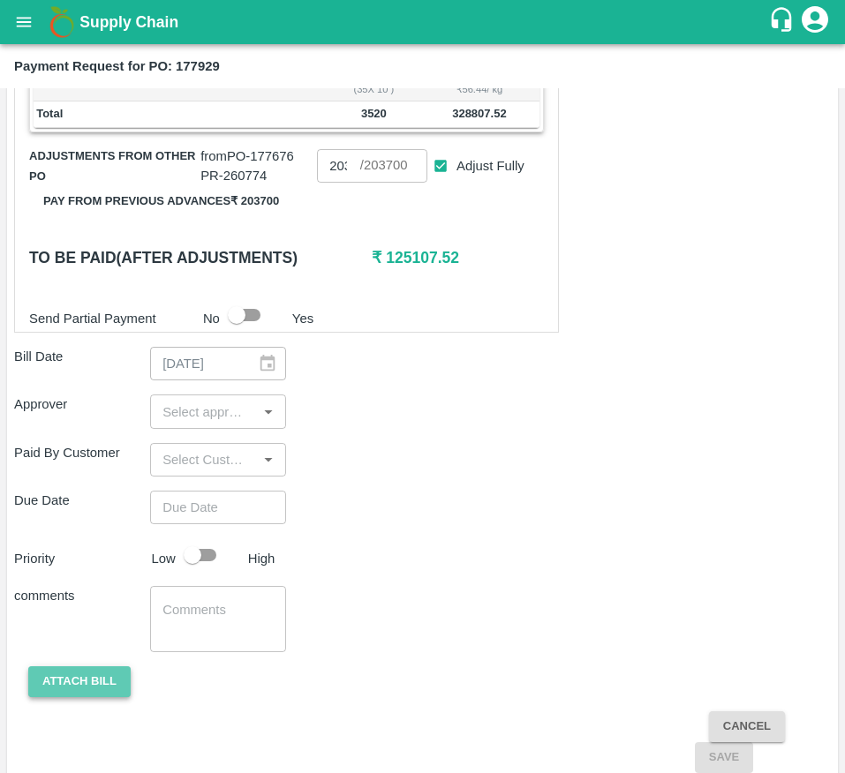
click at [102, 692] on button "Attach bill" at bounding box center [79, 681] width 102 height 31
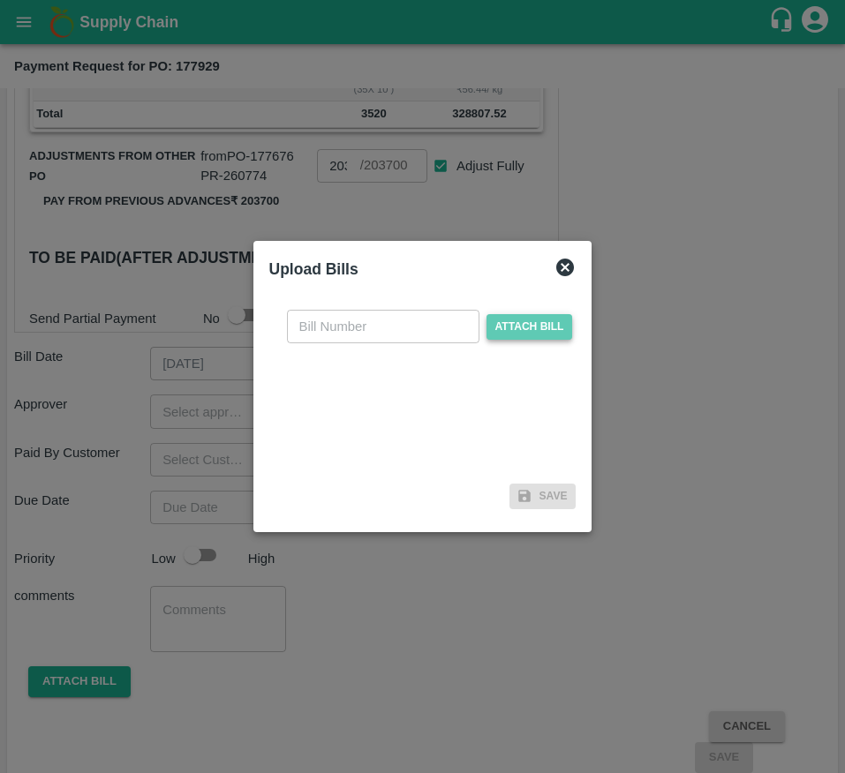
click at [529, 319] on span "Attach bill" at bounding box center [529, 327] width 86 height 26
click at [0, 0] on input "Attach bill" at bounding box center [0, 0] width 0 height 0
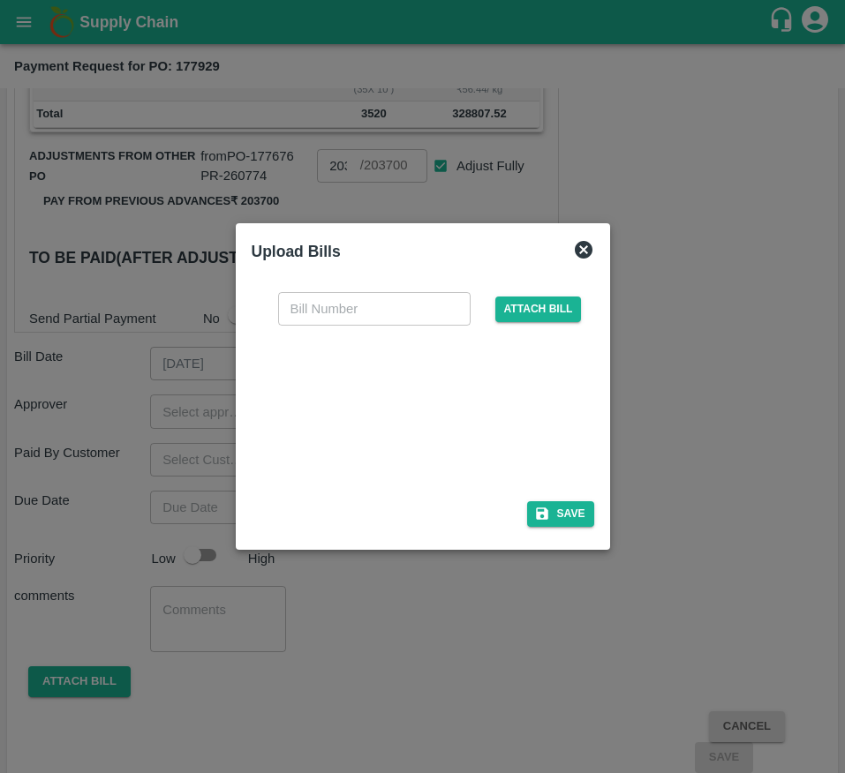
click at [371, 394] on div at bounding box center [419, 408] width 265 height 94
click at [358, 312] on input "text" at bounding box center [374, 309] width 192 height 34
type input "177929"
click at [535, 316] on span "Attach bill" at bounding box center [538, 310] width 86 height 26
click at [0, 0] on input "Attach bill" at bounding box center [0, 0] width 0 height 0
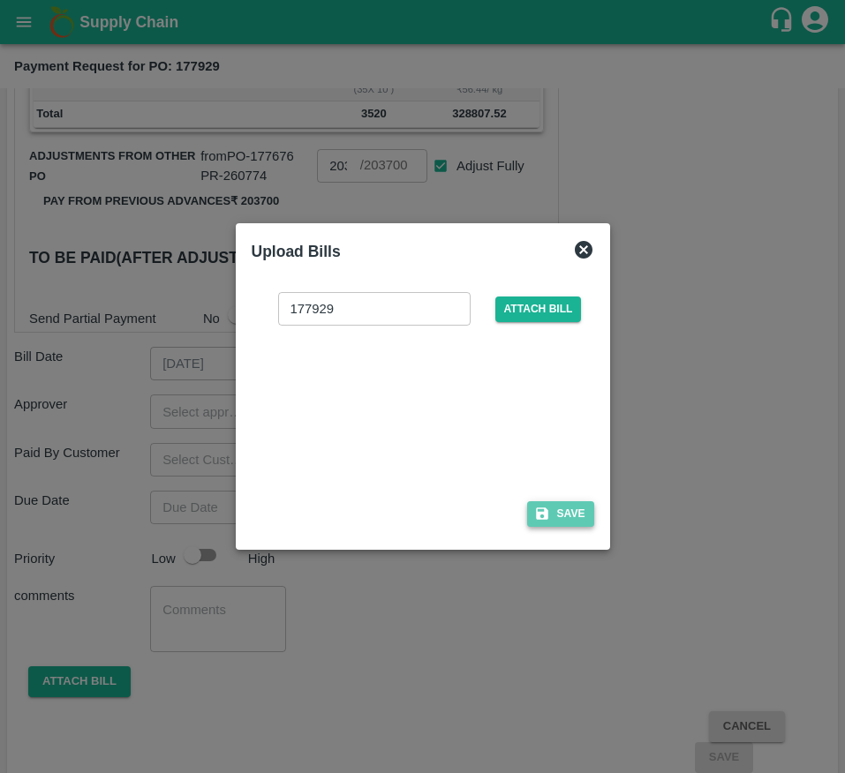
click at [574, 520] on button "Save" at bounding box center [560, 514] width 67 height 26
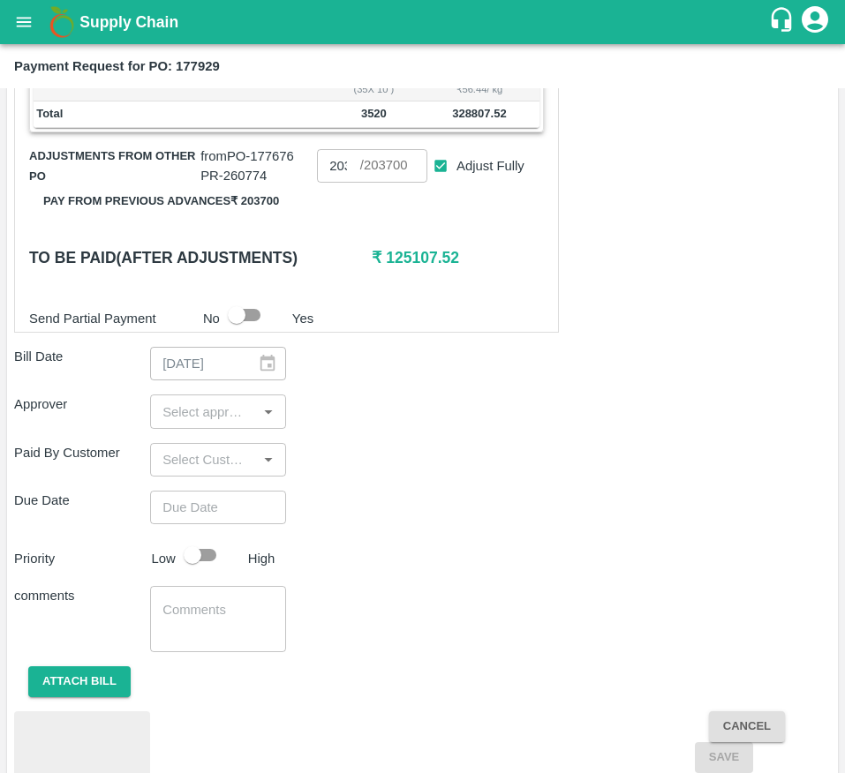
scroll to position [831, 0]
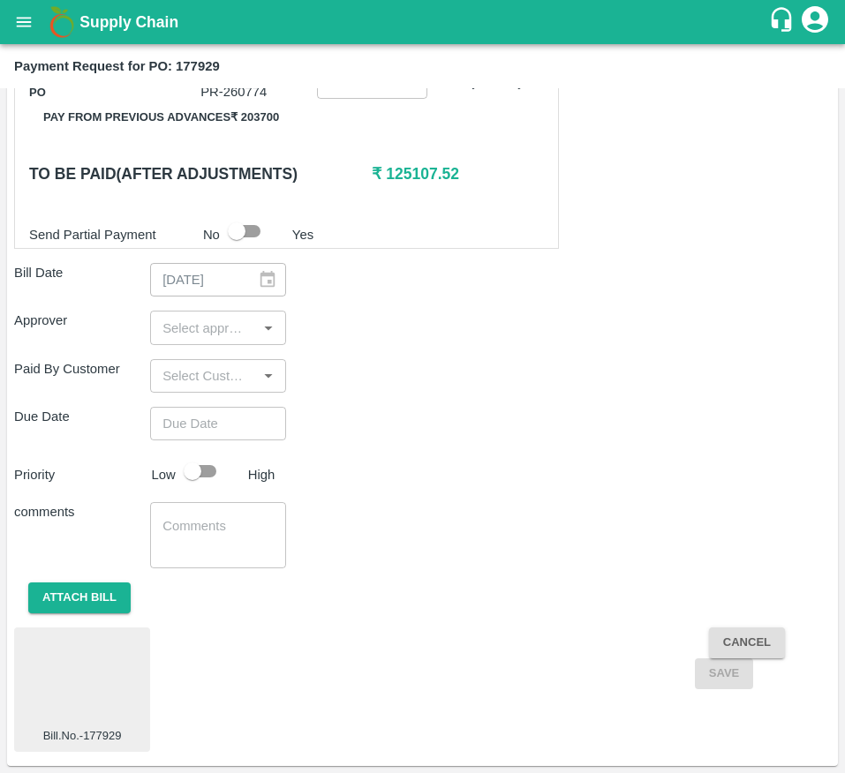
click at [222, 341] on div "​" at bounding box center [218, 328] width 136 height 34
type input "muk"
click at [218, 371] on div "[PERSON_NAME]" at bounding box center [260, 373] width 108 height 19
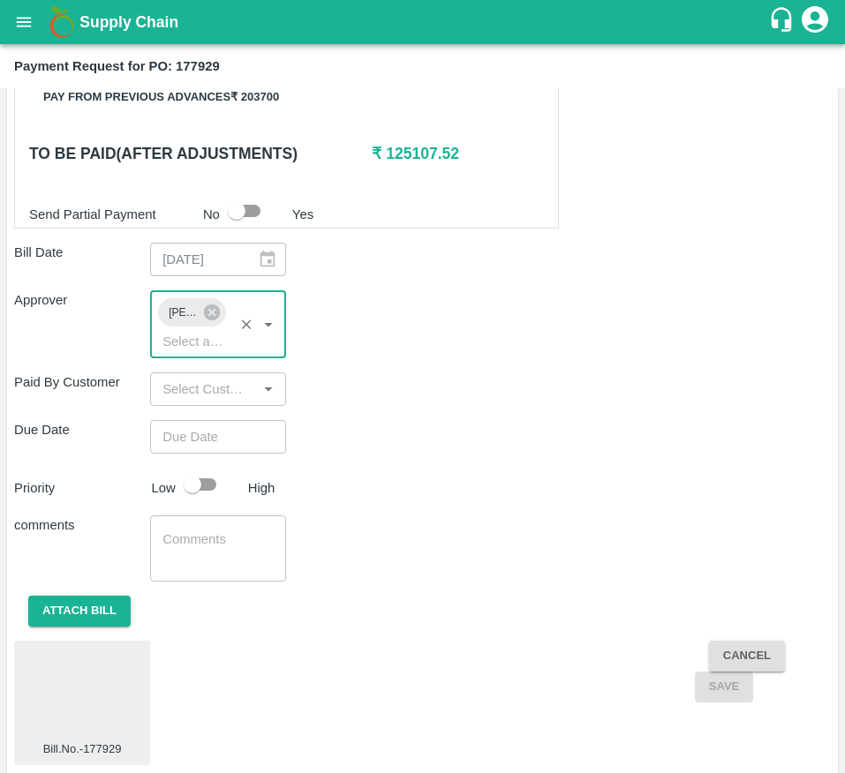
type input "DD/MM/YYYY hh:mm aa"
click at [172, 454] on input "DD/MM/YYYY hh:mm aa" at bounding box center [212, 437] width 124 height 34
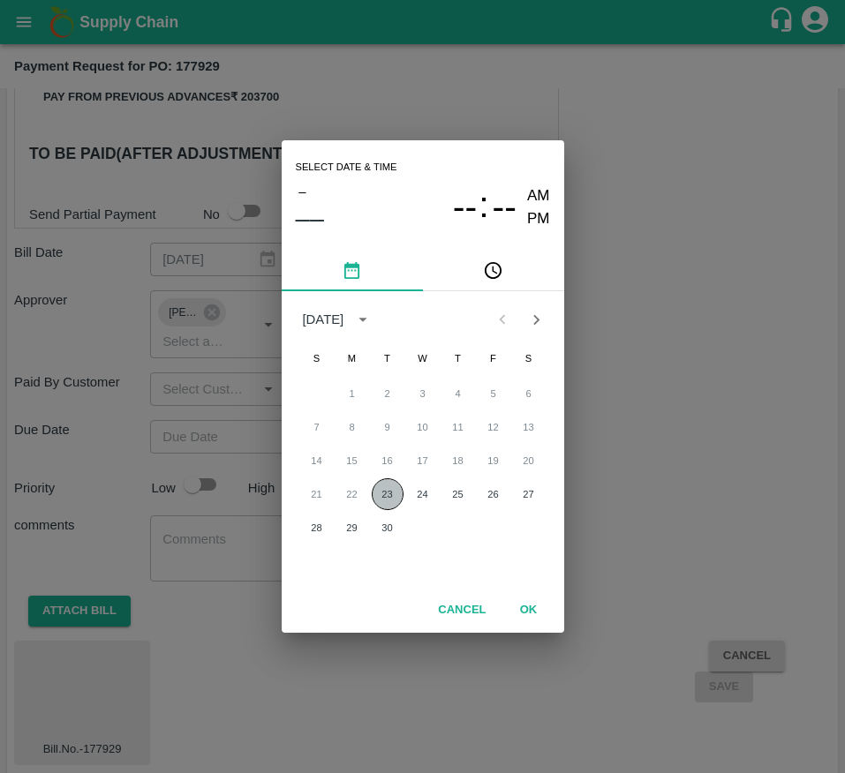
click at [389, 500] on button "23" at bounding box center [388, 494] width 32 height 32
type input "[DATE] 12:00 AM"
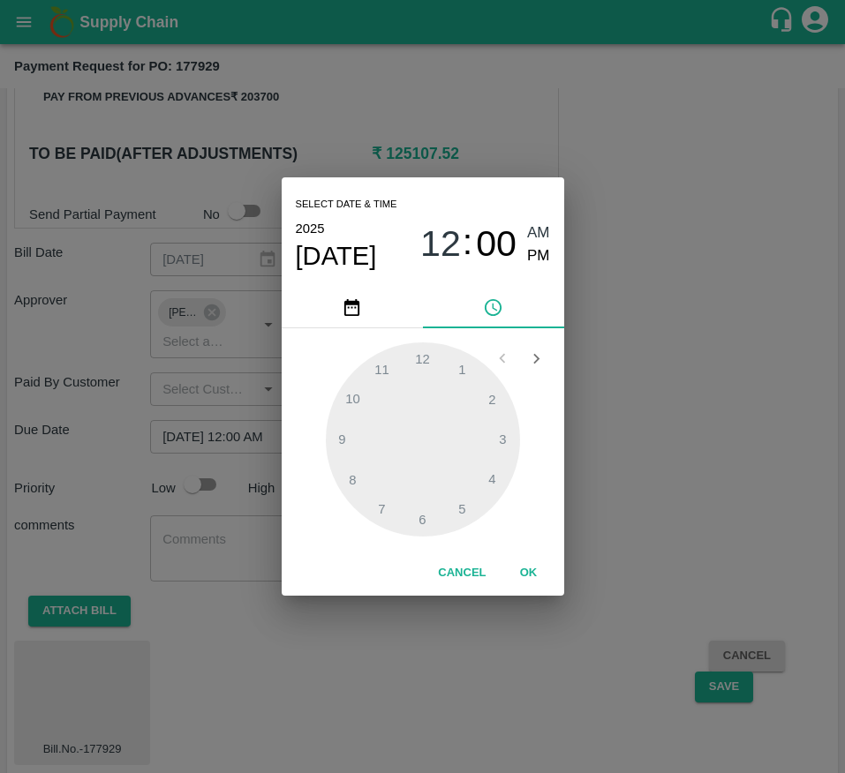
click at [516, 569] on button "OK" at bounding box center [528, 573] width 56 height 31
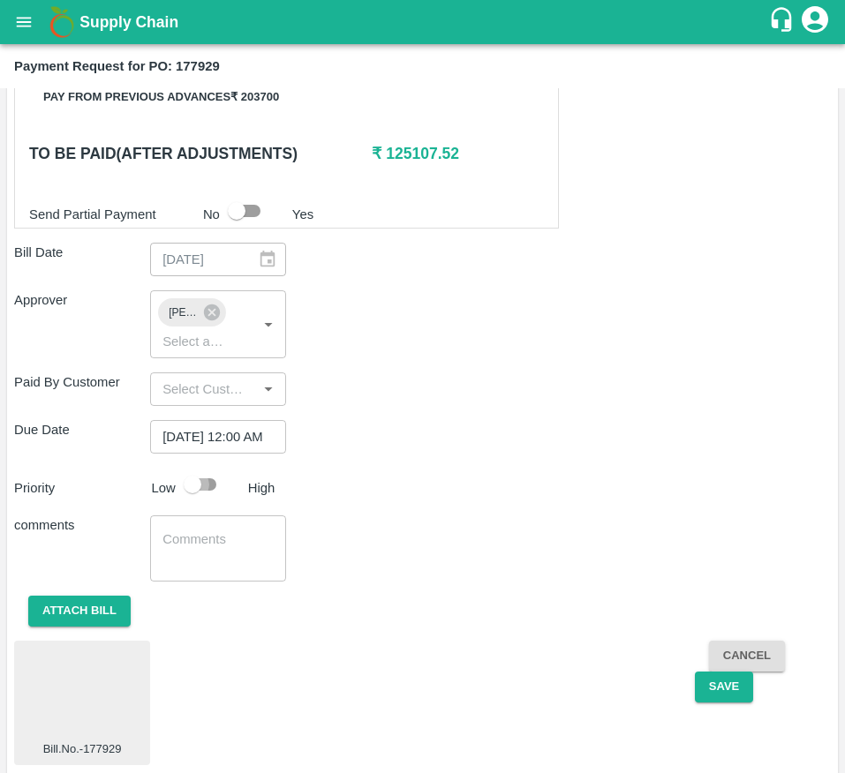
scroll to position [0, 0]
click at [199, 501] on input "checkbox" at bounding box center [192, 485] width 101 height 34
checkbox input "true"
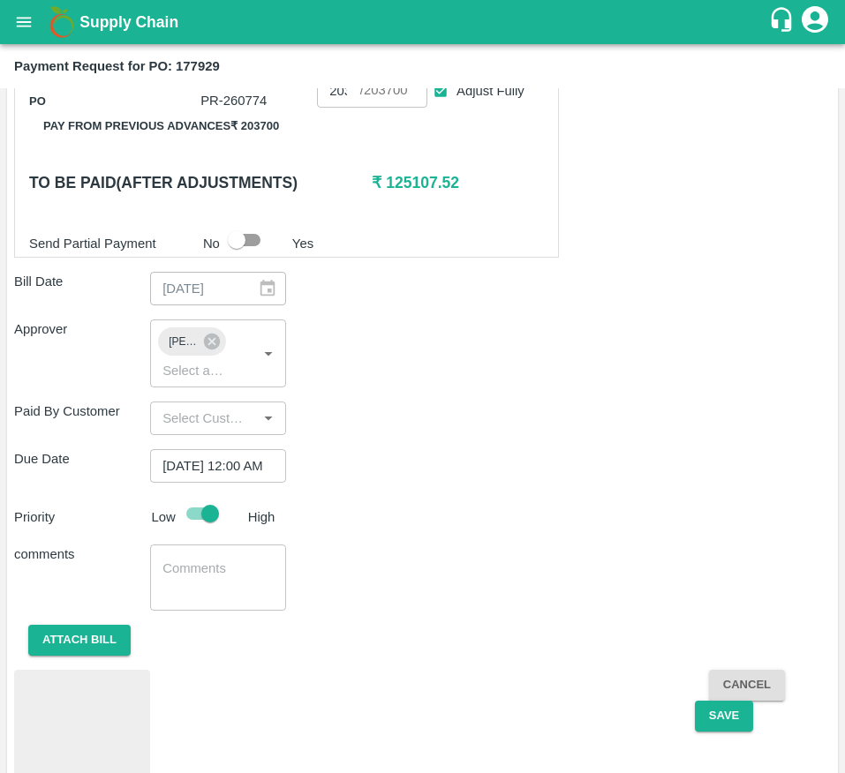
scroll to position [865, 0]
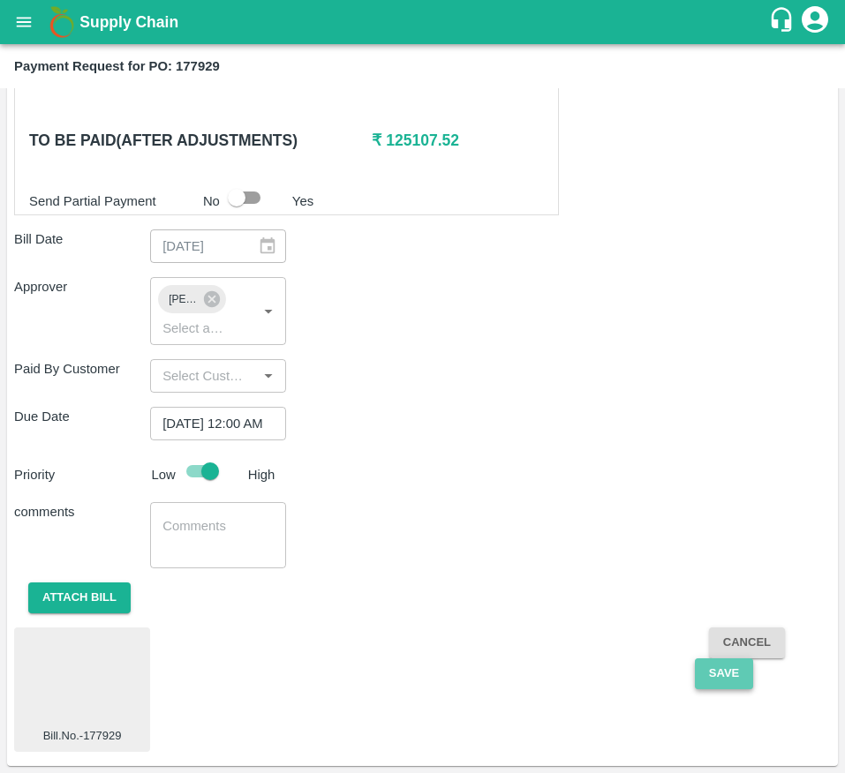
click at [717, 673] on button "Save" at bounding box center [724, 673] width 58 height 31
